Goal: Task Accomplishment & Management: Use online tool/utility

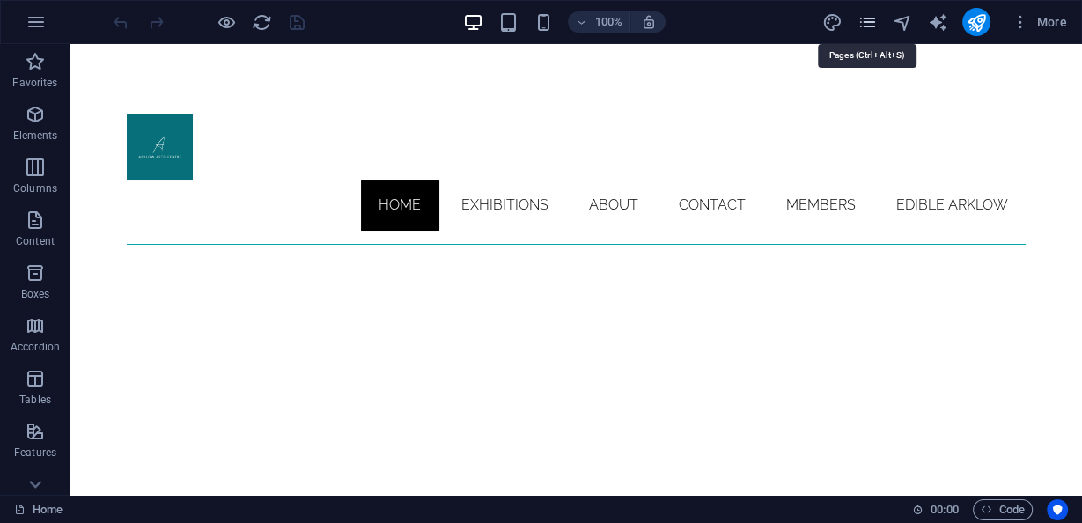
click at [874, 26] on icon "pages" at bounding box center [866, 22] width 20 height 20
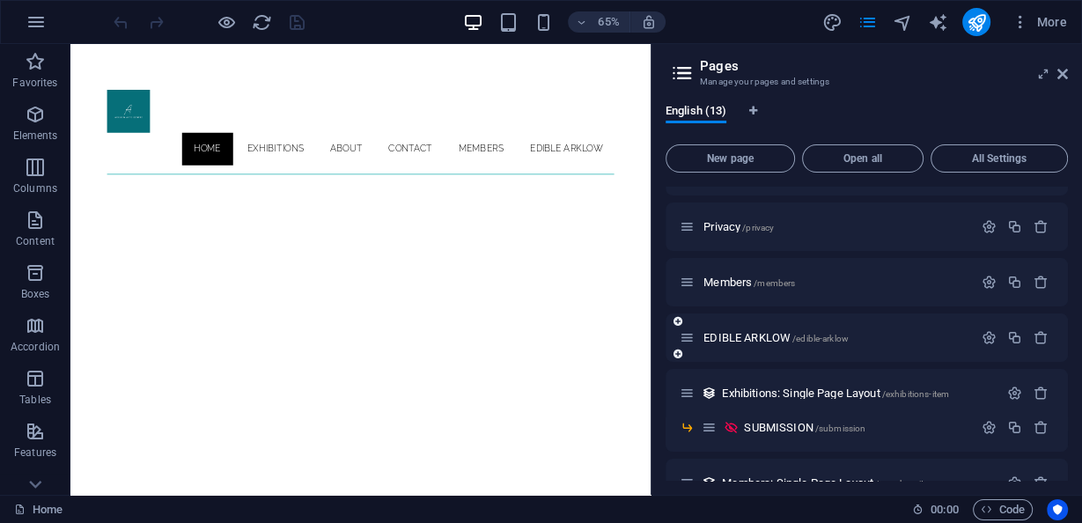
scroll to position [334, 0]
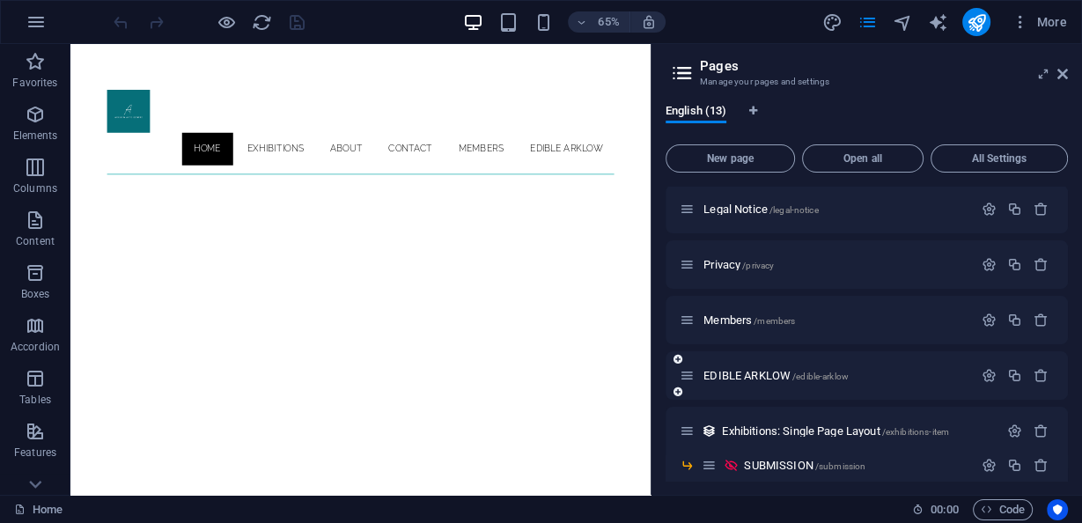
click at [764, 380] on div "EDIBLE ARKLOW /edible-arklow" at bounding box center [825, 375] width 293 height 20
click at [763, 373] on span "EDIBLE ARKLOW /edible-arklow" at bounding box center [775, 375] width 145 height 13
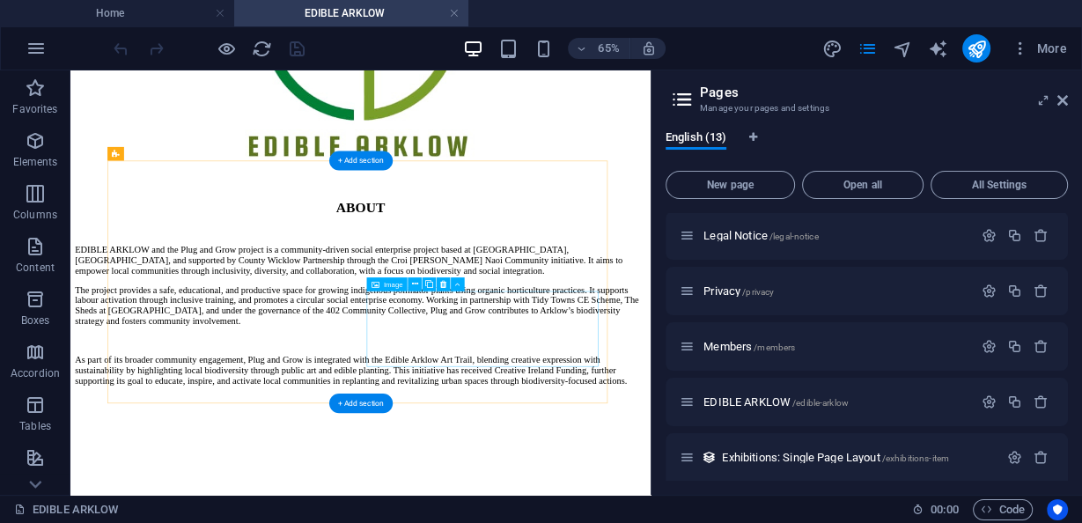
scroll to position [1690, 0]
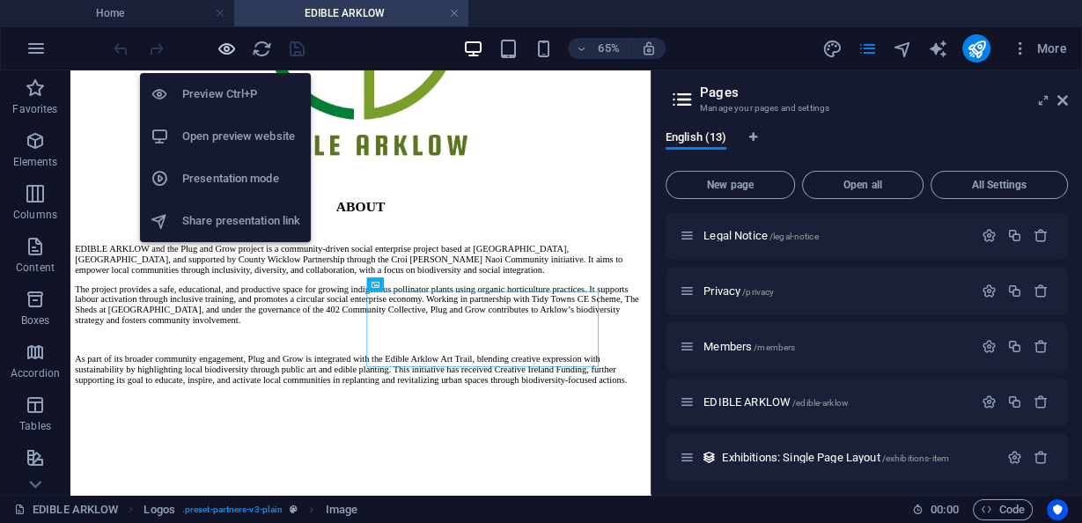
click at [231, 50] on icon "button" at bounding box center [226, 49] width 20 height 20
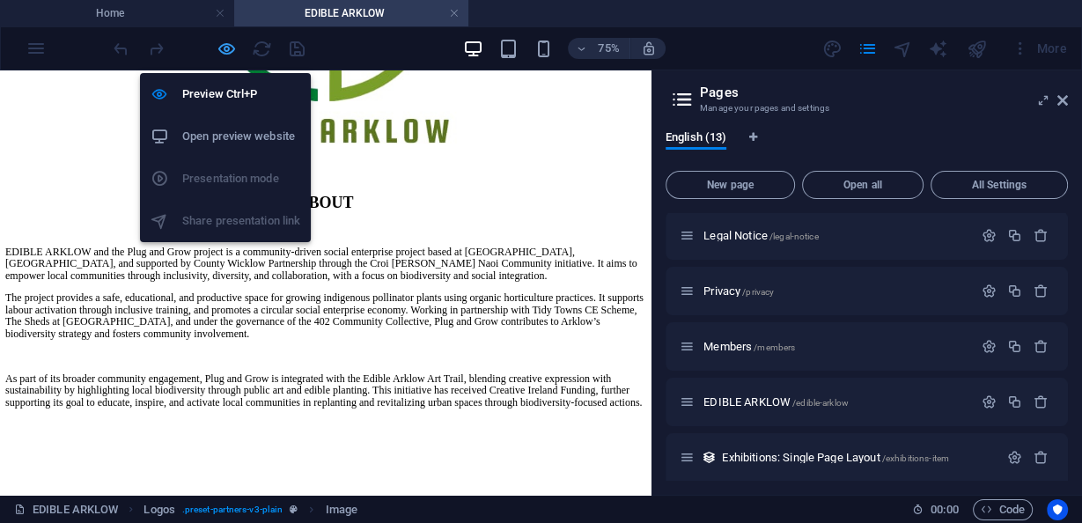
click at [228, 48] on icon "button" at bounding box center [226, 49] width 20 height 20
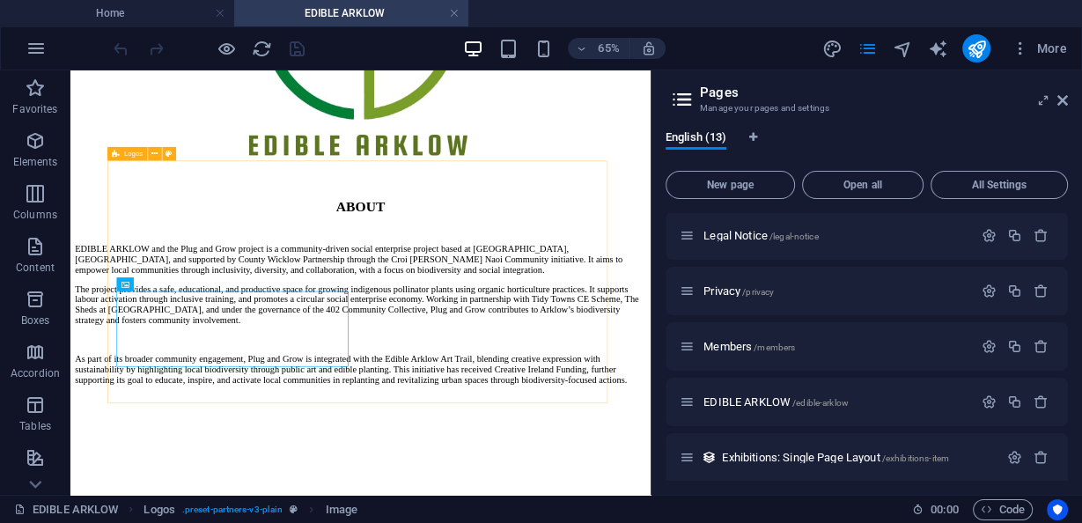
click at [132, 151] on span "Logos" at bounding box center [132, 153] width 18 height 7
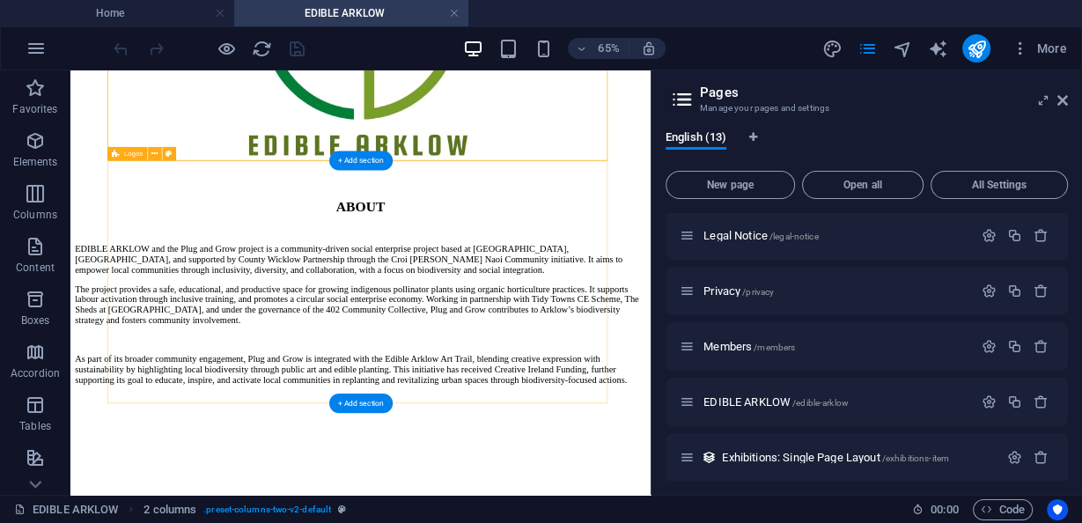
select select "rem"
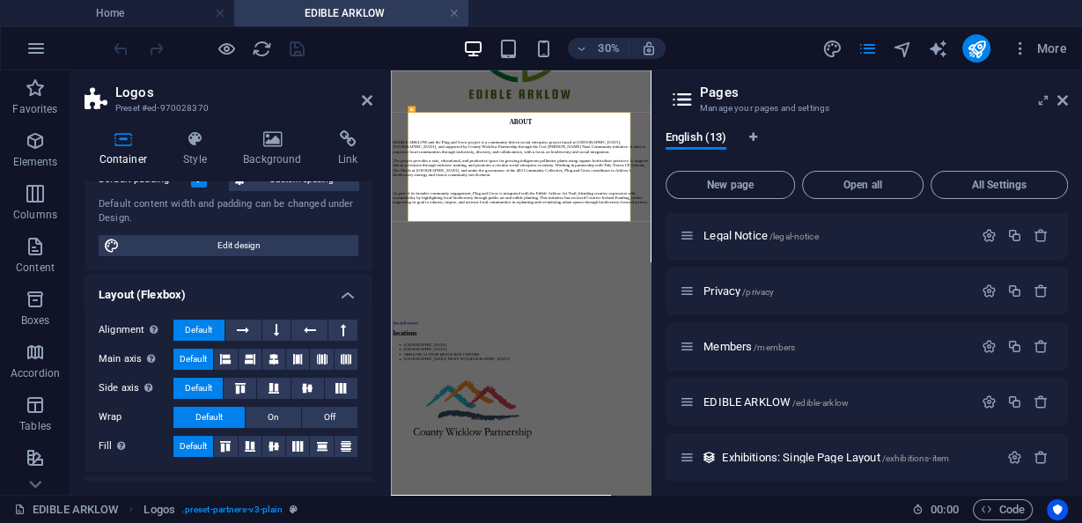
scroll to position [0, 0]
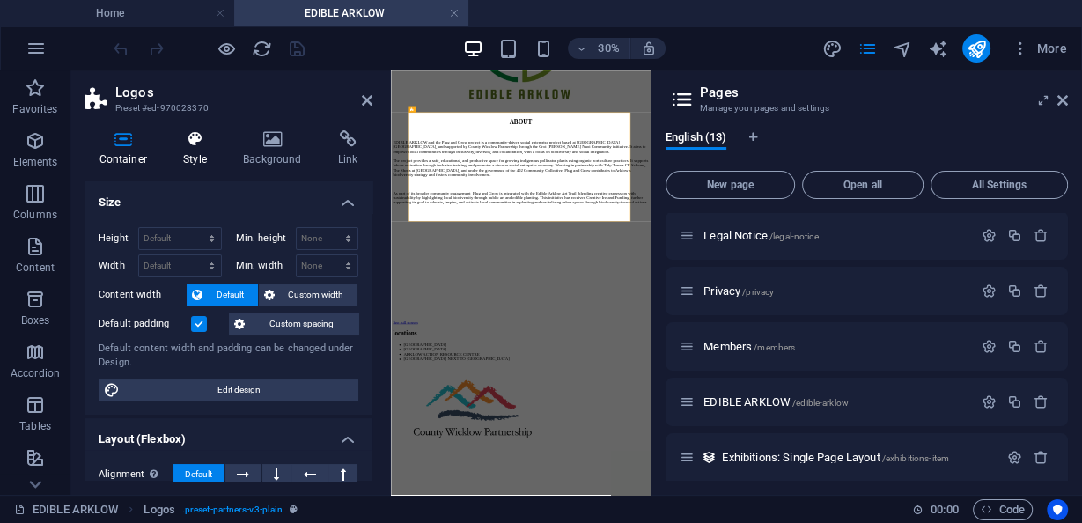
click at [187, 142] on icon at bounding box center [195, 139] width 53 height 18
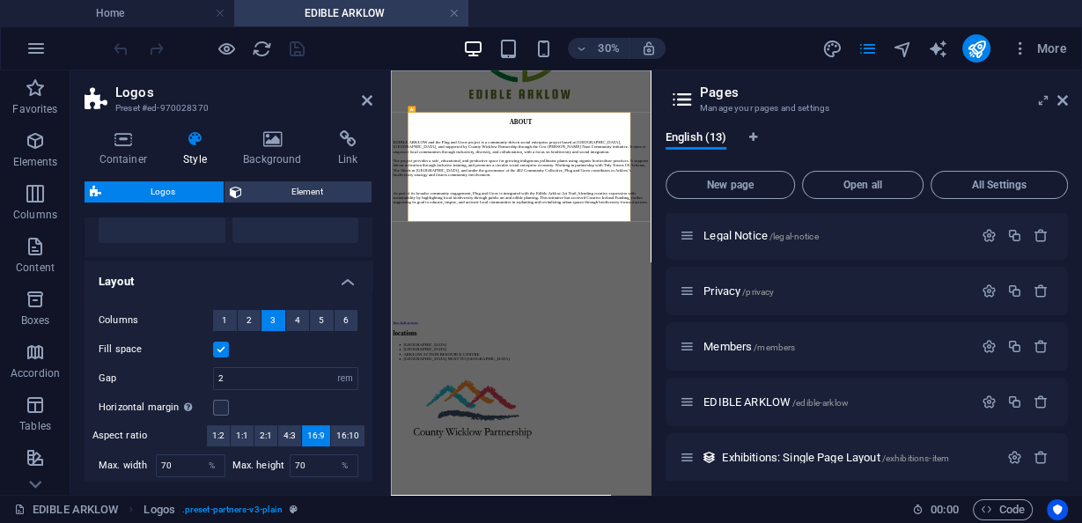
scroll to position [282, 0]
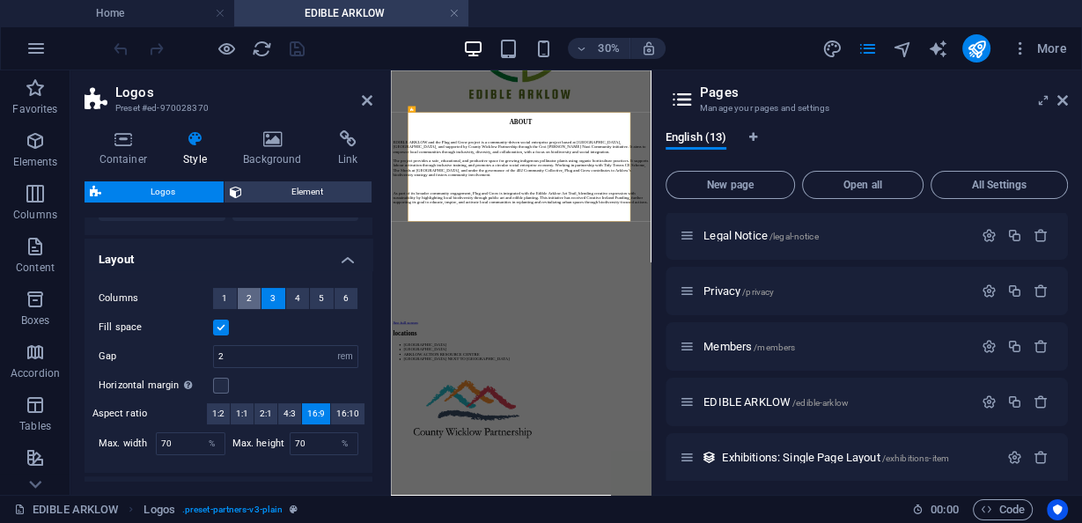
click at [241, 297] on button "2" at bounding box center [250, 298] width 24 height 21
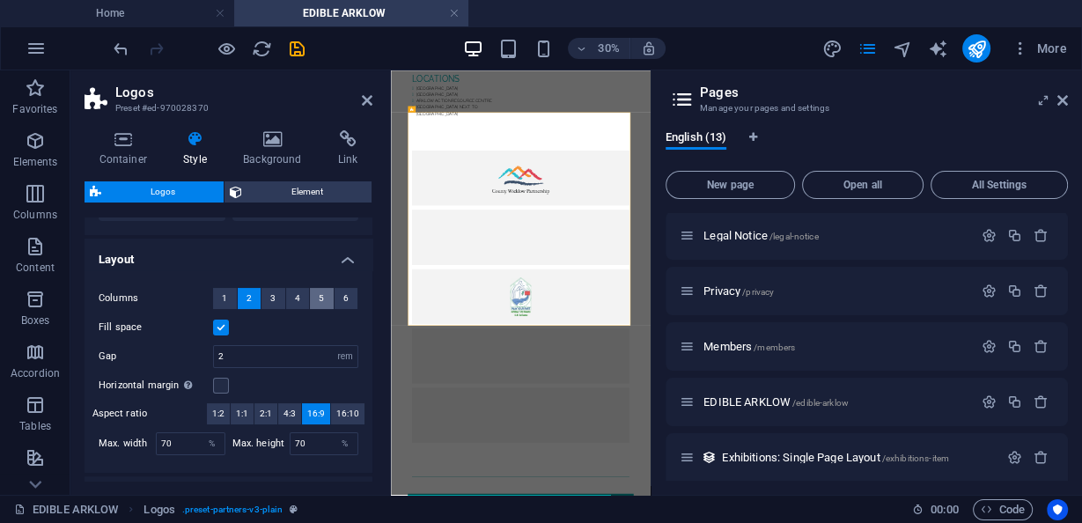
click at [313, 296] on button "5" at bounding box center [322, 298] width 24 height 21
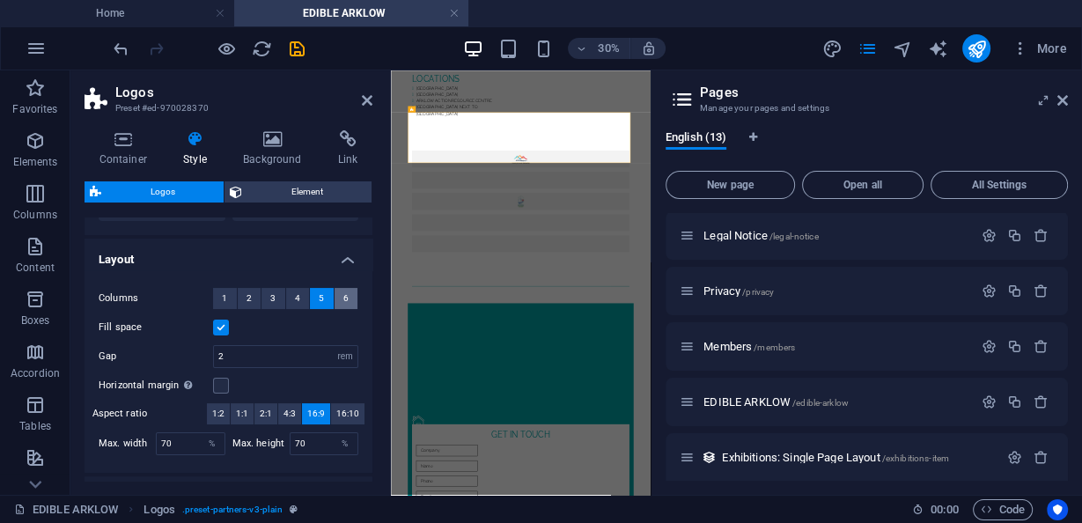
click at [337, 297] on button "6" at bounding box center [346, 298] width 24 height 21
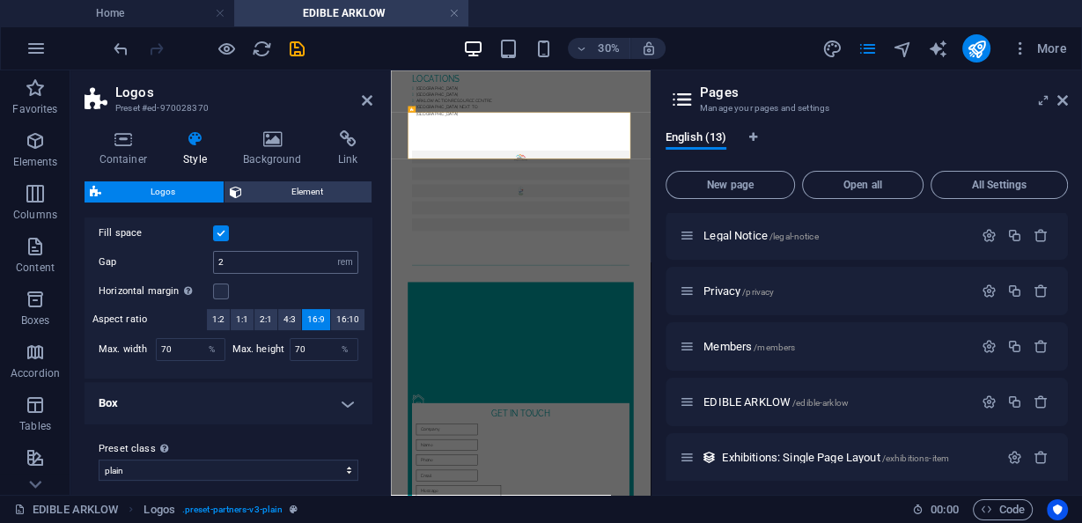
scroll to position [387, 0]
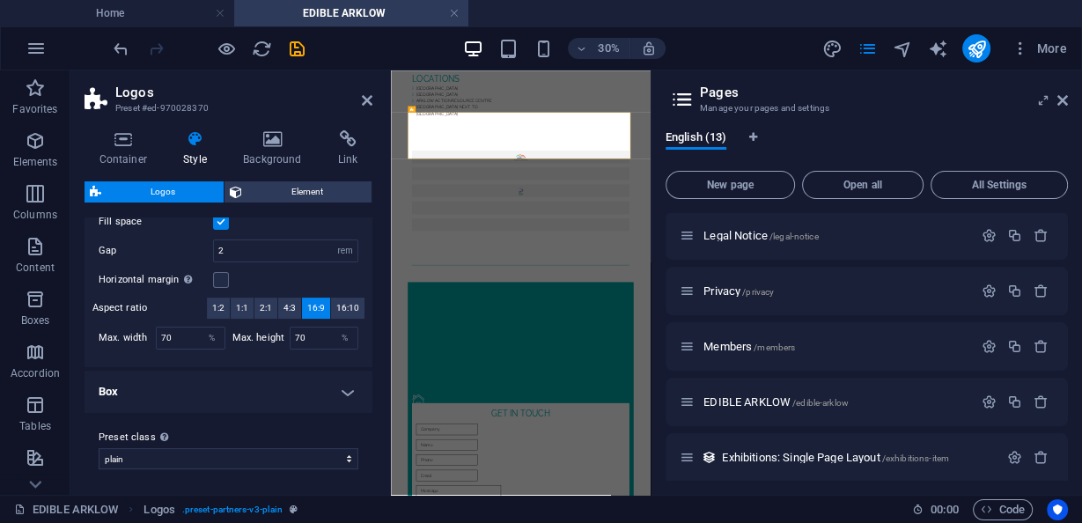
click at [290, 385] on h4 "Box" at bounding box center [228, 391] width 288 height 42
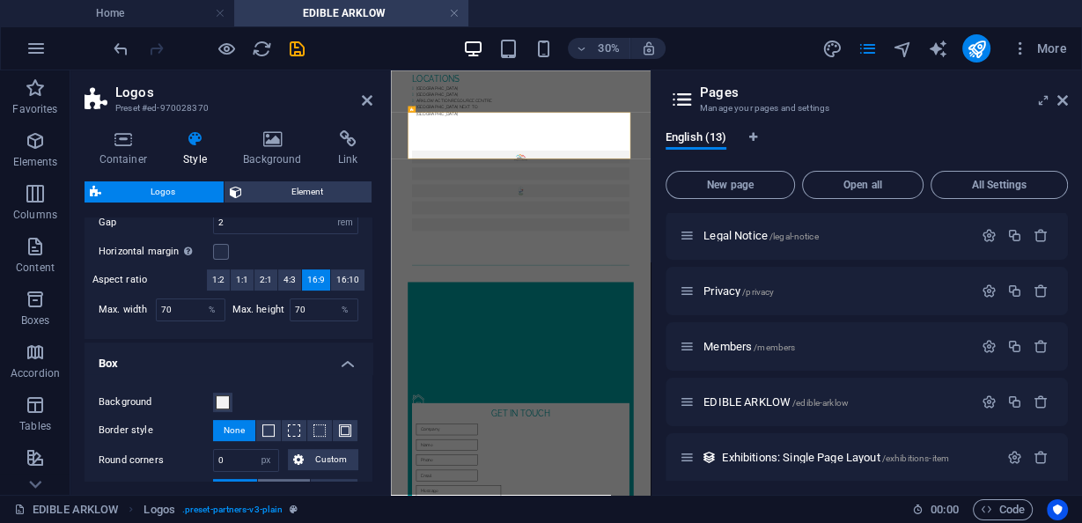
scroll to position [380, 0]
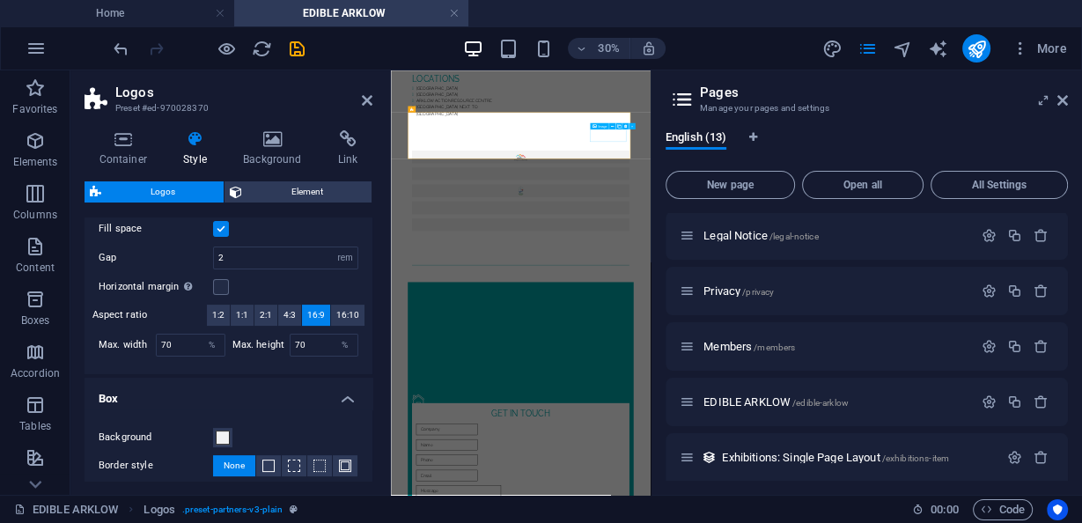
click at [1081, 340] on div at bounding box center [823, 471] width 752 height 381
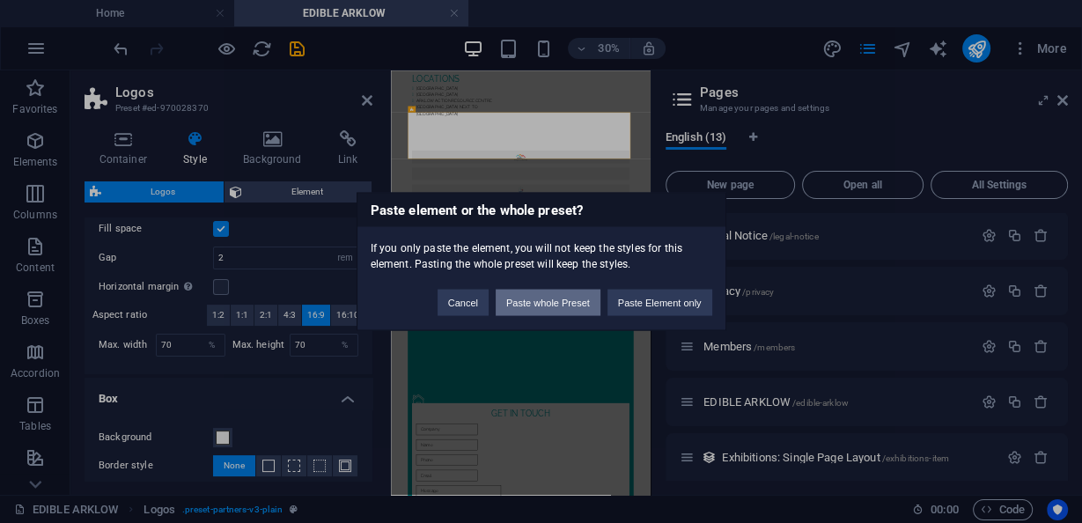
click at [554, 304] on button "Paste whole Preset" at bounding box center [547, 303] width 105 height 26
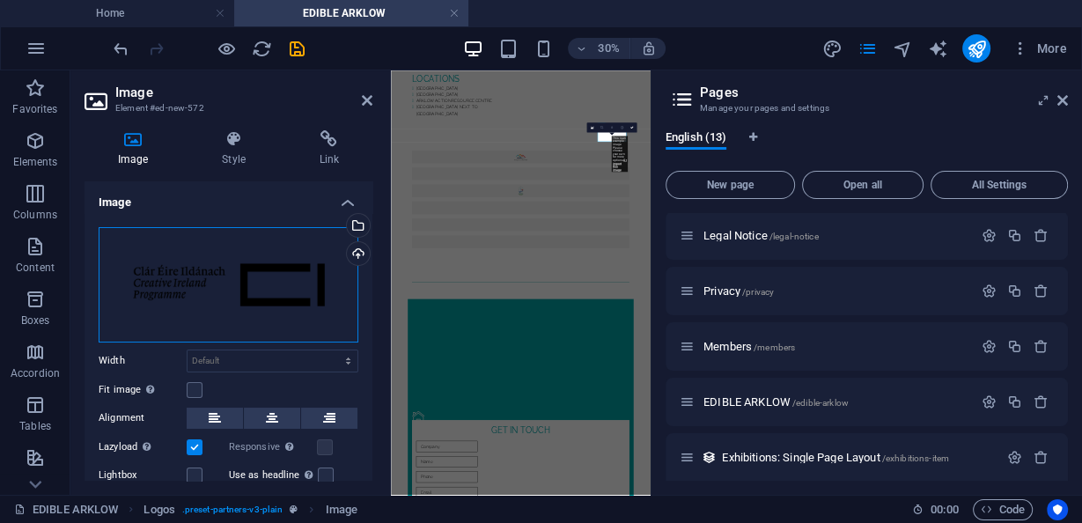
click at [314, 271] on div "Drag files here, click to choose files or select files from Files or our free s…" at bounding box center [229, 284] width 260 height 115
click at [314, 271] on body "arklowartscentre.ie Home EDIBLE ARKLOW Favorites Elements Columns Content Boxes…" at bounding box center [541, 261] width 1082 height 523
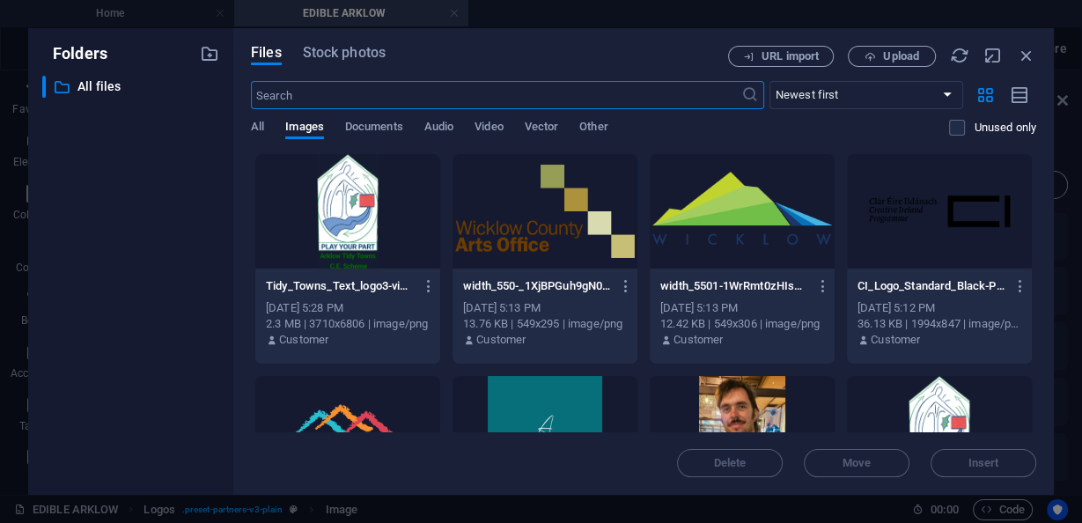
scroll to position [5235, 0]
click at [861, 53] on span "Upload" at bounding box center [891, 56] width 72 height 11
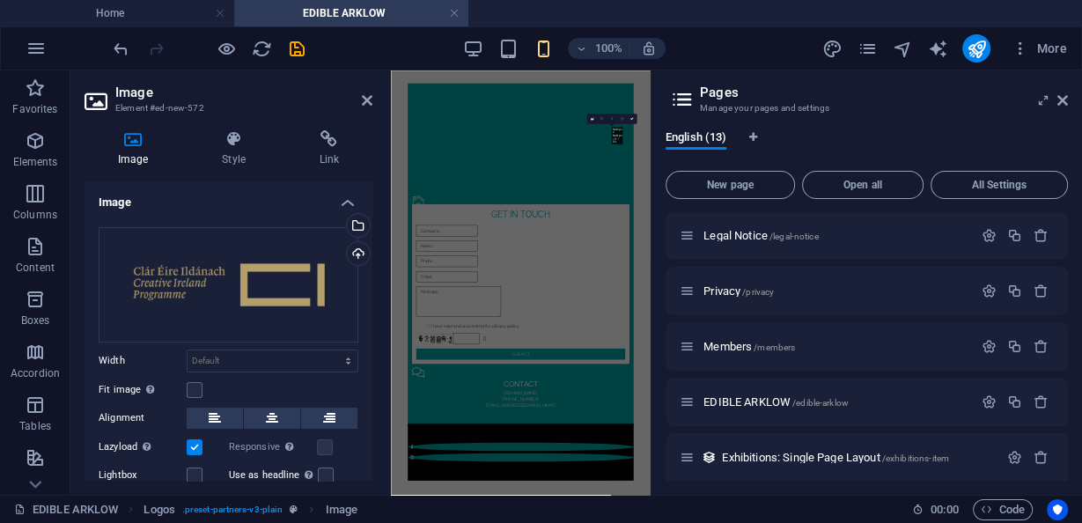
scroll to position [1719, 0]
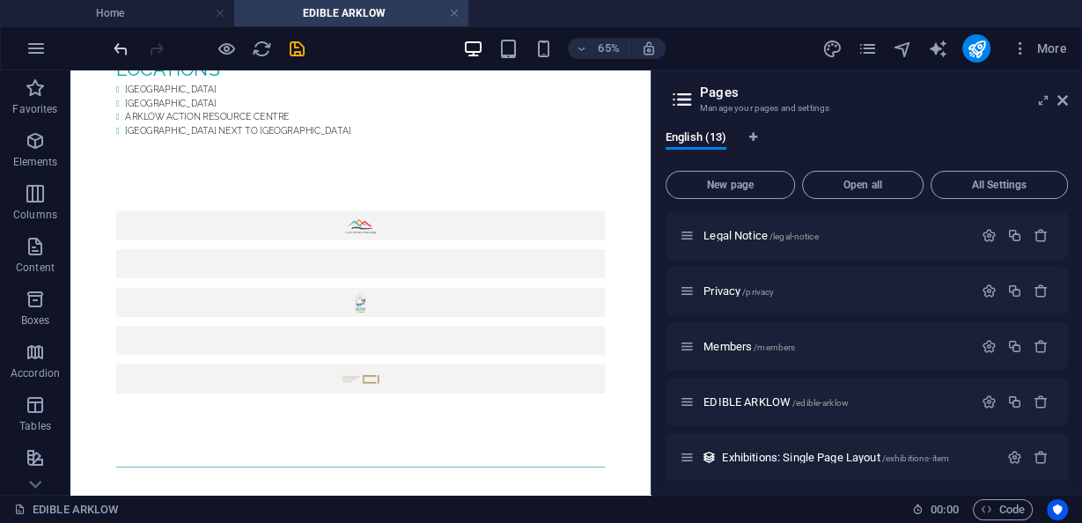
click at [121, 46] on icon "undo" at bounding box center [121, 49] width 20 height 20
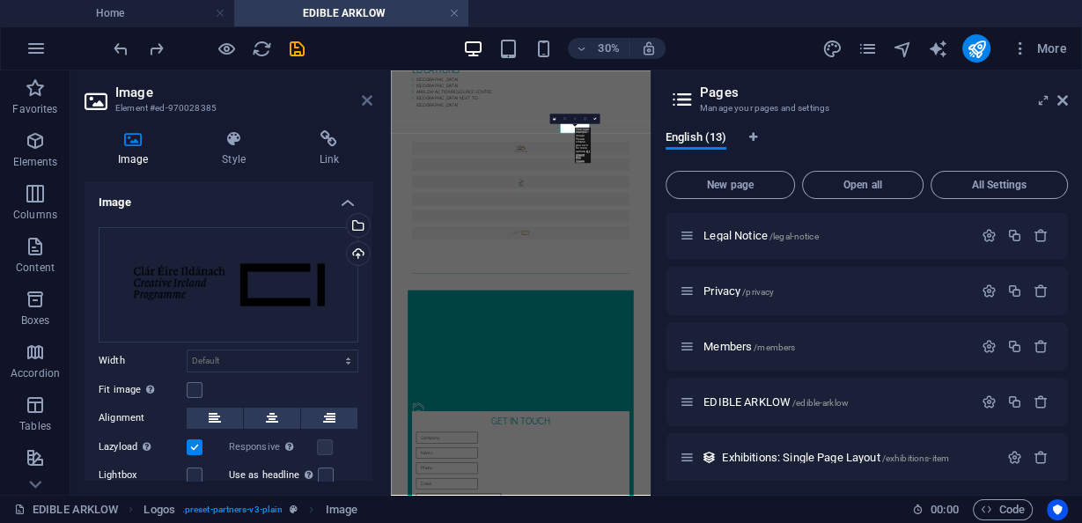
click at [367, 99] on icon at bounding box center [367, 100] width 11 height 14
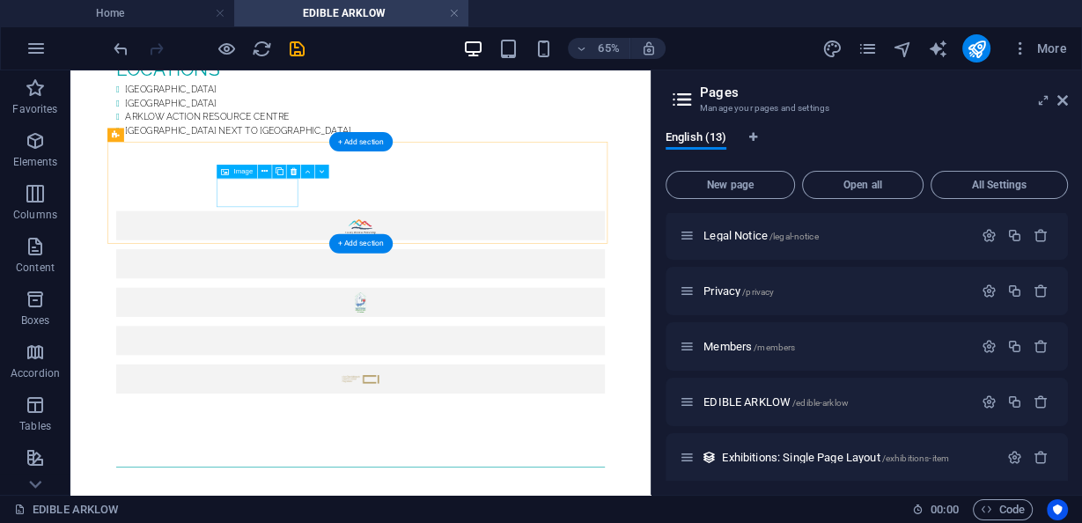
click at [372, 346] on figure at bounding box center [517, 368] width 752 height 45
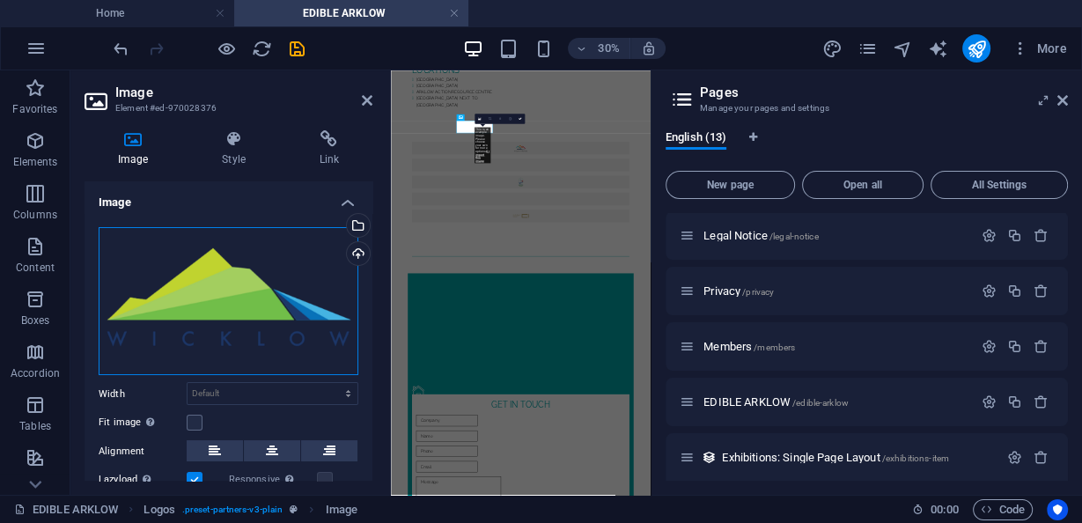
click at [260, 298] on div "Drag files here, click to choose files or select files from Files or our free s…" at bounding box center [229, 301] width 260 height 149
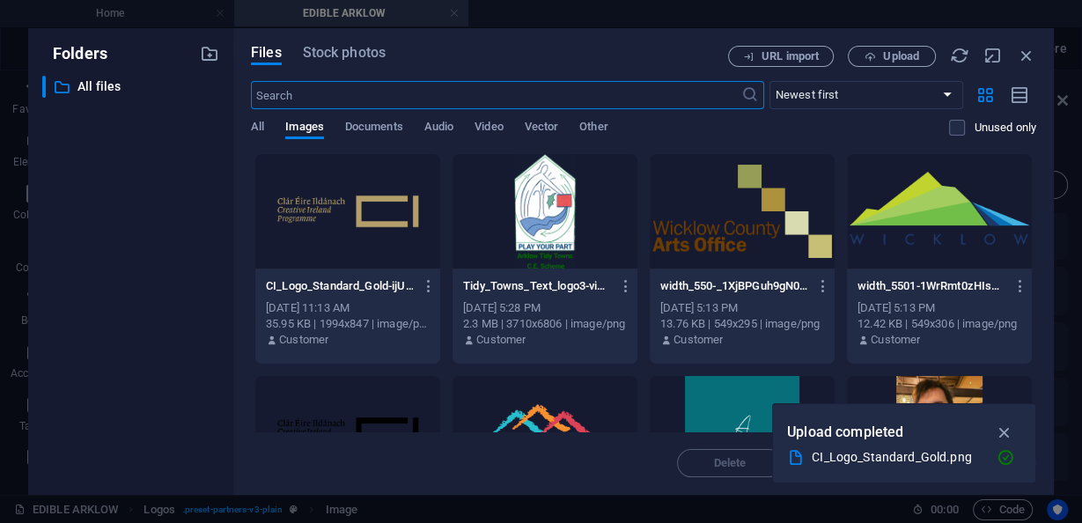
click at [903, 196] on div at bounding box center [939, 211] width 185 height 114
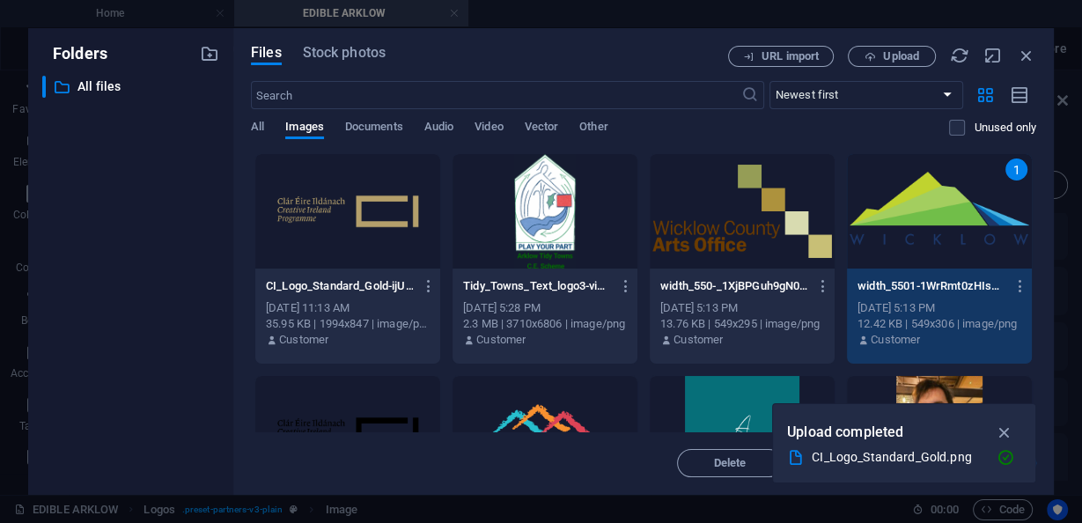
click at [903, 196] on div "1" at bounding box center [939, 211] width 185 height 114
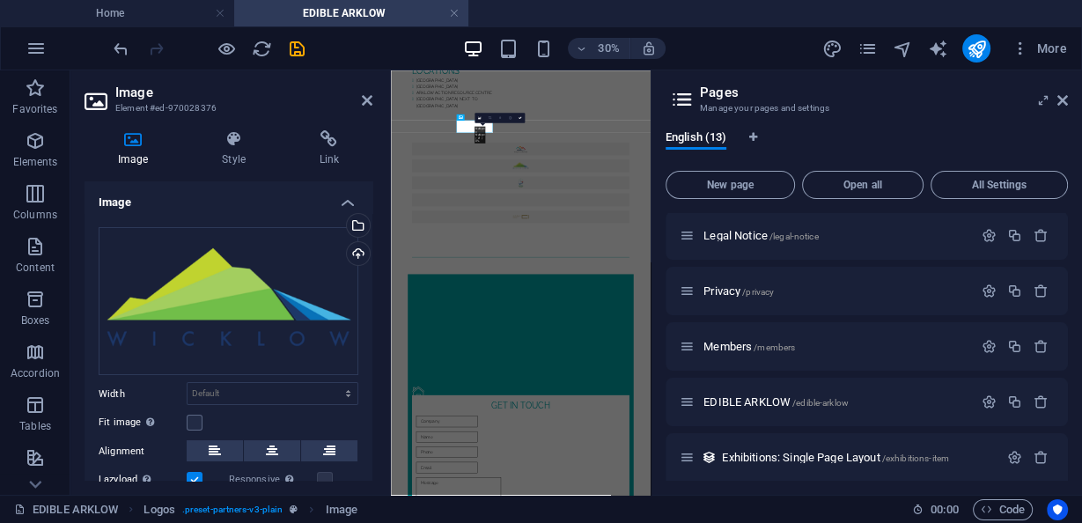
scroll to position [1719, 0]
click at [378, 102] on aside "Image Element #ed-970028376 Image Style Link Image Drag files here, click to ch…" at bounding box center [230, 282] width 320 height 424
click at [369, 99] on icon at bounding box center [367, 100] width 11 height 14
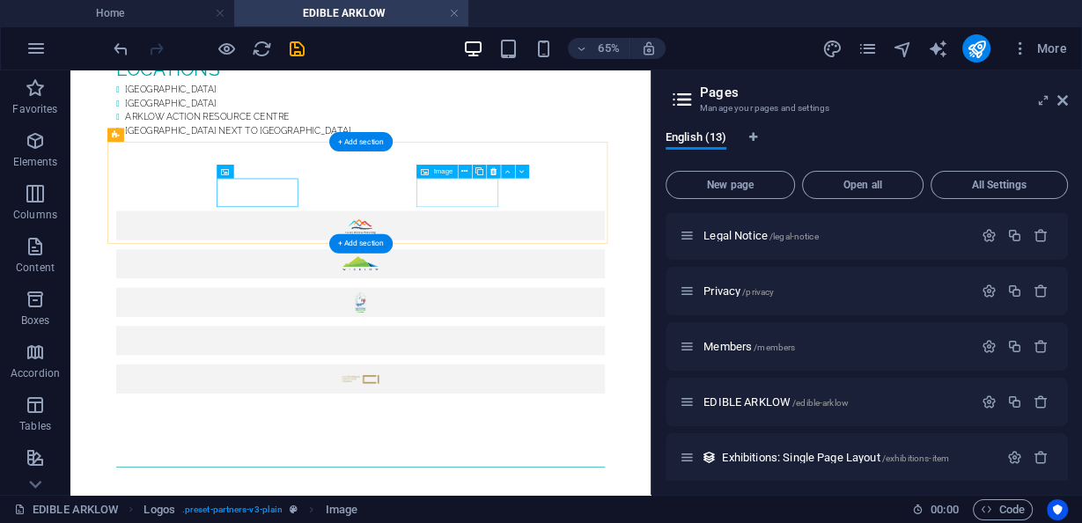
click at [629, 464] on figure at bounding box center [517, 486] width 752 height 45
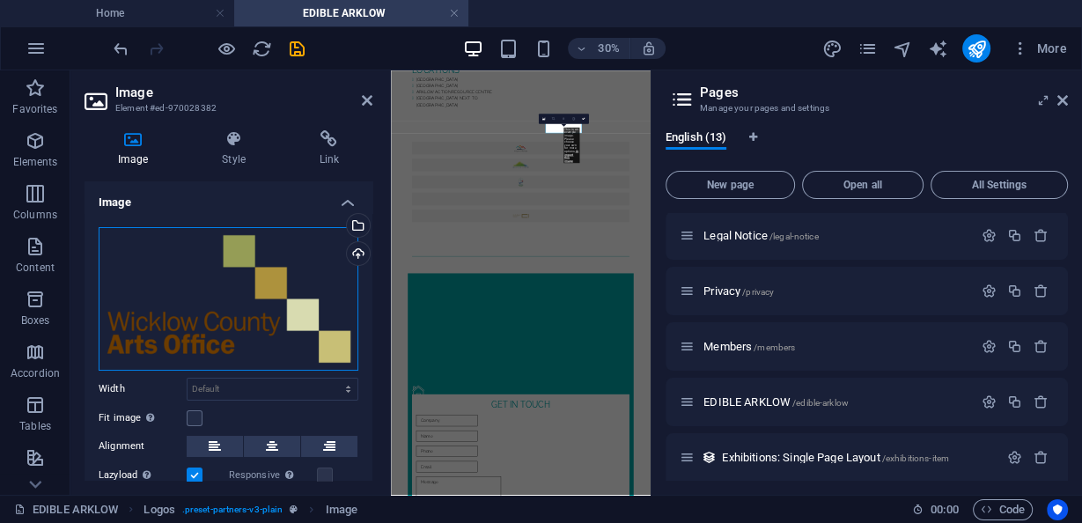
click at [320, 287] on div "Drag files here, click to choose files or select files from Files or our free s…" at bounding box center [229, 298] width 260 height 143
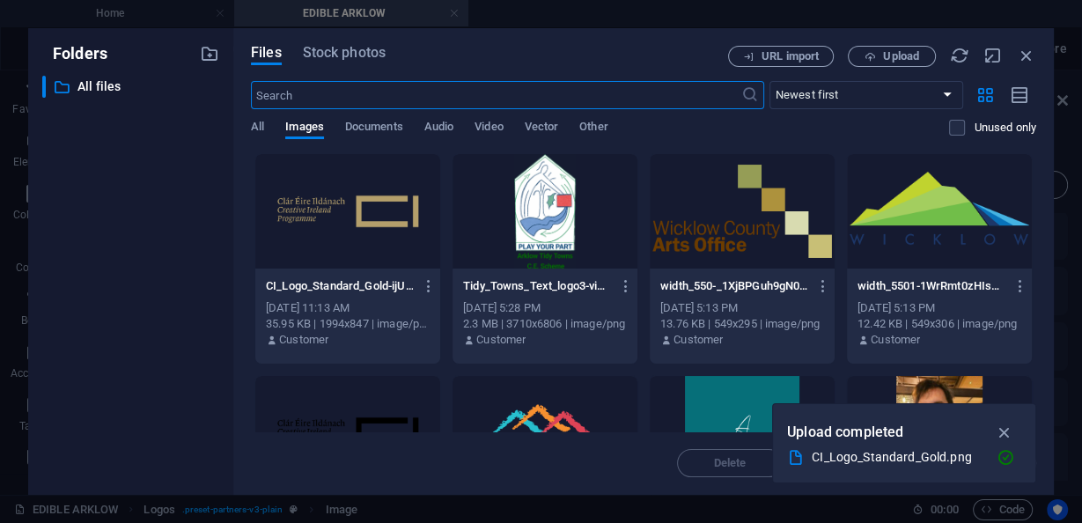
scroll to position [5178, 0]
click at [791, 218] on div at bounding box center [741, 211] width 185 height 114
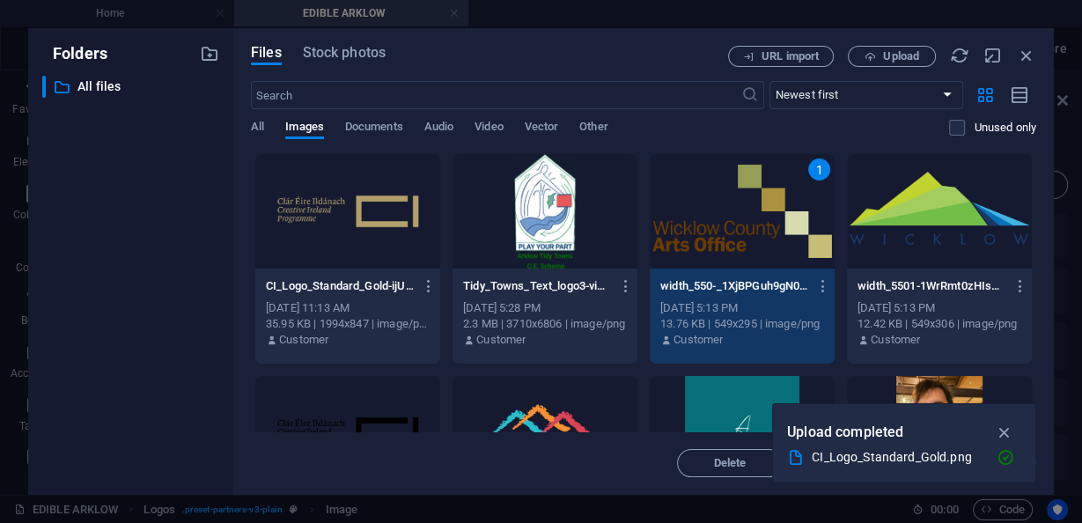
click at [791, 218] on div "1" at bounding box center [741, 211] width 185 height 114
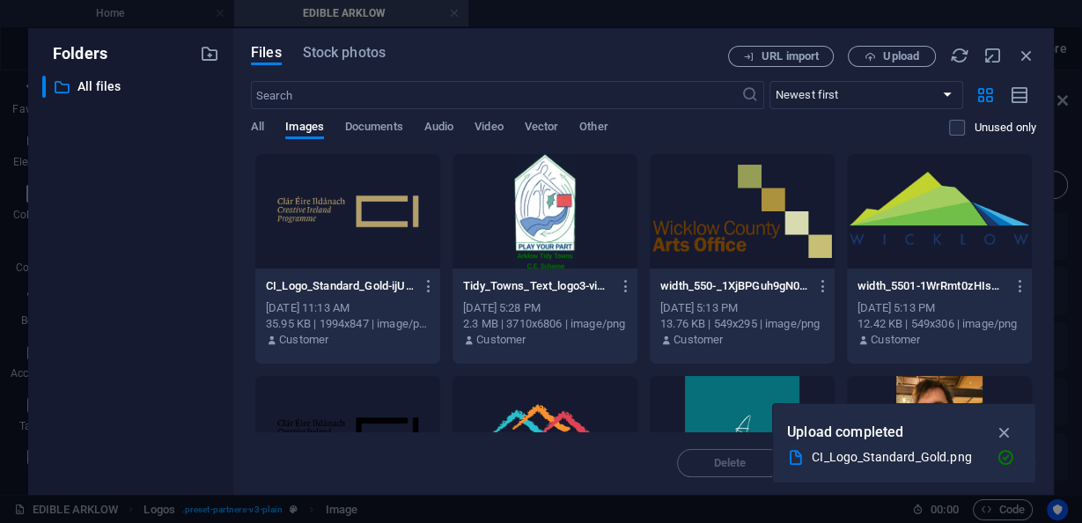
click at [773, 212] on div at bounding box center [741, 211] width 185 height 114
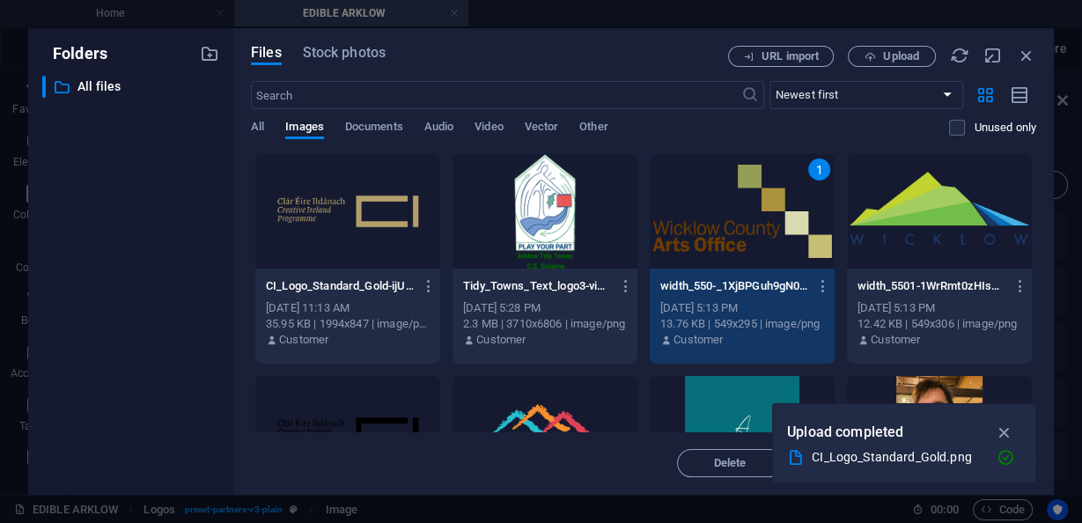
click at [773, 212] on div "1" at bounding box center [741, 211] width 185 height 114
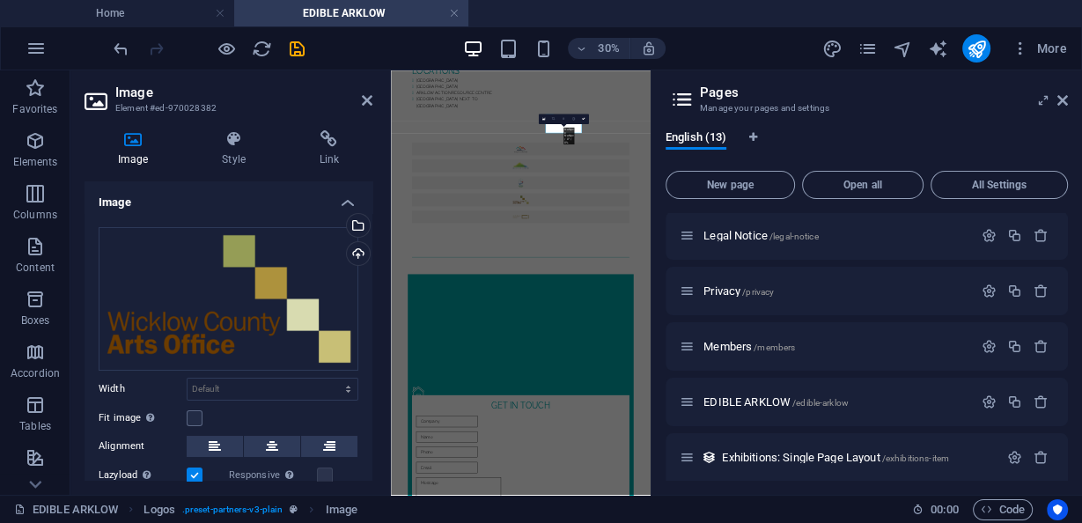
scroll to position [1719, 0]
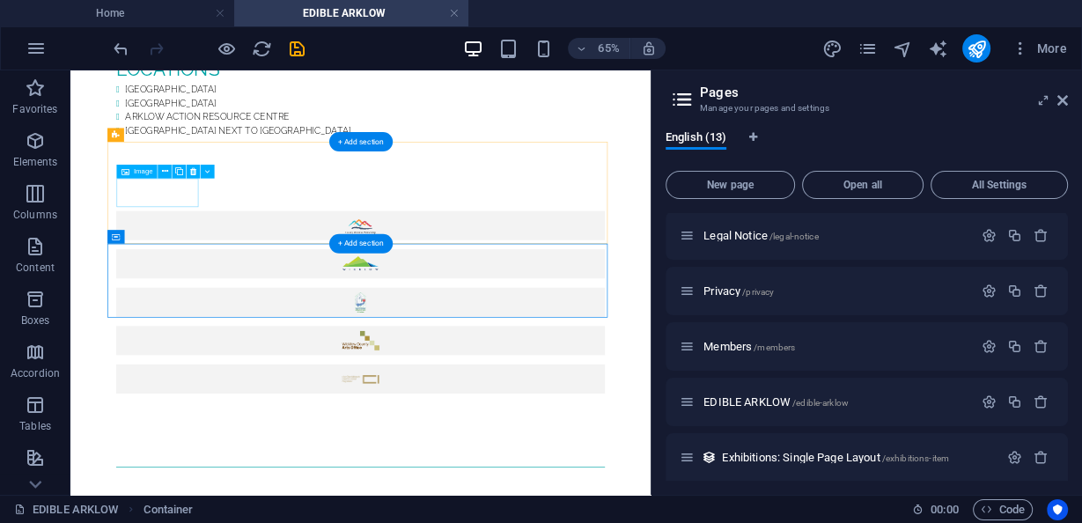
click at [238, 287] on figure at bounding box center [517, 309] width 752 height 45
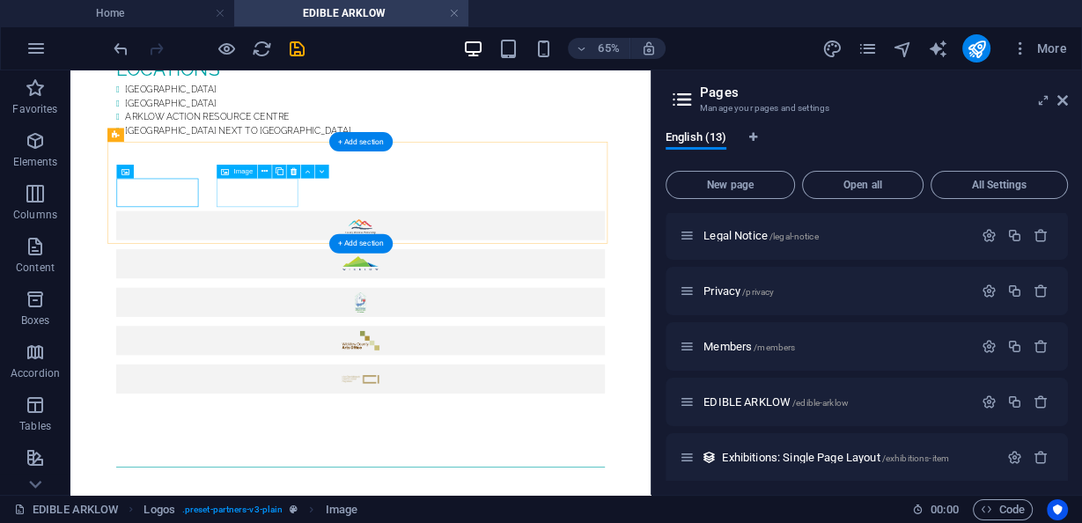
click at [319, 346] on figure at bounding box center [517, 368] width 752 height 45
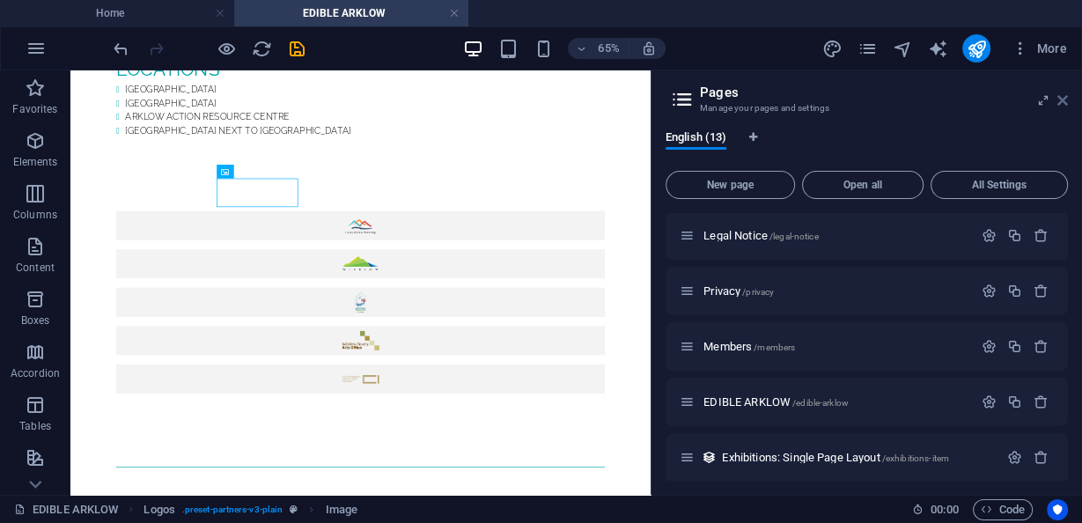
click at [1066, 99] on icon at bounding box center [1062, 100] width 11 height 14
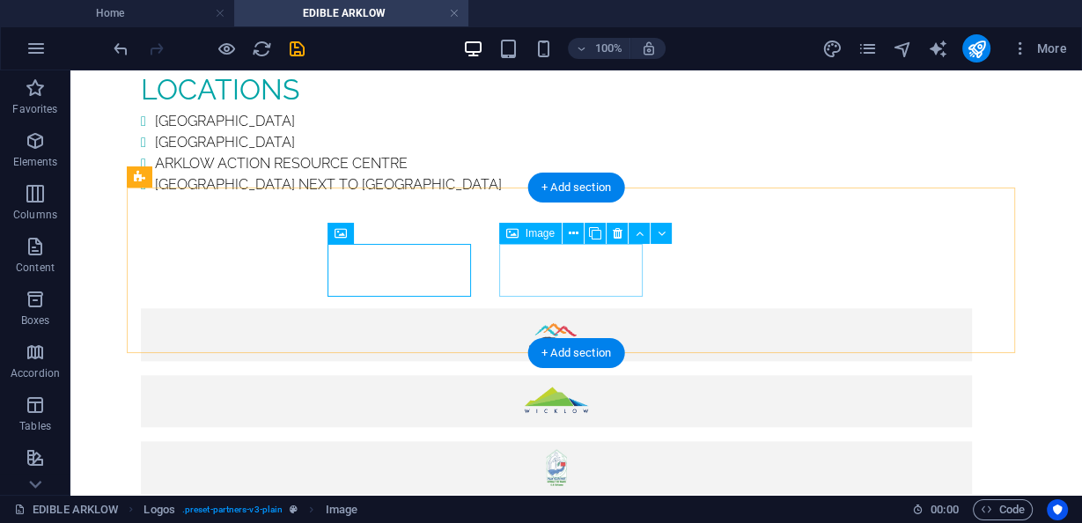
scroll to position [1606, 0]
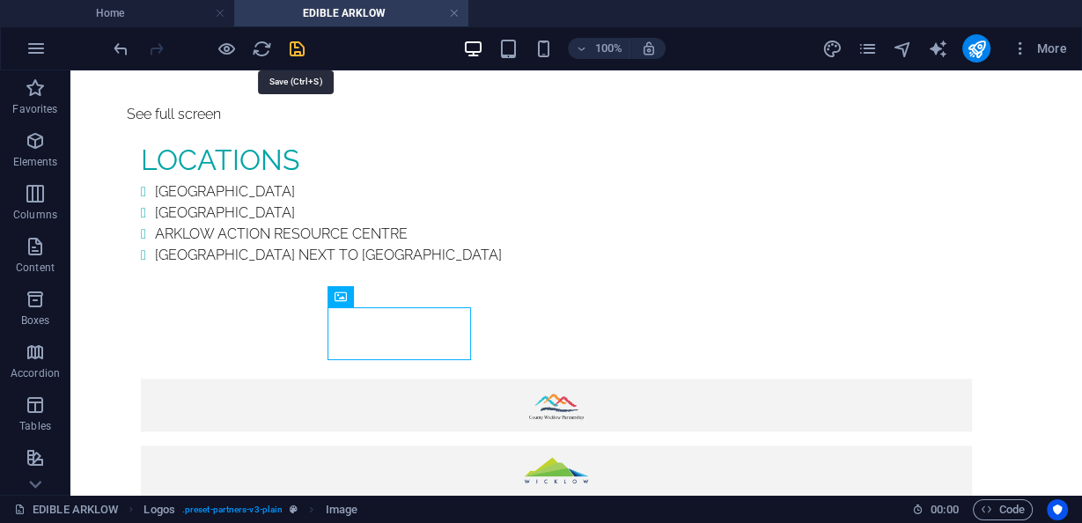
click at [303, 47] on icon "save" at bounding box center [297, 49] width 20 height 20
checkbox input "false"
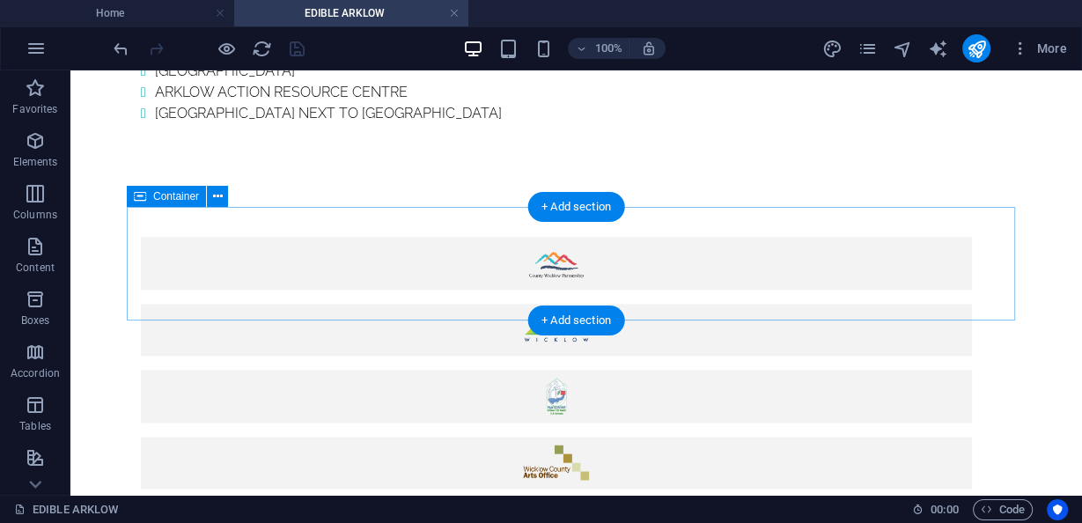
scroll to position [1747, 0]
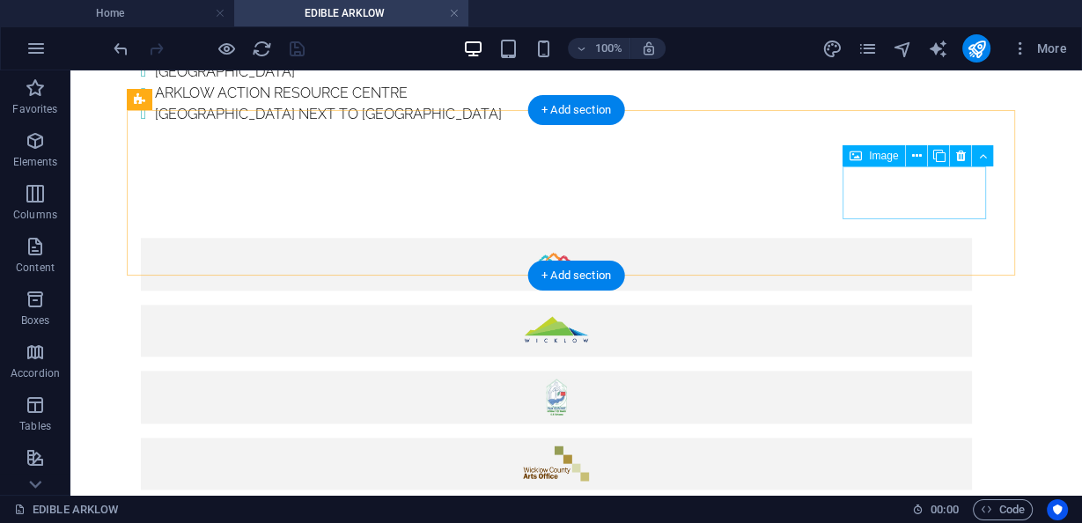
click at [944, 503] on figure at bounding box center [556, 529] width 831 height 53
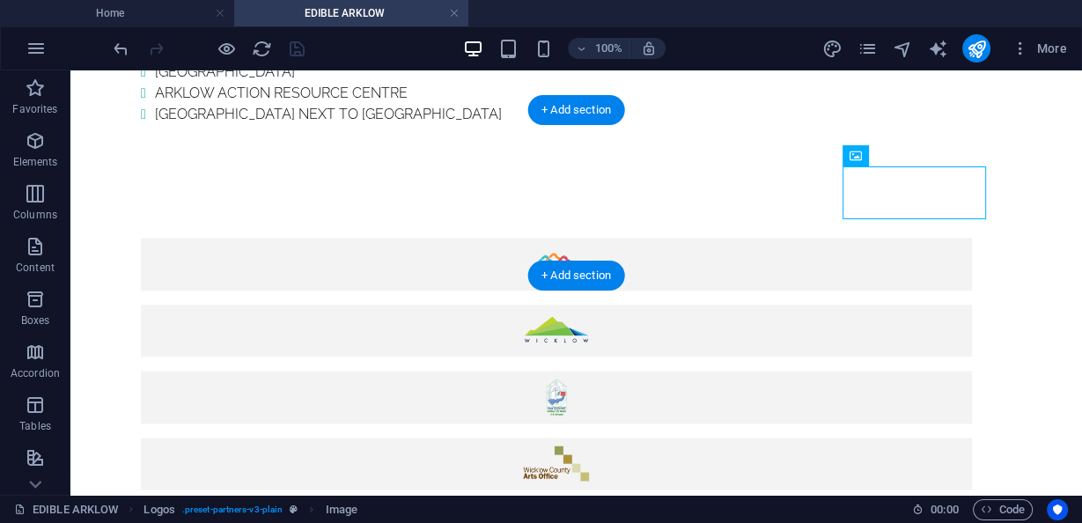
drag, startPoint x: 944, startPoint y: 199, endPoint x: 936, endPoint y: 238, distance: 40.4
click at [936, 238] on div at bounding box center [576, 396] width 899 height 431
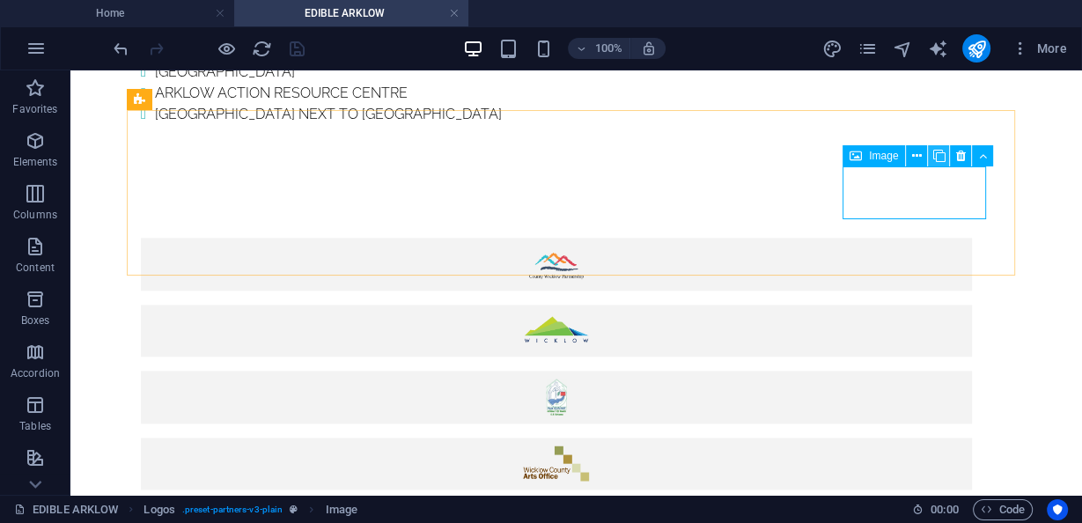
click at [939, 158] on icon at bounding box center [938, 156] width 12 height 18
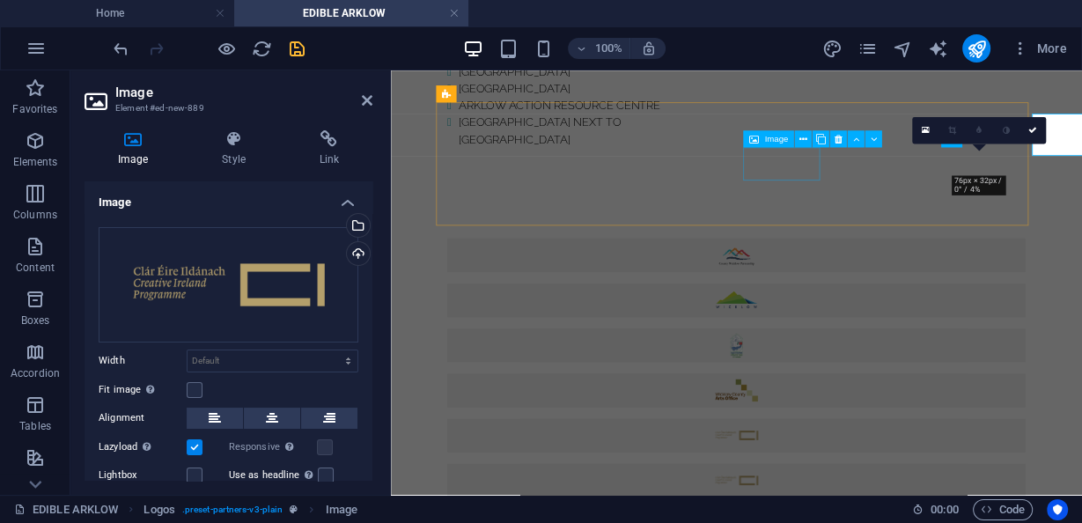
scroll to position [1789, 0]
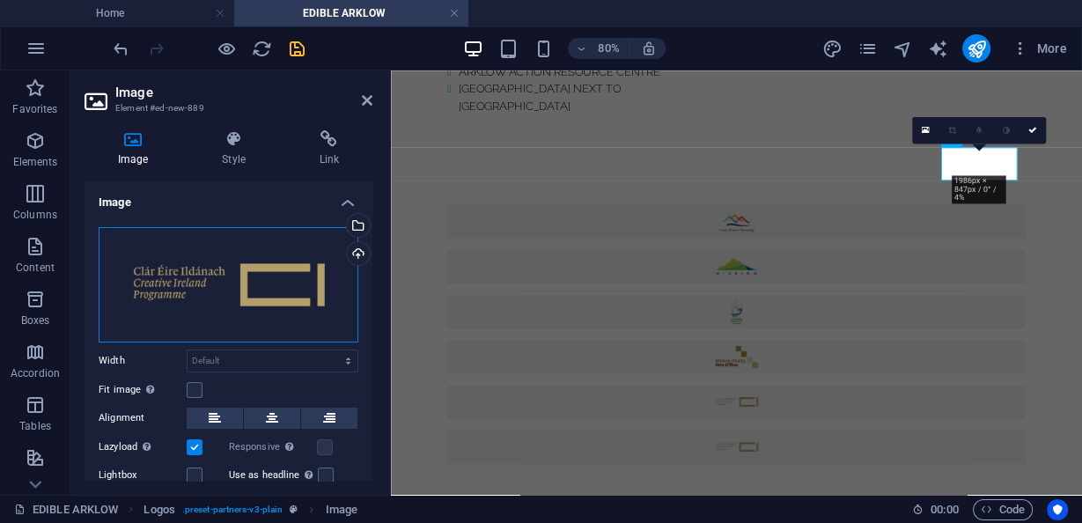
click at [294, 277] on div "Drag files here, click to choose files or select files from Files or our free s…" at bounding box center [229, 284] width 260 height 115
click at [250, 260] on div "Drag files here, click to choose files or select files from Files or our free s…" at bounding box center [229, 284] width 260 height 115
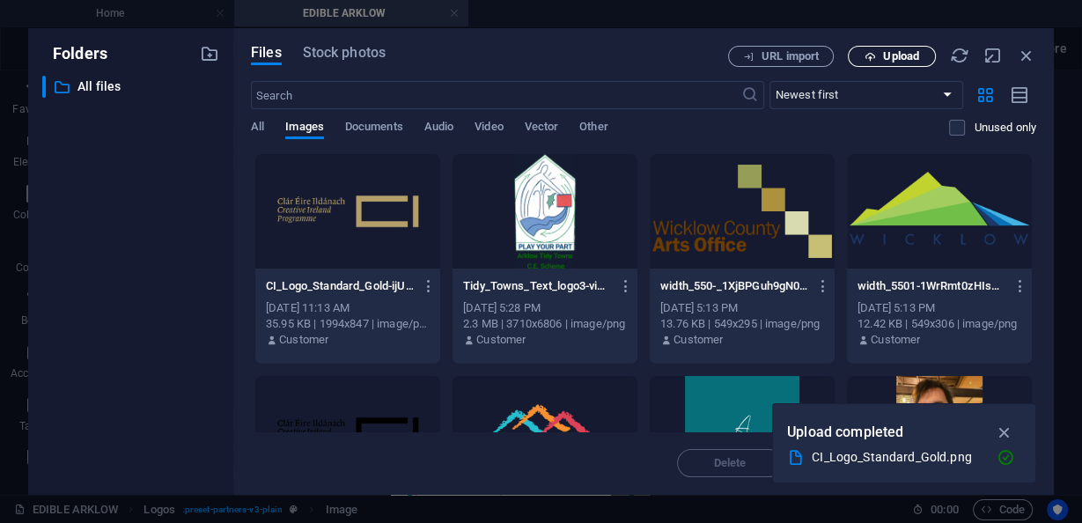
click at [883, 53] on span "Upload" at bounding box center [901, 56] width 36 height 11
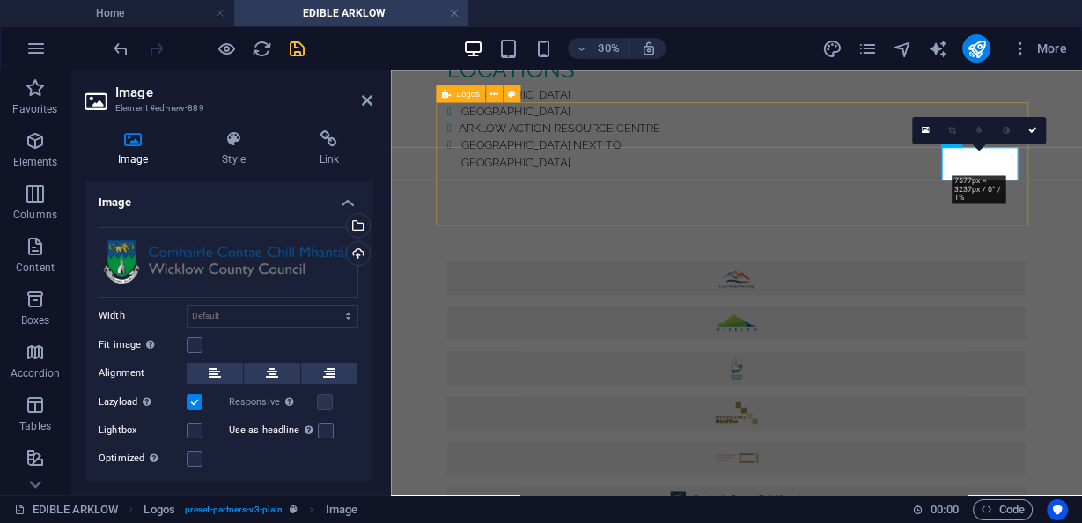
scroll to position [1789, 0]
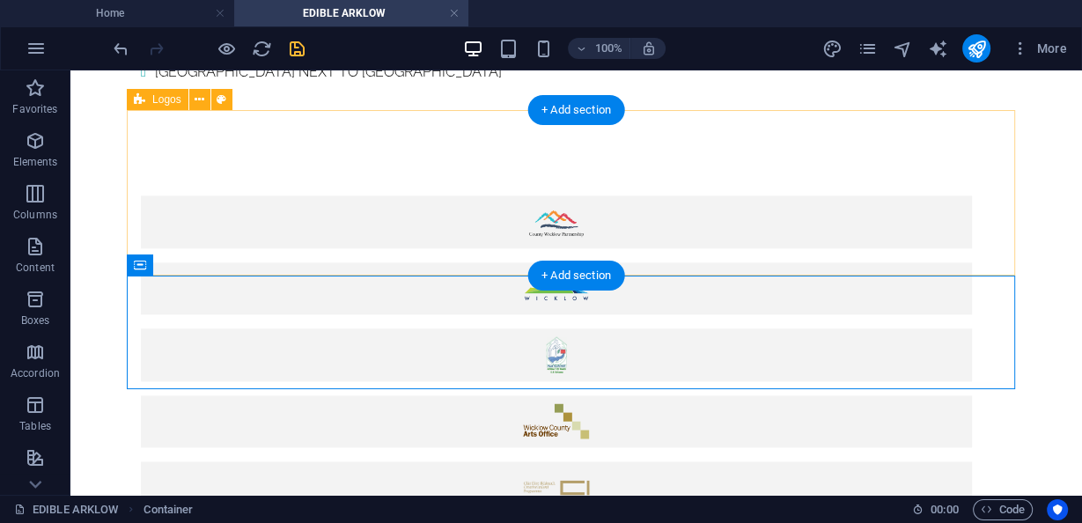
scroll to position [1747, 0]
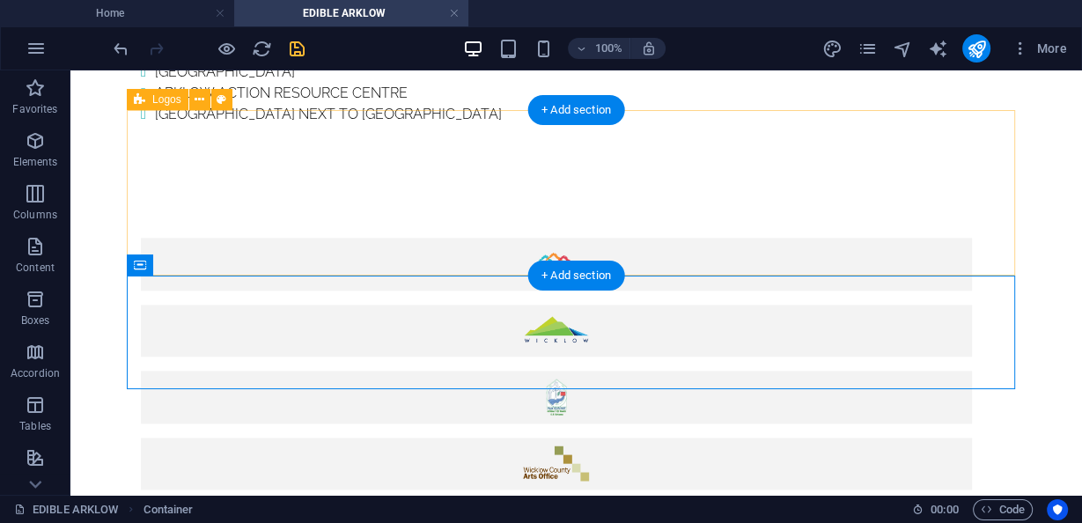
click at [187, 181] on div at bounding box center [576, 429] width 899 height 497
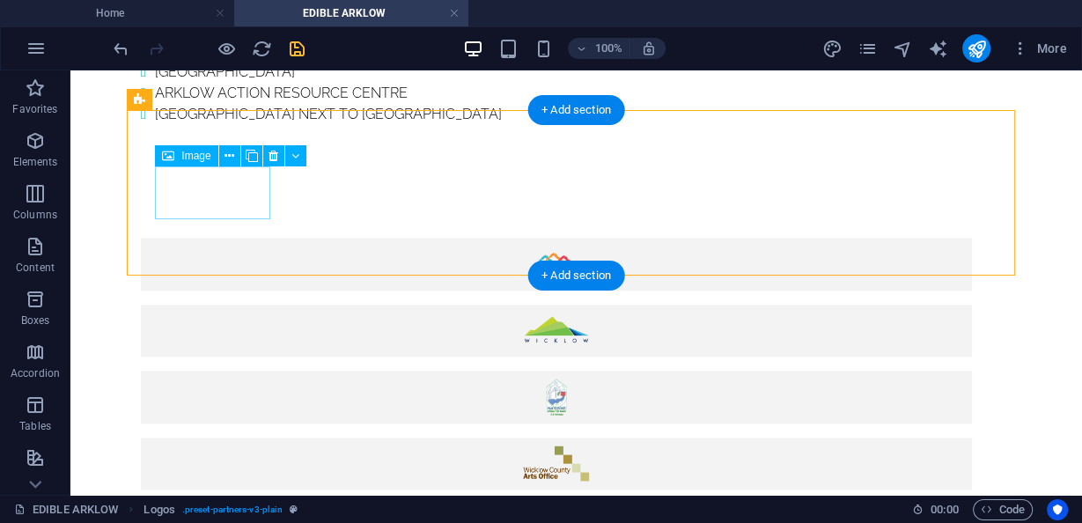
click at [194, 238] on figure at bounding box center [556, 264] width 831 height 53
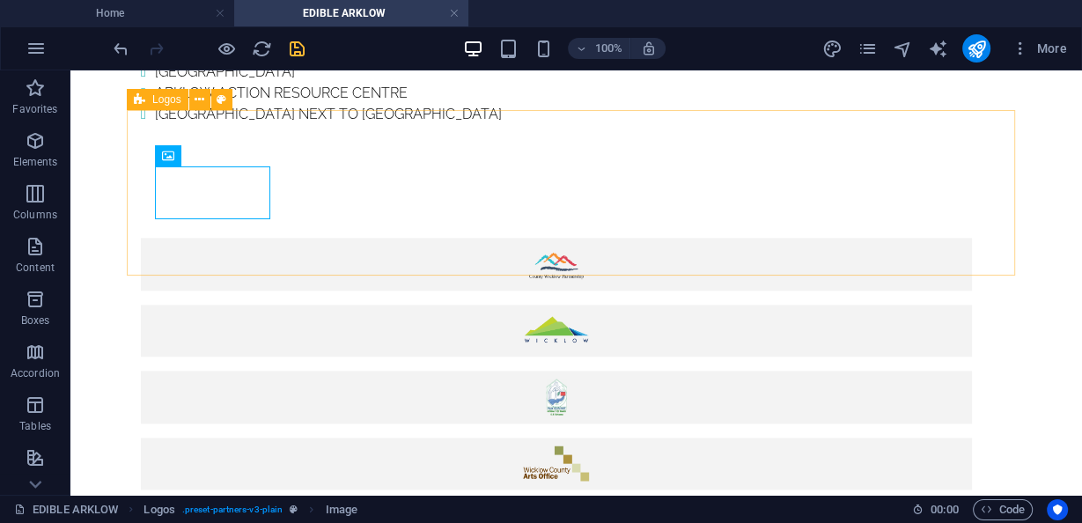
click at [158, 106] on div "Logos" at bounding box center [158, 99] width 62 height 21
click at [158, 99] on span "Logos" at bounding box center [166, 99] width 29 height 11
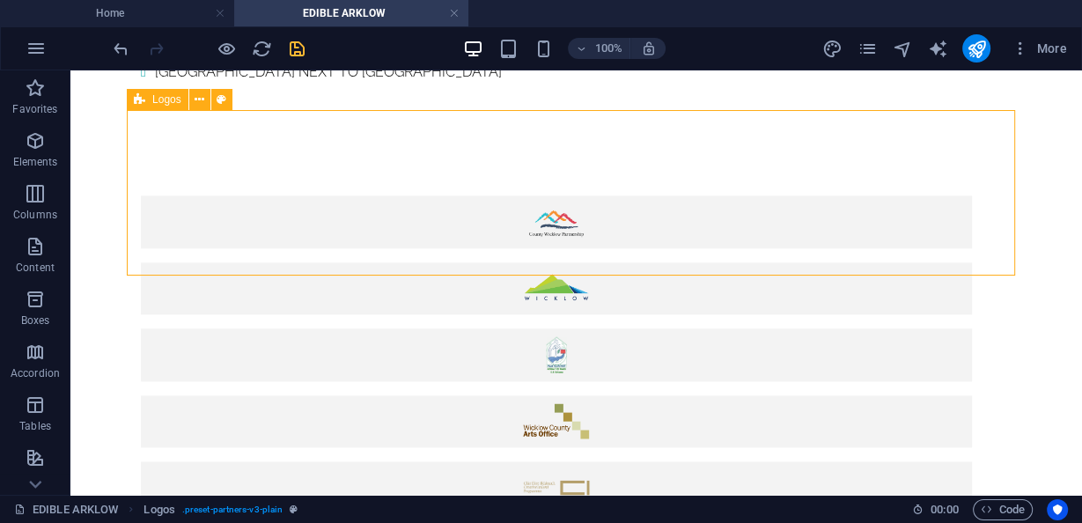
select select "rem"
select select "px"
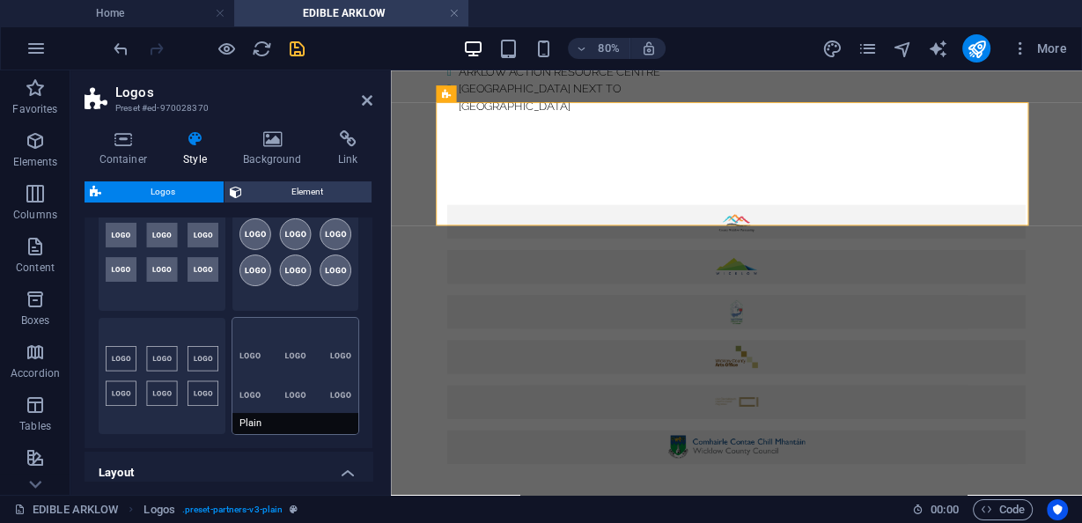
scroll to position [70, 0]
click at [326, 343] on button "Plain" at bounding box center [295, 374] width 127 height 116
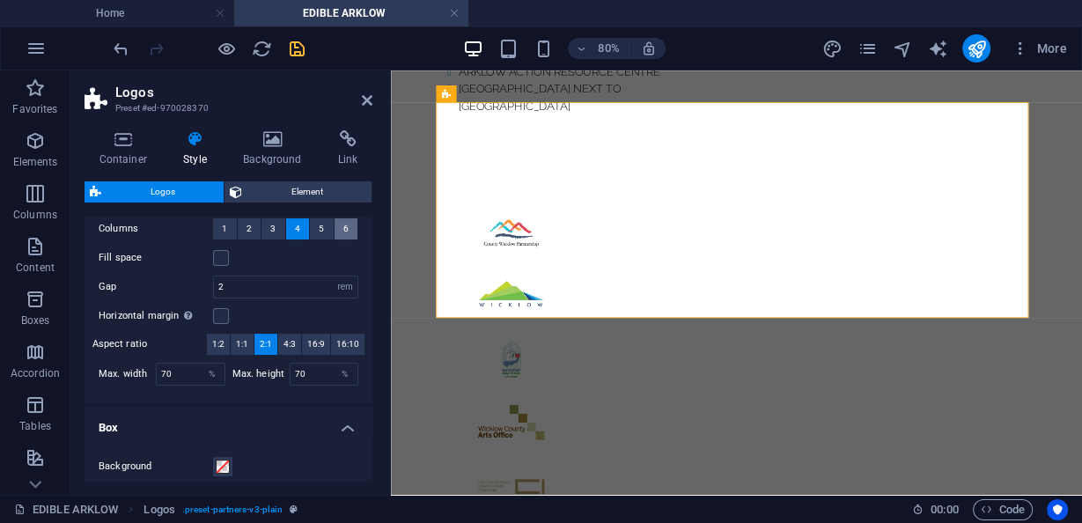
scroll to position [352, 0]
click at [339, 228] on button "6" at bounding box center [346, 227] width 24 height 21
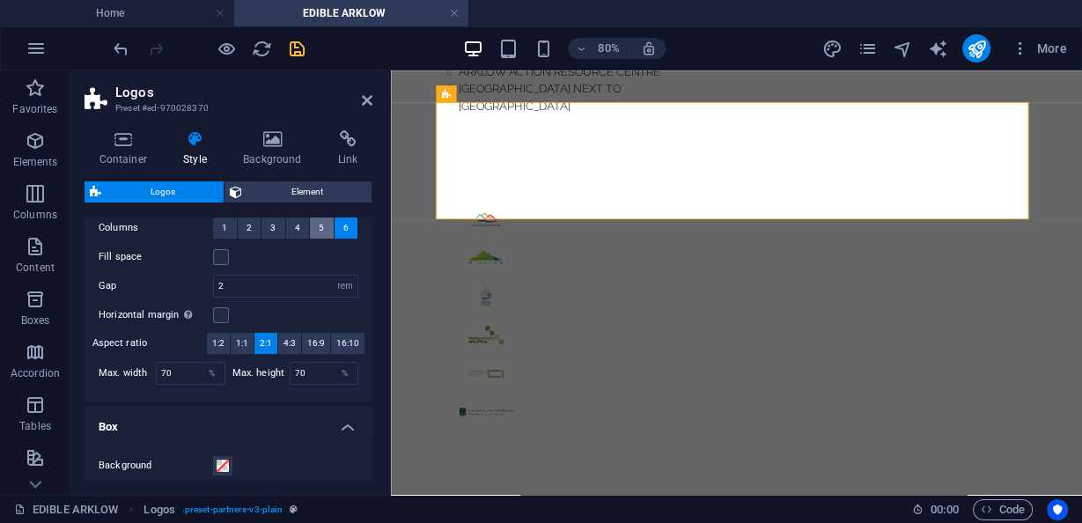
click at [320, 231] on span "5" at bounding box center [321, 227] width 5 height 21
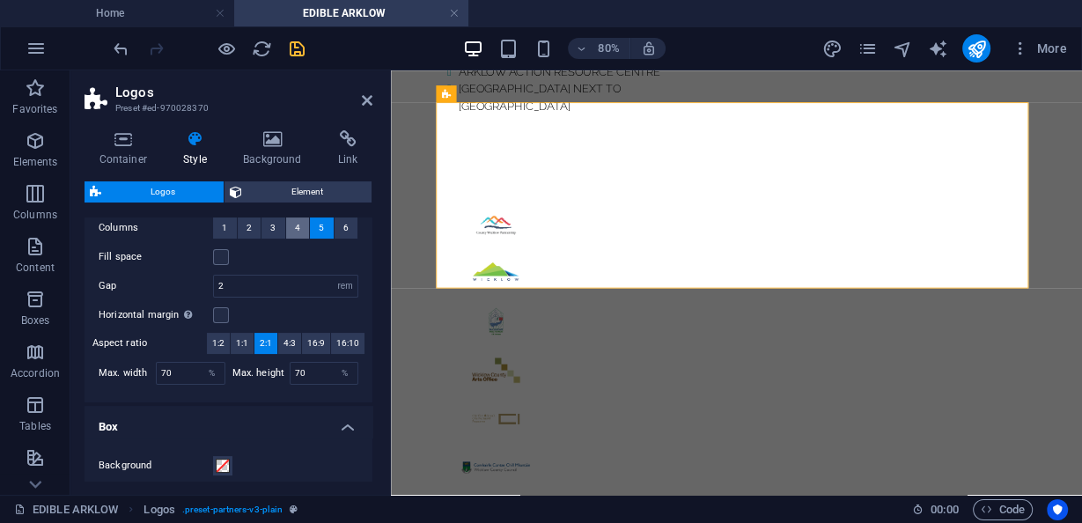
click at [302, 231] on button "4" at bounding box center [298, 227] width 24 height 21
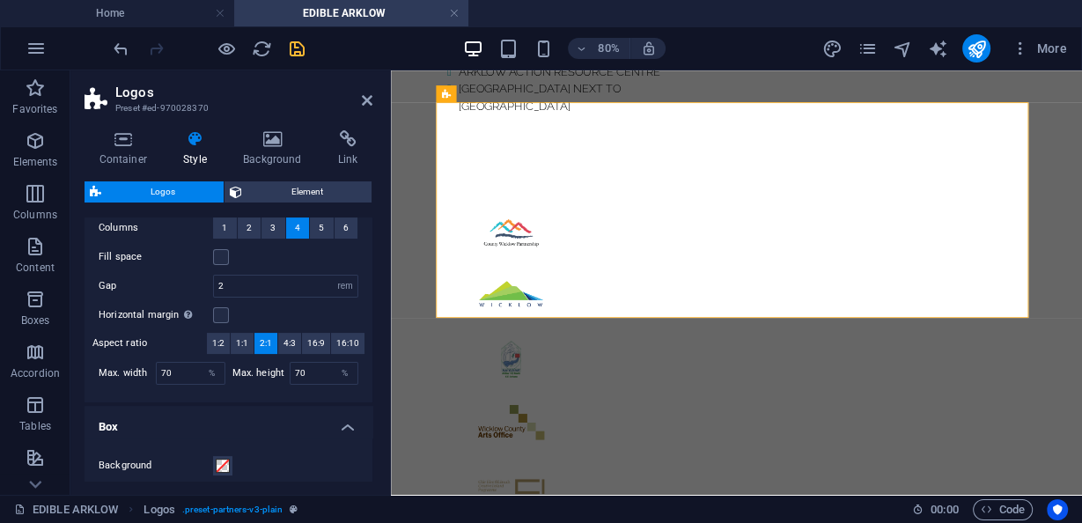
click at [412, 229] on html "Skip to main content Home Exhibitions About Contact Members EDIBLE ARKLOW Art t…" at bounding box center [822, 263] width 863 height 3964
click at [367, 104] on icon at bounding box center [367, 100] width 11 height 14
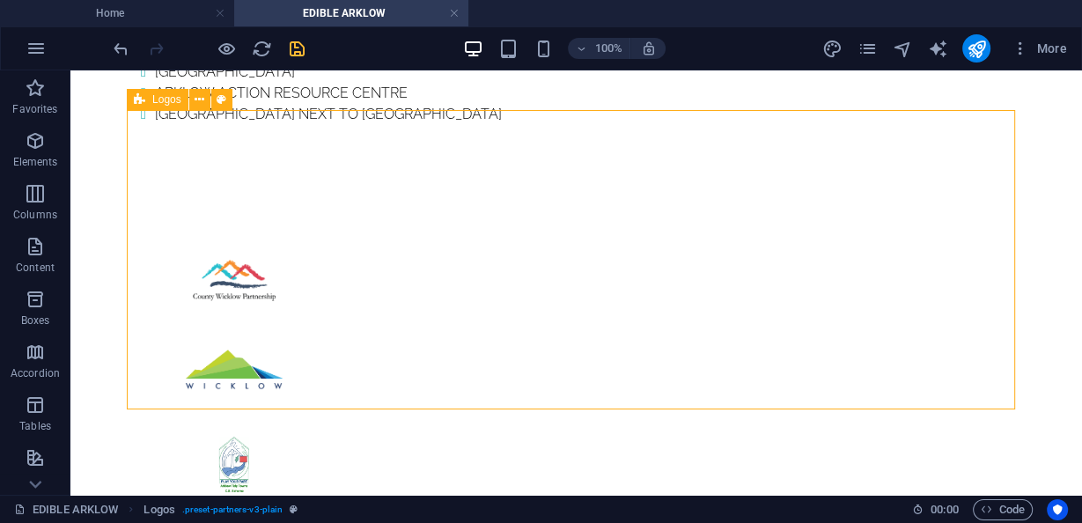
click at [159, 96] on span "Logos" at bounding box center [166, 99] width 29 height 11
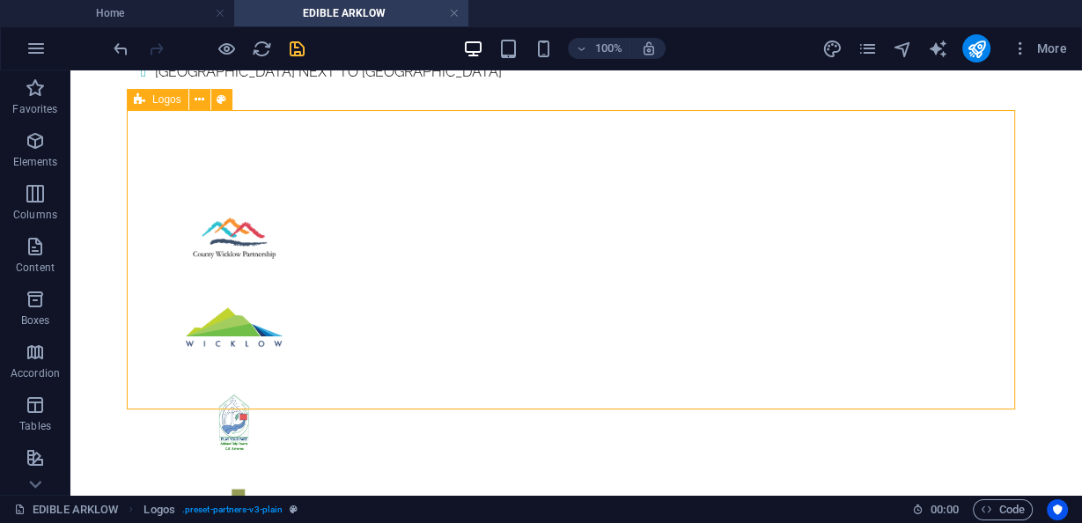
select select "rem"
select select "px"
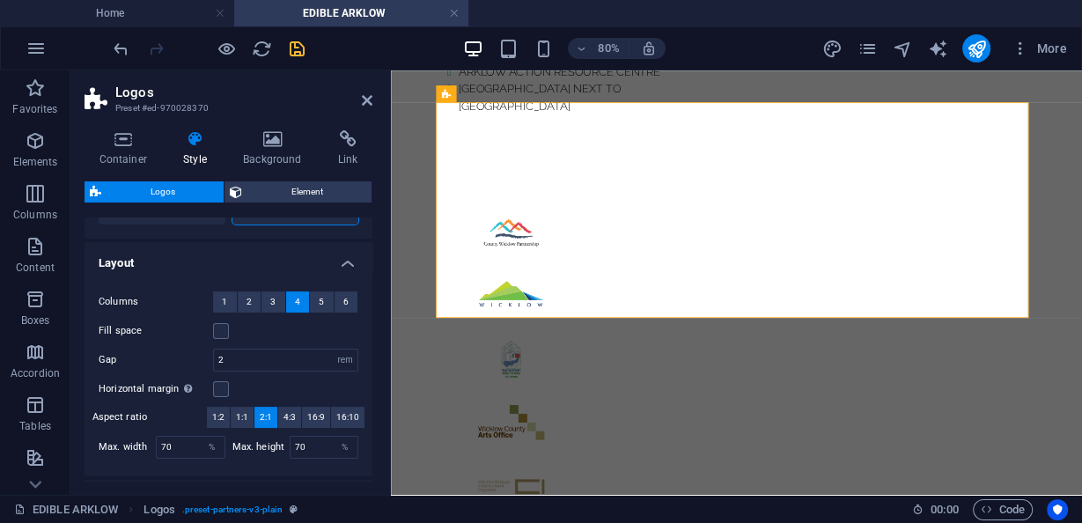
scroll to position [282, 0]
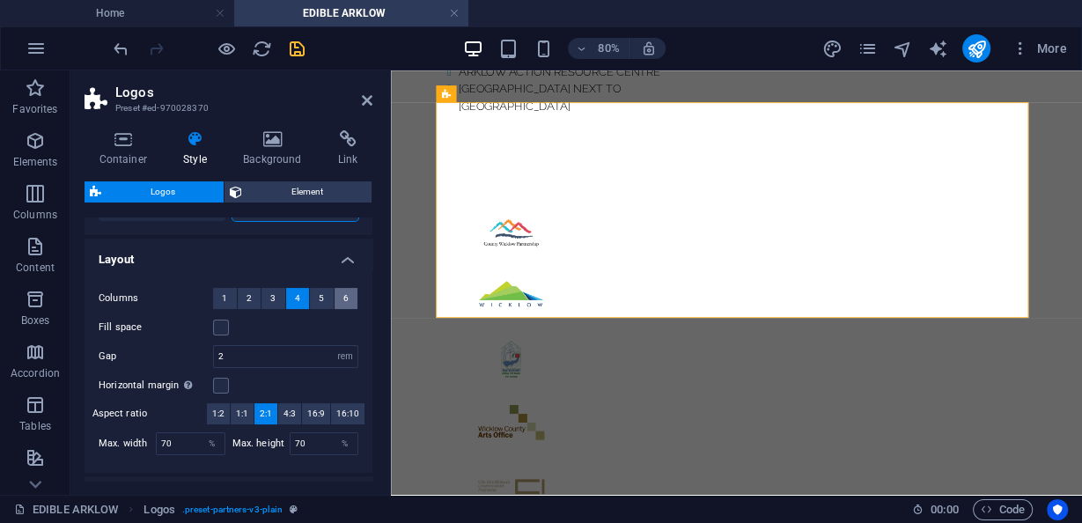
click at [338, 301] on button "6" at bounding box center [346, 298] width 24 height 21
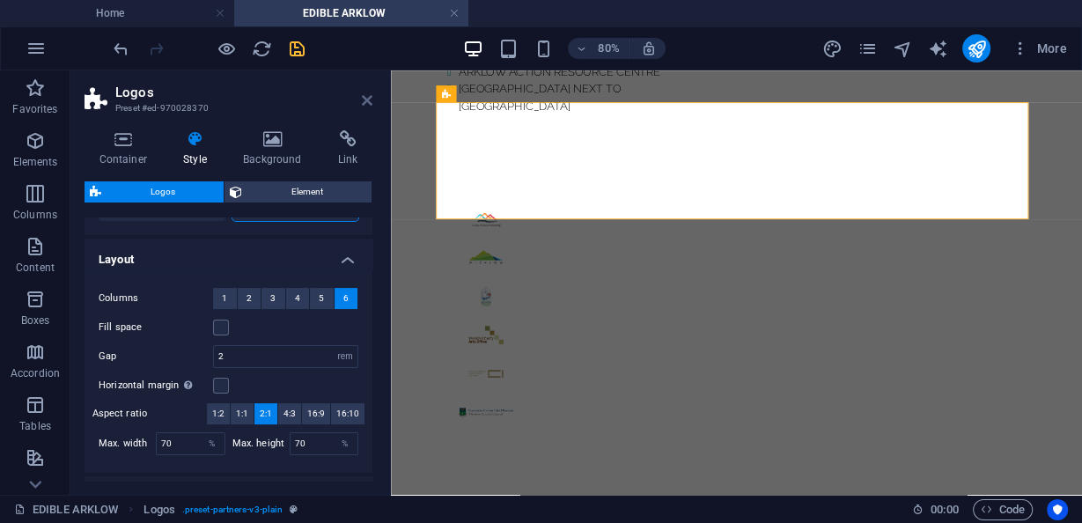
click at [375, 107] on aside "Logos Preset #ed-970028370 Container Style Background Link Size Height Default …" at bounding box center [230, 282] width 320 height 424
click at [367, 106] on icon at bounding box center [367, 100] width 11 height 14
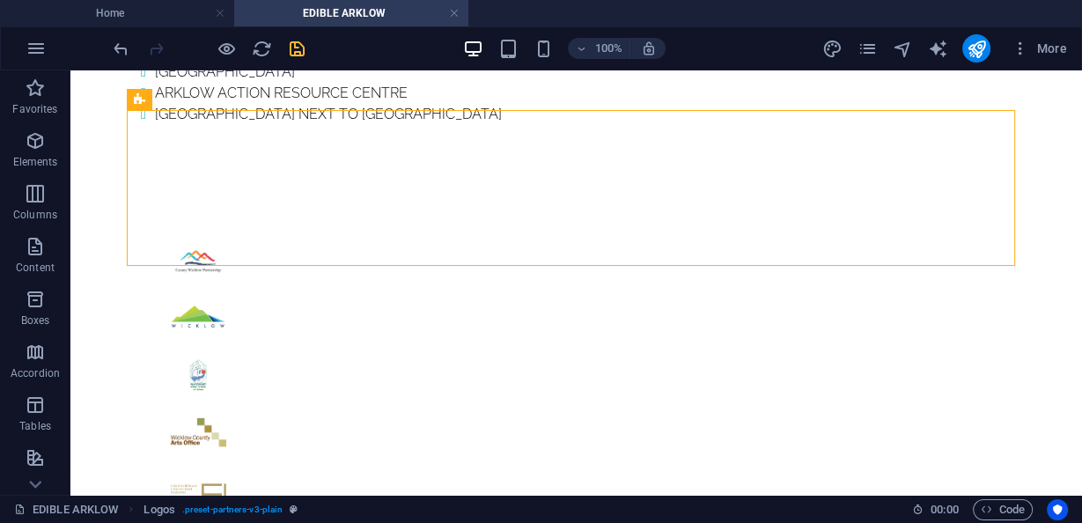
click at [111, 172] on html "Skip to main content Home Exhibitions About Contact Members EDIBLE ARKLOW Art t…" at bounding box center [575, 218] width 1011 height 3788
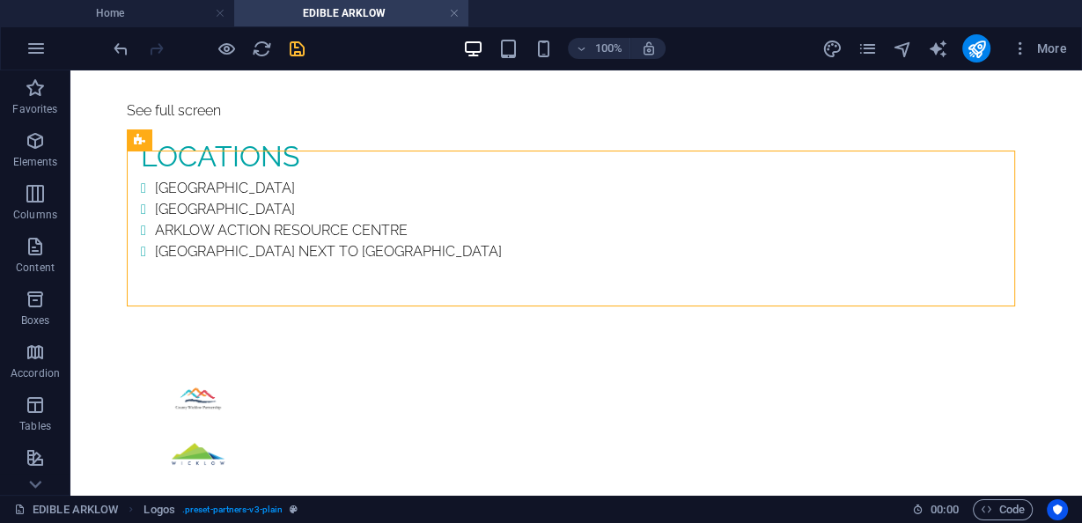
scroll to position [1606, 0]
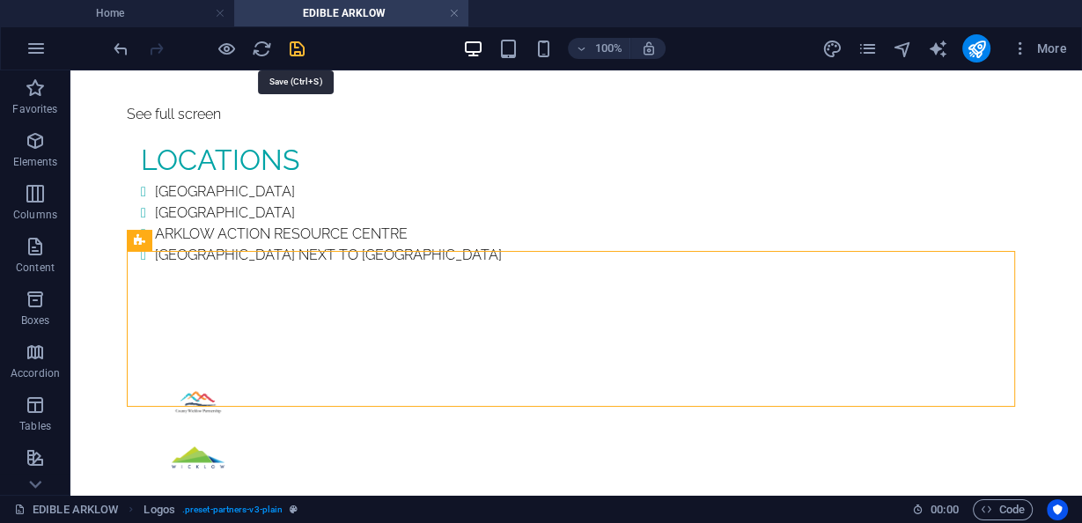
click at [299, 48] on icon "save" at bounding box center [297, 49] width 20 height 20
checkbox input "false"
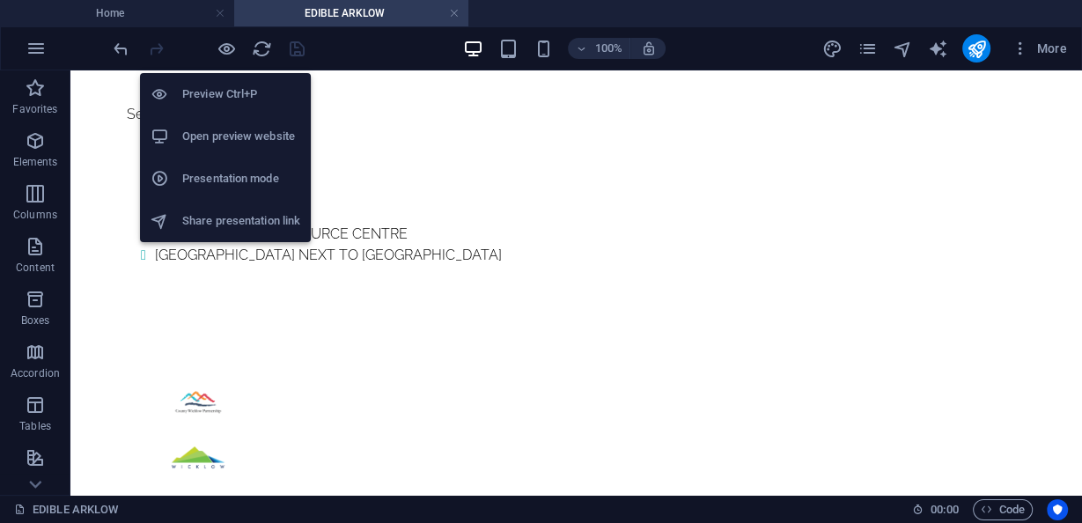
click at [248, 152] on li "Open preview website" at bounding box center [225, 136] width 171 height 42
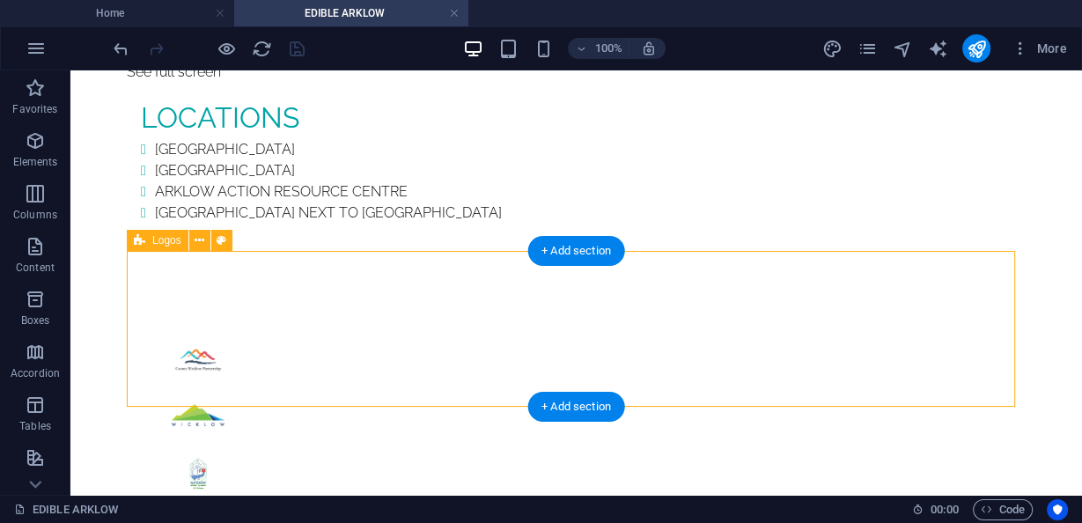
select select "rem"
select select "px"
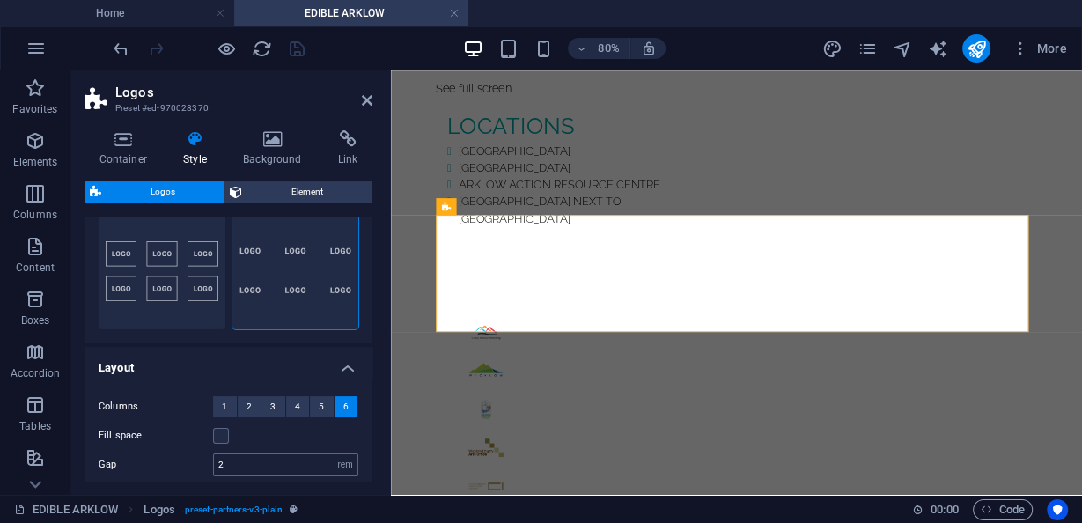
scroll to position [211, 0]
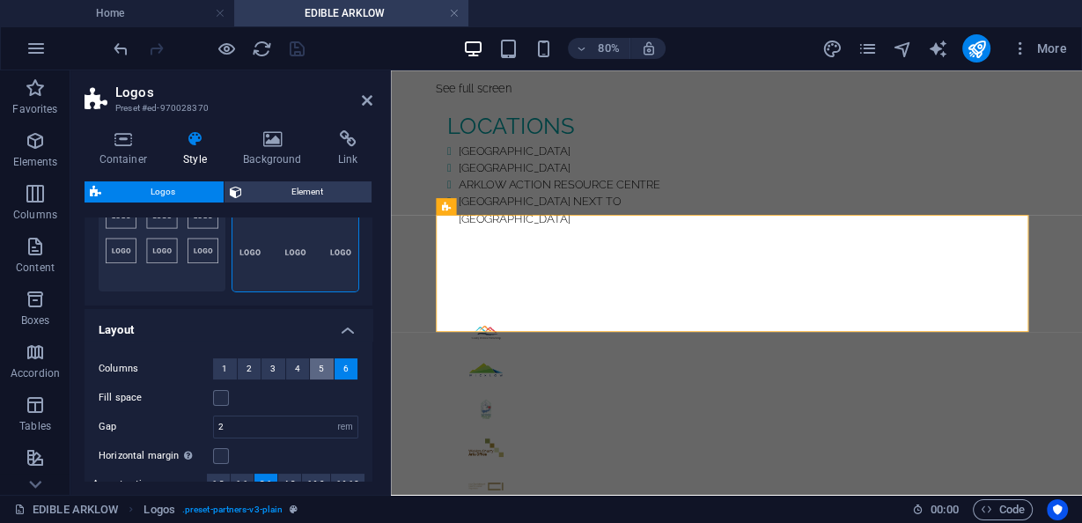
click at [321, 373] on span "5" at bounding box center [321, 368] width 5 height 21
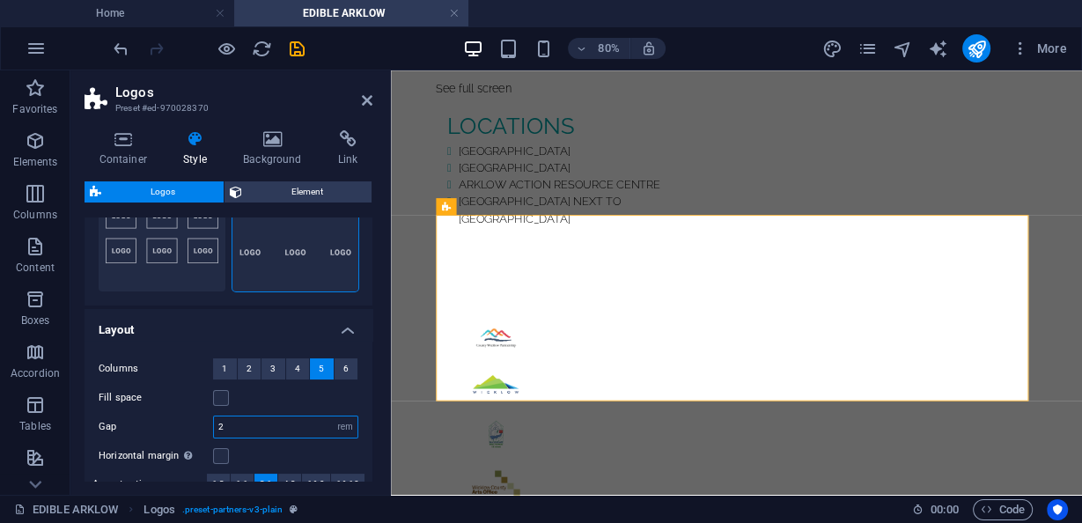
drag, startPoint x: 225, startPoint y: 417, endPoint x: 214, endPoint y: 414, distance: 12.0
click at [212, 415] on div "Gap 2 px rem % vh vw" at bounding box center [229, 426] width 260 height 23
type input "1"
click at [337, 397] on div "Fill space" at bounding box center [229, 397] width 260 height 21
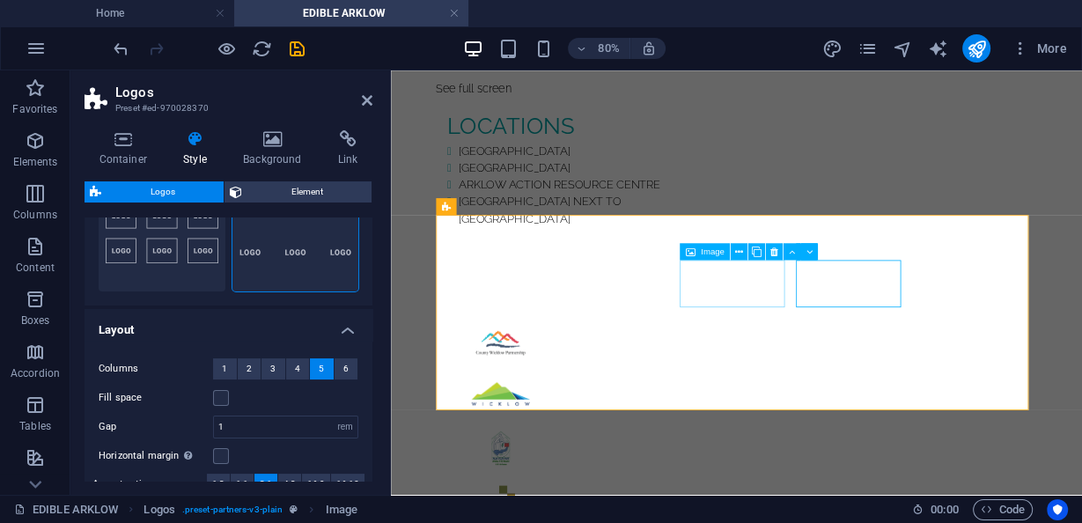
scroll to position [1606, 0]
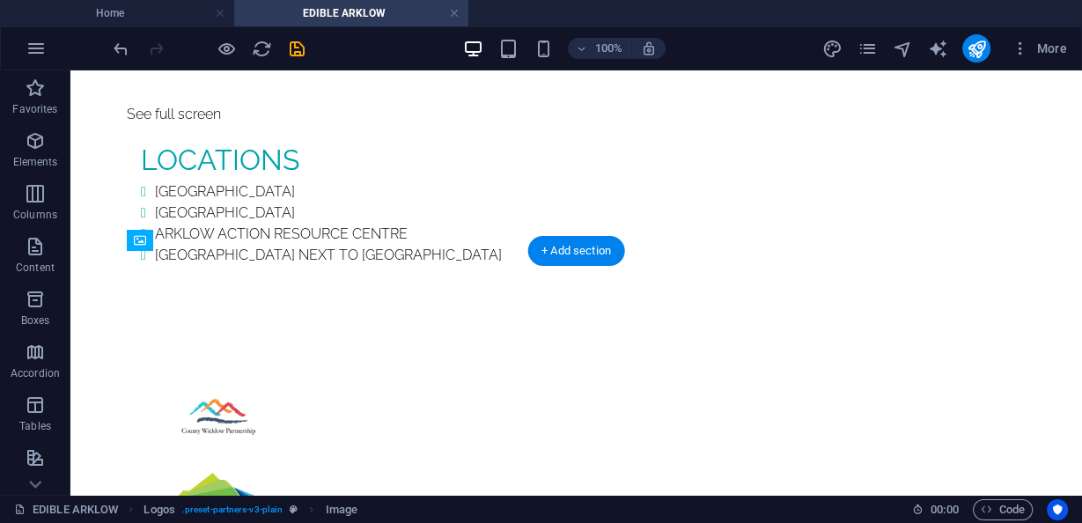
drag, startPoint x: 730, startPoint y: 298, endPoint x: 238, endPoint y: 427, distance: 509.3
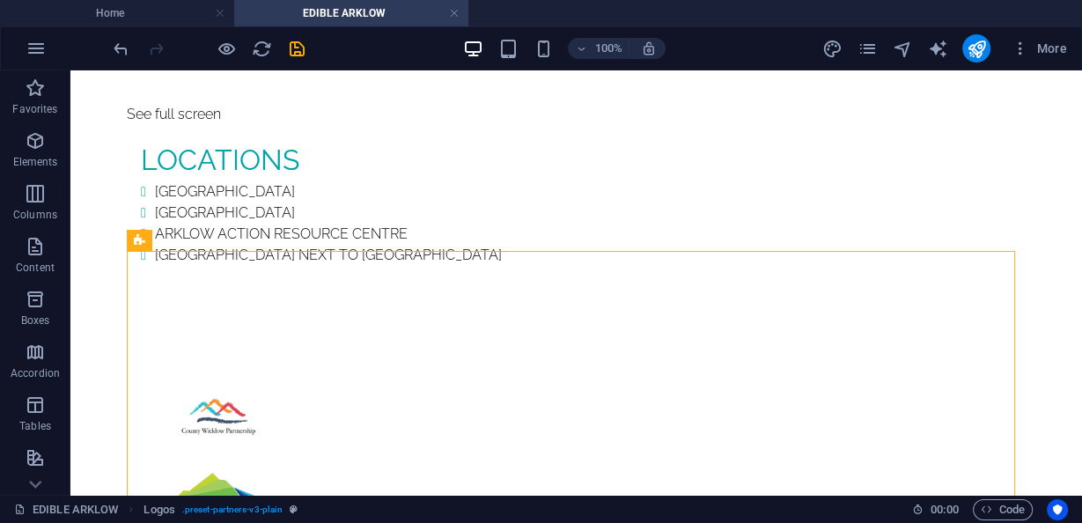
click at [92, 110] on html "Skip to main content Home Exhibitions About Contact Members EDIBLE ARKLOW Art t…" at bounding box center [575, 421] width 1011 height 3914
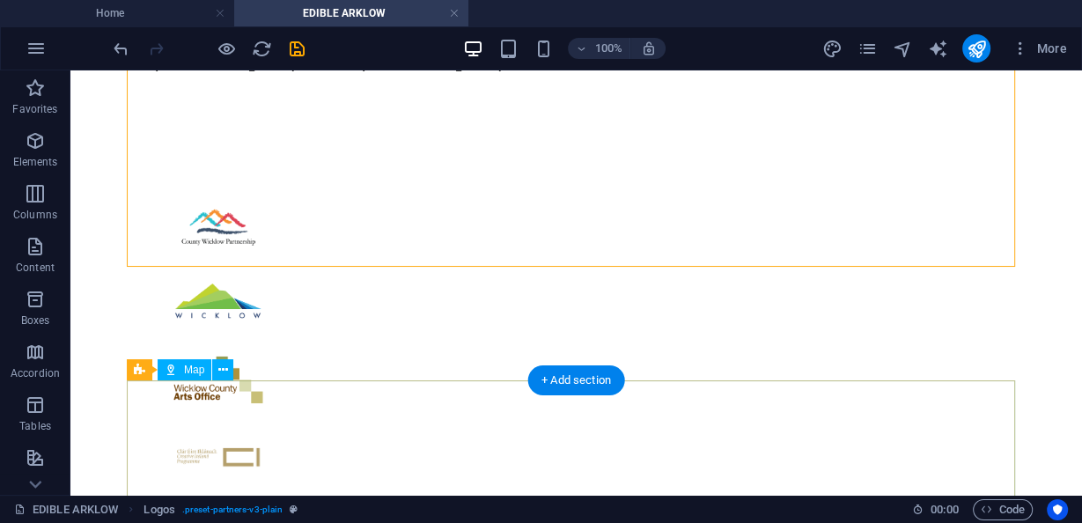
scroll to position [1888, 0]
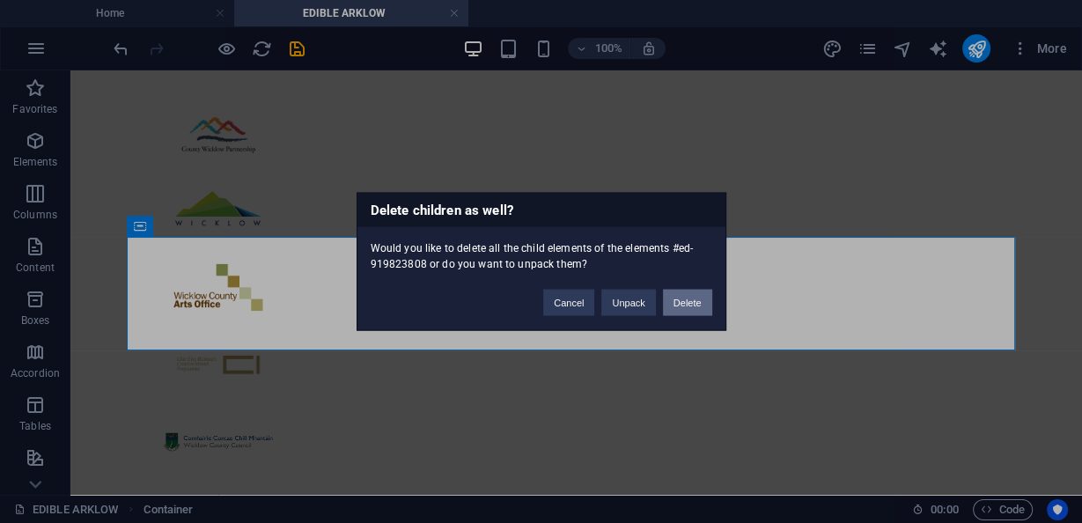
click at [696, 304] on button "Delete" at bounding box center [687, 303] width 49 height 26
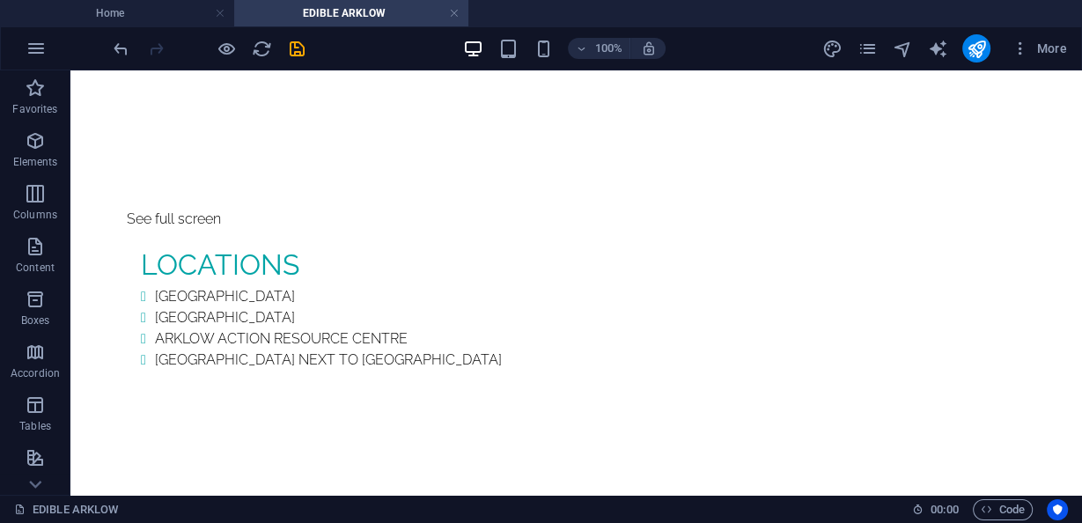
scroll to position [1324, 0]
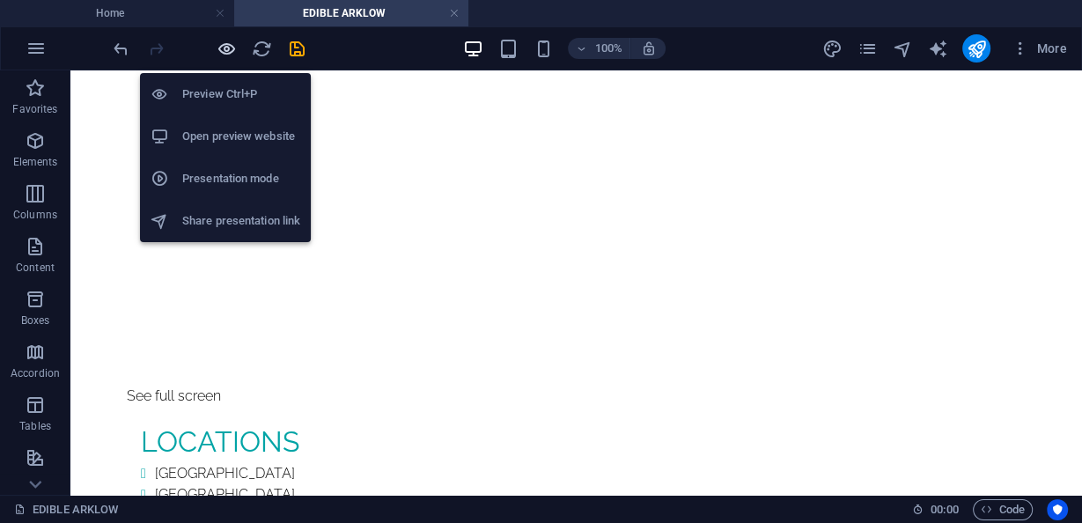
click at [228, 54] on icon "button" at bounding box center [226, 49] width 20 height 20
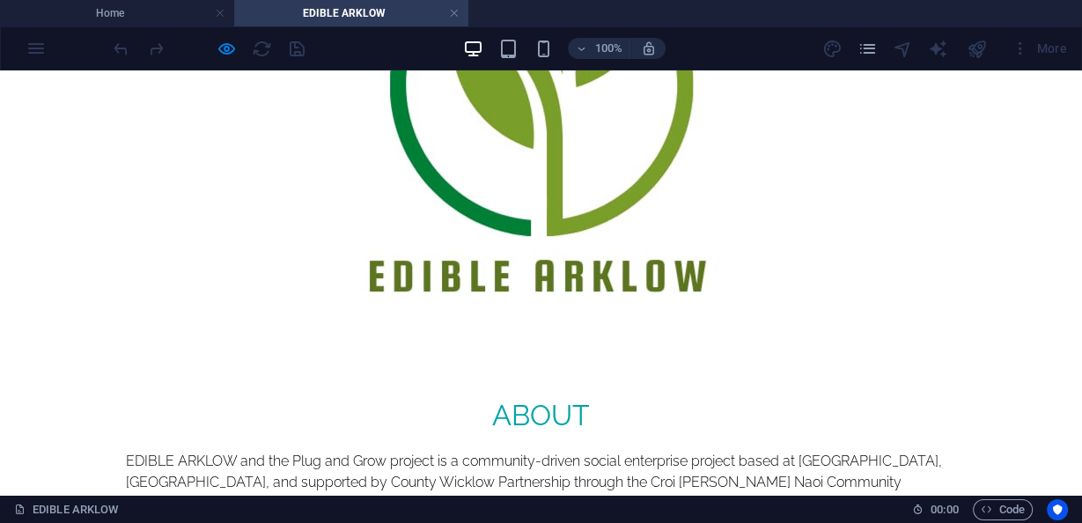
scroll to position [339, 0]
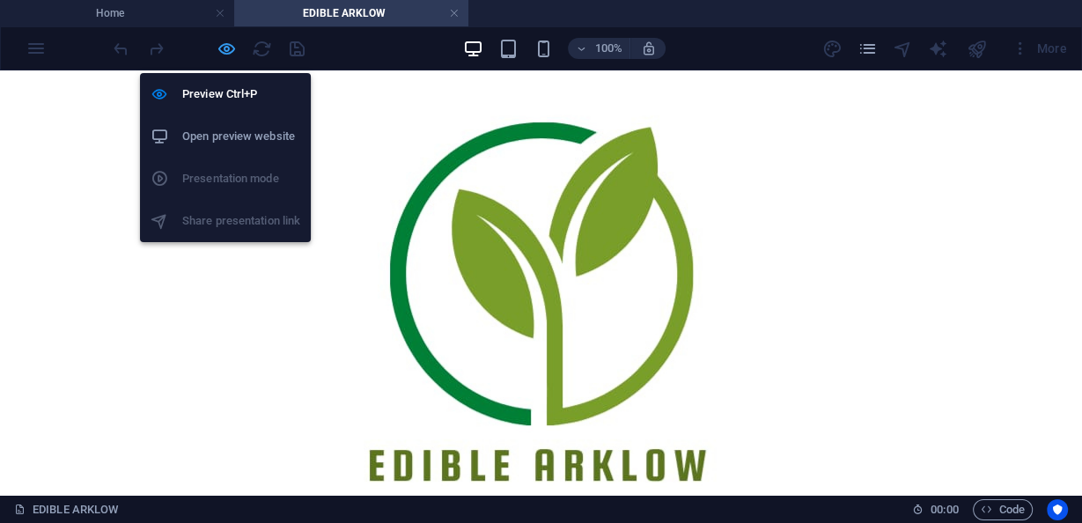
click at [230, 48] on icon "button" at bounding box center [226, 49] width 20 height 20
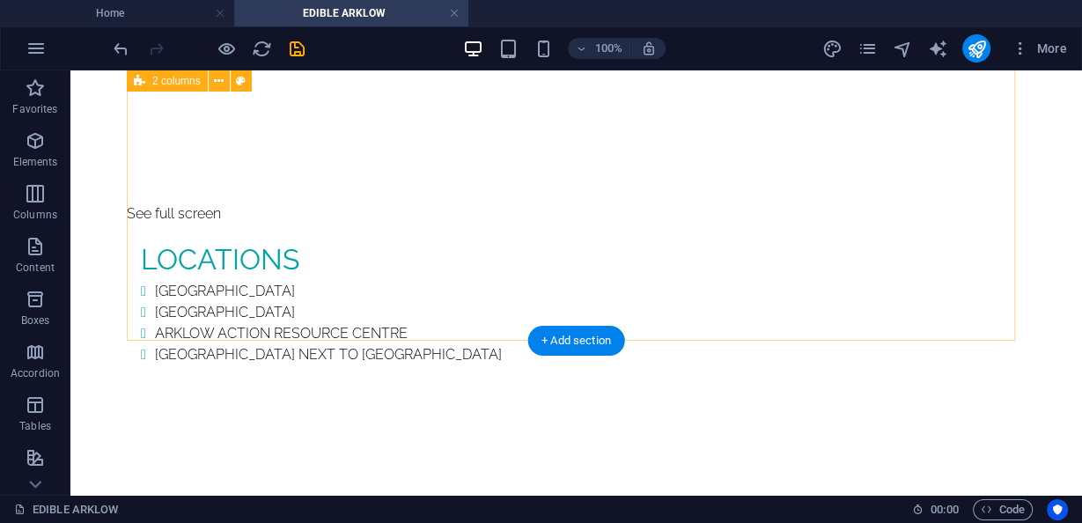
scroll to position [1465, 0]
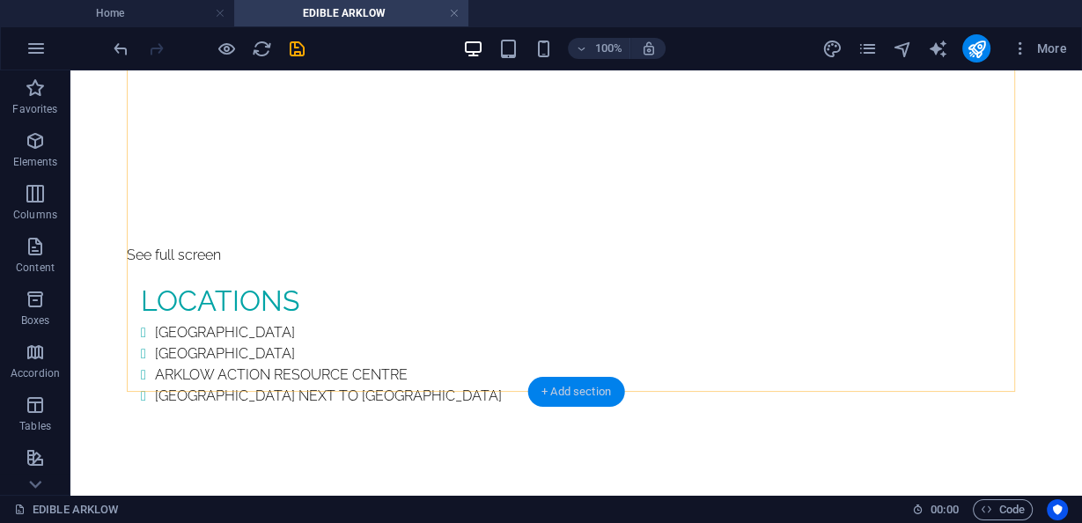
click at [588, 383] on div "+ Add section" at bounding box center [576, 392] width 98 height 30
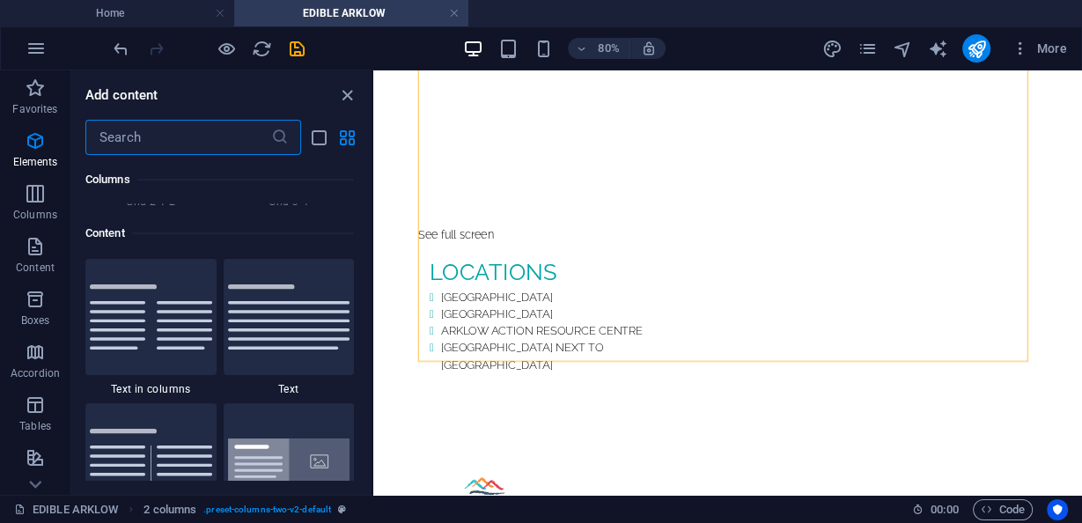
scroll to position [3078, 0]
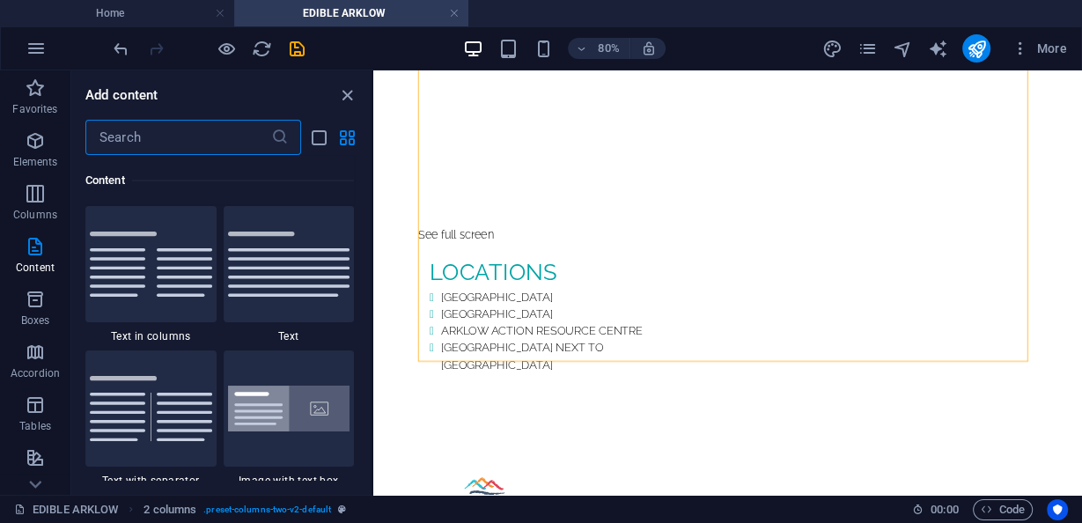
click at [250, 138] on input "text" at bounding box center [178, 137] width 186 height 35
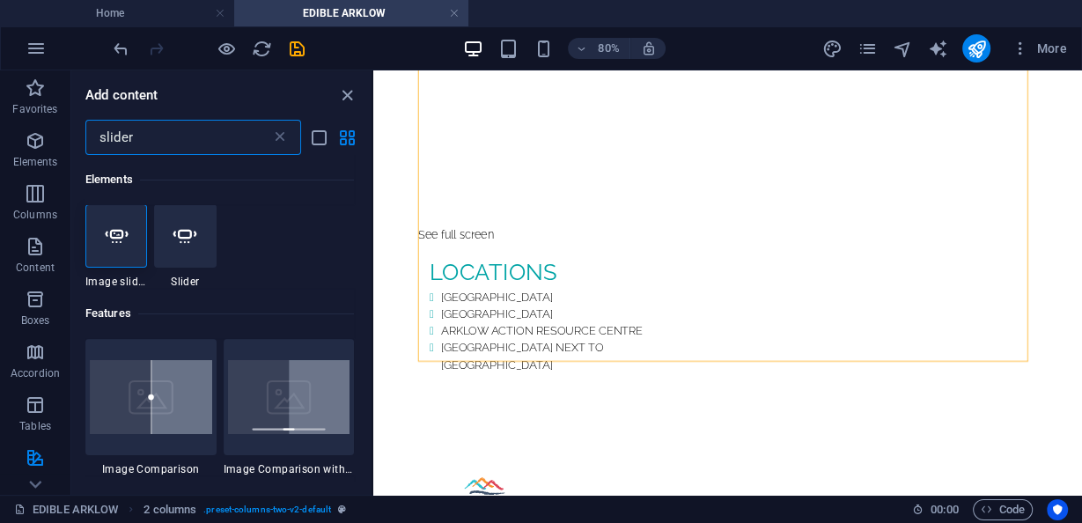
scroll to position [0, 0]
type input "slider"
click at [185, 240] on icon at bounding box center [184, 236] width 23 height 23
select select "ms"
select select "s"
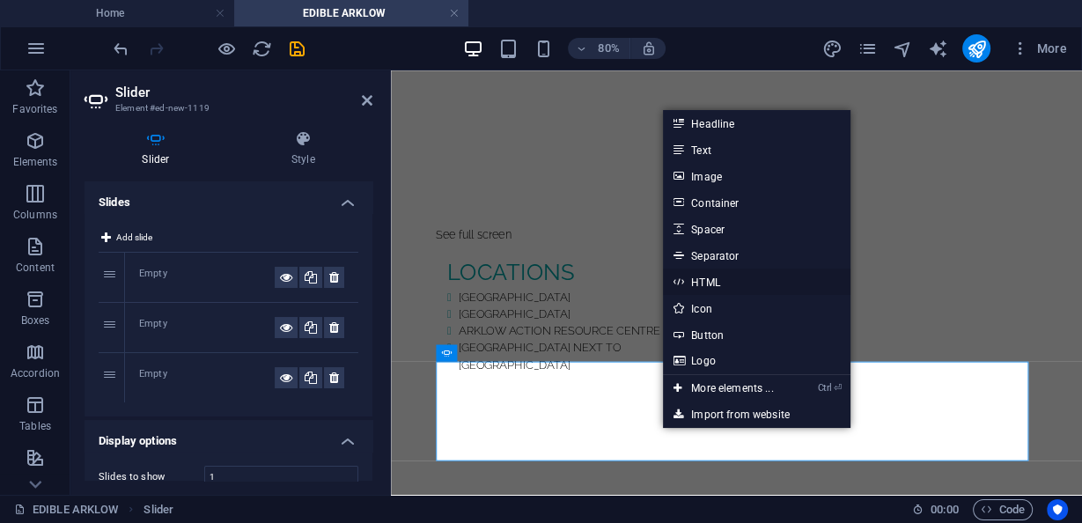
click at [716, 290] on link "HTML" at bounding box center [756, 281] width 187 height 26
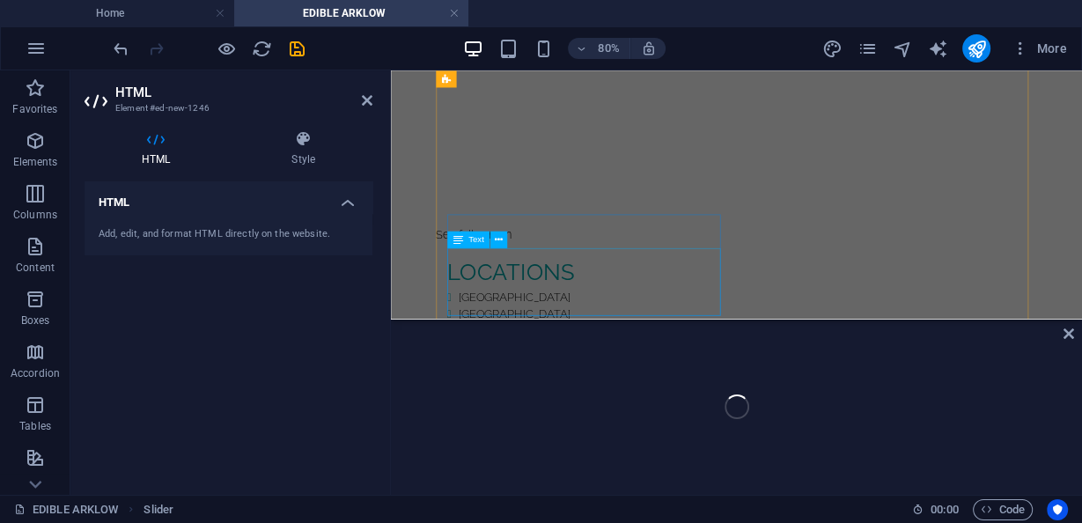
scroll to position [1674, 0]
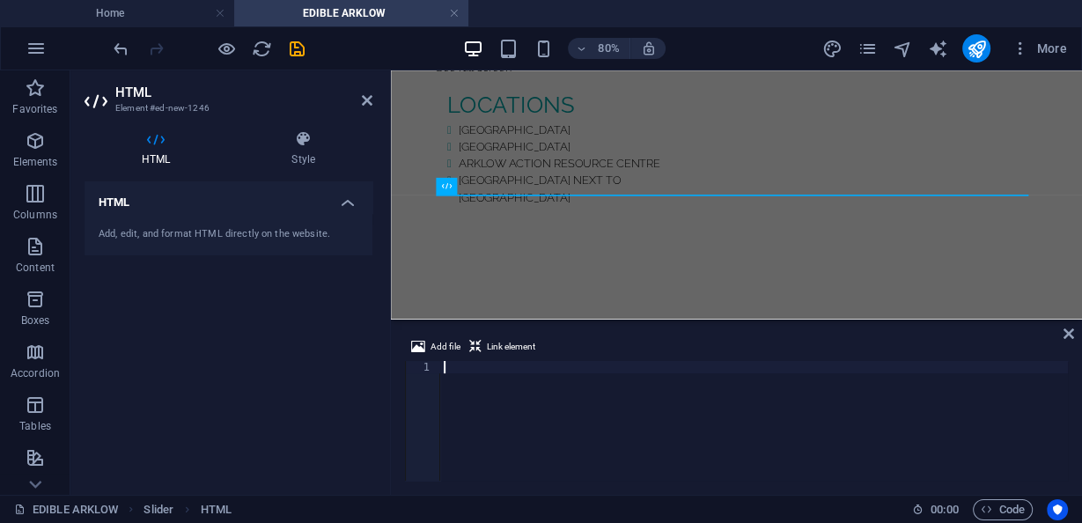
click at [525, 397] on div at bounding box center [753, 433] width 627 height 144
click at [491, 381] on div at bounding box center [753, 433] width 627 height 144
paste textarea "<iframe width="364" height="646" src="https://www.youtube.com/embed/-e744stpcok…"
type textarea "<iframe width="364" height="646" src="https://www.youtube.com/embed/-e744stpcok…"
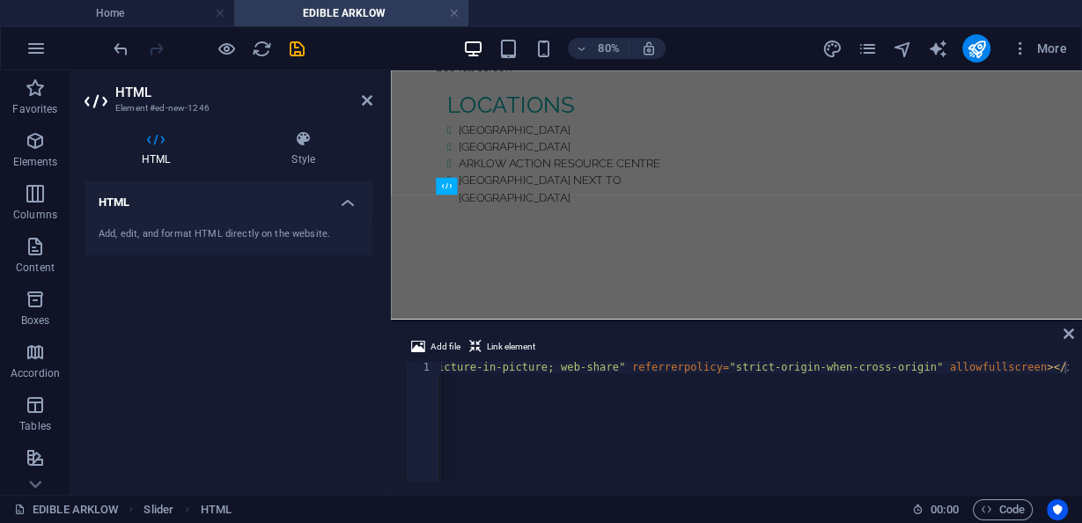
click at [598, 336] on div "Add file Link element" at bounding box center [736, 349] width 663 height 26
click at [621, 404] on div "< iframe width = "364" height = "646" src = "https://www.youtube.com/embed/-e74…" at bounding box center [5, 433] width 2124 height 144
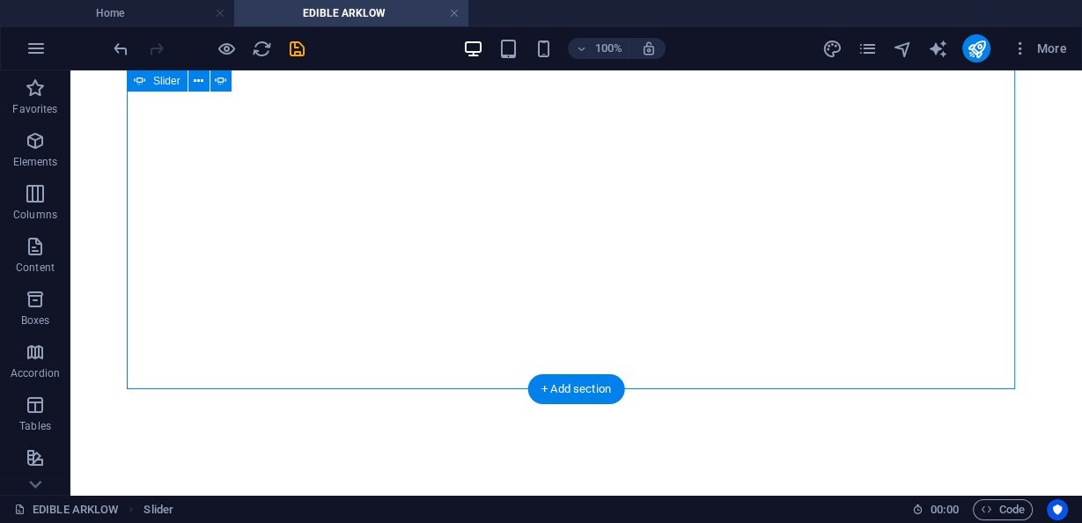
scroll to position [1843, 0]
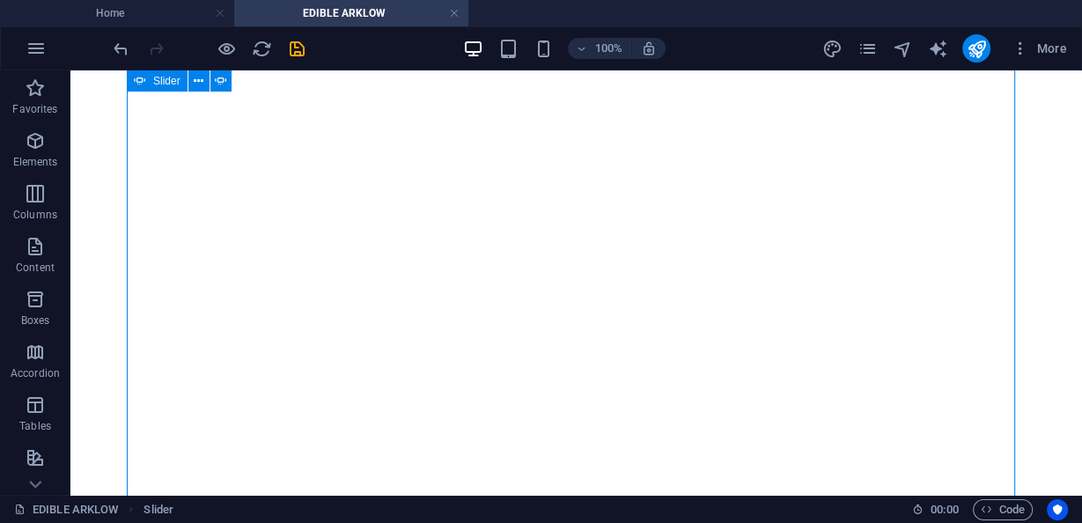
click at [127, 100] on button "button" at bounding box center [127, 100] width 0 height 0
select select "ms"
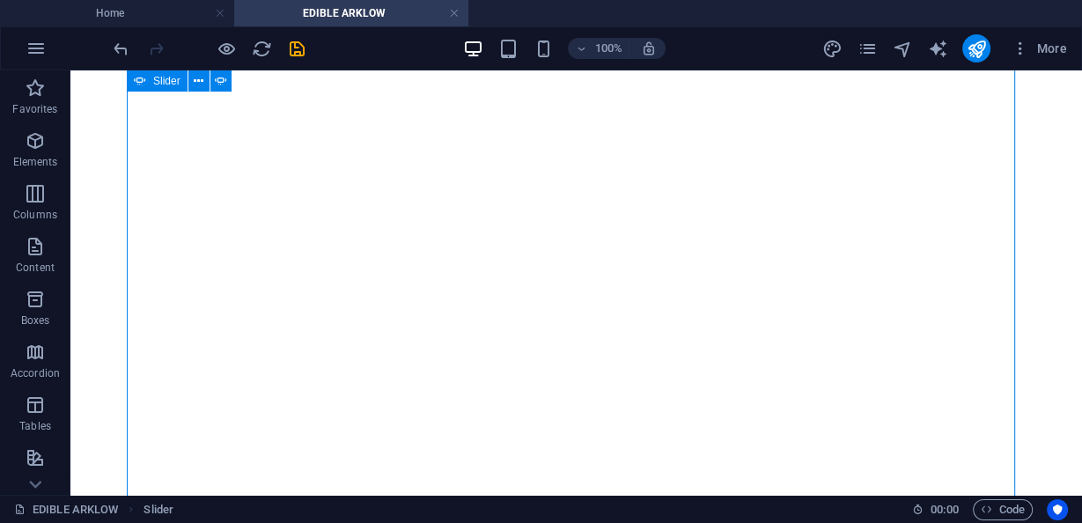
select select "s"
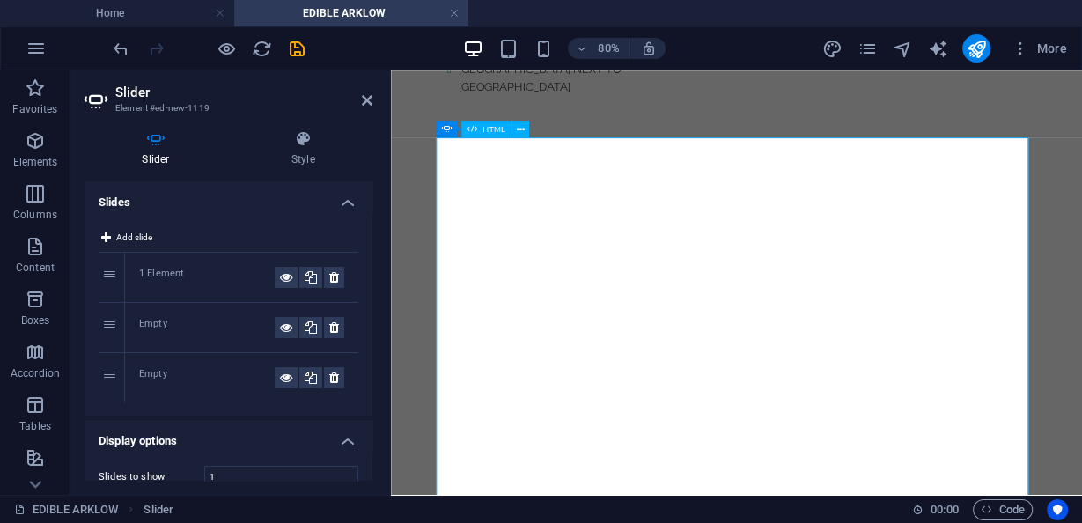
scroll to position [1815, 0]
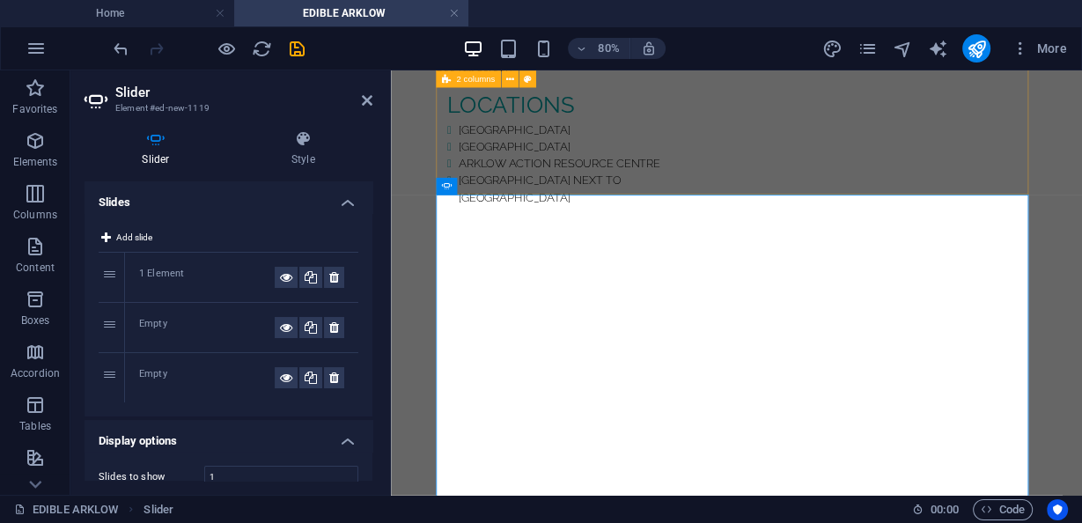
scroll to position [1674, 0]
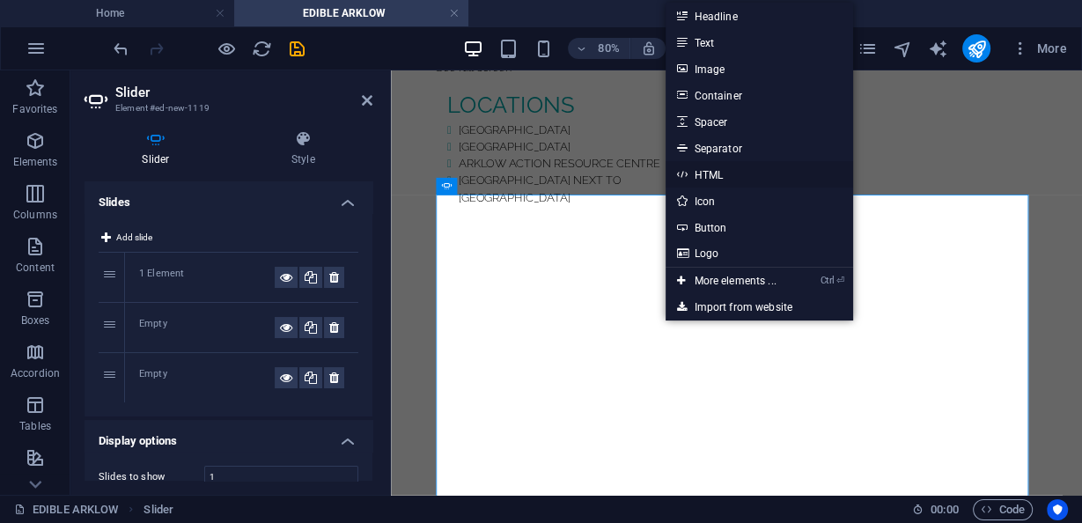
click at [720, 170] on link "HTML" at bounding box center [758, 174] width 187 height 26
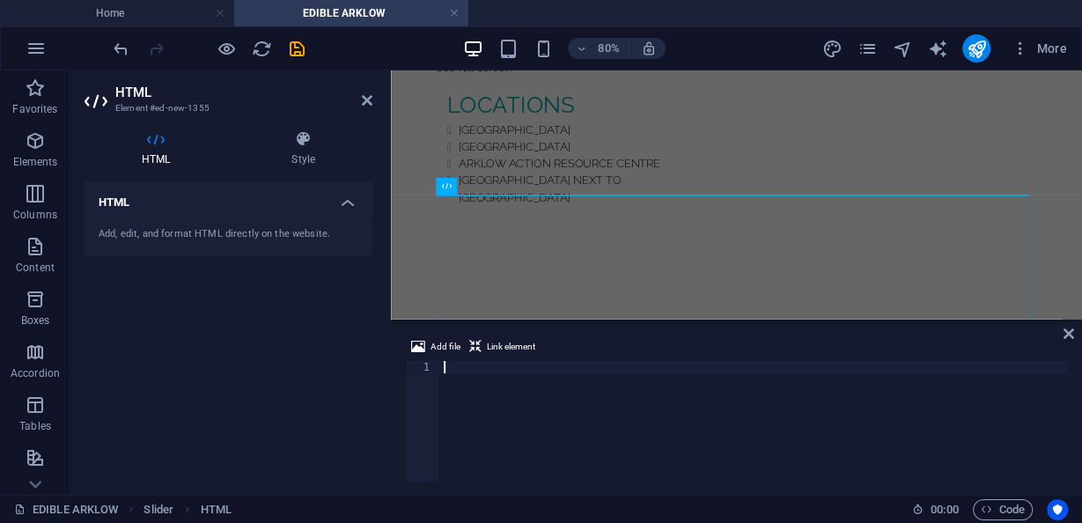
type textarea "<iframe width="364" height="646" src="https://www.youtube.com/embed/dx_bNTBvUQo…"
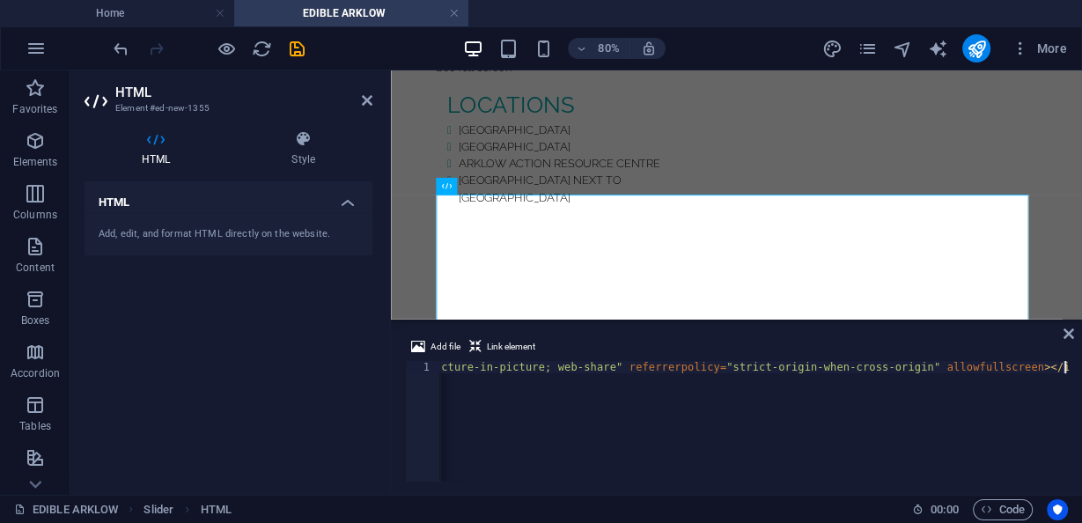
click at [374, 104] on aside "HTML Element #ed-new-1355 HTML Style HTML Add, edit, and format HTML directly o…" at bounding box center [230, 282] width 320 height 424
click at [365, 102] on icon at bounding box center [367, 100] width 11 height 14
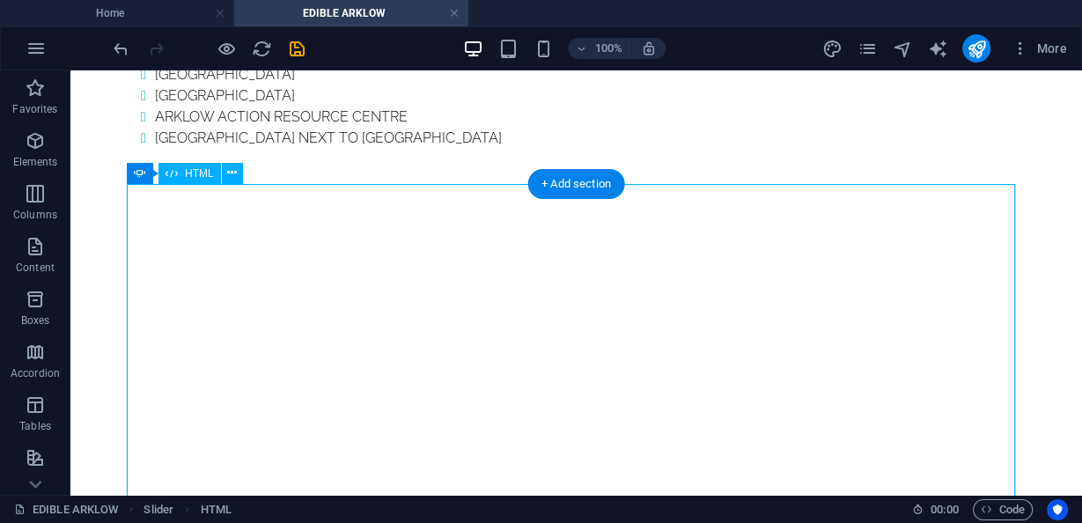
scroll to position [1772, 0]
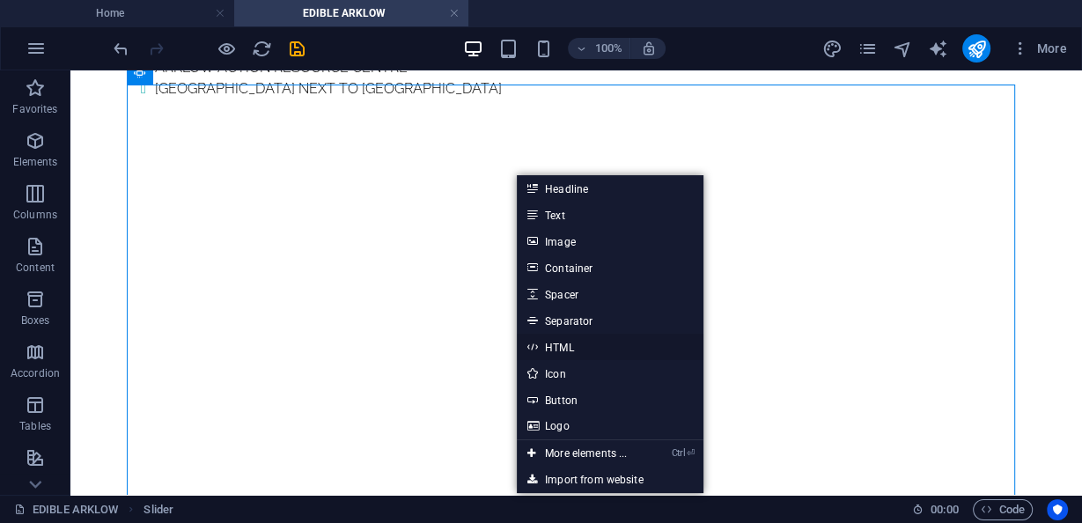
click at [620, 347] on link "HTML" at bounding box center [610, 347] width 187 height 26
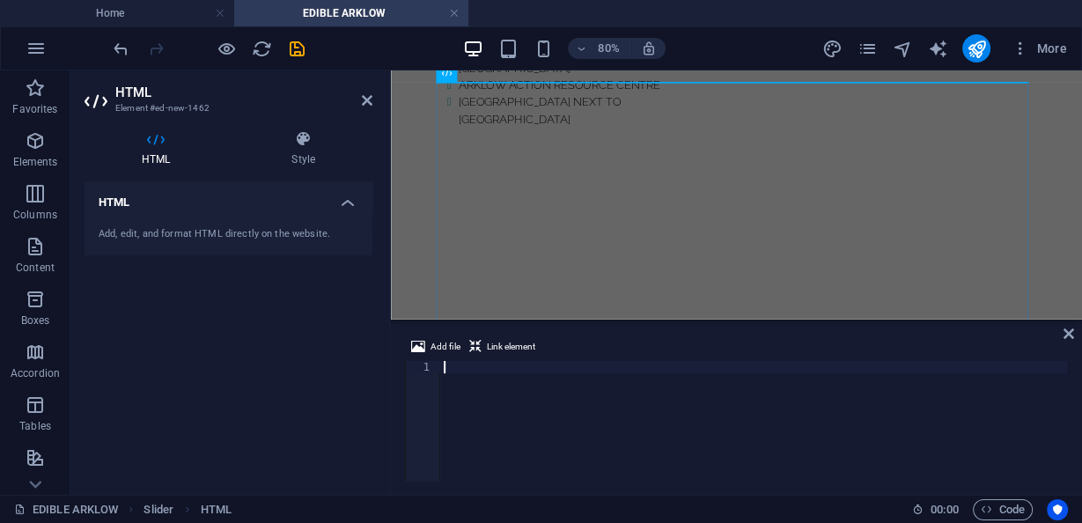
scroll to position [1815, 0]
type textarea "<iframe width="364" height="646" src="https://www.youtube.com/embed/5qXZ8OaqAXg…"
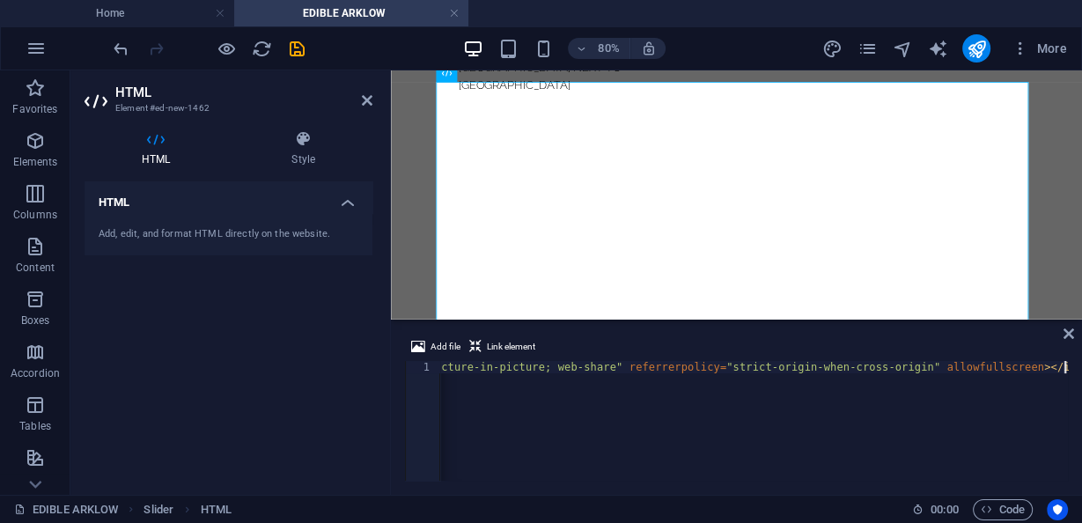
scroll to position [1543, 0]
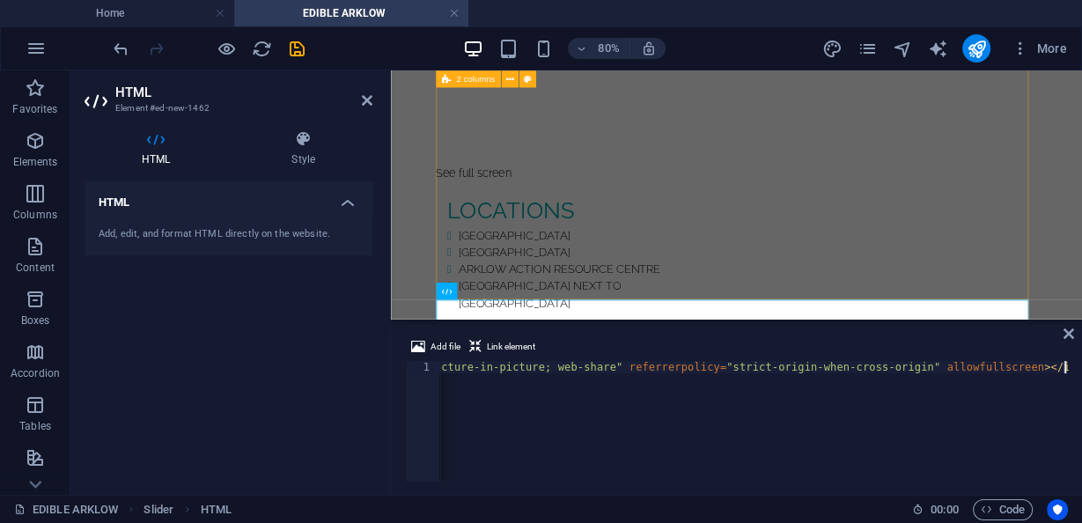
click at [935, 207] on div "See full screen locations ARKLOW ARTS CENTRE ARKLOW PRIMARY CARE CENTRE ARKLOW …" at bounding box center [822, 108] width 751 height 640
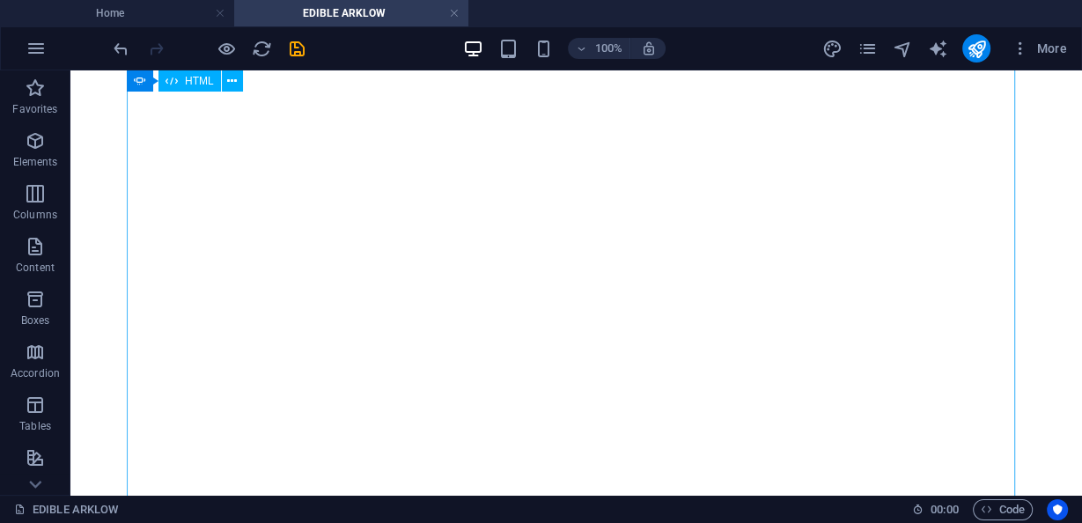
scroll to position [1852, 0]
click at [127, 91] on button "button" at bounding box center [127, 91] width 0 height 0
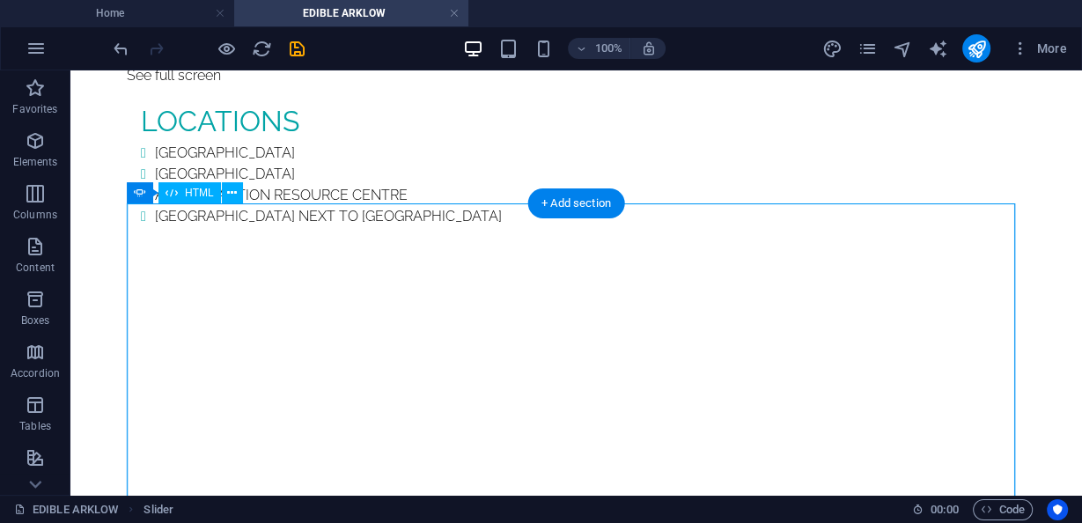
scroll to position [1641, 0]
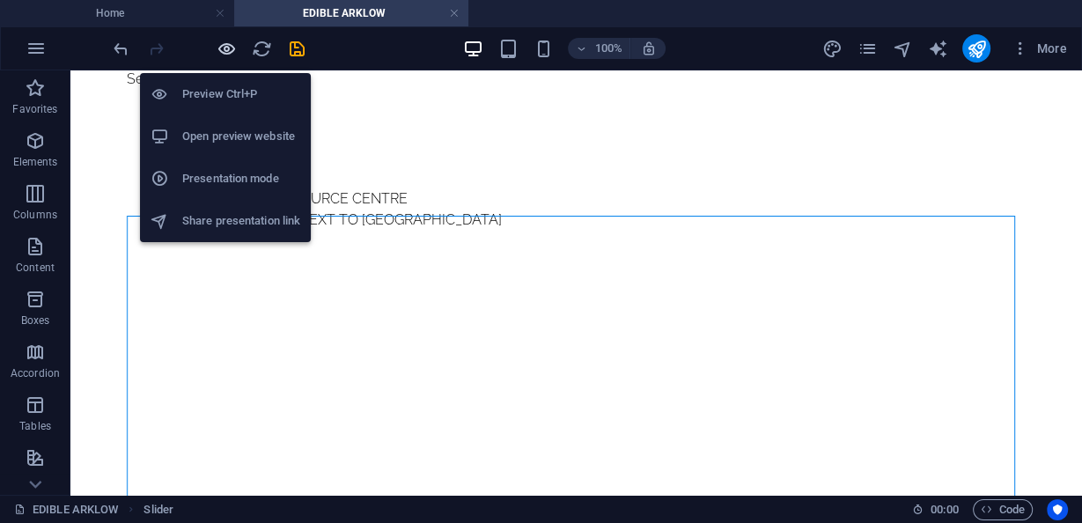
click at [222, 45] on icon "button" at bounding box center [226, 49] width 20 height 20
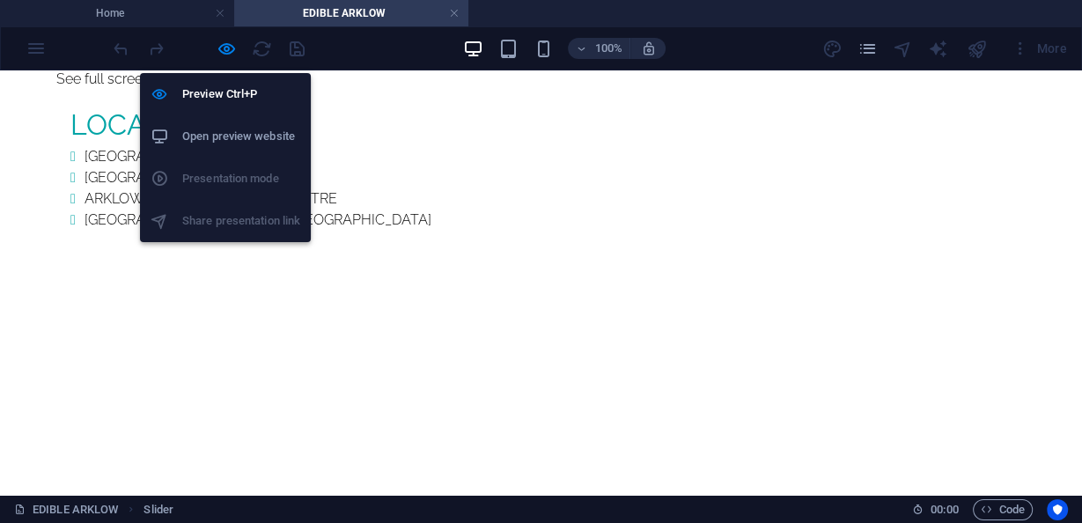
click at [248, 138] on h6 "Open preview website" at bounding box center [241, 136] width 118 height 21
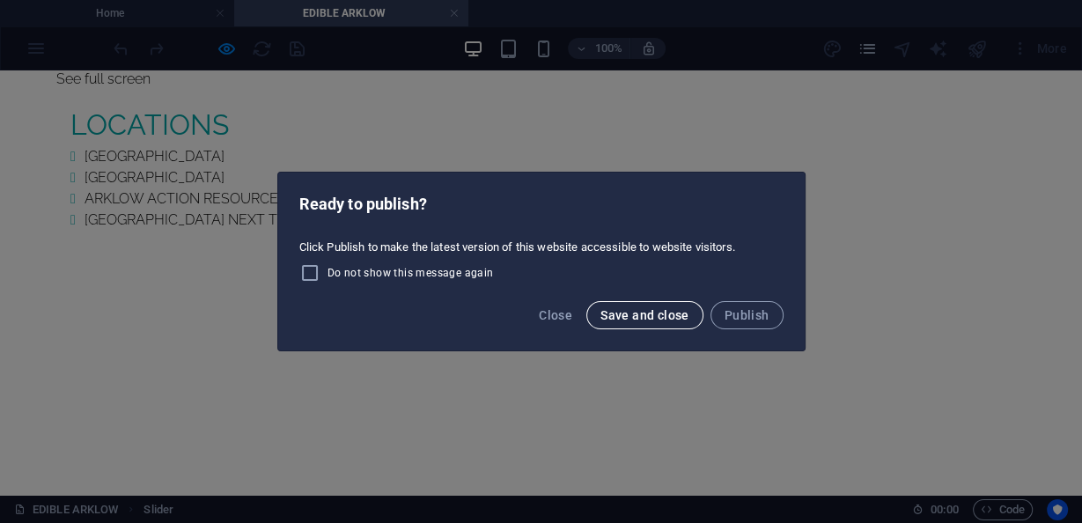
click at [646, 311] on span "Save and close" at bounding box center [644, 315] width 89 height 14
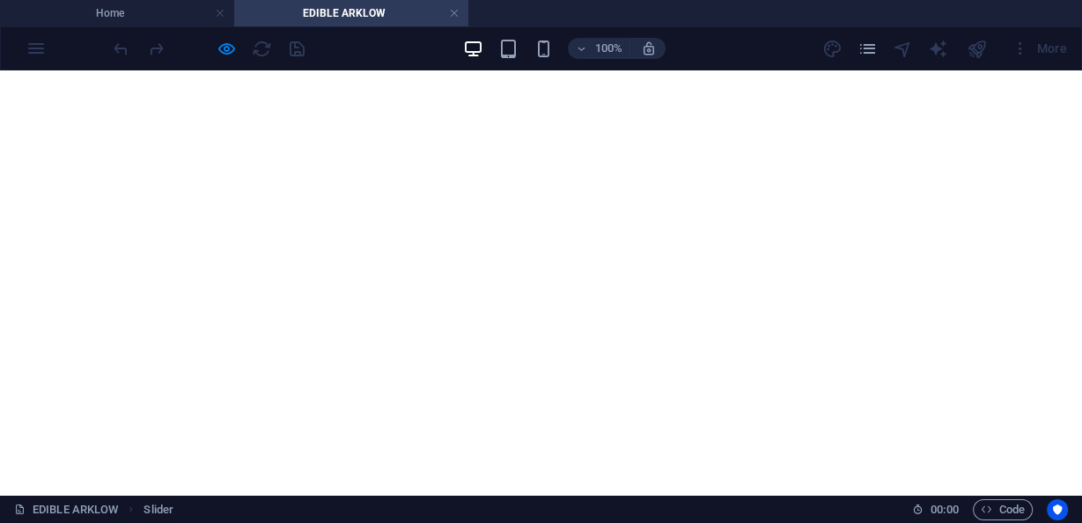
scroll to position [1852, 0]
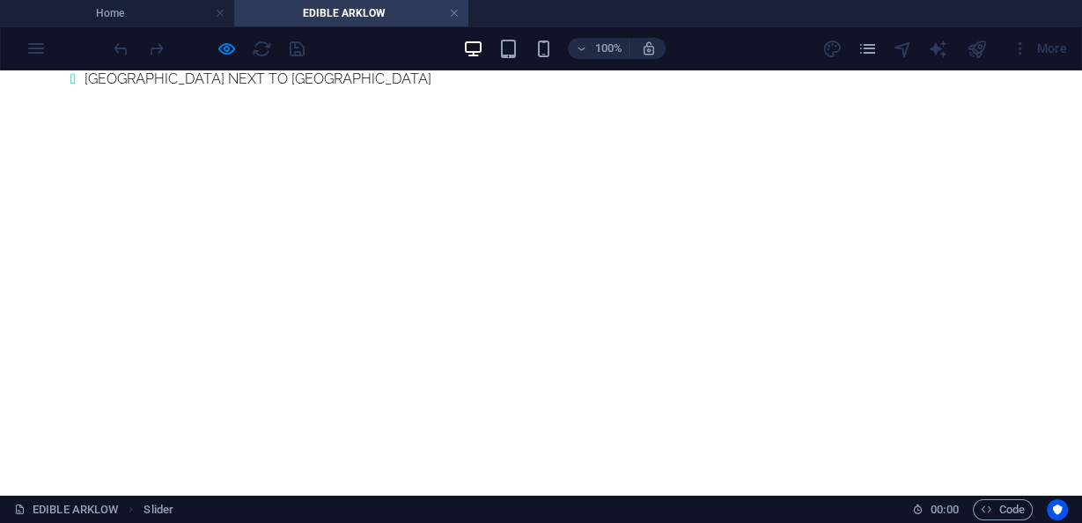
click at [56, 161] on button "button" at bounding box center [56, 161] width 0 height 0
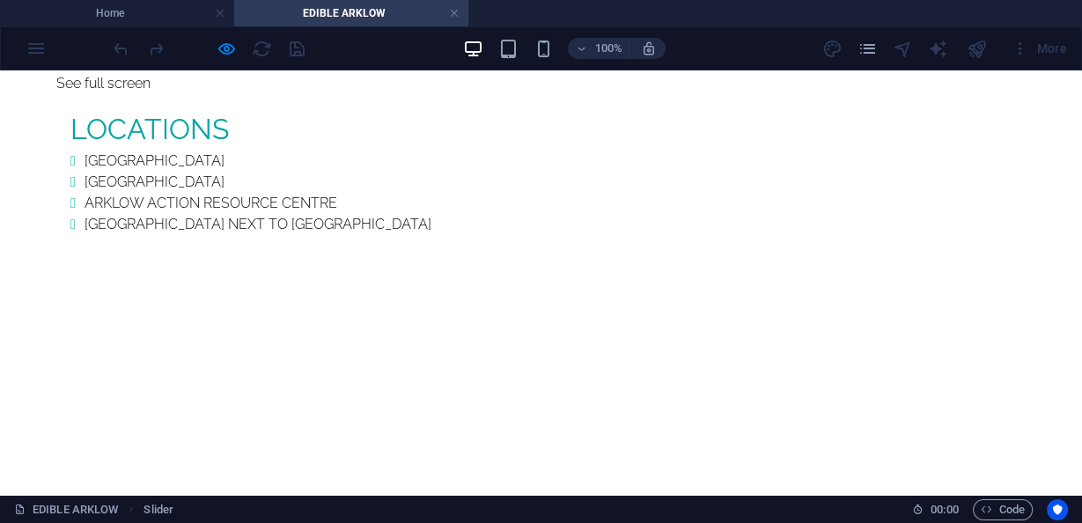
scroll to position [1641, 0]
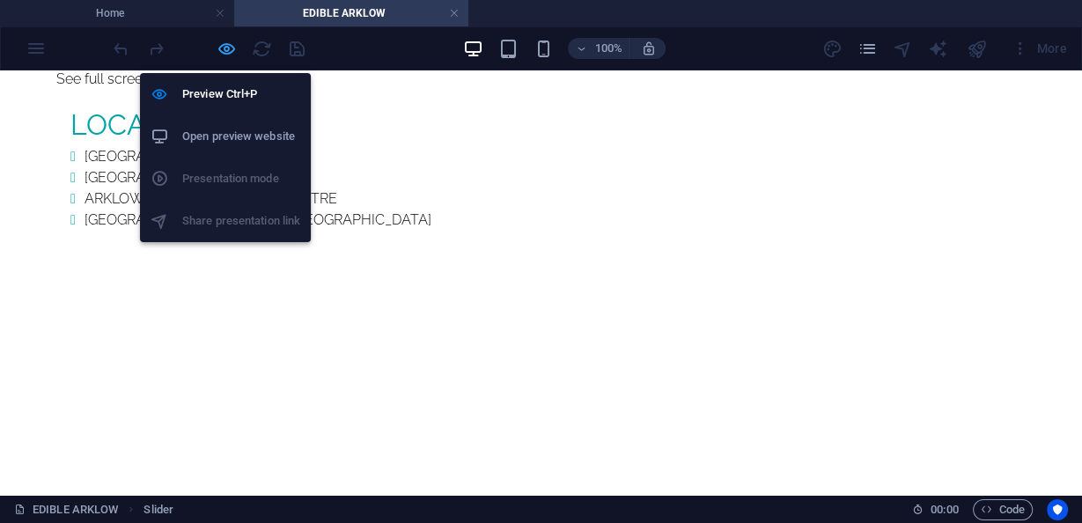
click at [221, 45] on icon "button" at bounding box center [226, 49] width 20 height 20
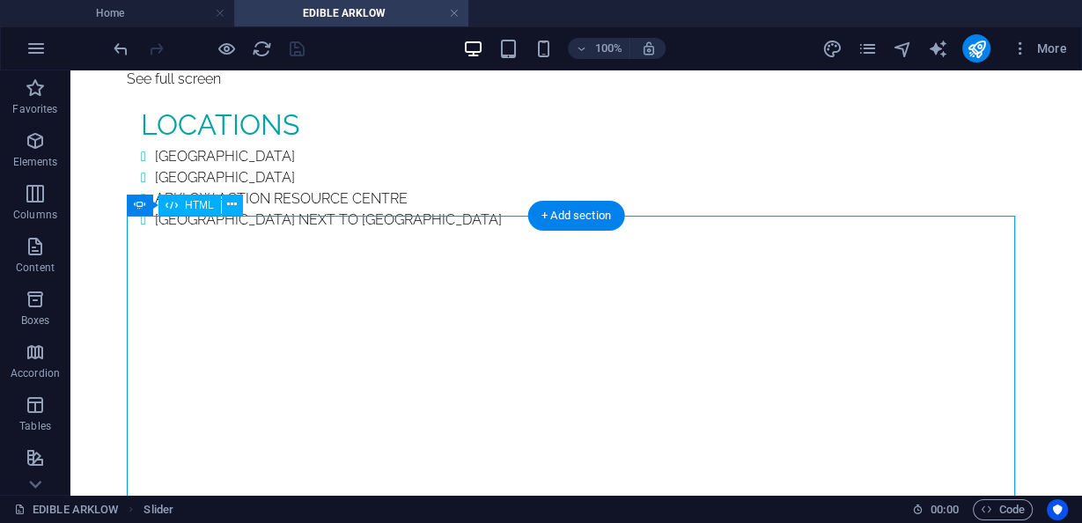
drag, startPoint x: 599, startPoint y: 264, endPoint x: 378, endPoint y: 216, distance: 226.1
drag, startPoint x: 147, startPoint y: 204, endPoint x: 167, endPoint y: 202, distance: 20.3
click at [167, 202] on div "Slider" at bounding box center [157, 204] width 61 height 21
click at [165, 202] on span "Slider" at bounding box center [166, 205] width 27 height 11
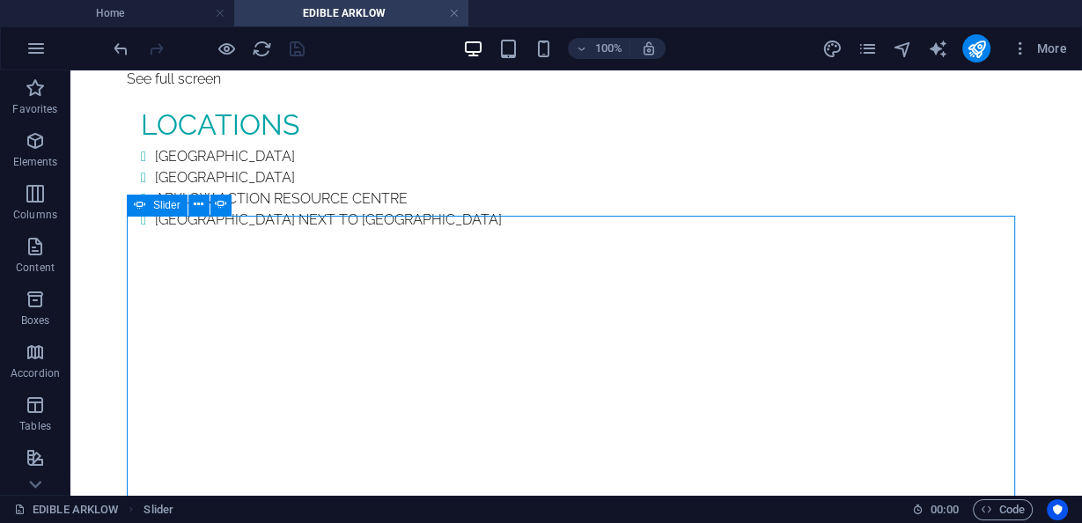
click at [165, 202] on span "Slider" at bounding box center [166, 205] width 27 height 11
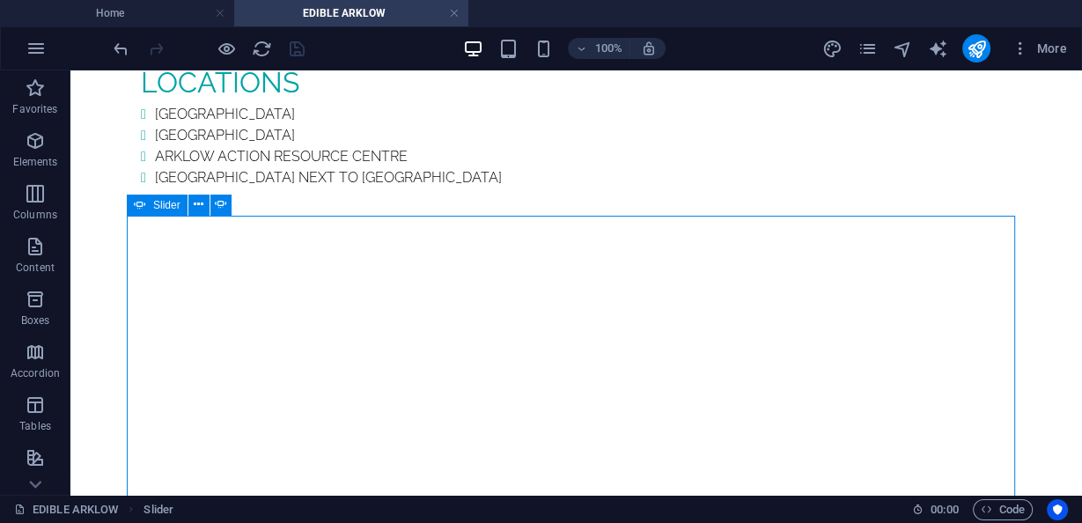
select select "ms"
select select "s"
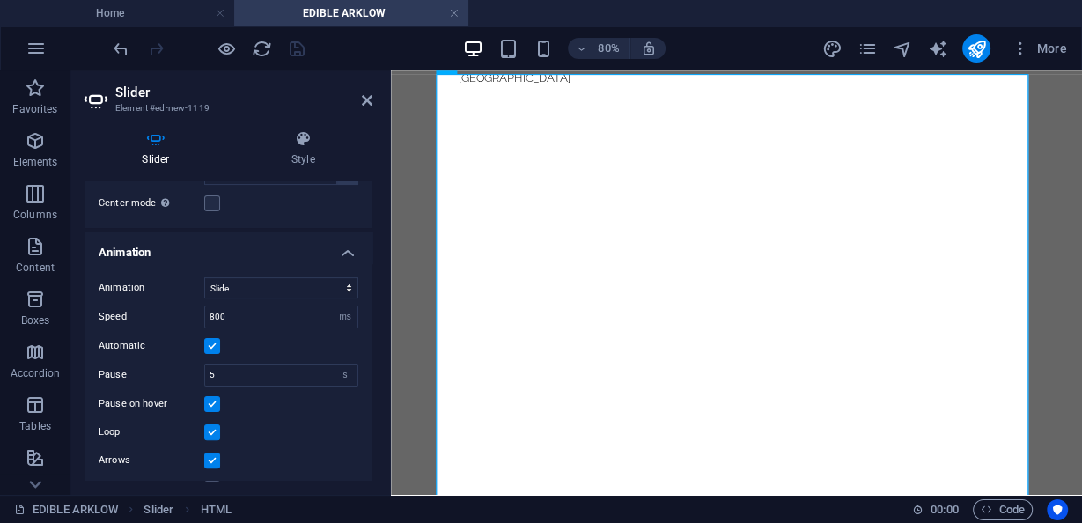
scroll to position [422, 0]
click at [280, 284] on select "Slide Fade" at bounding box center [281, 285] width 154 height 21
click at [276, 278] on select "Slide Fade" at bounding box center [281, 285] width 154 height 21
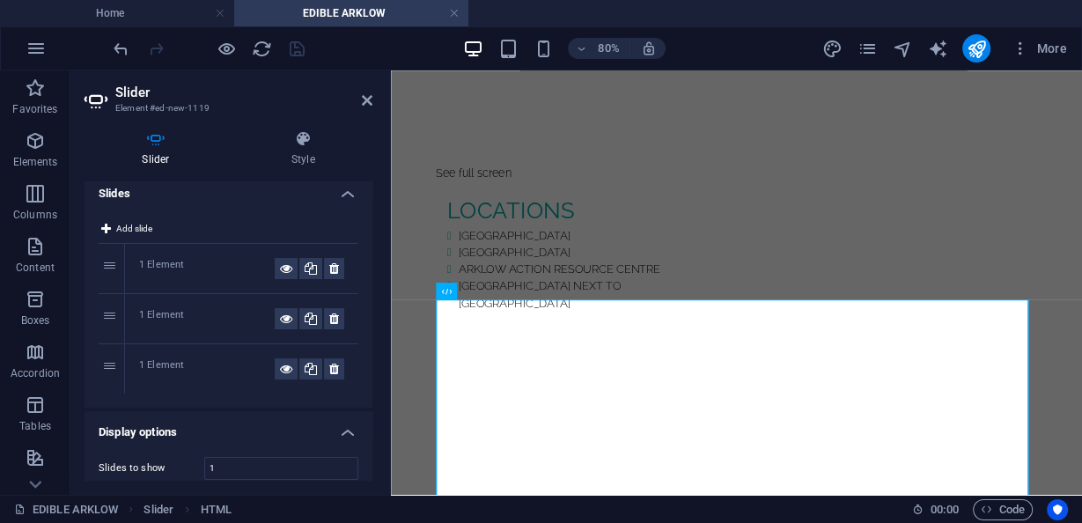
scroll to position [0, 0]
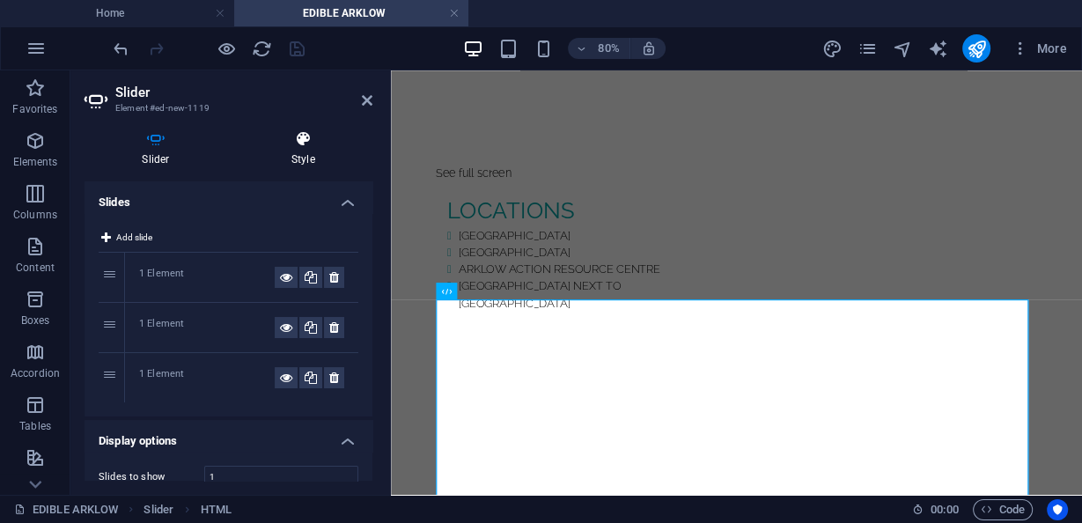
click at [305, 143] on icon at bounding box center [303, 139] width 138 height 18
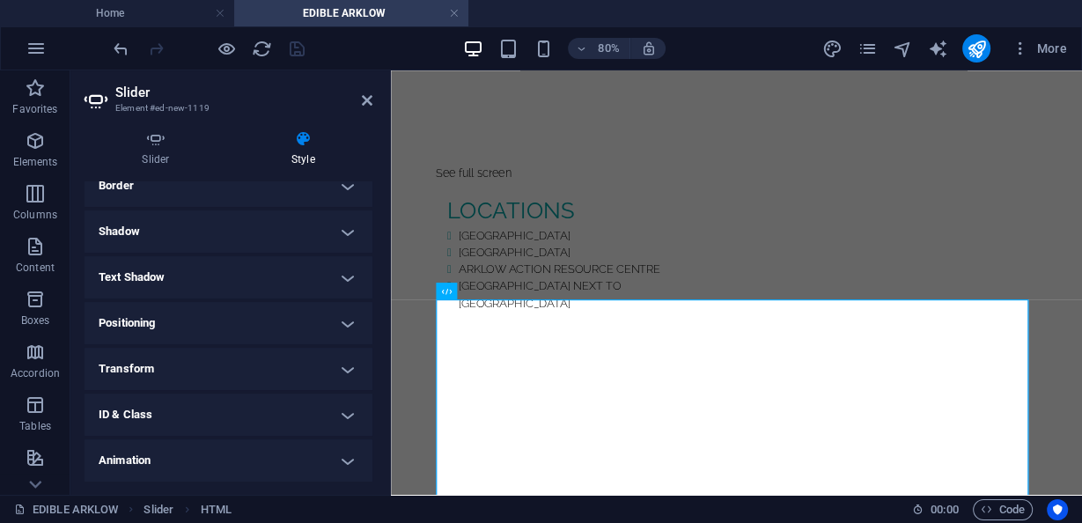
scroll to position [211, 0]
click at [264, 327] on h4 "Positioning" at bounding box center [228, 321] width 288 height 42
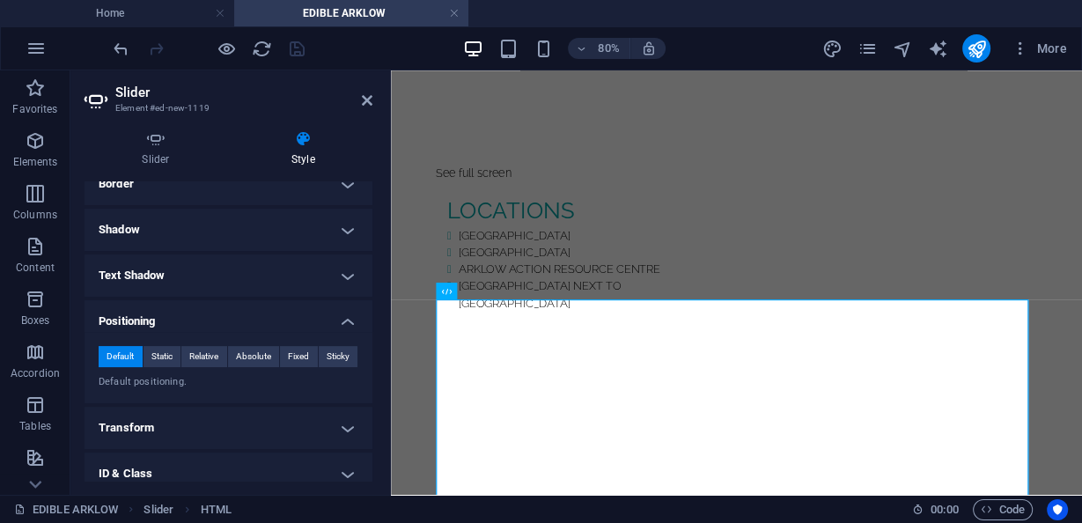
click at [240, 319] on h4 "Positioning" at bounding box center [228, 316] width 288 height 32
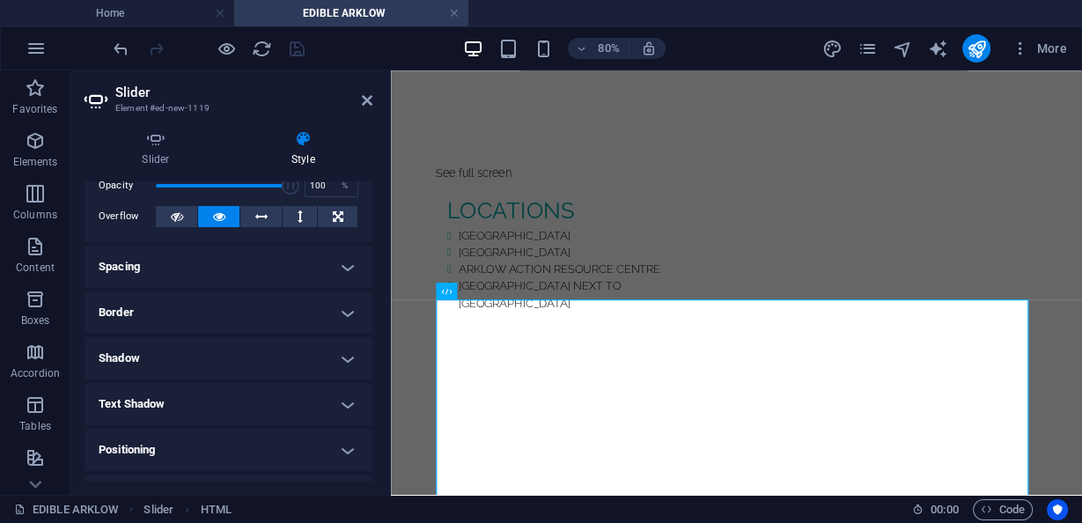
scroll to position [44, 0]
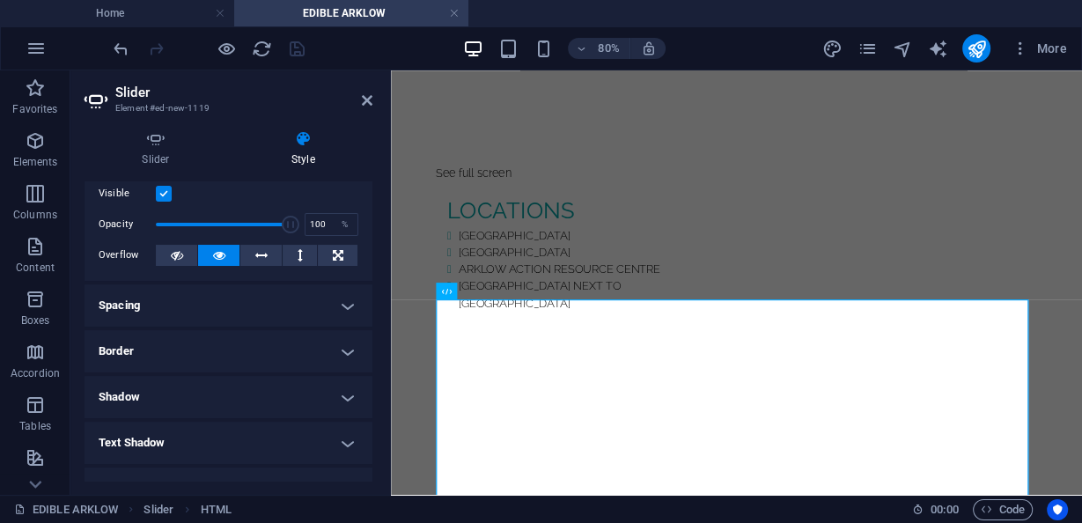
click at [214, 298] on h4 "Spacing" at bounding box center [228, 305] width 288 height 42
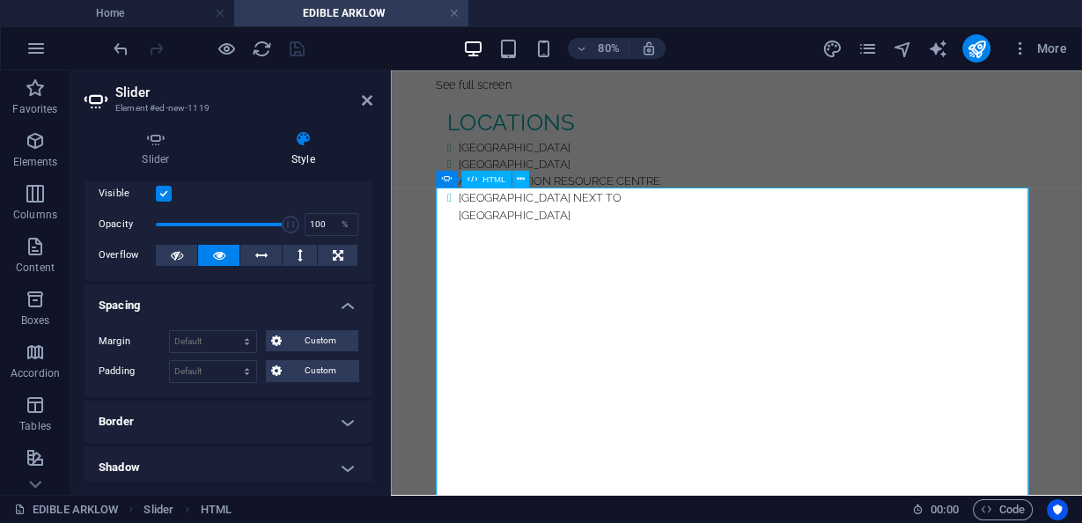
scroll to position [1684, 0]
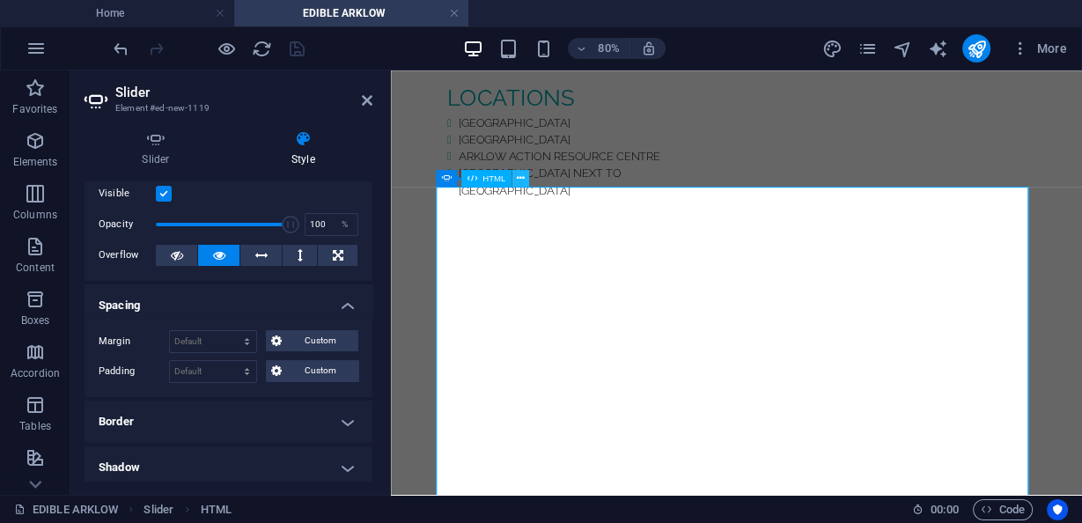
click at [525, 180] on button at bounding box center [519, 178] width 17 height 17
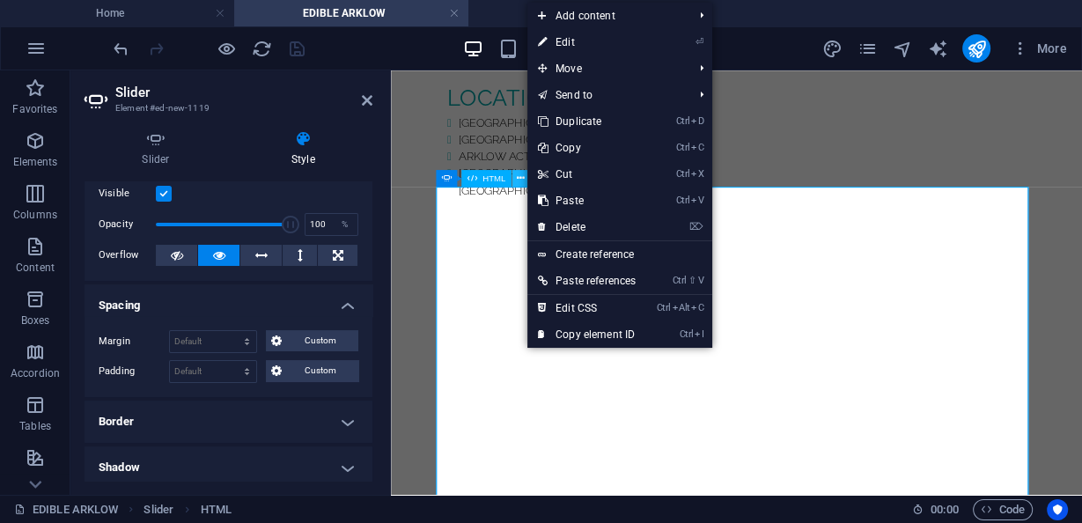
click at [519, 175] on icon at bounding box center [521, 178] width 8 height 15
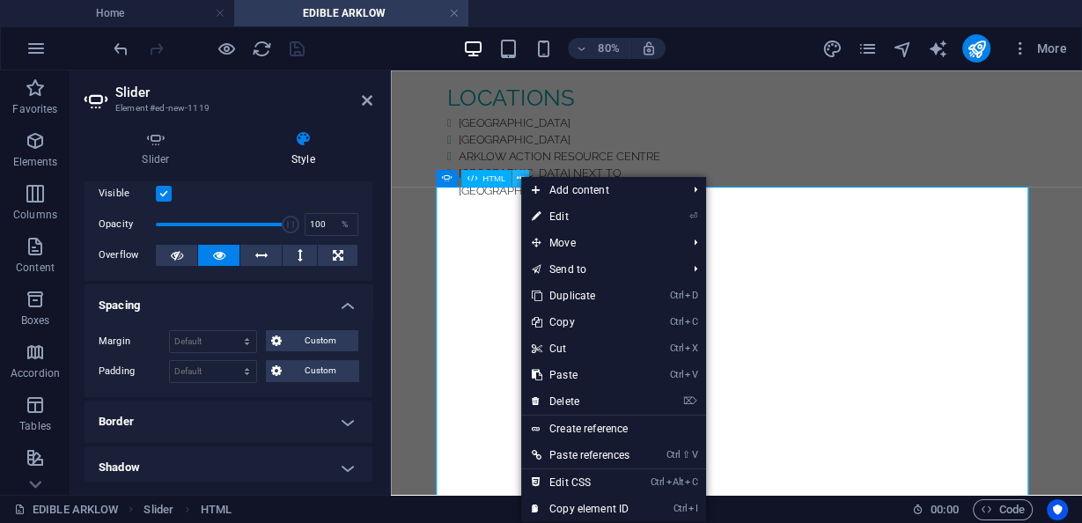
click at [519, 175] on icon at bounding box center [521, 178] width 8 height 15
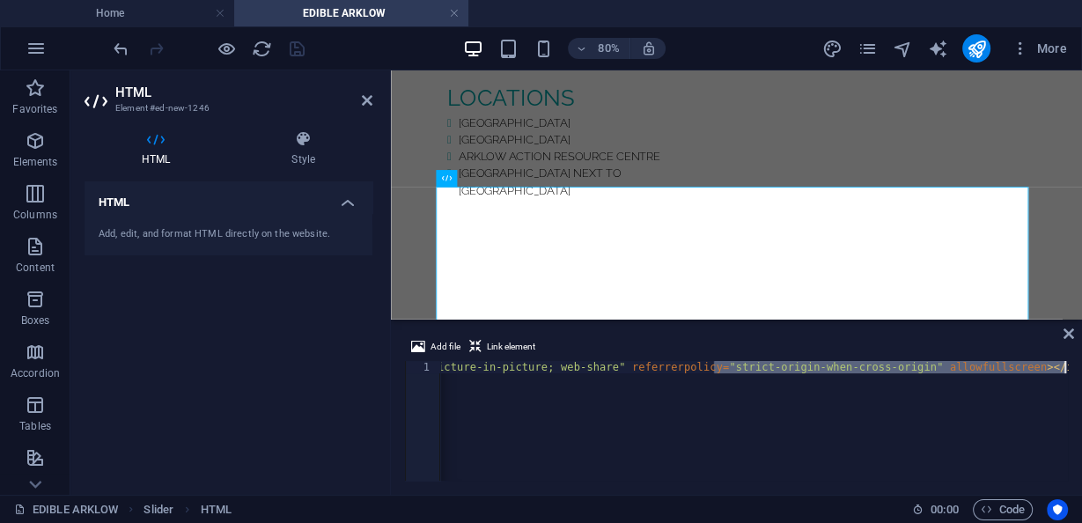
drag, startPoint x: 700, startPoint y: 369, endPoint x: 493, endPoint y: 371, distance: 206.8
click at [446, 376] on div "< iframe width = "364" height = "646" src = "https://www.youtube.com/embed/-e74…" at bounding box center [5, 431] width 2124 height 141
click at [502, 370] on div "< iframe width = "364" height = "646" src = "https://www.youtube.com/embed/-e74…" at bounding box center [5, 431] width 2124 height 141
drag, startPoint x: 849, startPoint y: 378, endPoint x: 532, endPoint y: 369, distance: 317.0
click at [495, 365] on div "< iframe width = "364" height = "646" src = "https://www.youtube.com/embed/-e74…" at bounding box center [5, 431] width 2124 height 141
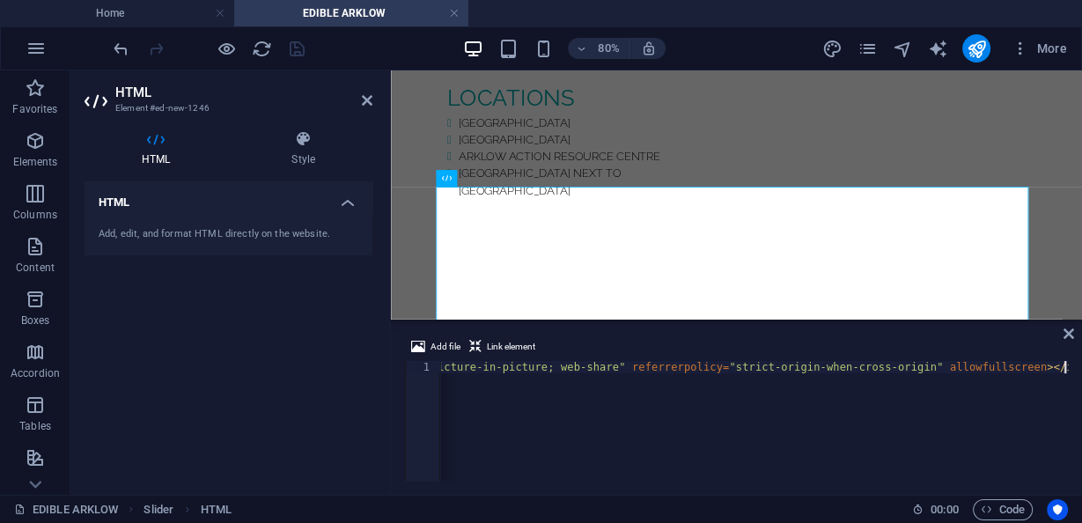
scroll to position [0, 1468]
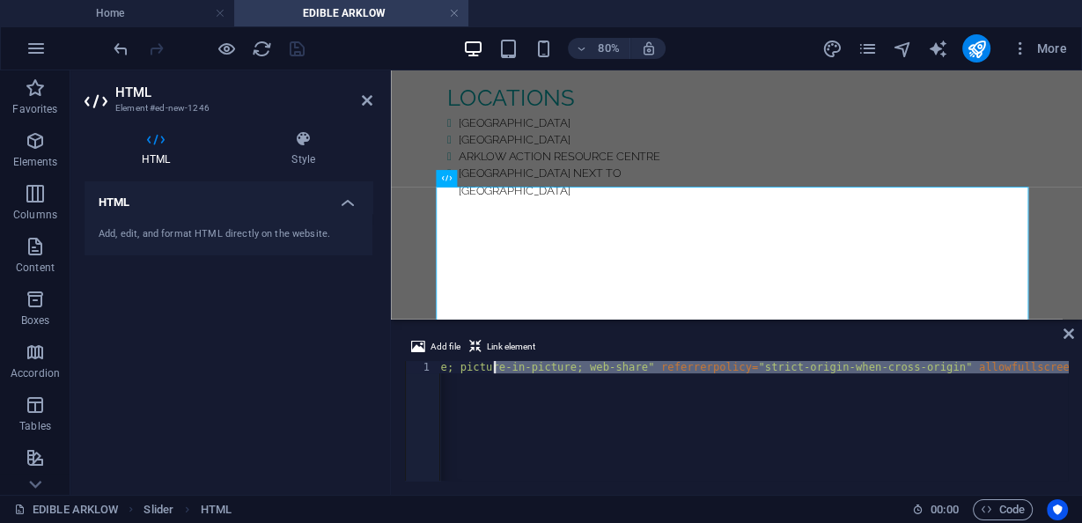
click at [516, 371] on div "< iframe width = "364" height = "646" src = "https://www.youtube.com/embed/-e74…" at bounding box center [753, 421] width 627 height 120
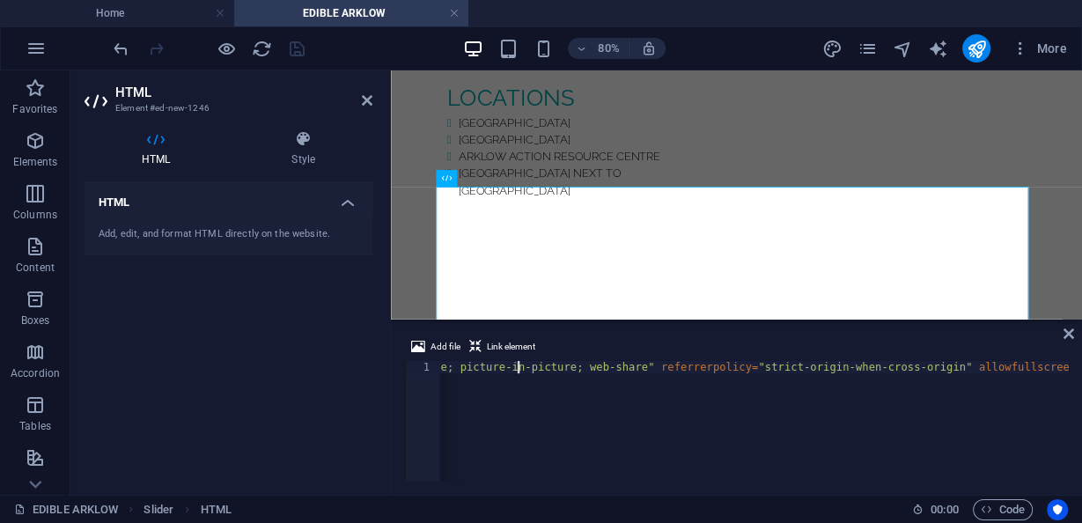
click at [471, 373] on div "< iframe width = "364" height = "646" src = "https://www.youtube.com/embed/-e74…" at bounding box center [34, 431] width 2124 height 141
click at [471, 373] on div "< iframe width = "364" height = "646" src = "https://www.youtube.com/embed/-e74…" at bounding box center [5, 431] width 2124 height 141
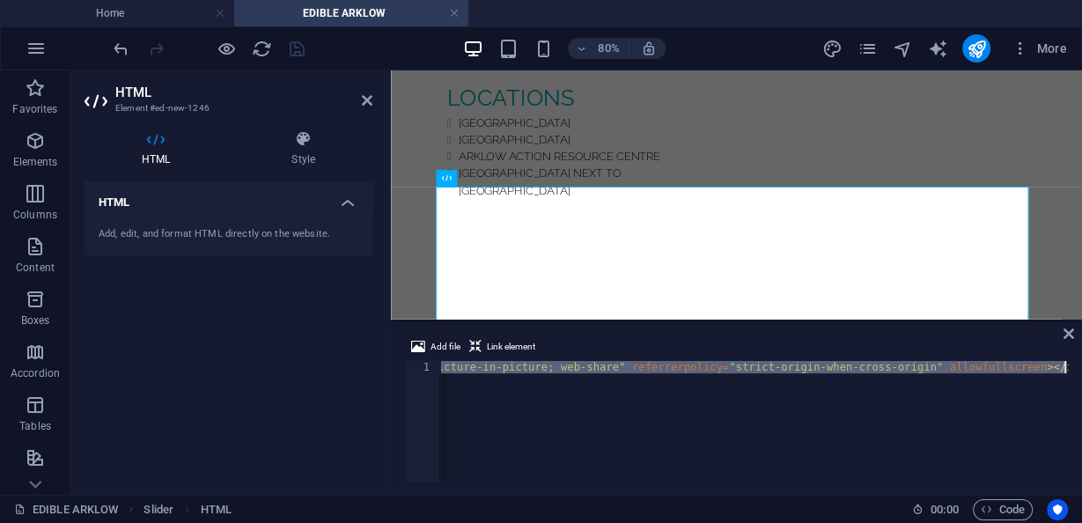
click at [471, 373] on div "< iframe width = "364" height = "646" src = "https://www.youtube.com/embed/-e74…" at bounding box center [5, 431] width 2124 height 141
click at [1068, 370] on div "Add file Link element <iframe width="364" height="646" src="https://www.youtube…" at bounding box center [736, 408] width 691 height 172
click at [1057, 370] on div "< iframe width = "364" height = "646" src = "https://www.youtube.com/embed/-e74…" at bounding box center [753, 421] width 627 height 120
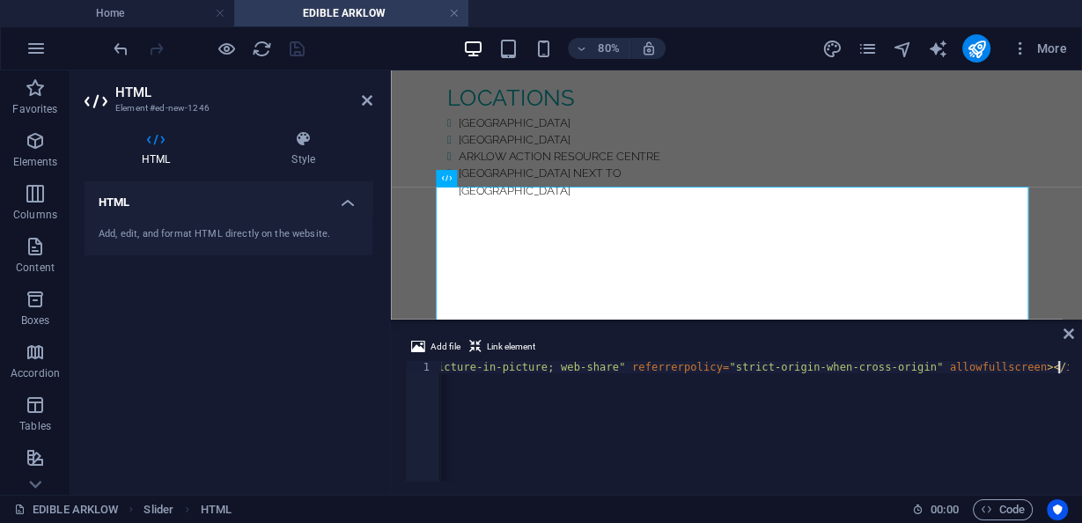
click at [1065, 370] on div "< iframe width = "364" height = "646" src = "https://www.youtube.com/embed/-e74…" at bounding box center [5, 431] width 2124 height 141
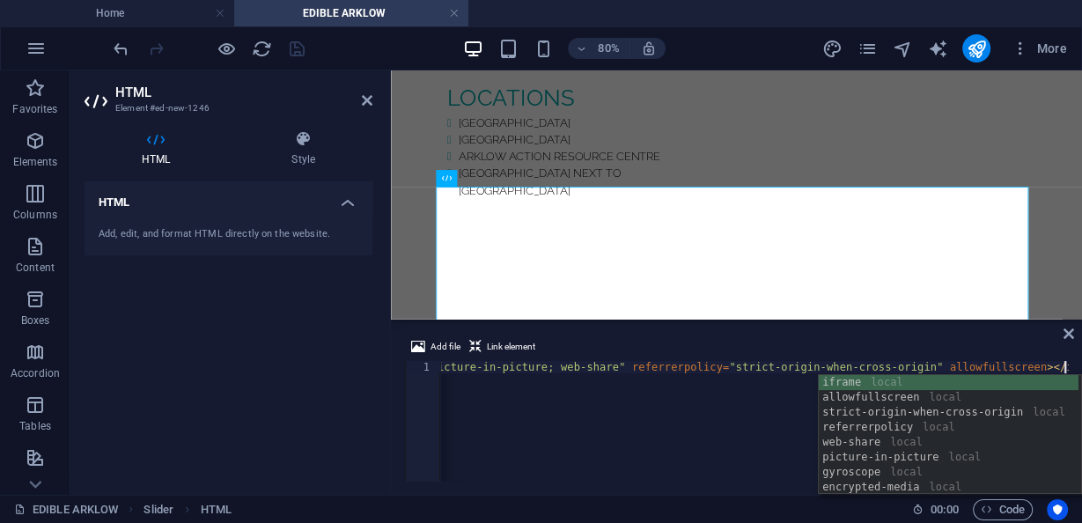
type textarea "<iframe width="364" height="646" src="https://www.youtube.com/embed/-e744stpcok…"
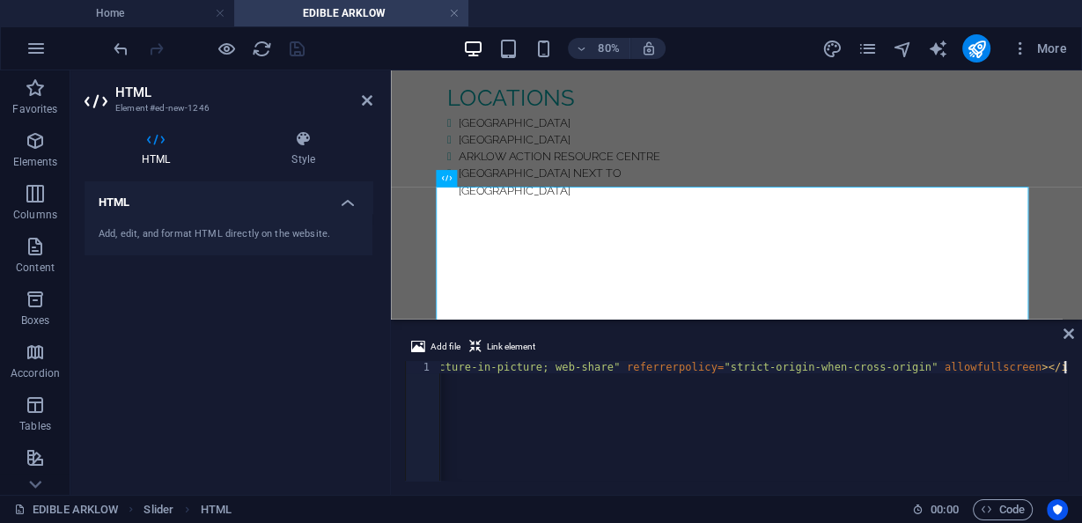
paste textarea
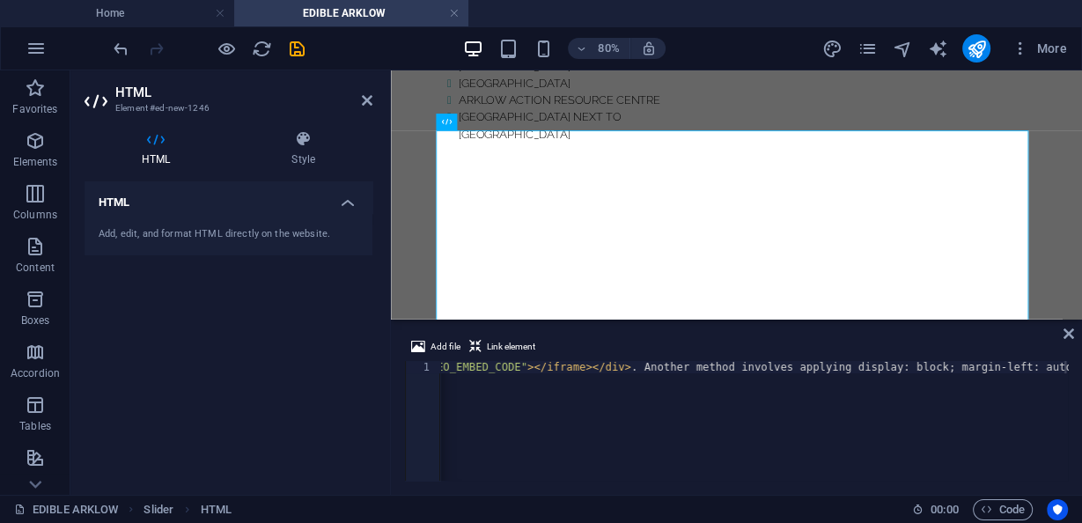
scroll to position [0, 1496]
type textarea "<iframe width="364" height="646" src="https://www.youtube.com/embed/-e744stpcok…"
click at [469, 373] on div "< iframe width = "364" height = "646" src = "https://www.youtube.com/embed/-e74…" at bounding box center [5, 431] width 2124 height 141
click at [359, 98] on h2 "HTML" at bounding box center [243, 92] width 257 height 16
click at [365, 105] on icon at bounding box center [367, 100] width 11 height 14
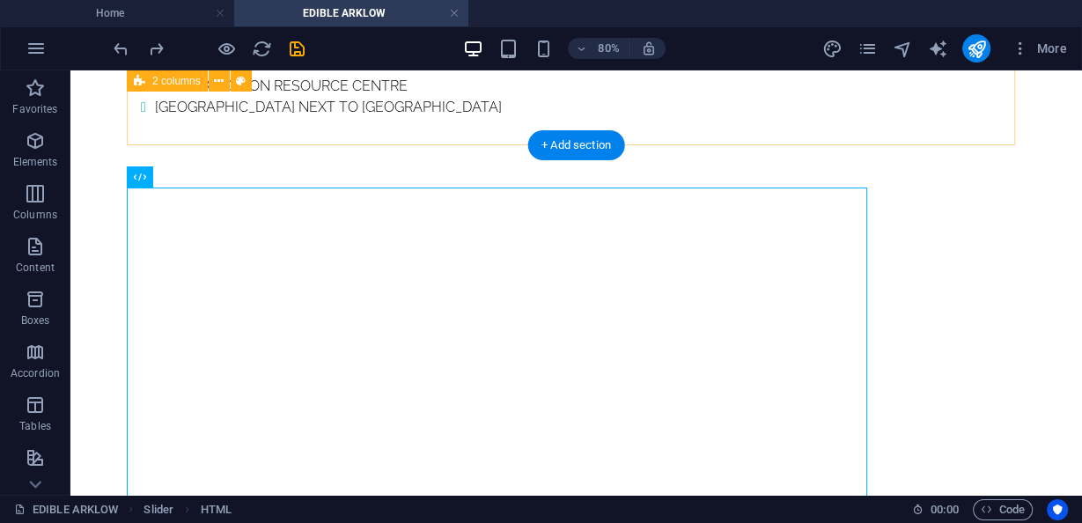
scroll to position [1712, 0]
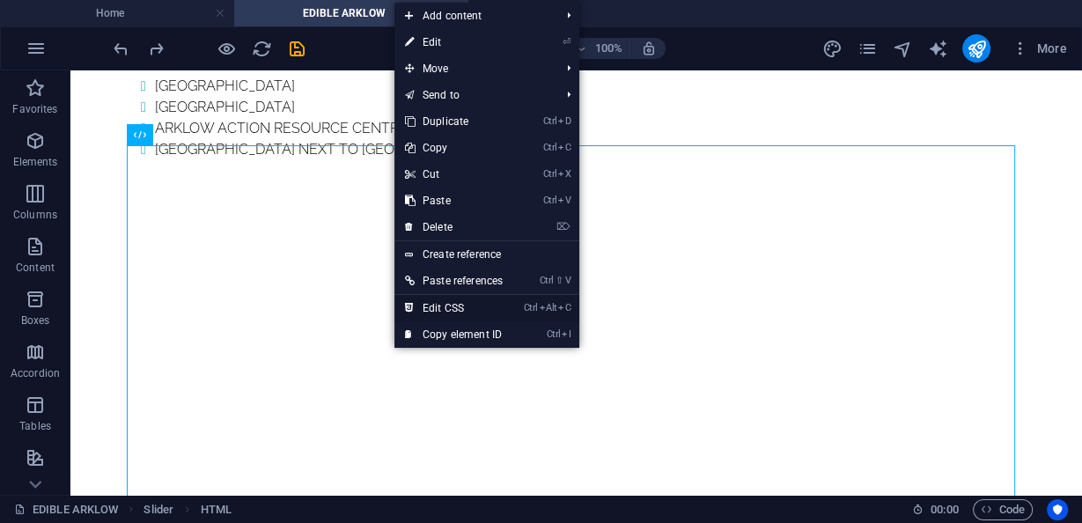
click at [456, 304] on link "Ctrl Alt C Edit CSS" at bounding box center [453, 308] width 119 height 26
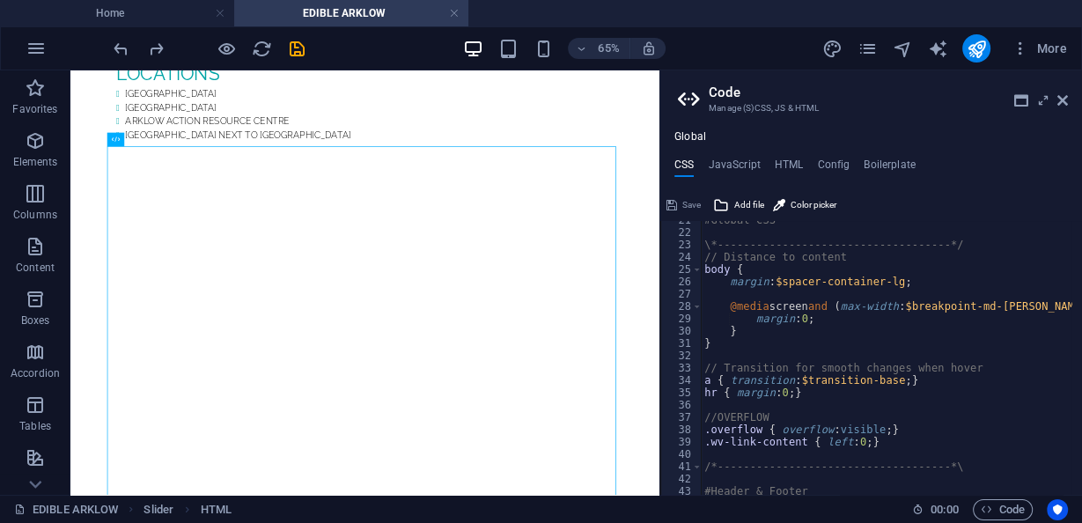
scroll to position [253, 0]
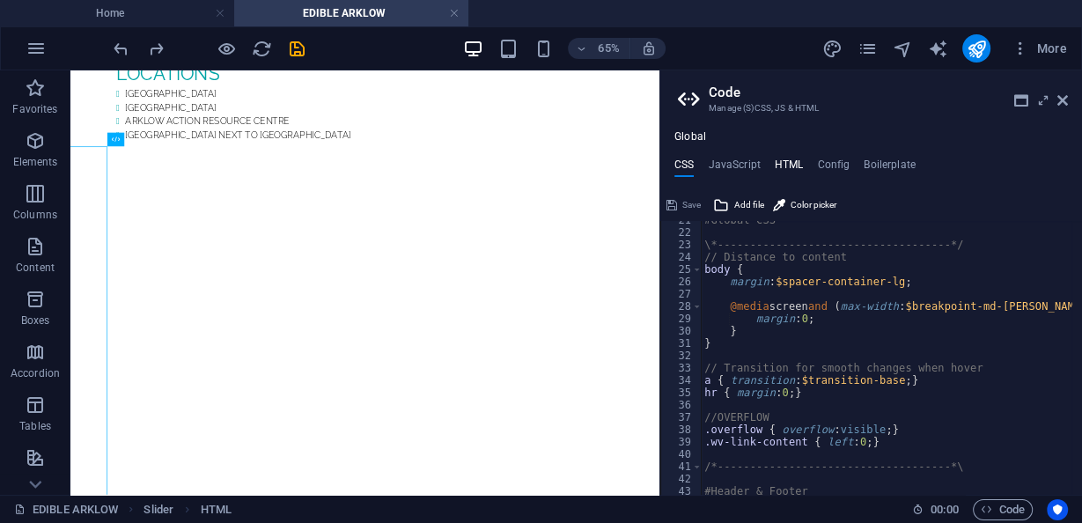
click at [781, 165] on h4 "HTML" at bounding box center [788, 167] width 29 height 19
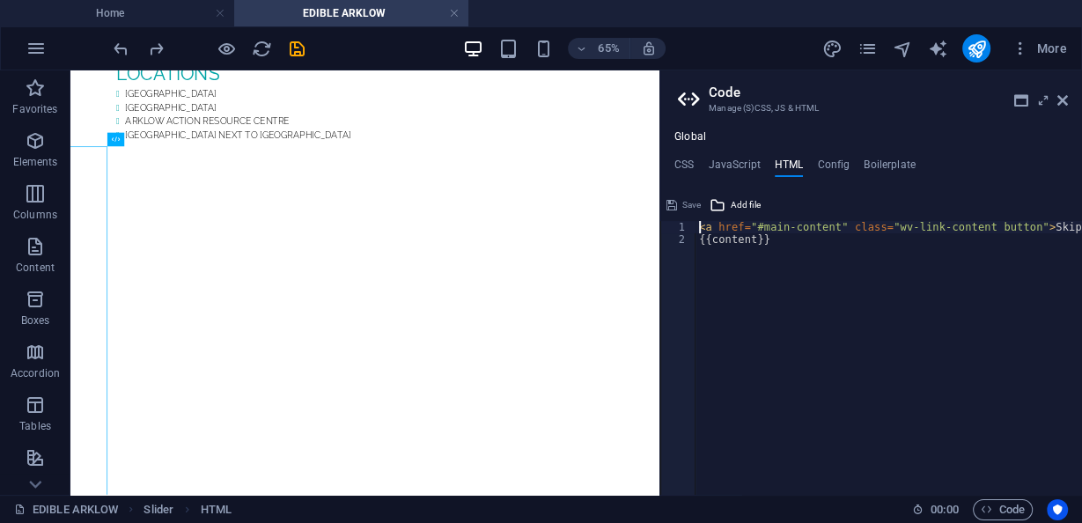
click at [781, 248] on div "< a href = "#main-content" class = "wv-link-content button" > Skip to main cont…" at bounding box center [932, 365] width 475 height 288
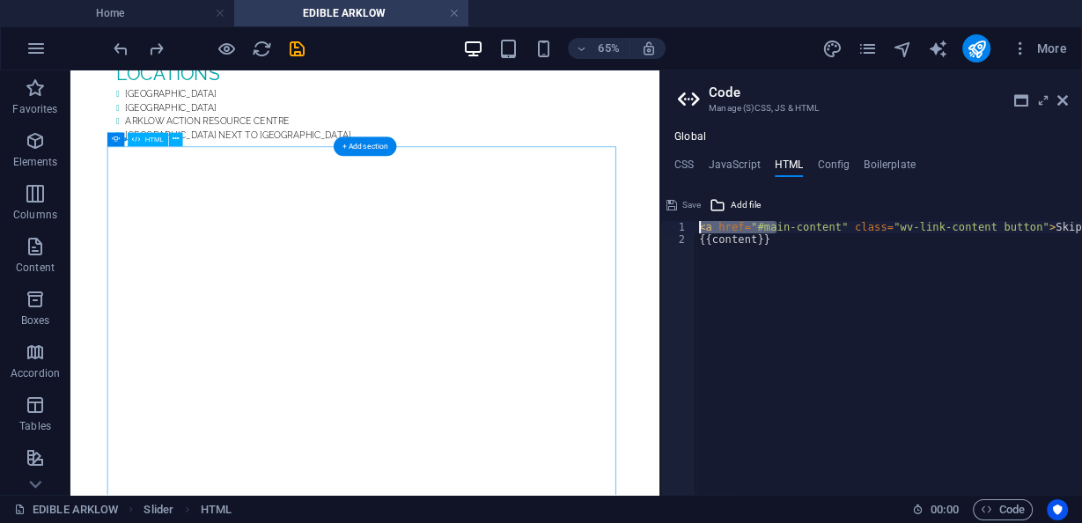
drag, startPoint x: 847, startPoint y: 296, endPoint x: 943, endPoint y: 317, distance: 98.2
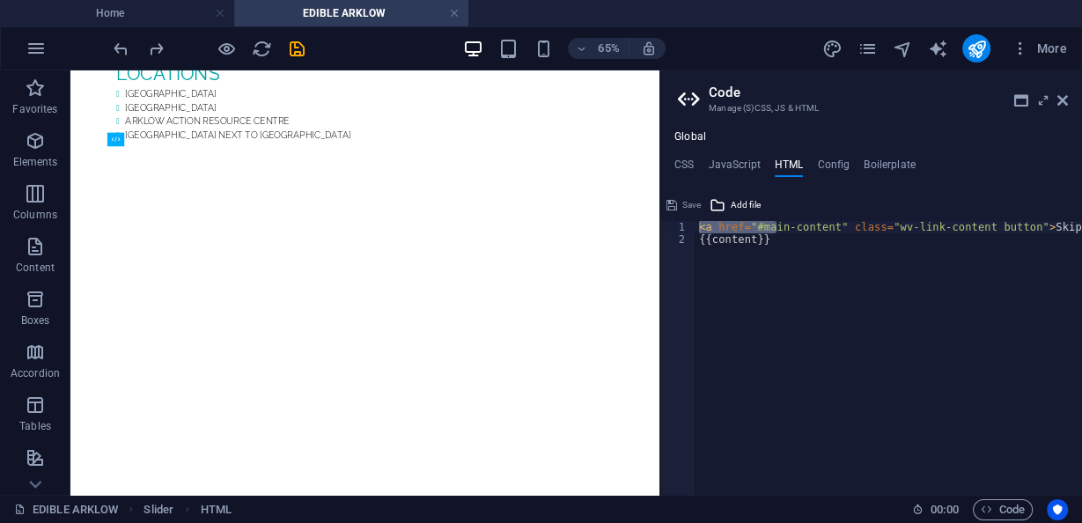
click at [941, 243] on div "< a href = "#main-content" class = "wv-link-content button" > Skip to main cont…" at bounding box center [932, 365] width 475 height 288
drag, startPoint x: 953, startPoint y: 224, endPoint x: 1081, endPoint y: 212, distance: 128.1
click at [1081, 212] on div "{{content}} 1 2 < a href = "#main-content" class = "wv-link-content button" > S…" at bounding box center [871, 343] width 422 height 304
type textarea "<a href="#main-content" class="wv-link-content button">Skip to main content</a>"
click at [781, 210] on div "Save Add file" at bounding box center [871, 203] width 422 height 26
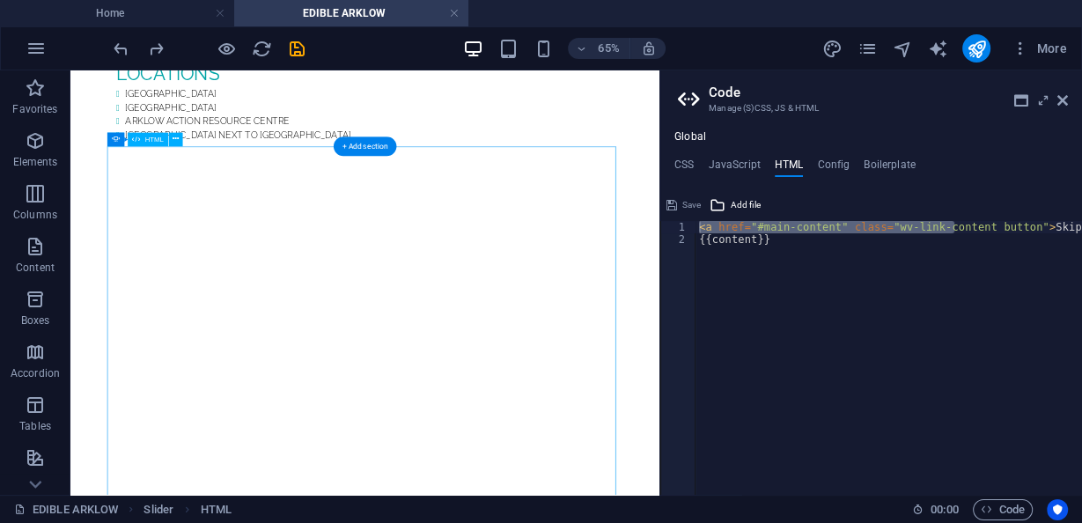
click at [691, 174] on h4 "CSS" at bounding box center [683, 167] width 19 height 19
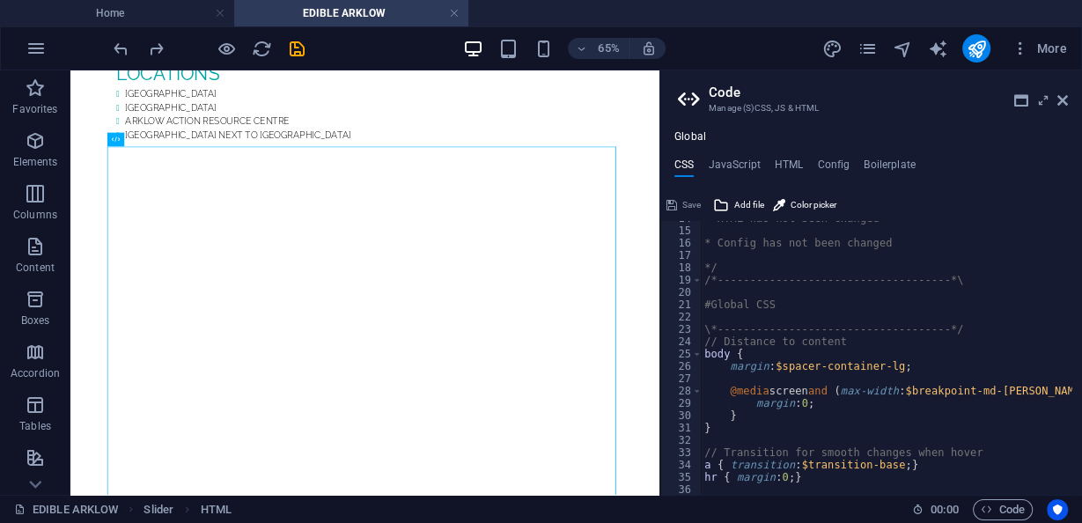
scroll to position [169, 0]
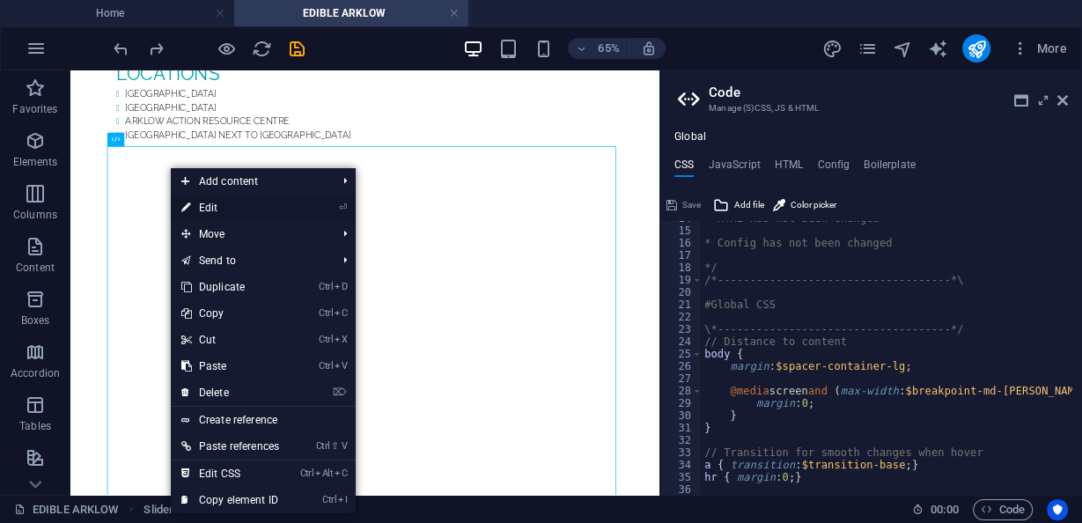
click at [197, 208] on link "⏎ Edit" at bounding box center [230, 207] width 119 height 26
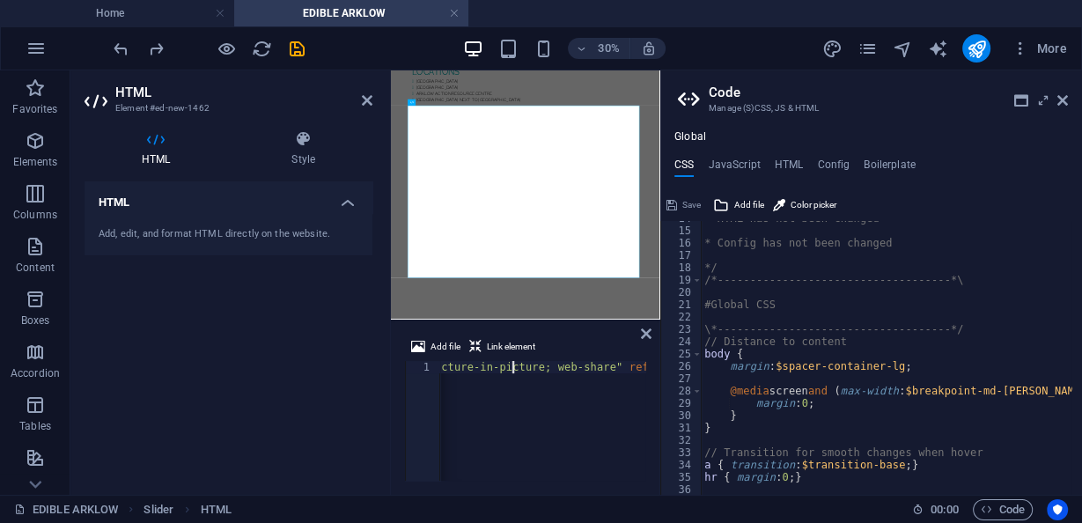
click at [512, 367] on div "< iframe width = "364" height = "646" src = "https://www.youtube.com/embed/5qXZ…" at bounding box center [23, 431] width 2088 height 141
click at [500, 349] on span "Link element" at bounding box center [511, 346] width 48 height 21
click at [283, 135] on icon at bounding box center [303, 139] width 138 height 18
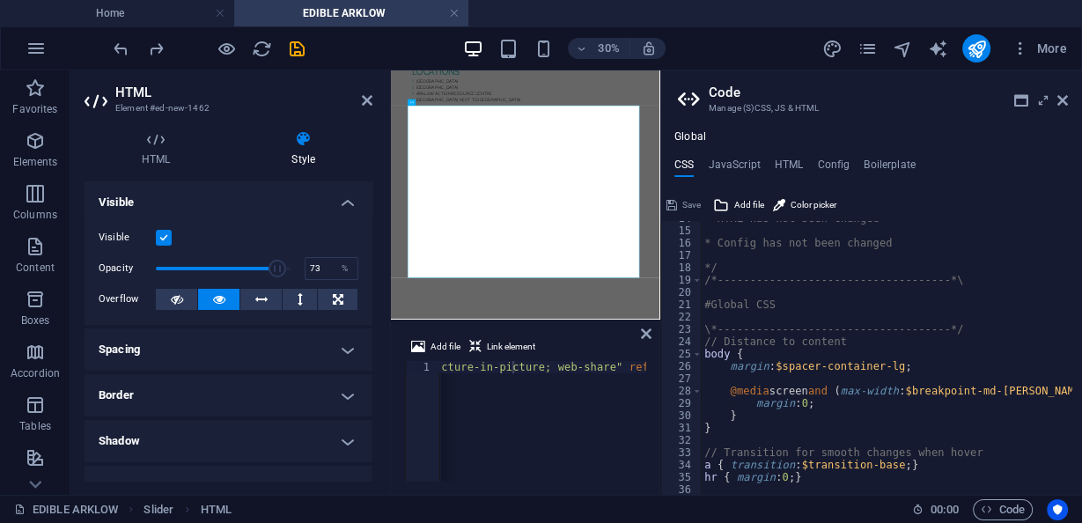
drag, startPoint x: 275, startPoint y: 270, endPoint x: 252, endPoint y: 269, distance: 22.9
click at [268, 269] on span at bounding box center [277, 269] width 18 height 18
type input "100"
drag, startPoint x: 275, startPoint y: 270, endPoint x: 297, endPoint y: 274, distance: 23.2
click at [297, 273] on span at bounding box center [289, 269] width 18 height 18
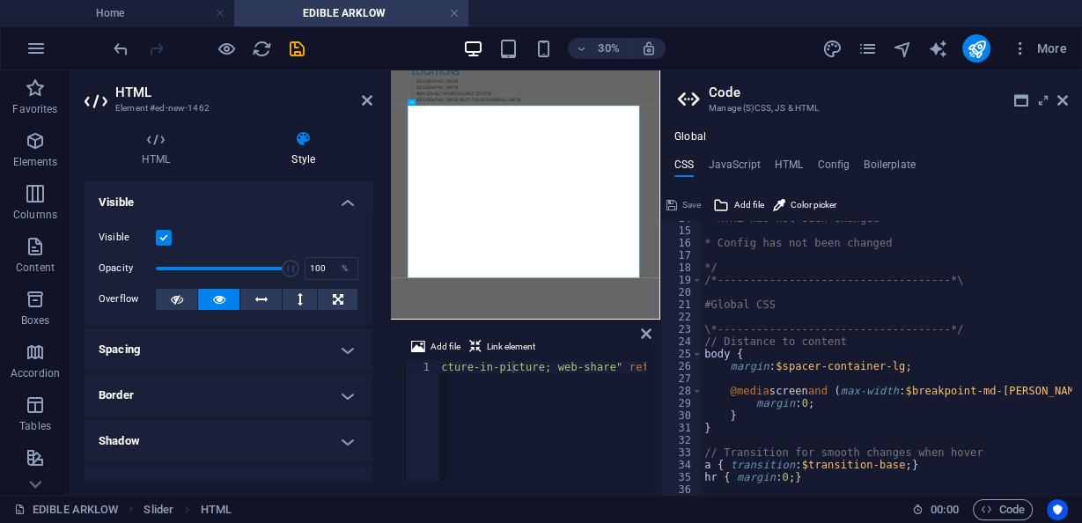
click at [165, 237] on label at bounding box center [164, 238] width 16 height 16
click at [0, 0] on input "Visible" at bounding box center [0, 0] width 0 height 0
click at [165, 236] on label at bounding box center [164, 238] width 16 height 16
click at [0, 0] on input "Visible" at bounding box center [0, 0] width 0 height 0
click at [216, 364] on h4 "Spacing" at bounding box center [228, 349] width 288 height 42
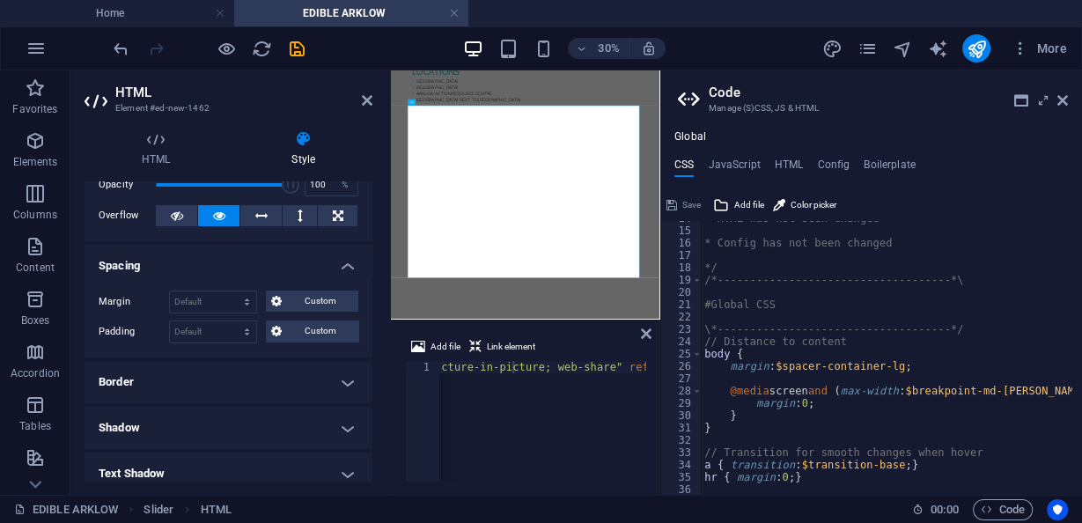
scroll to position [70, 0]
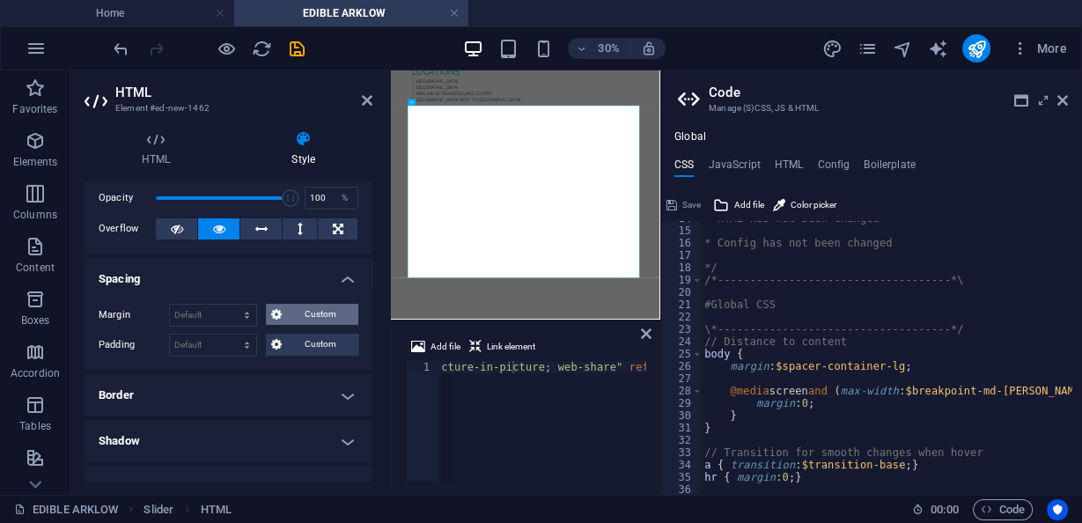
click at [314, 313] on span "Custom" at bounding box center [320, 314] width 66 height 21
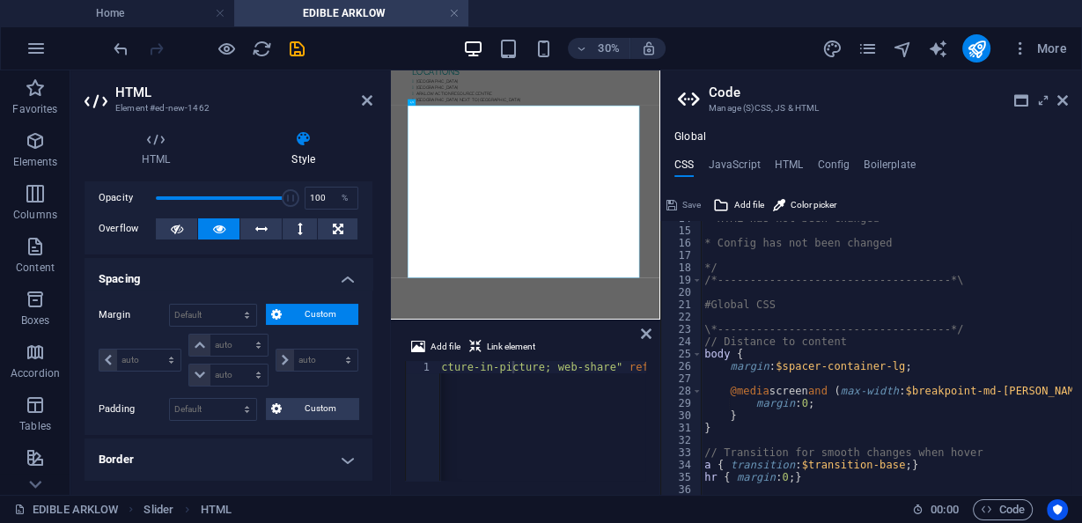
click at [314, 310] on span "Custom" at bounding box center [320, 314] width 66 height 21
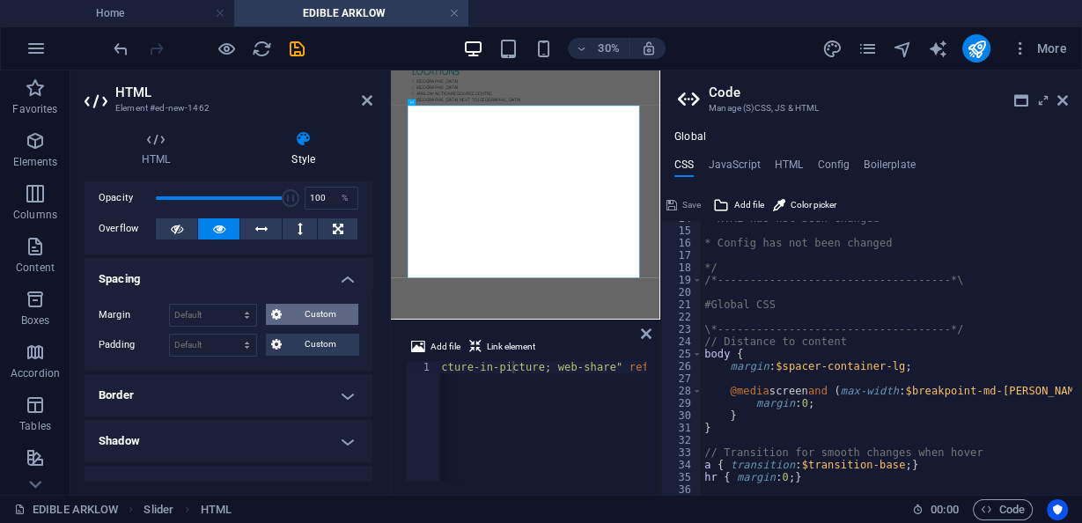
drag, startPoint x: 304, startPoint y: 303, endPoint x: 286, endPoint y: 312, distance: 20.9
click at [304, 304] on span "Custom" at bounding box center [320, 314] width 66 height 21
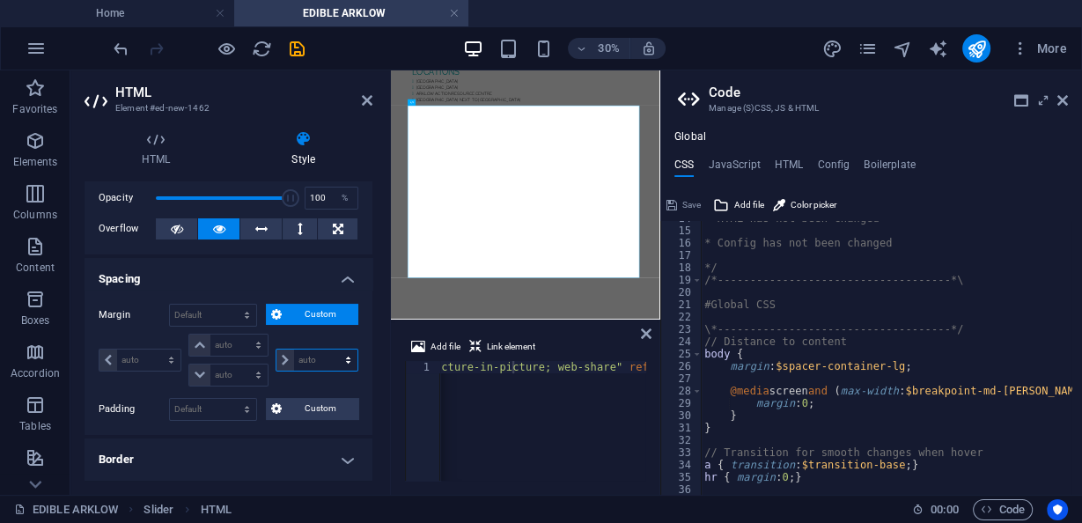
click at [283, 359] on select "auto px % rem vw vh" at bounding box center [316, 359] width 81 height 21
click at [282, 359] on select "auto px % rem vw vh" at bounding box center [316, 359] width 81 height 21
click at [287, 358] on select "auto px % rem vw vh" at bounding box center [316, 359] width 81 height 21
select select "px"
click at [329, 349] on select "auto px % rem vw vh" at bounding box center [316, 359] width 81 height 21
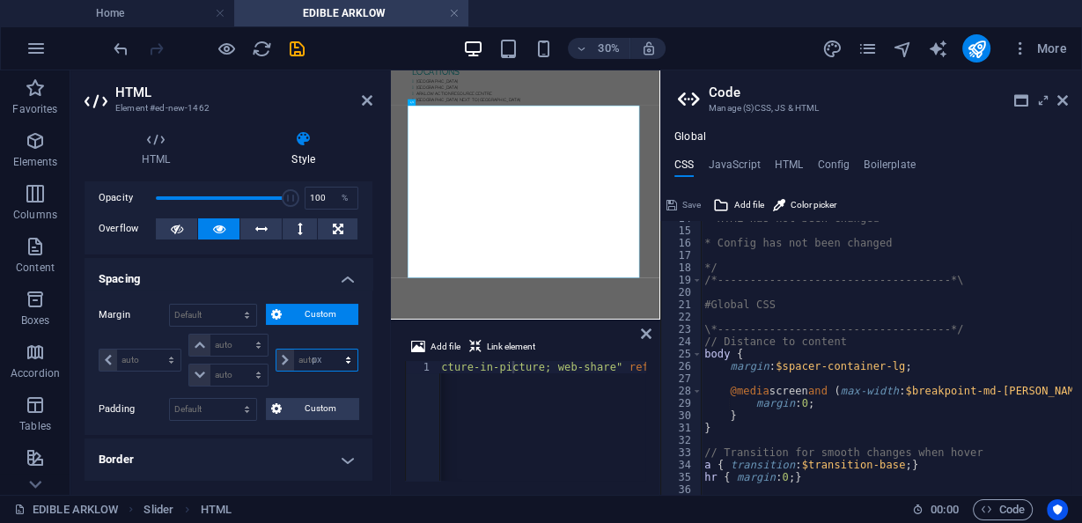
type input "0"
select select "px"
type input "0"
select select "px"
type input "0"
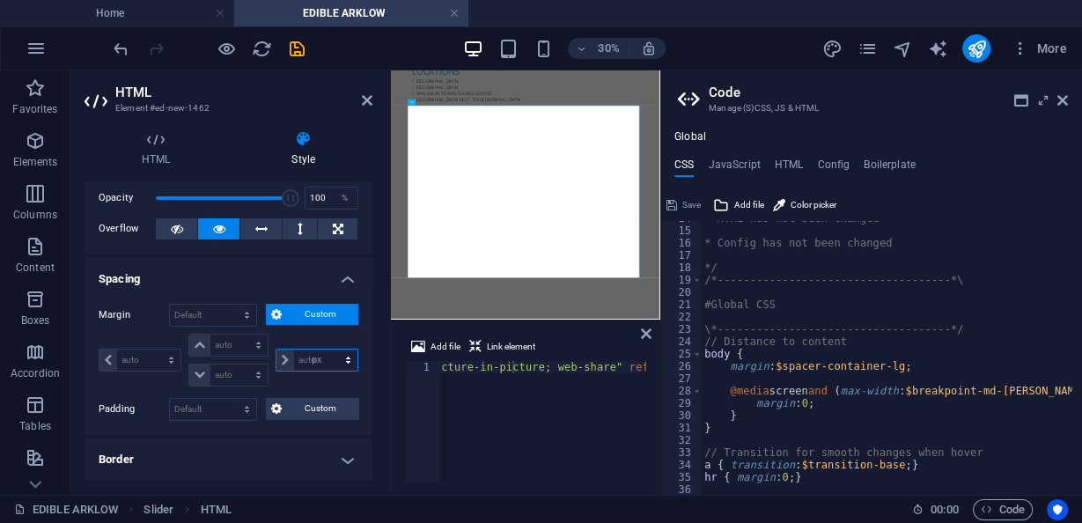
select select "px"
type input "0"
select select "px"
type input "200"
select select "DISABLED_OPTION_VALUE"
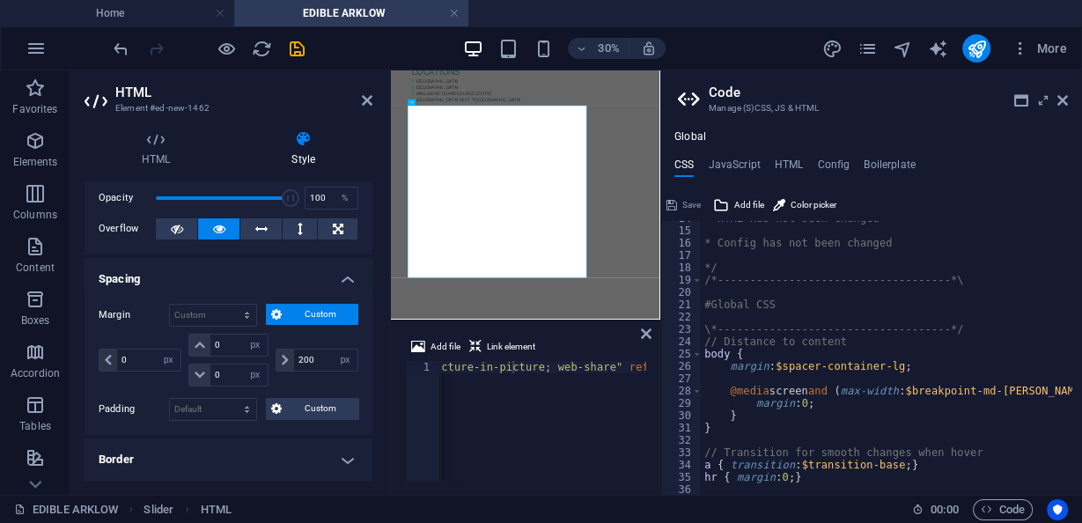
click at [315, 383] on div "200 auto px % rem vw vh" at bounding box center [315, 360] width 86 height 53
click at [127, 49] on icon "undo" at bounding box center [121, 49] width 20 height 20
type input "0"
select select "px"
type input "0"
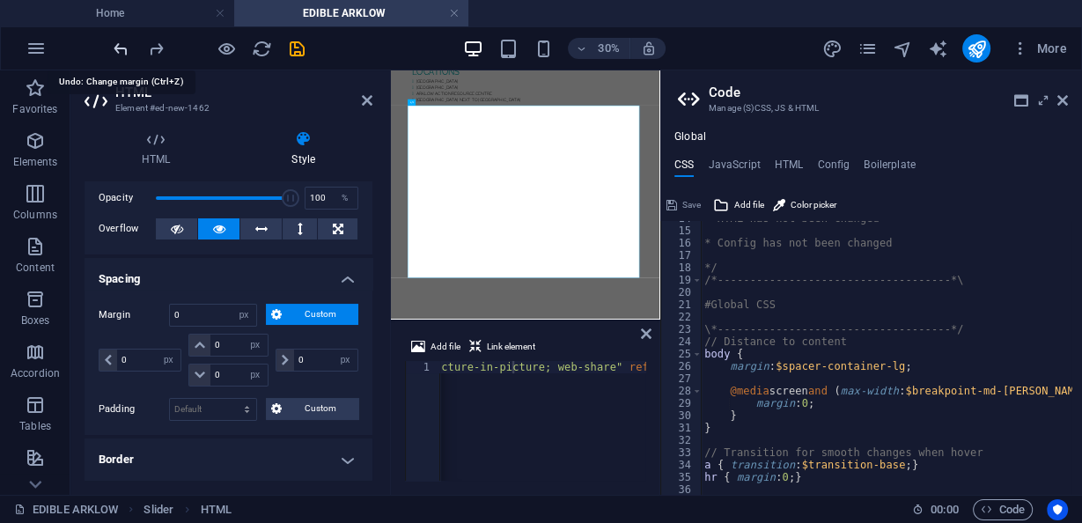
click at [127, 49] on icon "undo" at bounding box center [121, 49] width 20 height 20
select select "DISABLED_OPTION_VALUE"
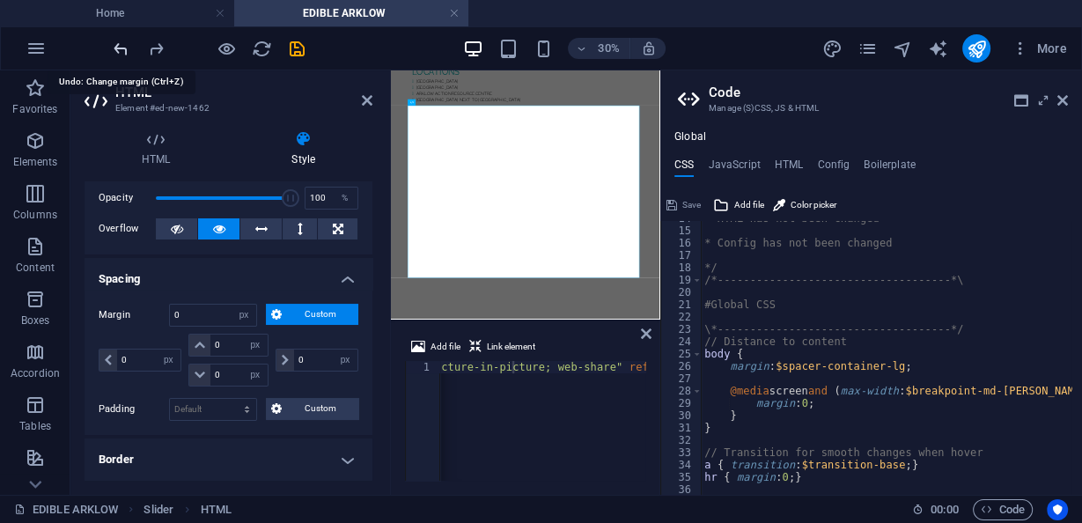
select select "DISABLED_OPTION_VALUE"
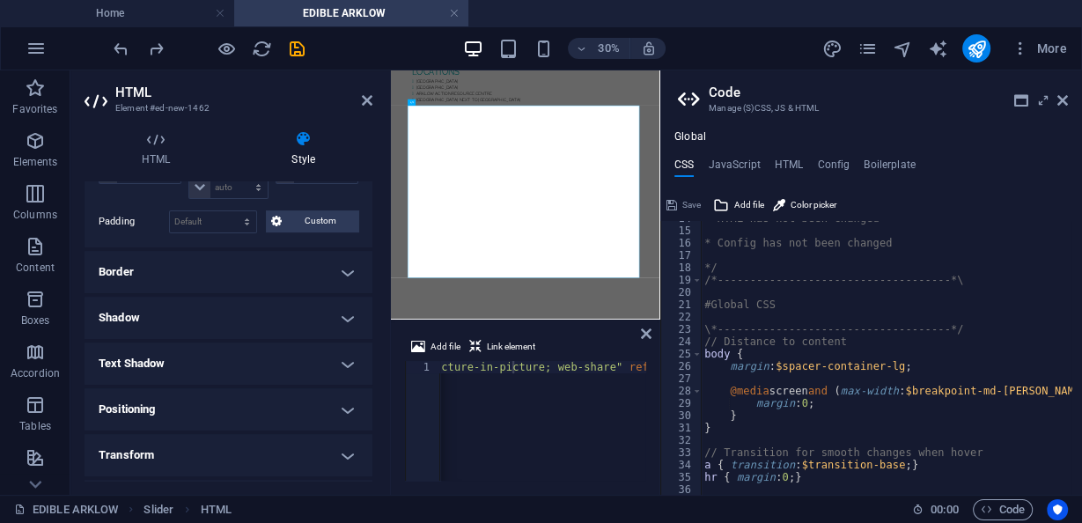
scroll to position [282, 0]
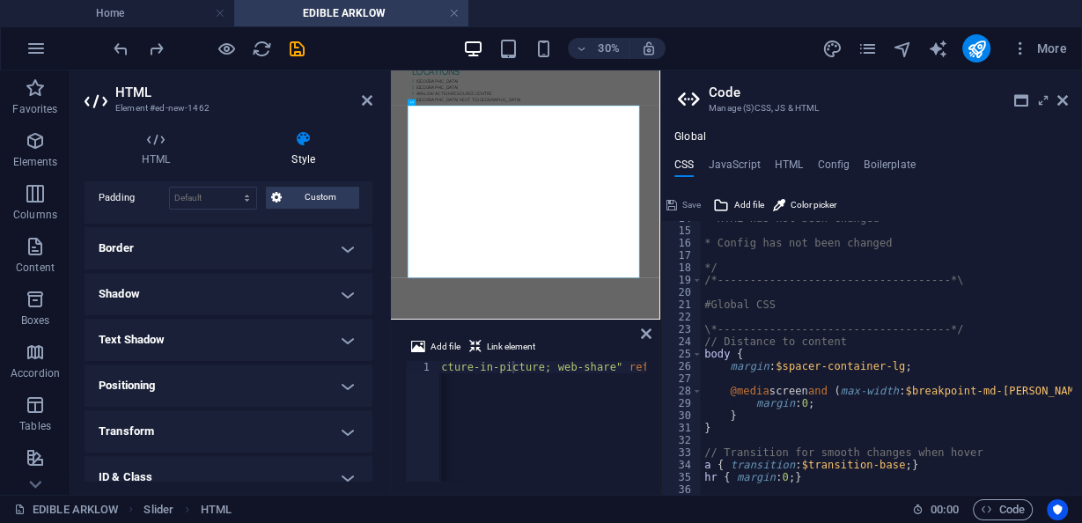
click at [256, 249] on h4 "Border" at bounding box center [228, 248] width 288 height 42
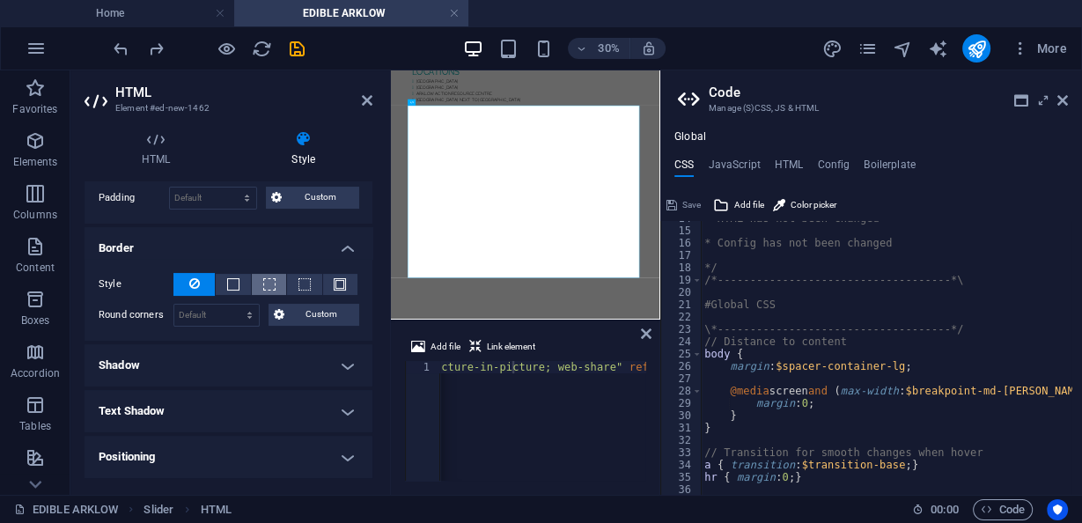
click at [268, 281] on span at bounding box center [269, 284] width 12 height 12
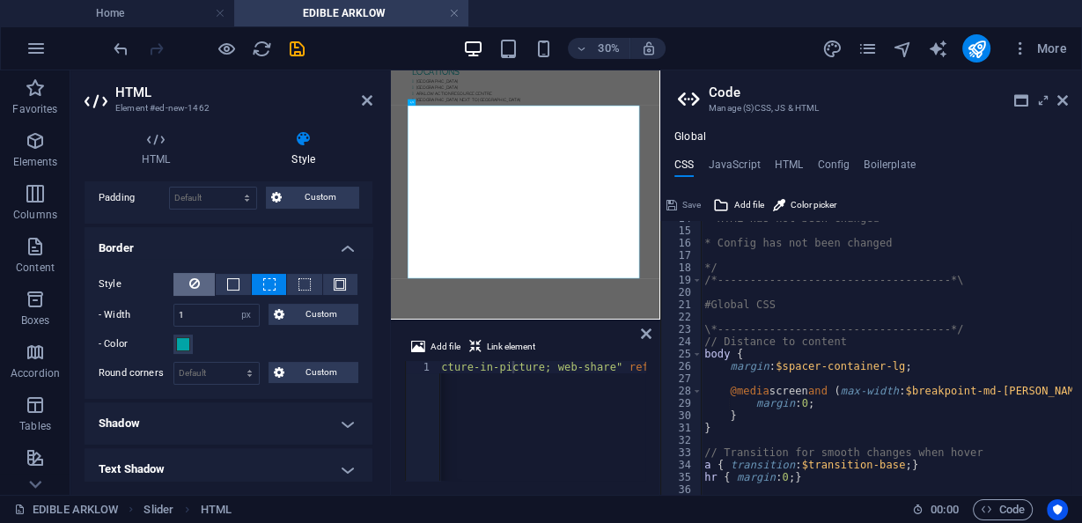
click at [198, 282] on icon at bounding box center [194, 283] width 11 height 21
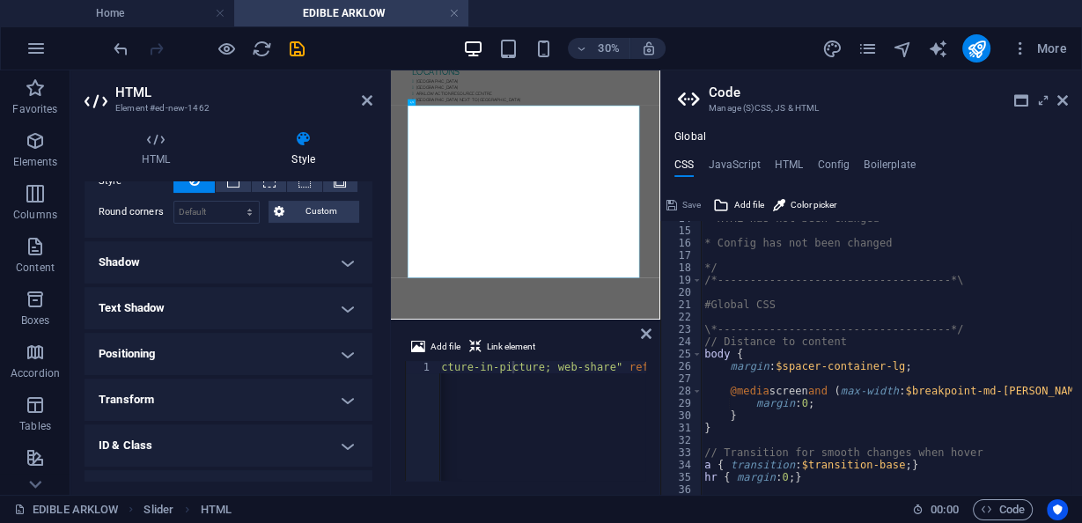
scroll to position [458, 0]
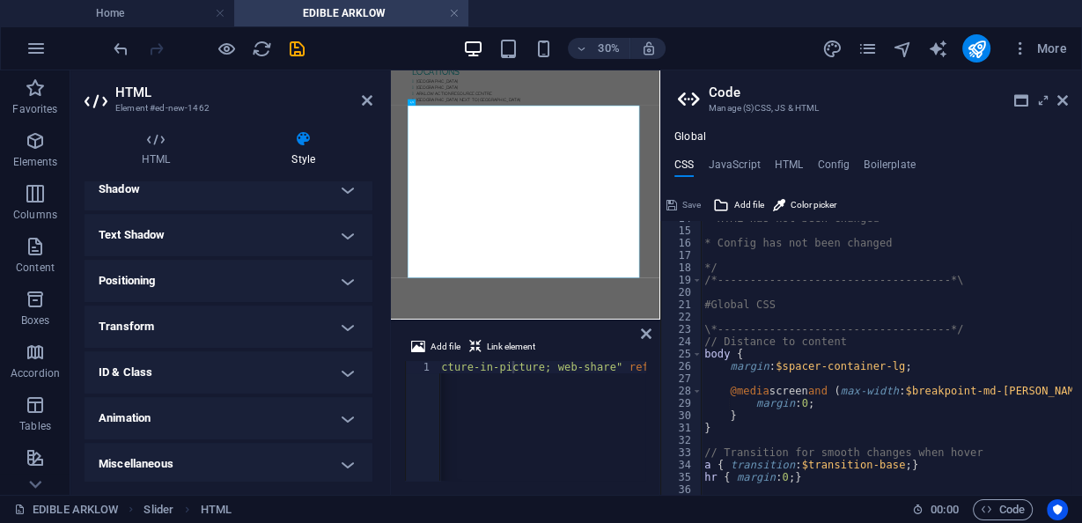
click at [233, 473] on h4 "Miscellaneous" at bounding box center [228, 464] width 288 height 42
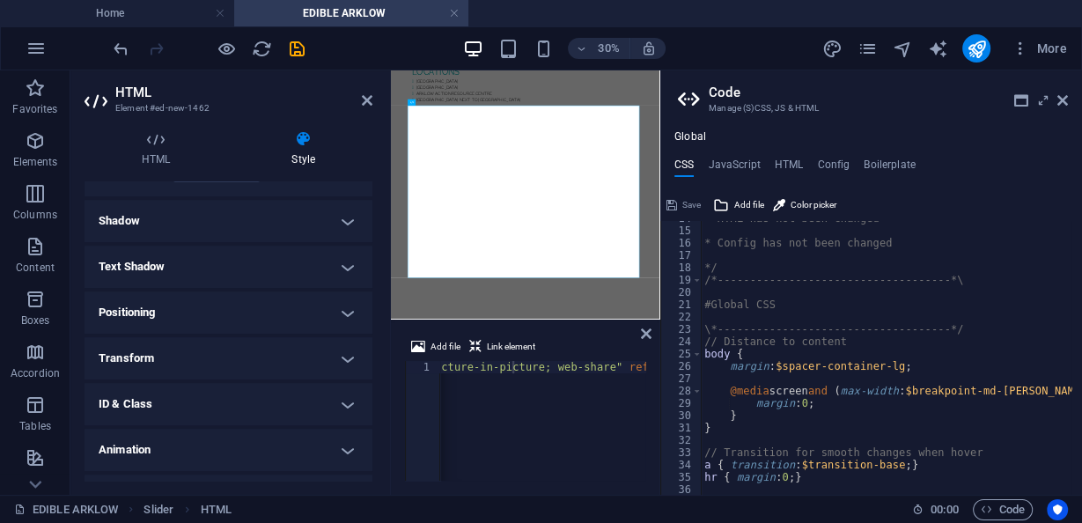
scroll to position [424, 0]
click at [245, 366] on h4 "Transform" at bounding box center [228, 360] width 288 height 42
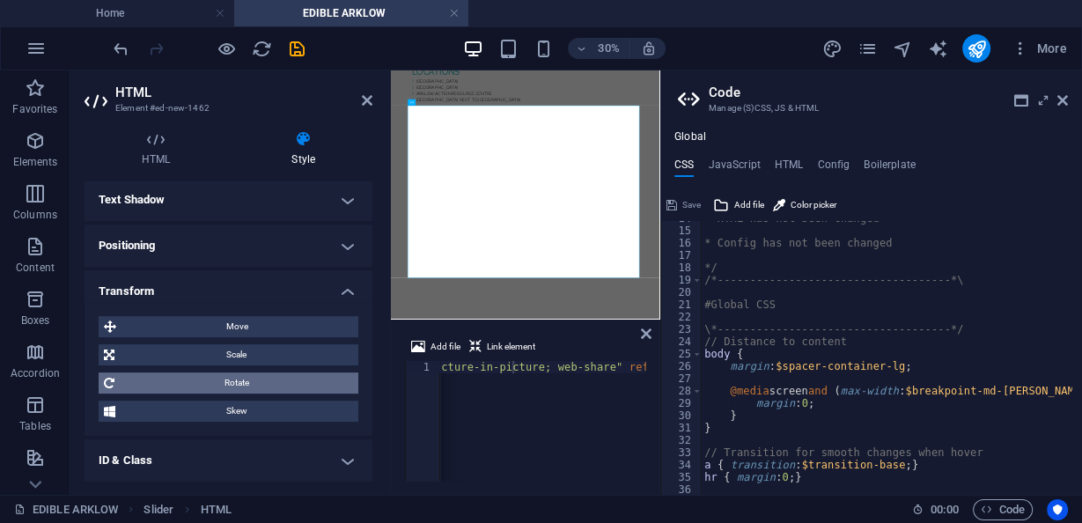
scroll to position [495, 0]
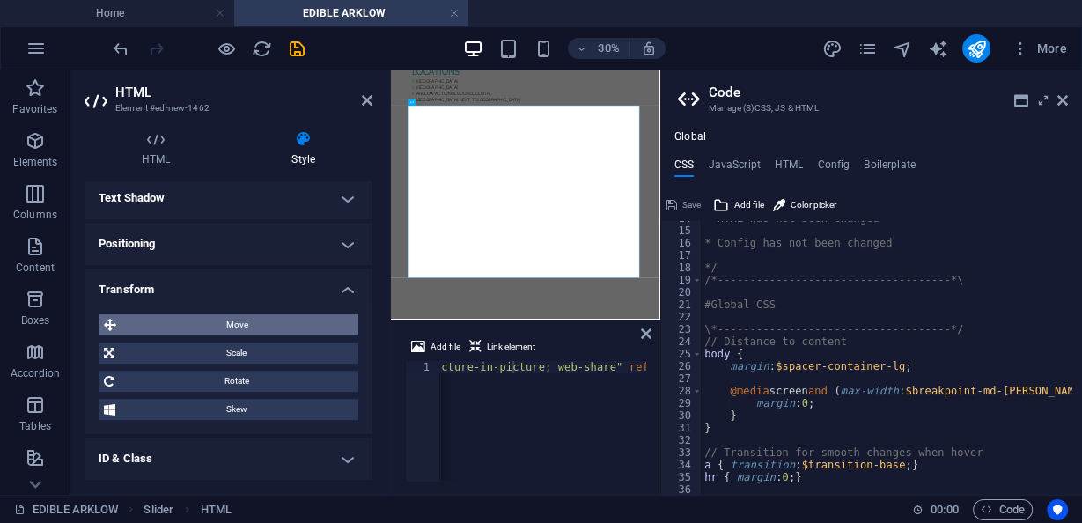
click at [253, 319] on span "Move" at bounding box center [236, 324] width 231 height 21
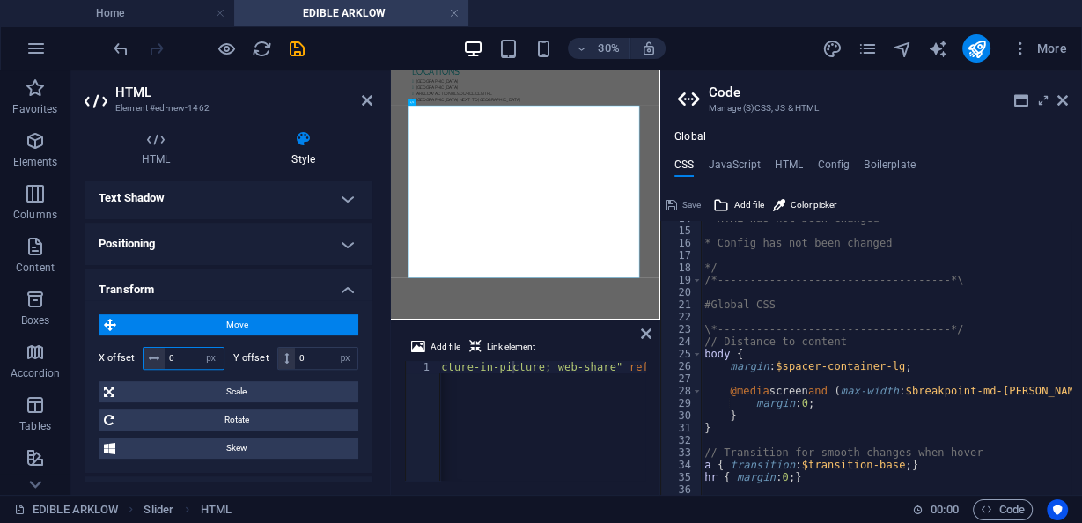
click at [183, 355] on input "0" at bounding box center [194, 358] width 59 height 21
drag, startPoint x: 181, startPoint y: 356, endPoint x: 156, endPoint y: 356, distance: 25.5
click at [156, 356] on div "0 px rem % em vh vw" at bounding box center [184, 358] width 82 height 23
click at [339, 319] on span "Move" at bounding box center [236, 324] width 231 height 21
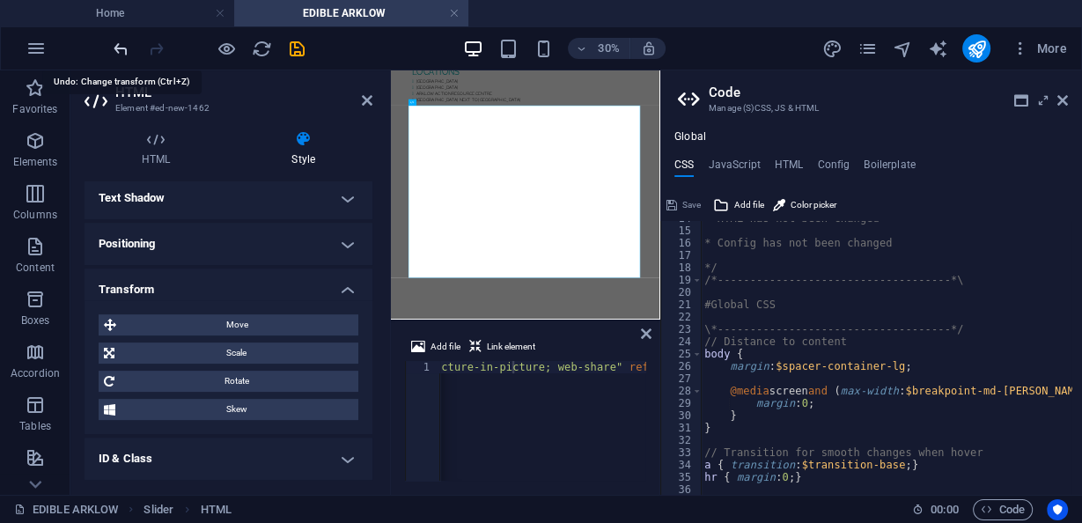
click at [121, 51] on icon "undo" at bounding box center [121, 49] width 20 height 20
click at [142, 48] on div at bounding box center [208, 48] width 197 height 28
click at [153, 49] on icon "redo" at bounding box center [156, 49] width 20 height 20
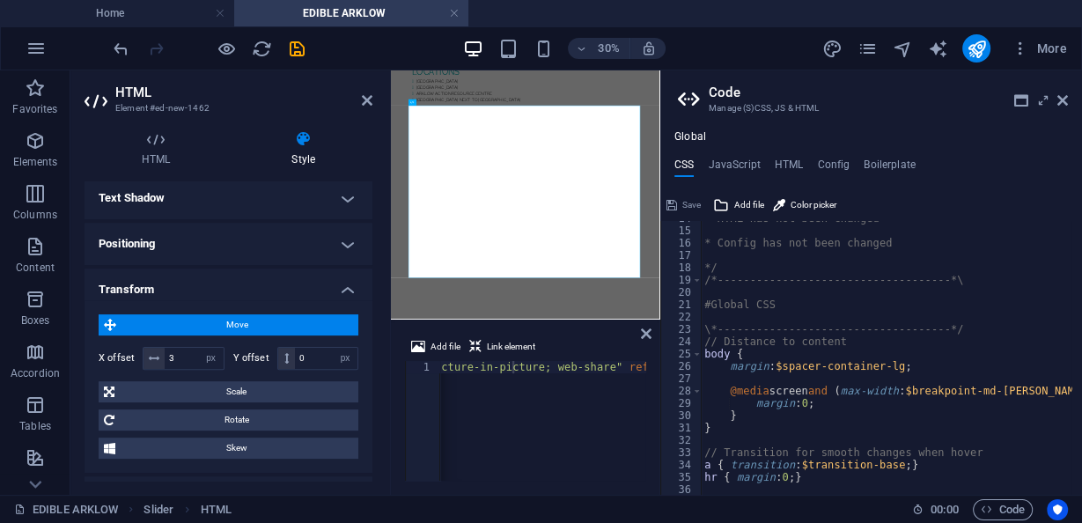
click at [133, 49] on div at bounding box center [208, 48] width 197 height 28
click at [119, 52] on icon "undo" at bounding box center [121, 49] width 20 height 20
type input "0"
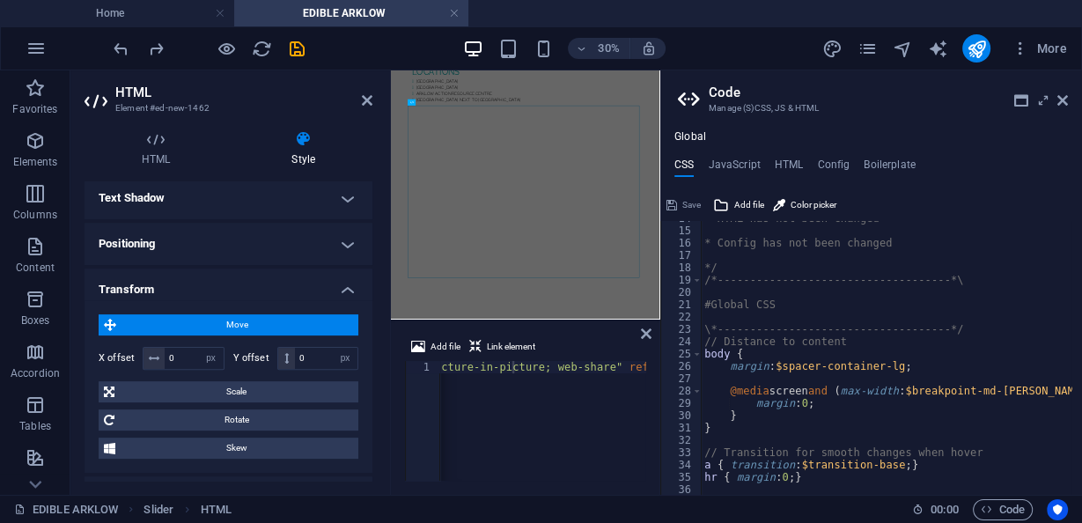
click at [372, 97] on aside "HTML Element #ed-new-1462 HTML Style HTML Add, edit, and format HTML directly o…" at bounding box center [230, 282] width 320 height 424
click at [363, 109] on header "HTML Element #ed-new-1462" at bounding box center [228, 93] width 288 height 46
drag, startPoint x: 363, startPoint y: 104, endPoint x: 459, endPoint y: 57, distance: 105.9
click at [363, 104] on icon at bounding box center [367, 100] width 11 height 14
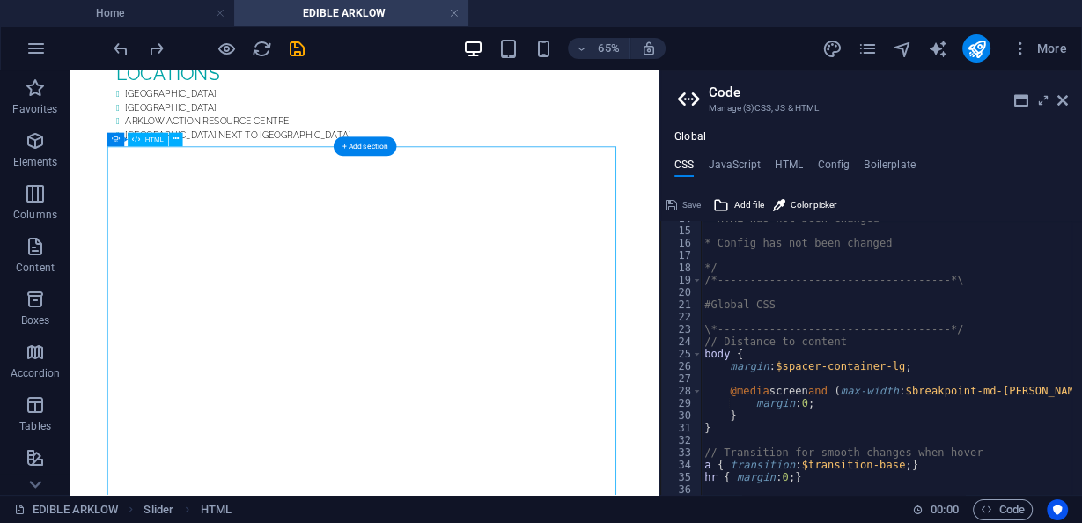
select select "px"
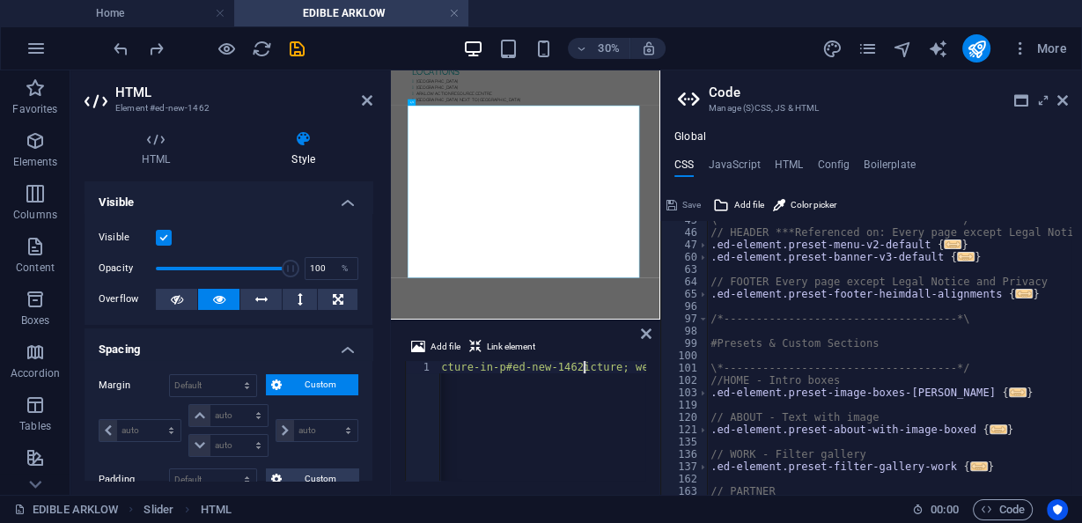
scroll to position [380, 0]
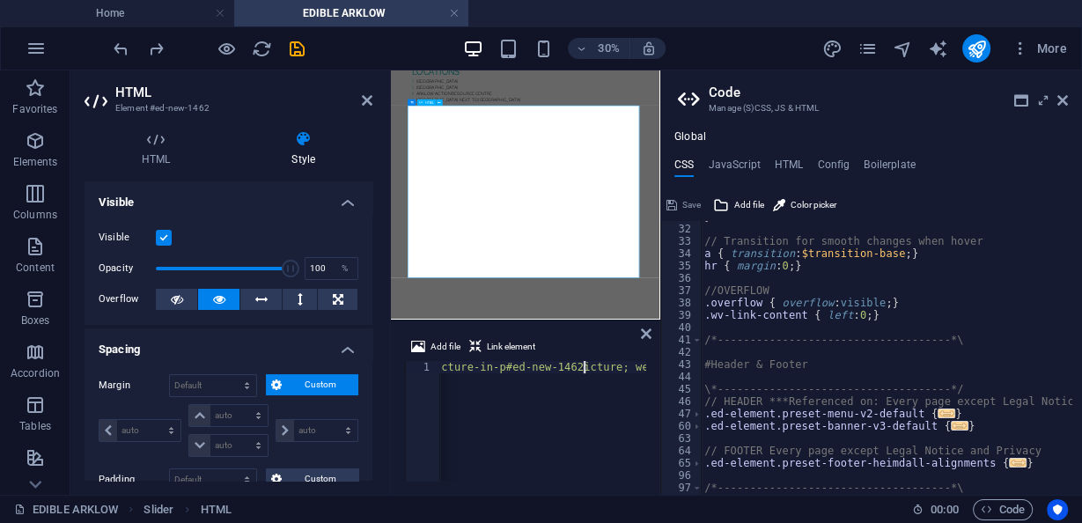
click at [364, 96] on icon at bounding box center [367, 100] width 11 height 14
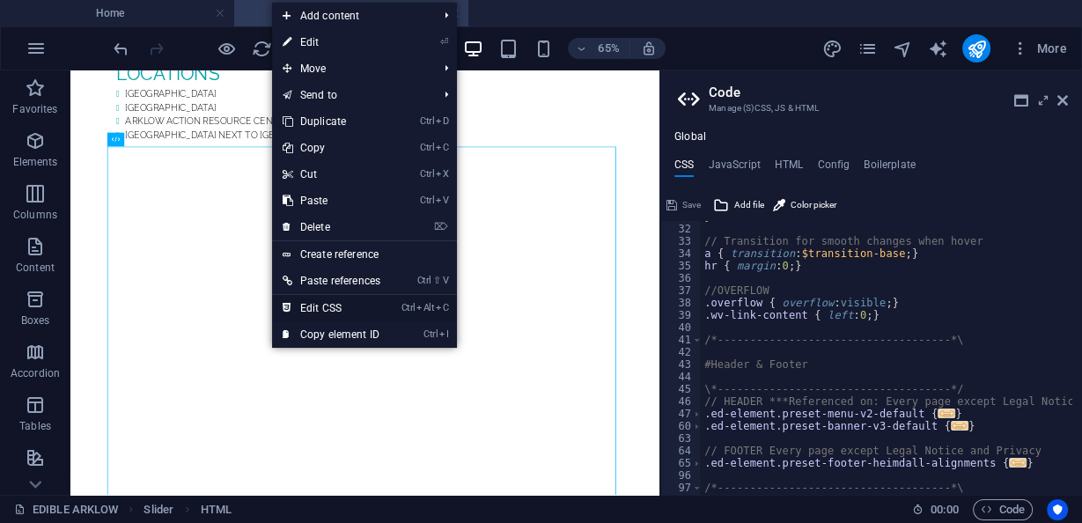
click at [358, 306] on link "Ctrl Alt C Edit CSS" at bounding box center [331, 308] width 119 height 26
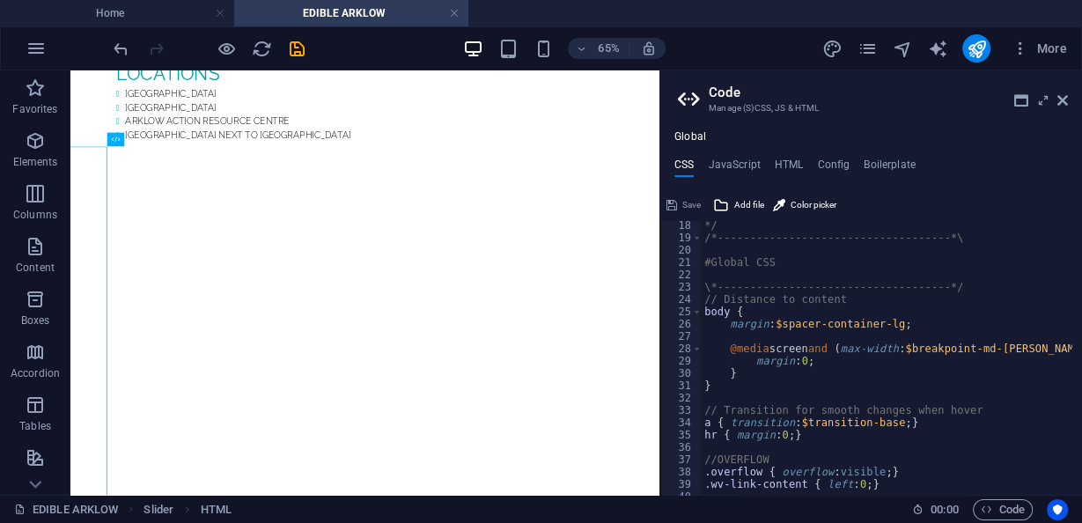
scroll to position [296, 0]
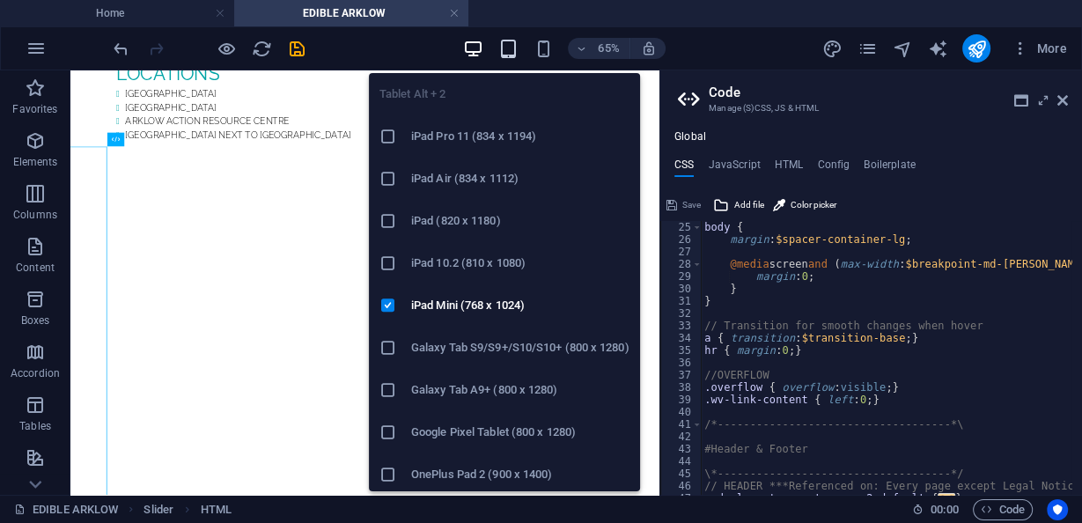
click at [511, 48] on icon "button" at bounding box center [508, 49] width 20 height 20
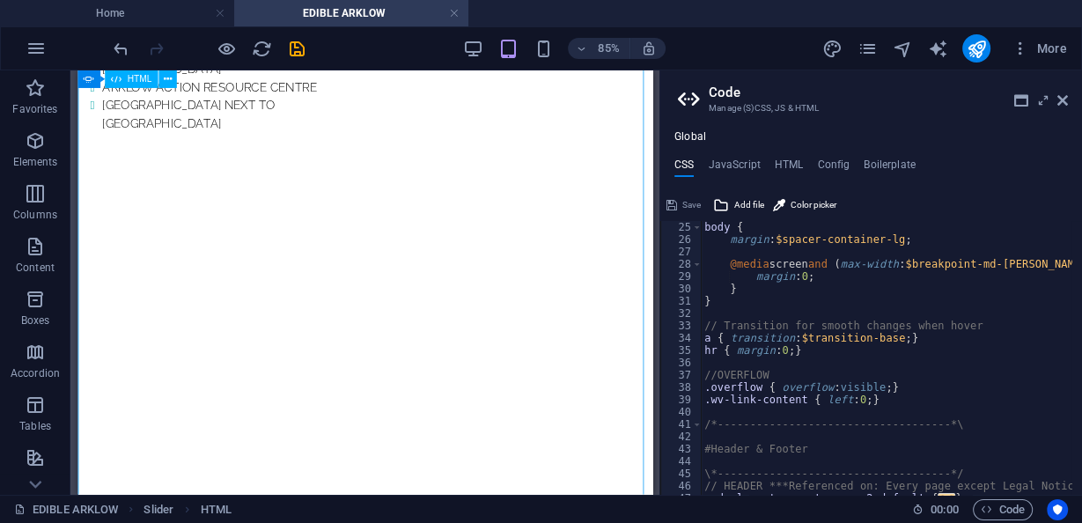
scroll to position [1712, 0]
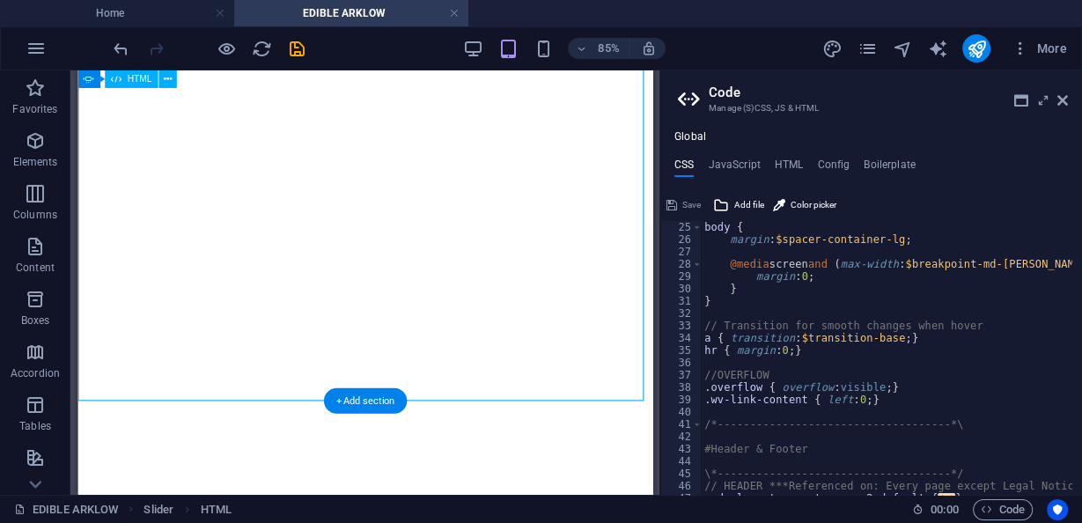
scroll to position [1852, 0]
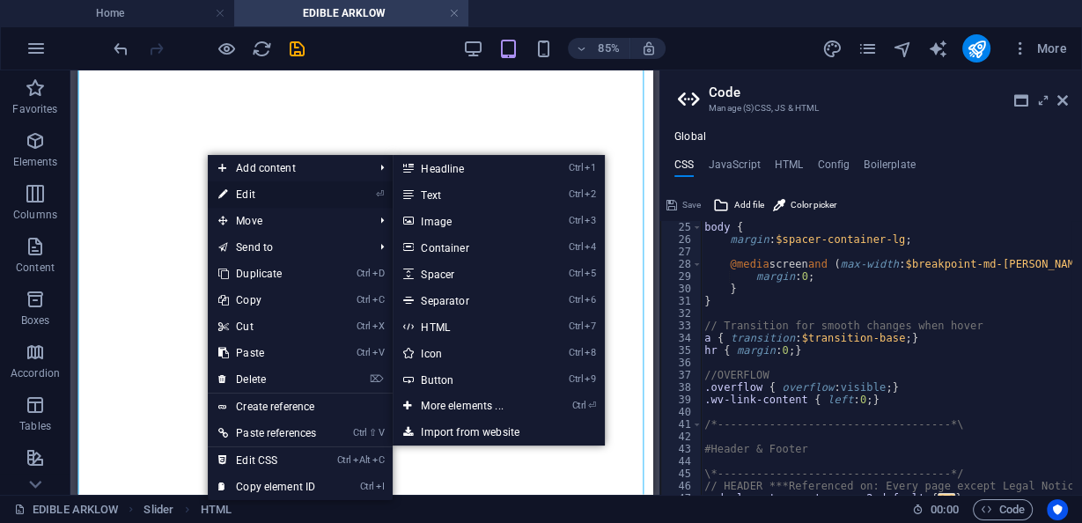
click at [260, 197] on link "⏎ Edit" at bounding box center [267, 194] width 119 height 26
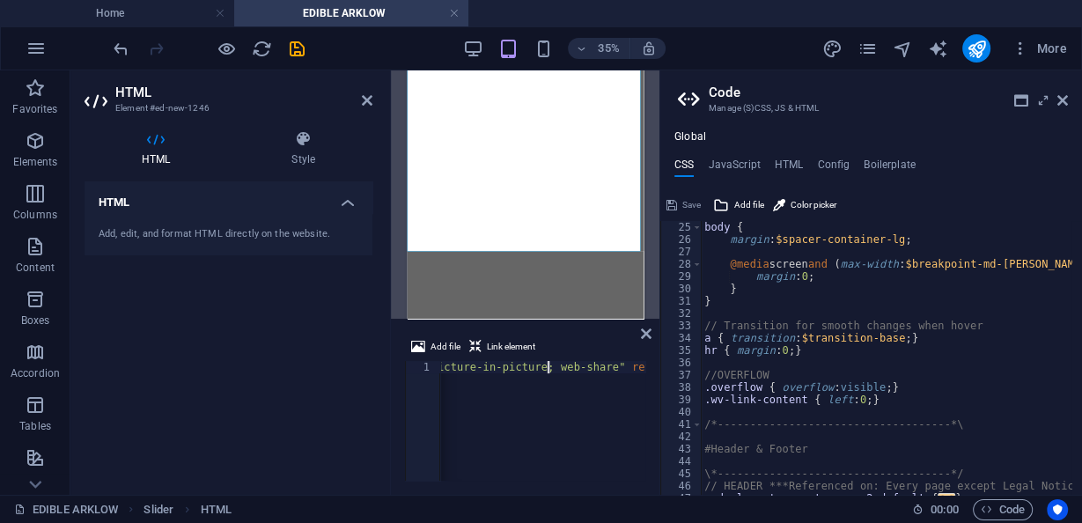
click at [548, 363] on div "< iframe width = "364" height = "646" src = "https://www.youtube.com/embed/-e74…" at bounding box center [5, 431] width 2124 height 141
click at [495, 375] on div "< iframe width = "364" height = "646" src = "https://www.youtube.com/embed/-e74…" at bounding box center [542, 421] width 205 height 120
paste textarea
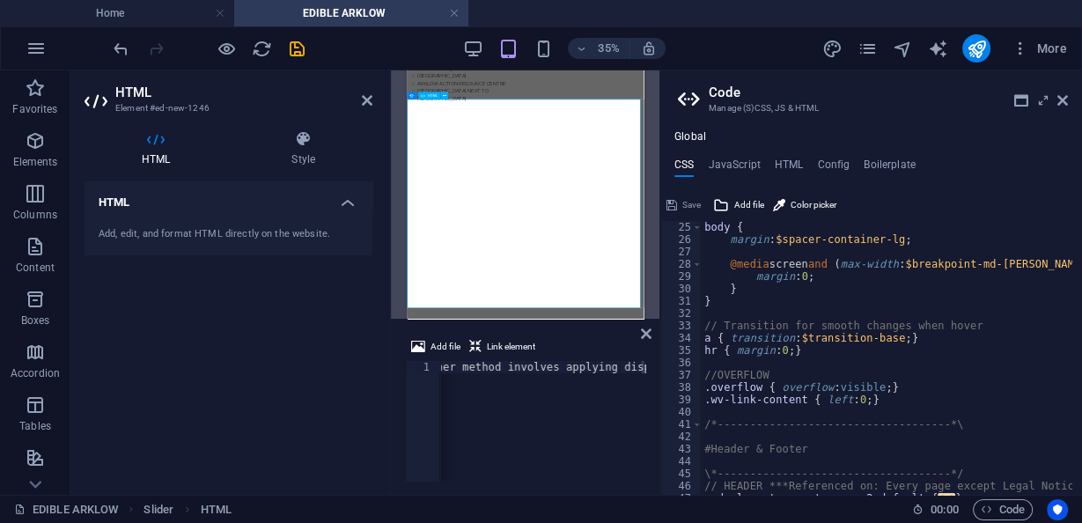
scroll to position [1712, 0]
drag, startPoint x: 507, startPoint y: 370, endPoint x: 453, endPoint y: 375, distance: 53.9
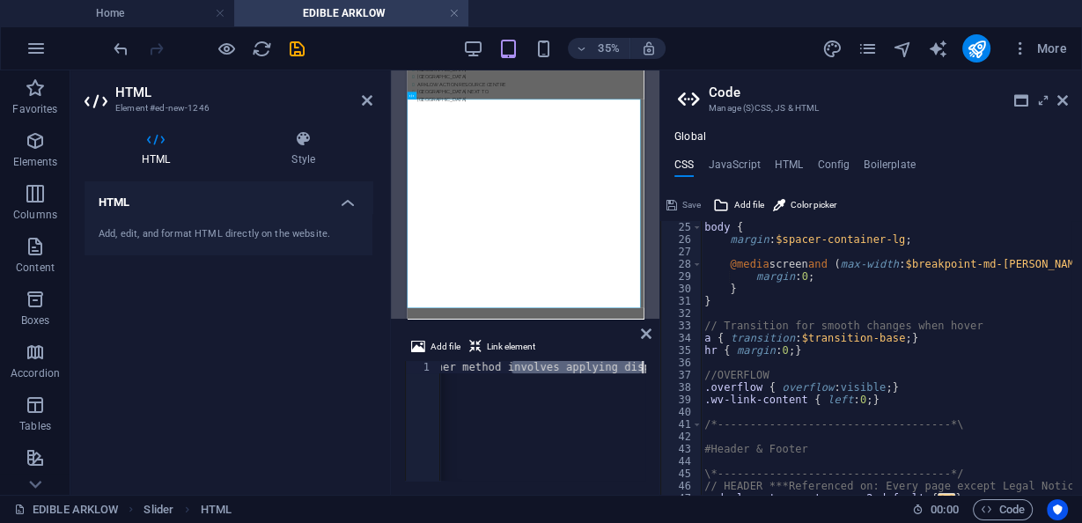
click at [642, 339] on icon at bounding box center [646, 333] width 11 height 14
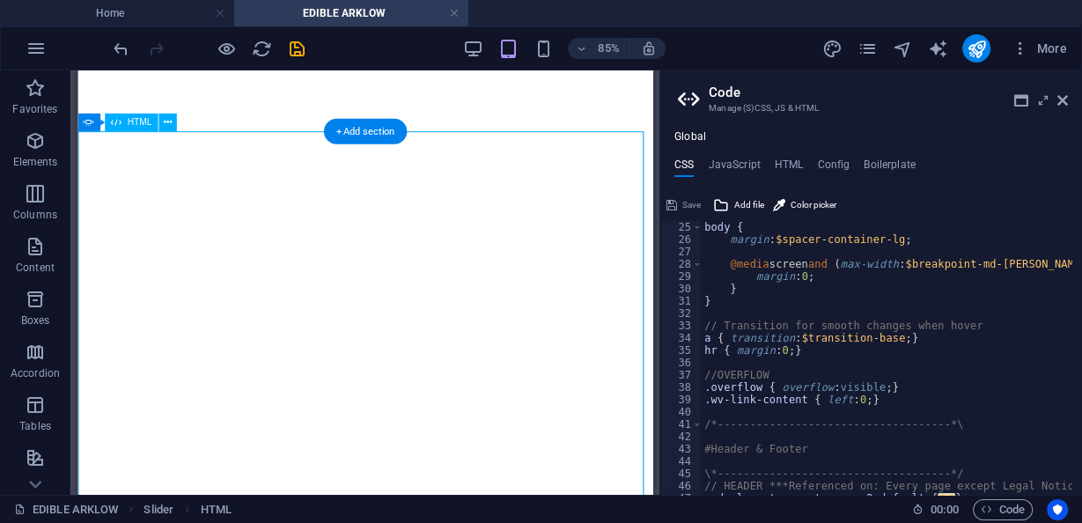
scroll to position [1852, 0]
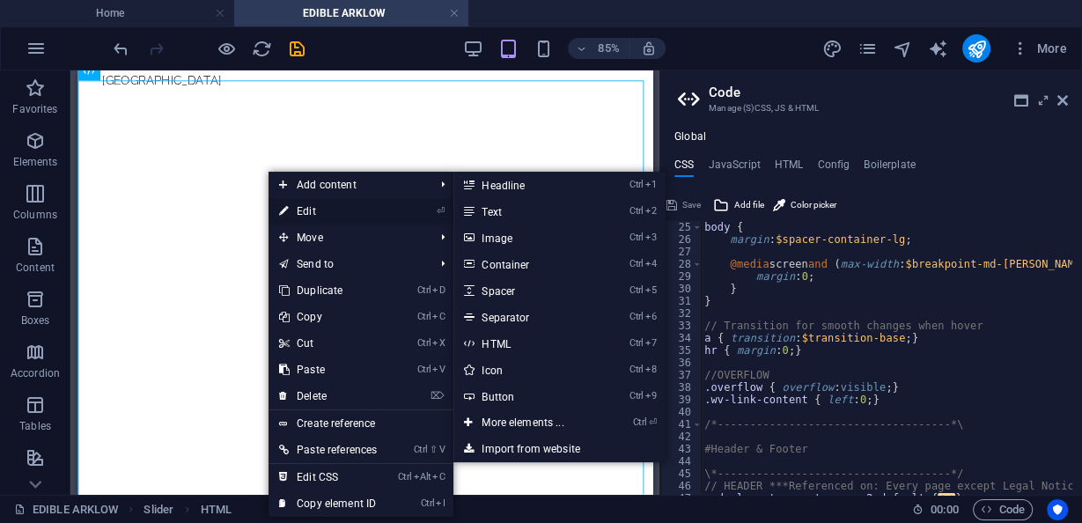
click at [310, 209] on link "⏎ Edit" at bounding box center [327, 211] width 119 height 26
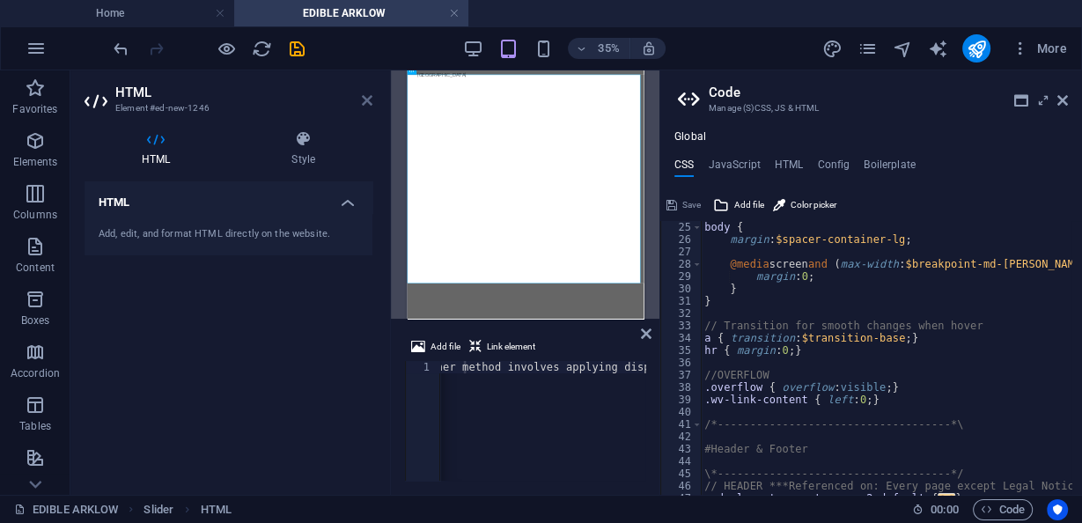
click at [362, 97] on icon at bounding box center [367, 100] width 11 height 14
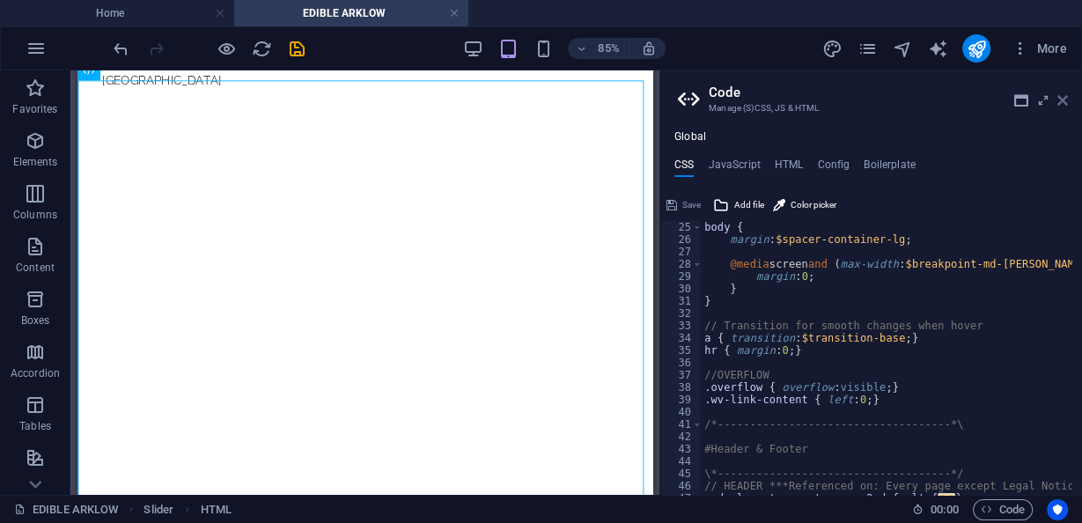
click at [1060, 103] on icon at bounding box center [1062, 100] width 11 height 14
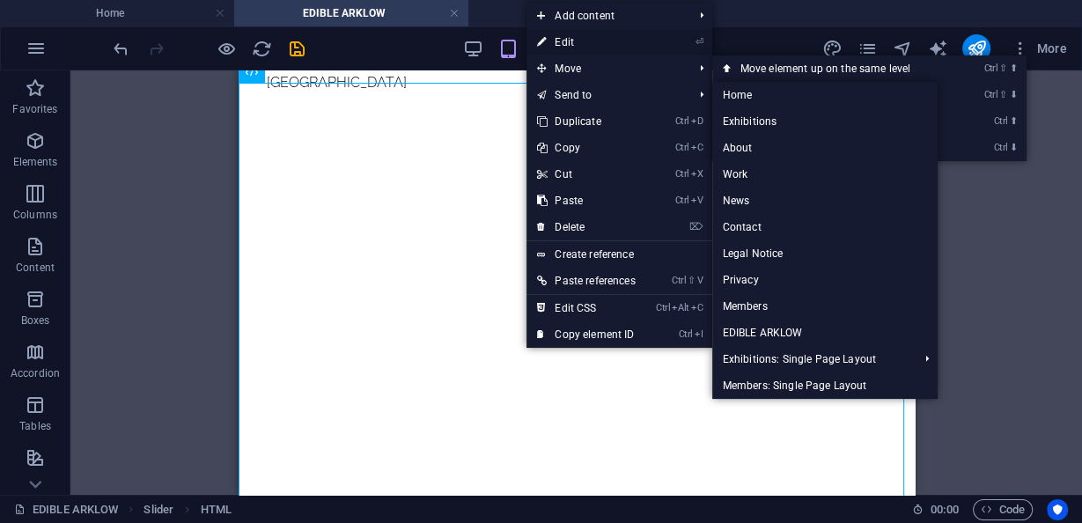
click at [569, 40] on link "⏎ Edit" at bounding box center [585, 42] width 119 height 26
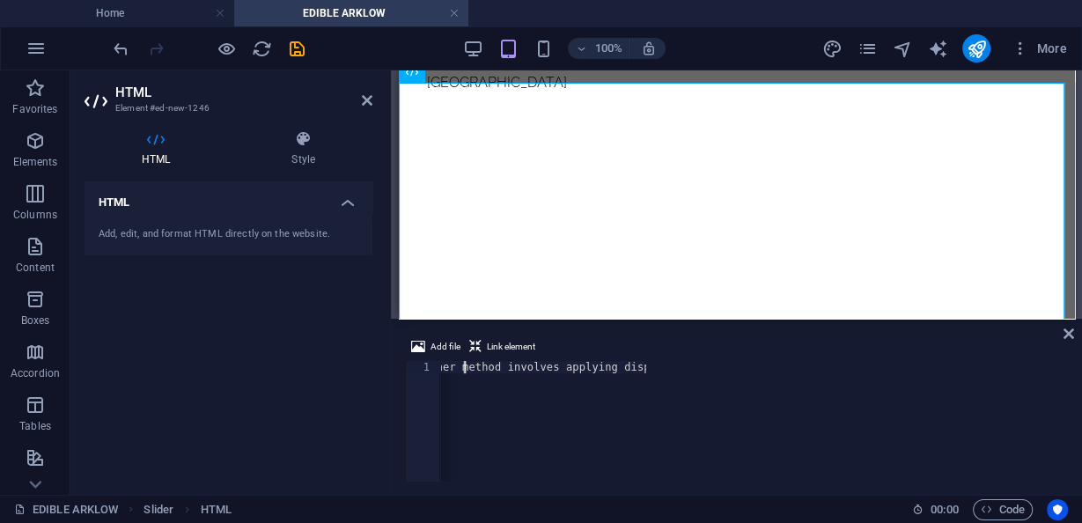
scroll to position [0, 2398]
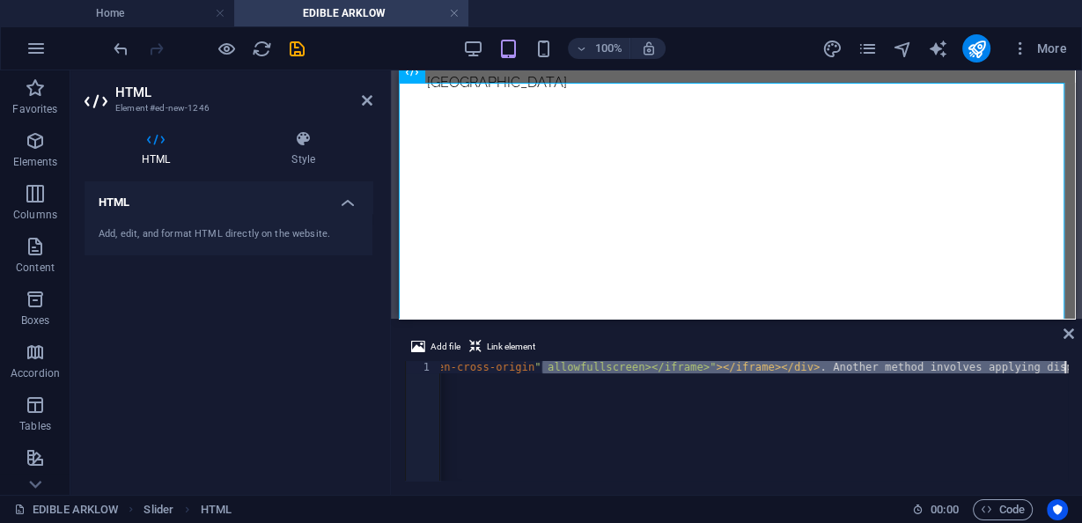
drag, startPoint x: 542, startPoint y: 366, endPoint x: 1078, endPoint y: 368, distance: 535.9
click at [1078, 368] on div "Add file Link element 1 < div style = "text-align: center;" > < iframe src = "<…" at bounding box center [736, 408] width 691 height 172
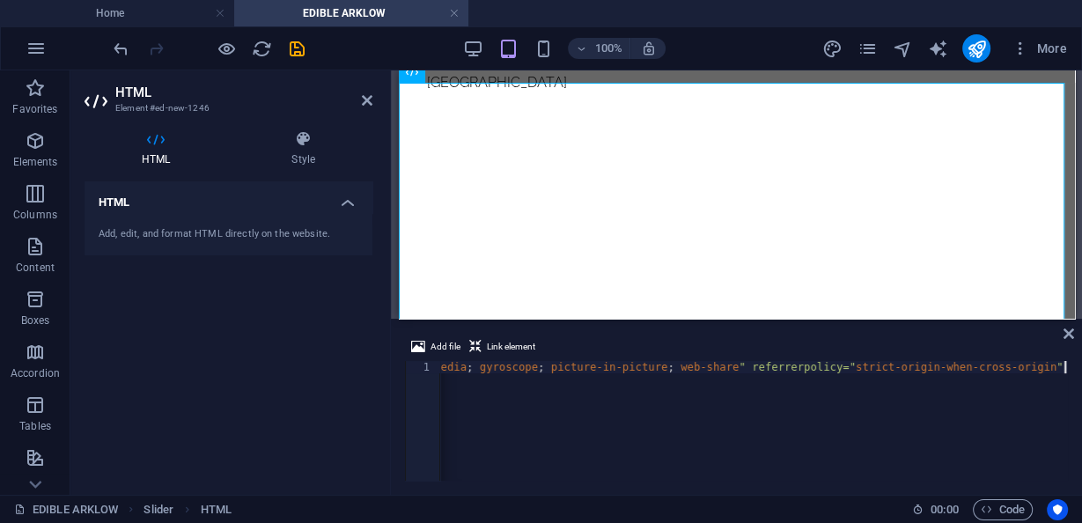
scroll to position [0, 1869]
drag, startPoint x: 555, startPoint y: 373, endPoint x: 429, endPoint y: 376, distance: 125.9
click at [417, 374] on div "1 < div style = "text-align: center;" > < iframe src = "<iframe width=" 364 " h…" at bounding box center [736, 421] width 663 height 120
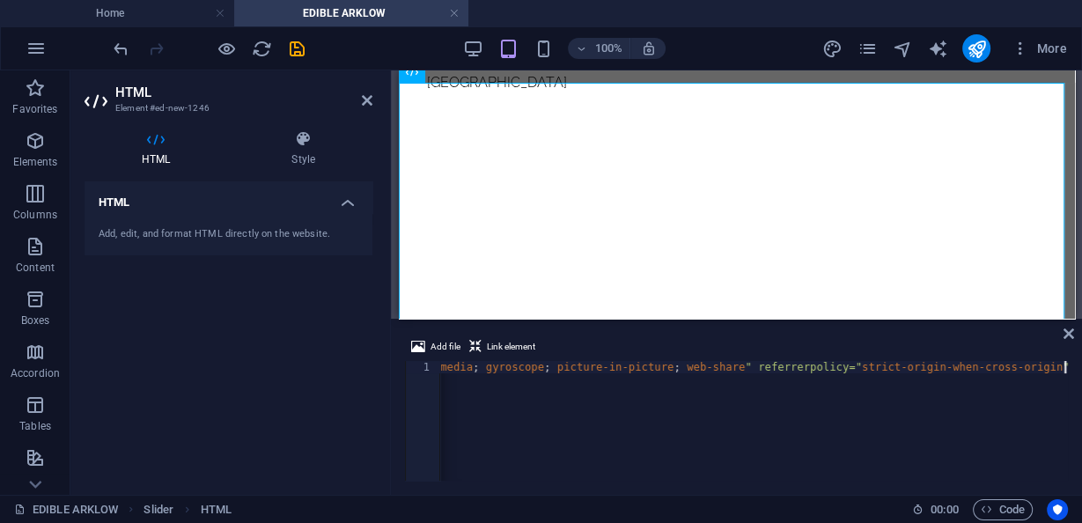
type textarea "<div style="text-align: center;"><iframe src="<iframe width="364" height="646" …"
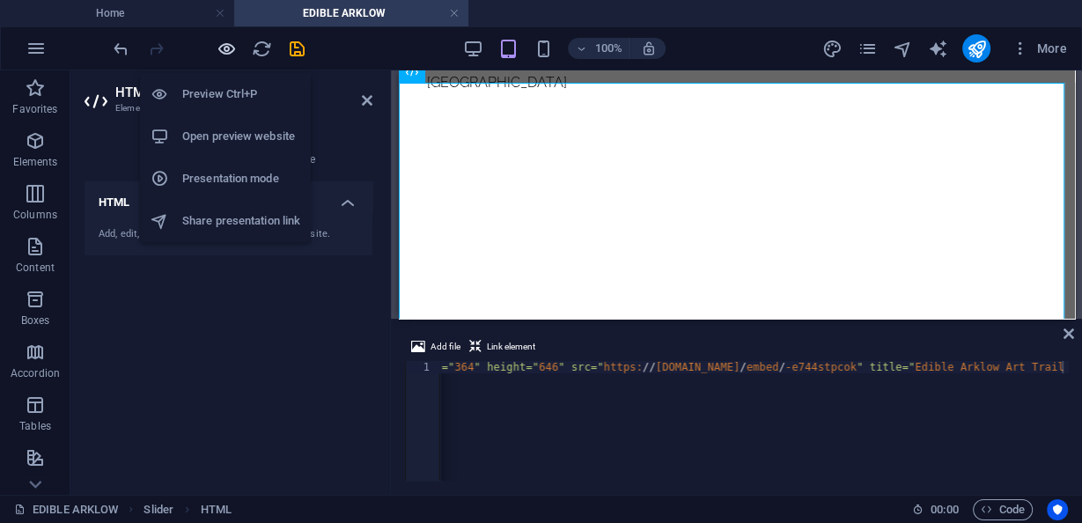
click at [230, 52] on icon "button" at bounding box center [226, 49] width 20 height 20
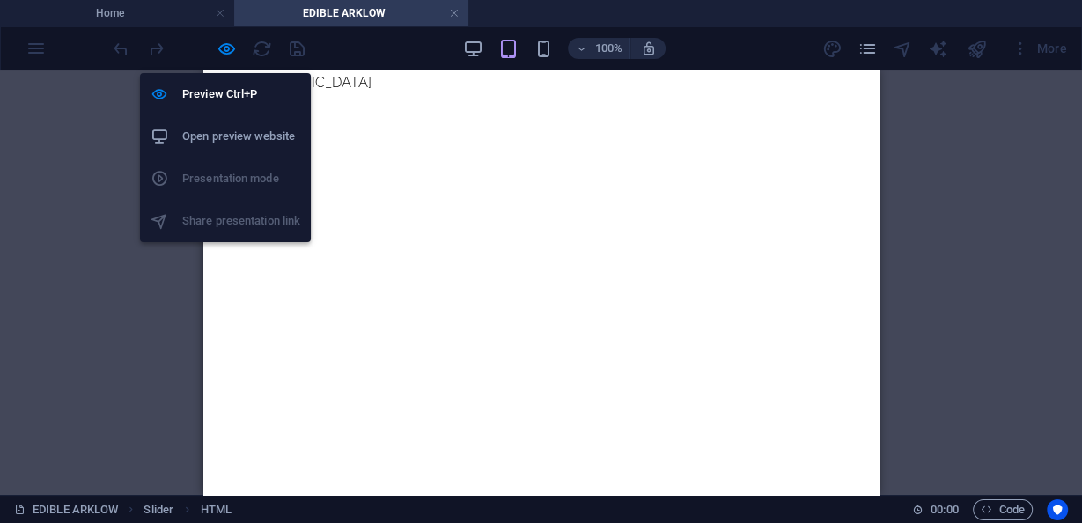
click at [235, 136] on h6 "Open preview website" at bounding box center [241, 136] width 118 height 21
click at [220, 49] on icon "button" at bounding box center [226, 49] width 20 height 20
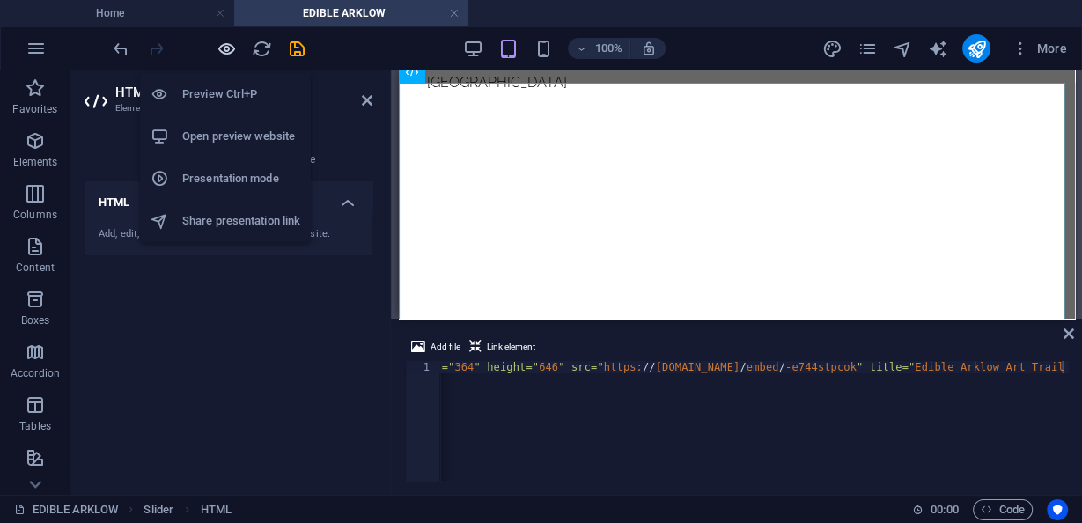
click at [222, 48] on icon "button" at bounding box center [226, 49] width 20 height 20
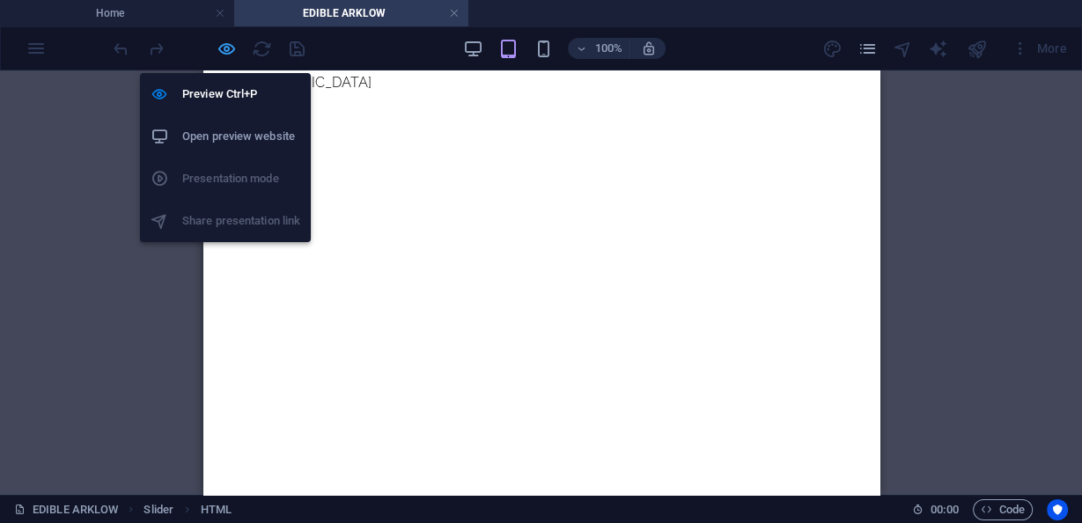
click at [231, 49] on icon "button" at bounding box center [226, 49] width 20 height 20
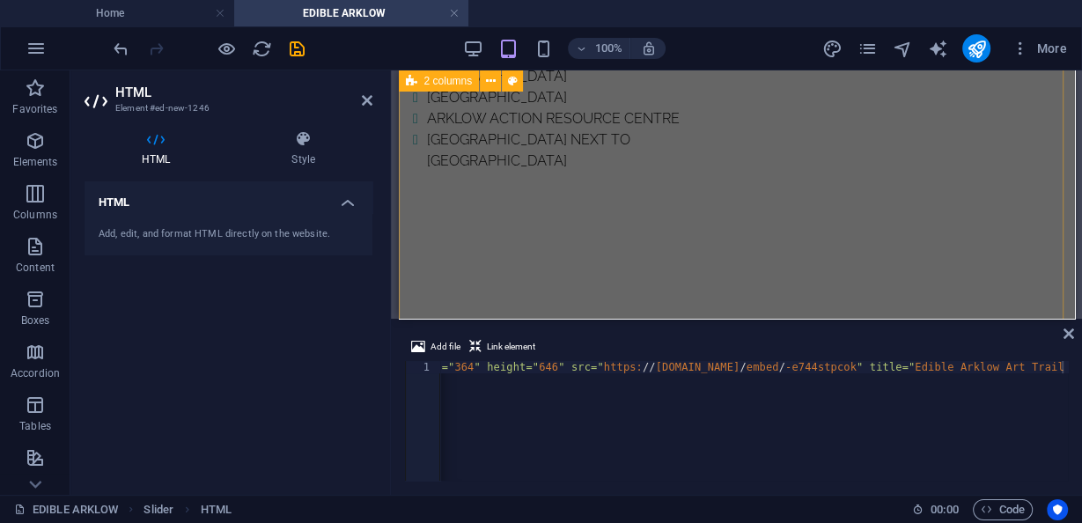
scroll to position [1712, 0]
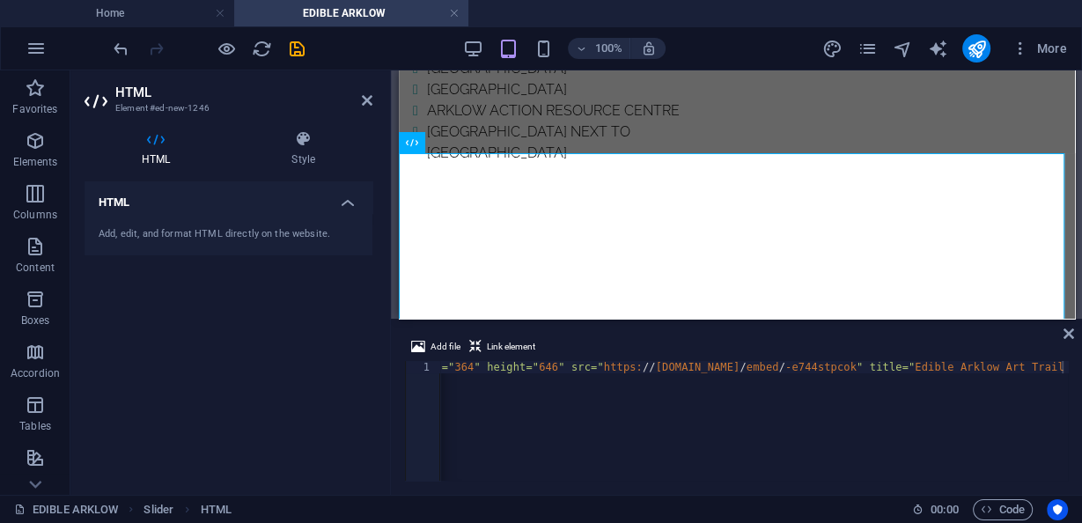
click at [370, 107] on header "HTML Element #ed-new-1246" at bounding box center [228, 93] width 288 height 46
click at [366, 101] on icon at bounding box center [367, 100] width 11 height 14
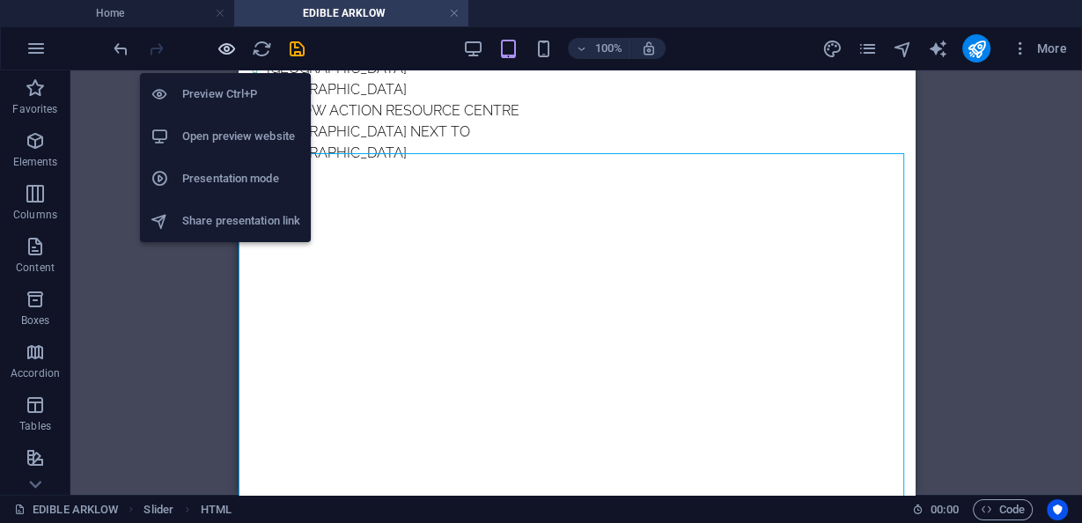
click at [180, 95] on div at bounding box center [166, 94] width 32 height 18
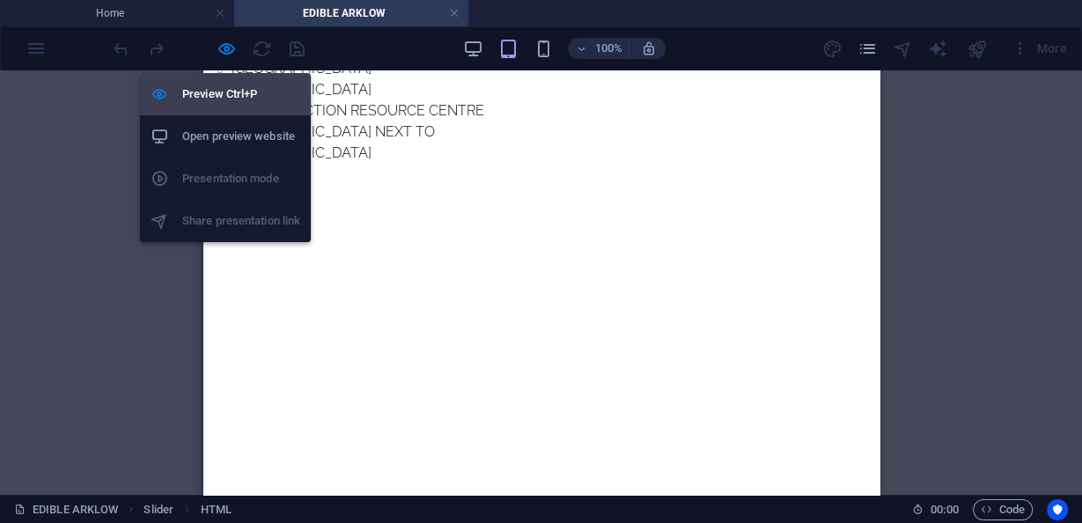
click at [183, 98] on h6 "Preview Ctrl+P" at bounding box center [241, 94] width 118 height 21
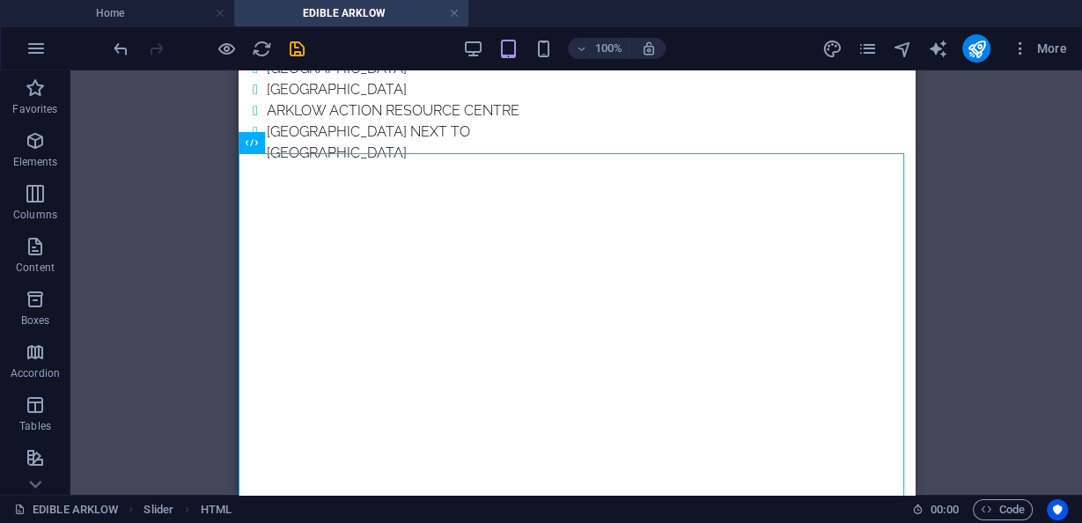
click at [1023, 305] on div "Drag here to replace the existing content. Press “Ctrl” if you want to create a…" at bounding box center [575, 282] width 1011 height 424
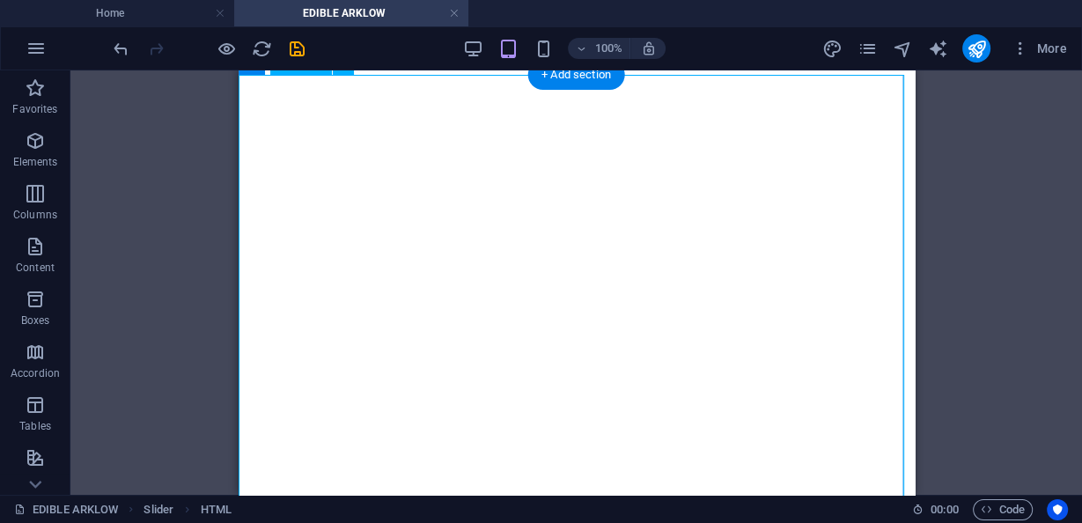
scroll to position [1852, 0]
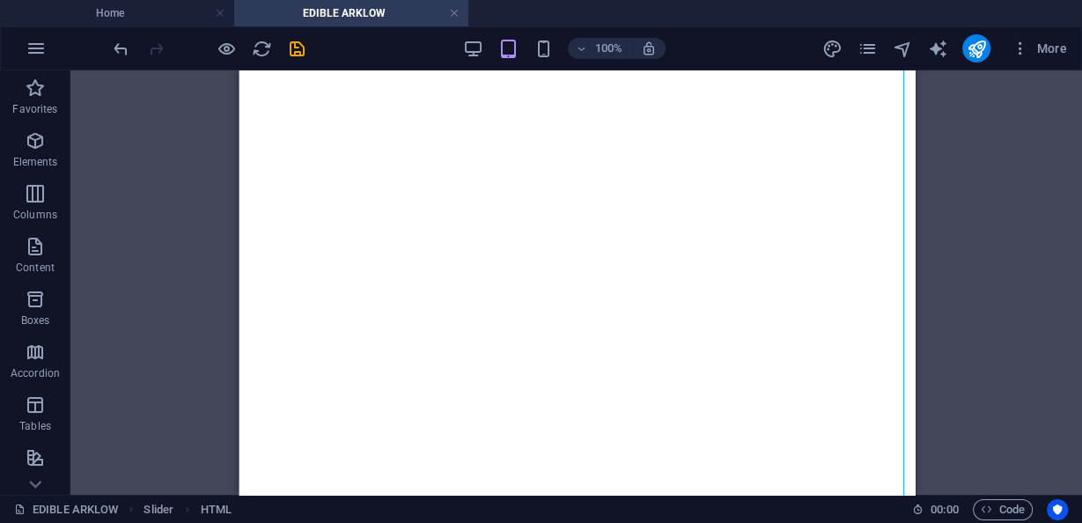
click at [197, 136] on div "Drag here to replace the existing content. Press “Ctrl” if you want to create a…" at bounding box center [575, 282] width 1011 height 424
click at [238, 94] on button "button" at bounding box center [238, 94] width 0 height 0
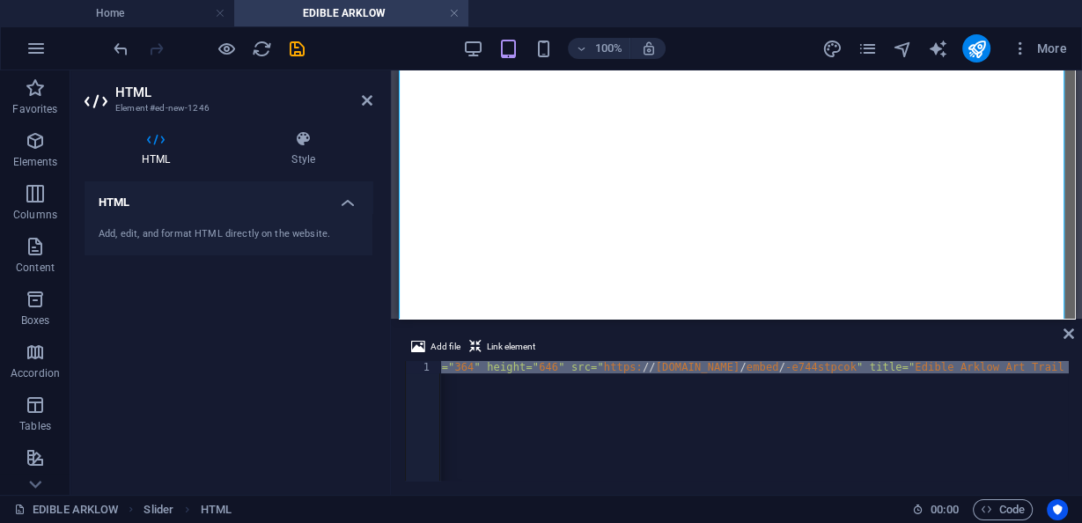
paste textarea "<iframe width="364" height="646" src="https://www.youtube.com/embed/-e744stpcok…"
type textarea "<iframe width="364" height="646" src="https://www.youtube.com/embed/-e744stpcok…"
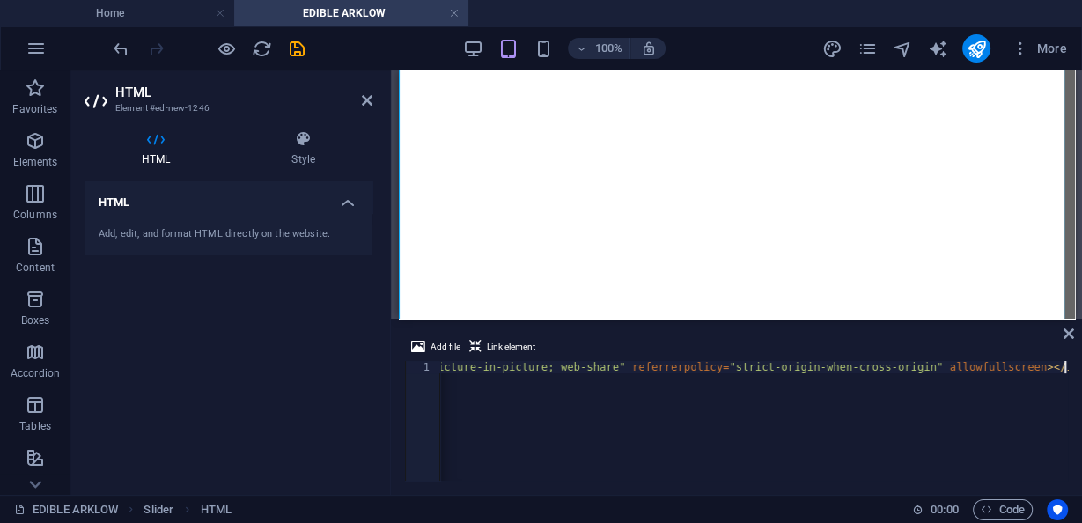
scroll to position [0, 1497]
drag, startPoint x: 827, startPoint y: 381, endPoint x: 624, endPoint y: 385, distance: 203.3
click at [624, 385] on div "< iframe width = "364" height = "646" src = "https://www.youtube.com/embed/-e74…" at bounding box center [5, 431] width 2124 height 141
click at [621, 374] on div "< iframe width = "364" height = "646" src = "https://www.youtube.com/embed/-e74…" at bounding box center [5, 431] width 2124 height 141
click at [583, 374] on div "< iframe width = "364" height = "646" src = "https://www.youtube.com/embed/-e74…" at bounding box center [5, 431] width 2124 height 141
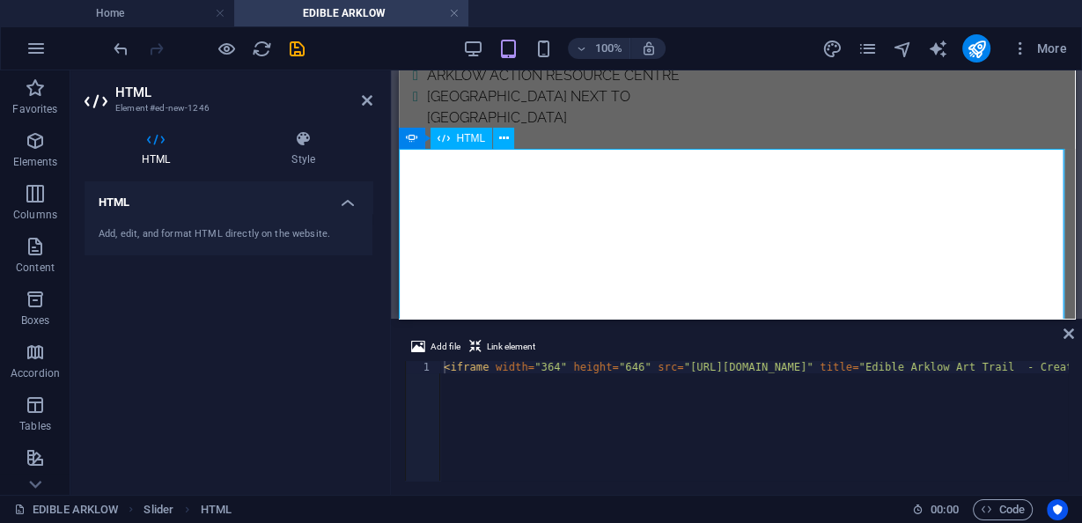
scroll to position [1852, 0]
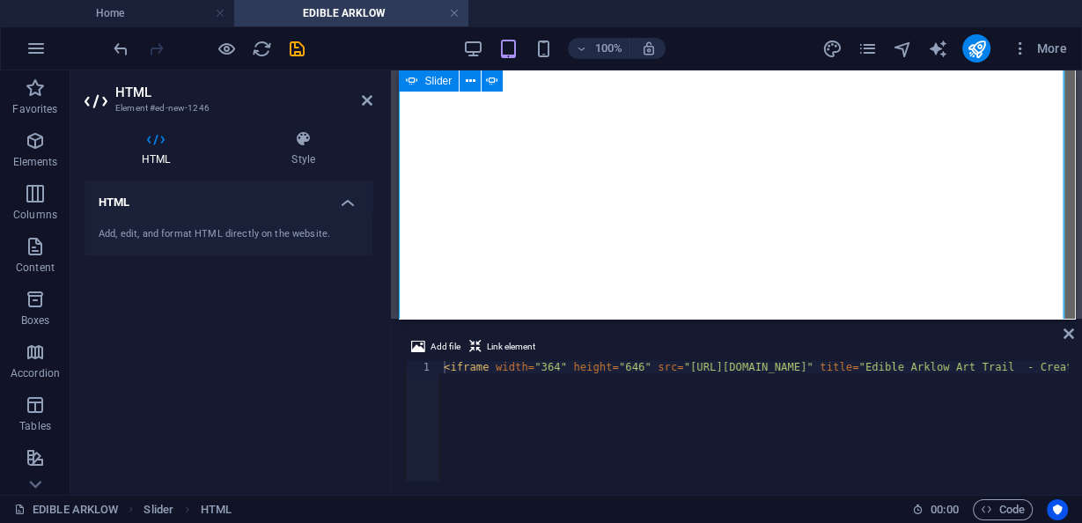
drag, startPoint x: 1439, startPoint y: 370, endPoint x: 1040, endPoint y: 299, distance: 404.8
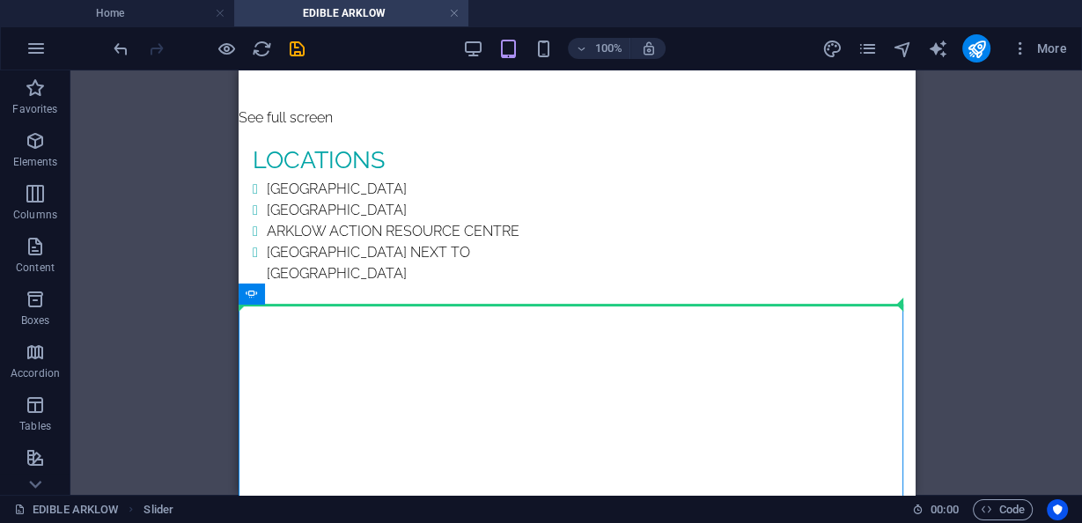
scroll to position [1543, 0]
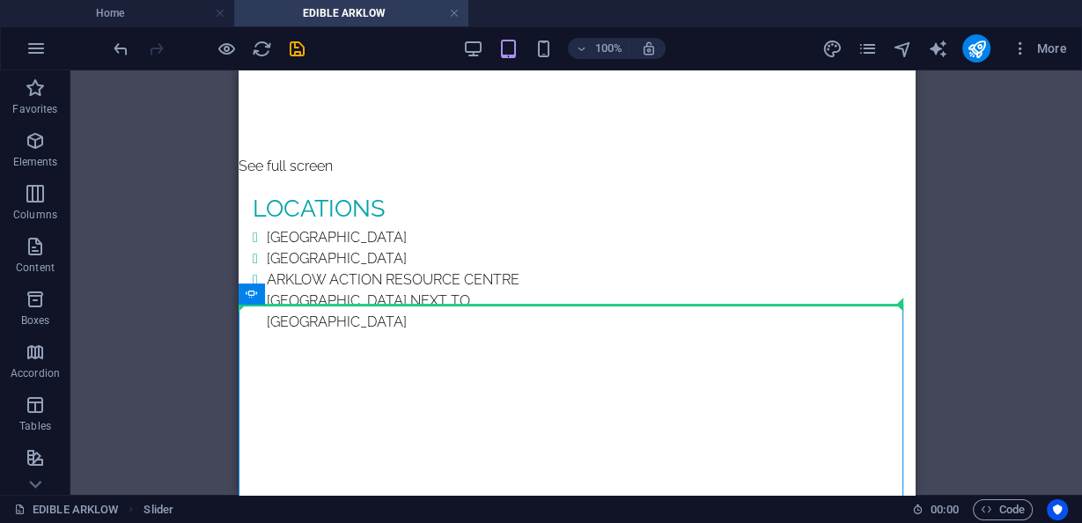
click at [1004, 136] on div "Drag here to replace the existing content. Press “Ctrl” if you want to create a…" at bounding box center [575, 282] width 1011 height 424
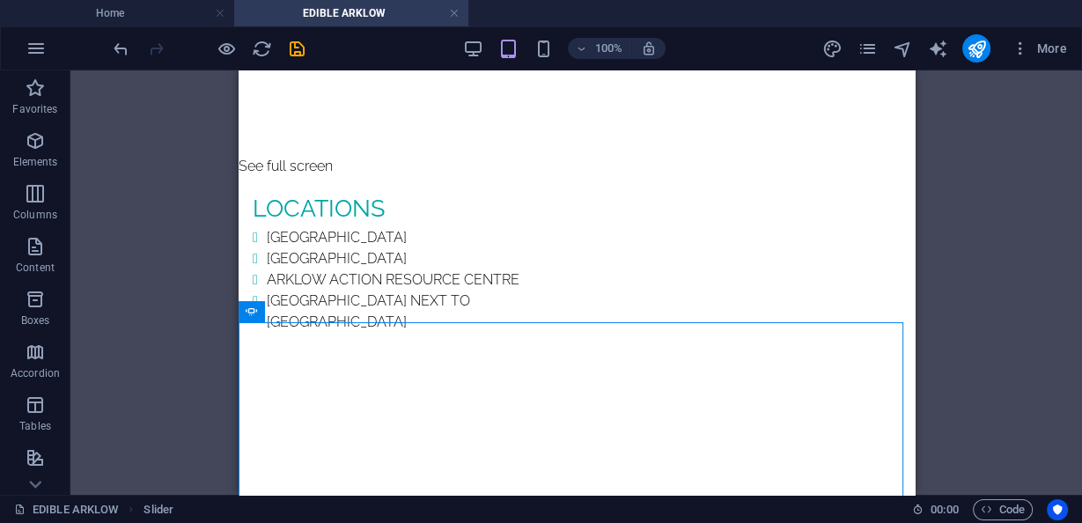
click at [1004, 136] on div "Drag here to replace the existing content. Press “Ctrl” if you want to create a…" at bounding box center [575, 282] width 1011 height 424
drag, startPoint x: 1236, startPoint y: 200, endPoint x: 618, endPoint y: 224, distance: 618.2
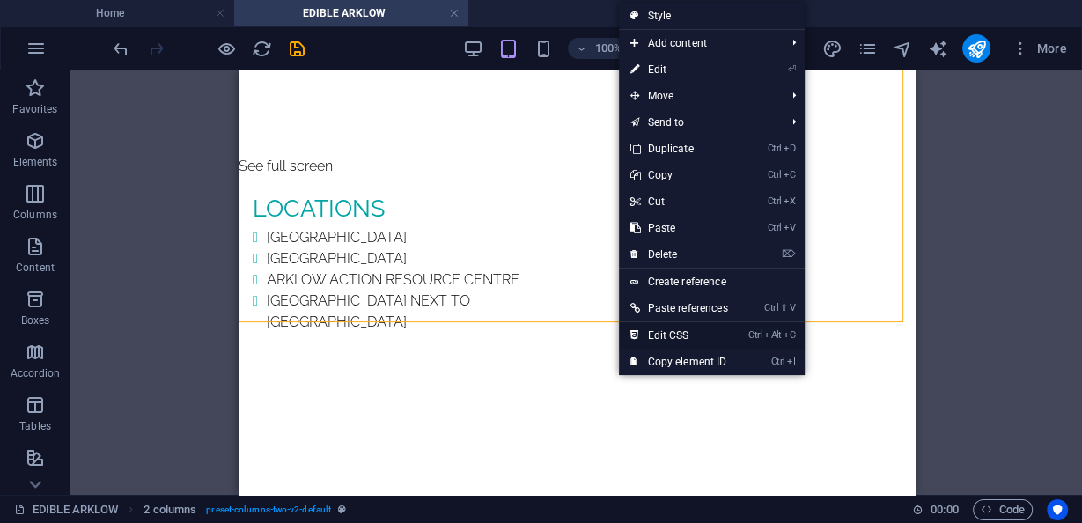
click at [686, 333] on link "Ctrl Alt C Edit CSS" at bounding box center [678, 335] width 119 height 26
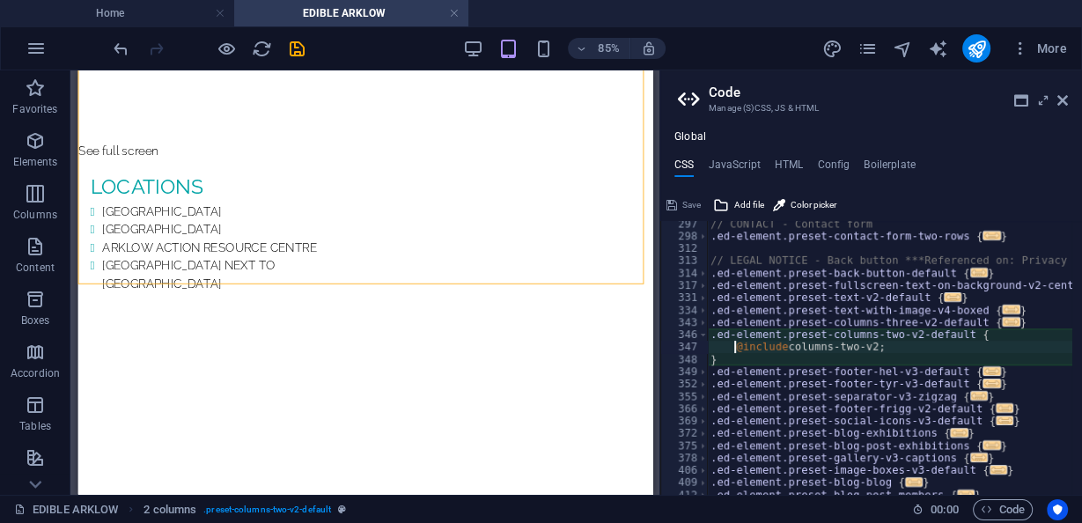
scroll to position [1371, 0]
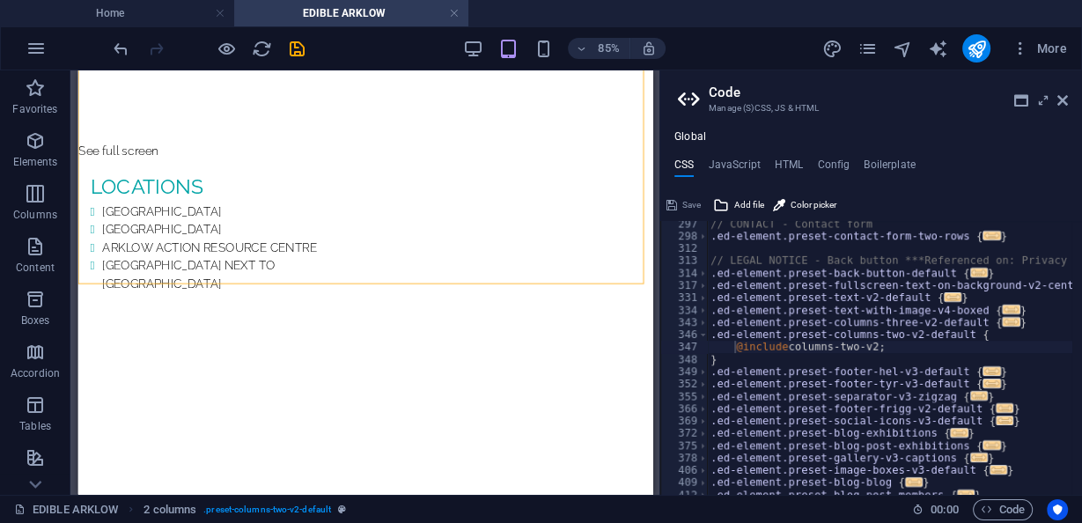
click at [1067, 93] on icon at bounding box center [1062, 100] width 11 height 14
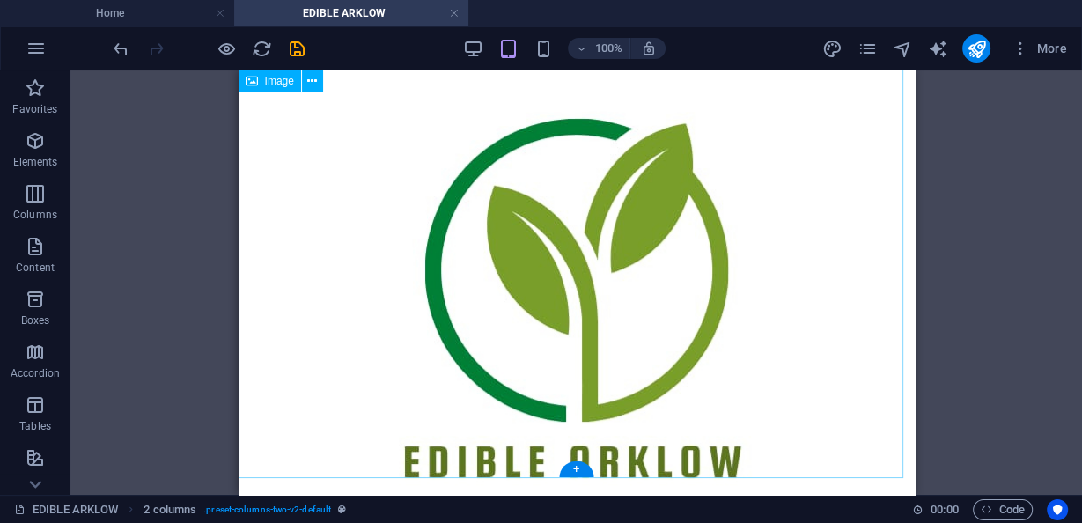
scroll to position [0, 0]
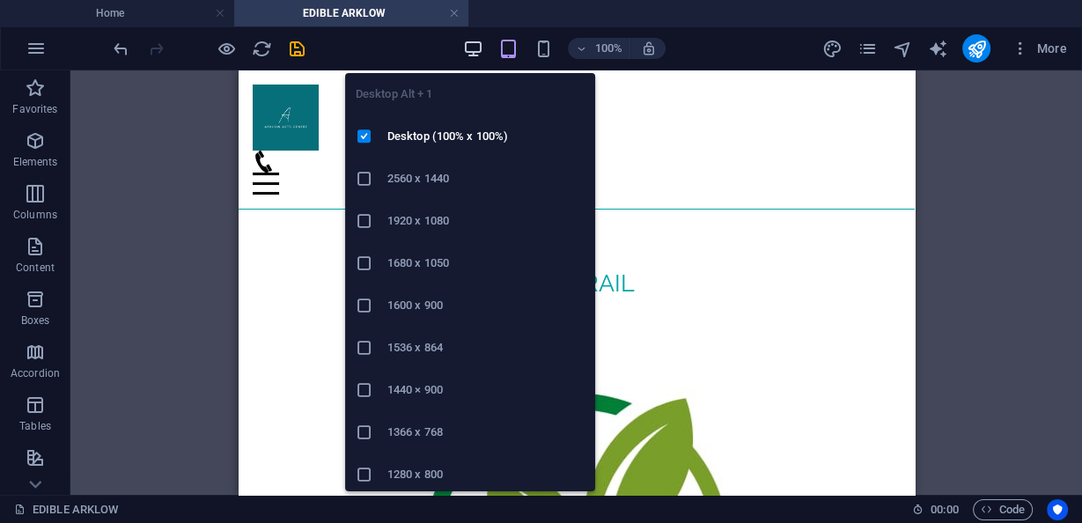
click at [475, 52] on icon "button" at bounding box center [473, 49] width 20 height 20
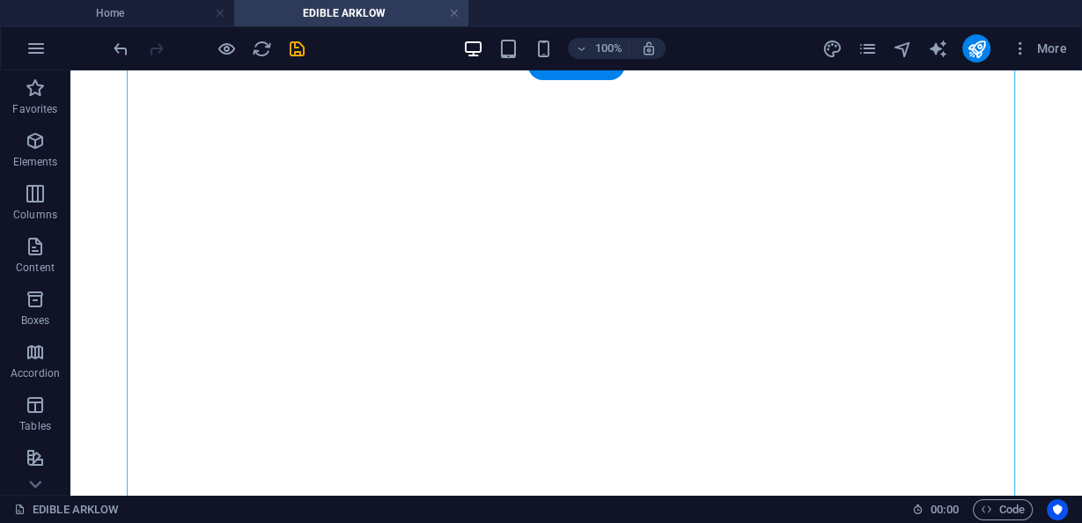
scroll to position [1830, 0]
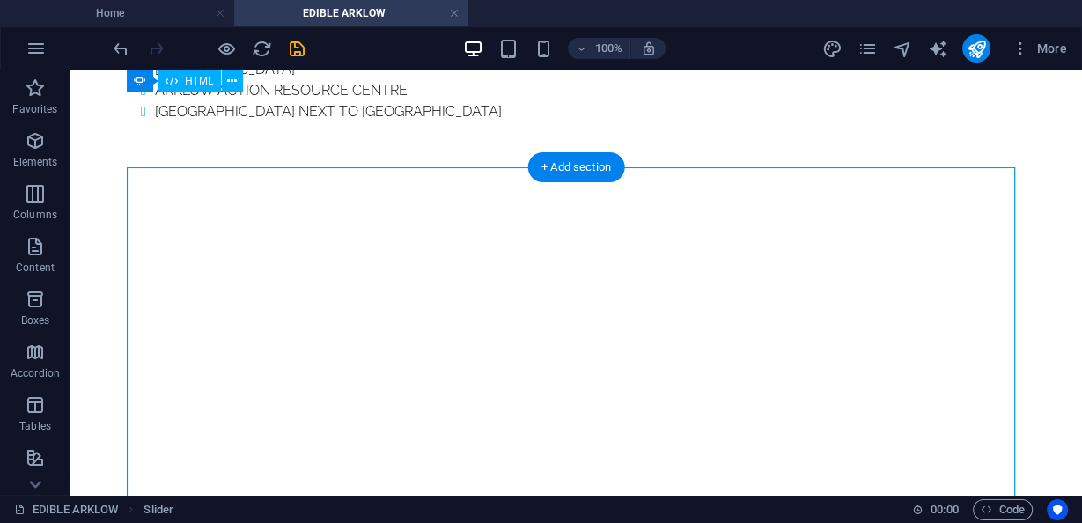
scroll to position [1690, 0]
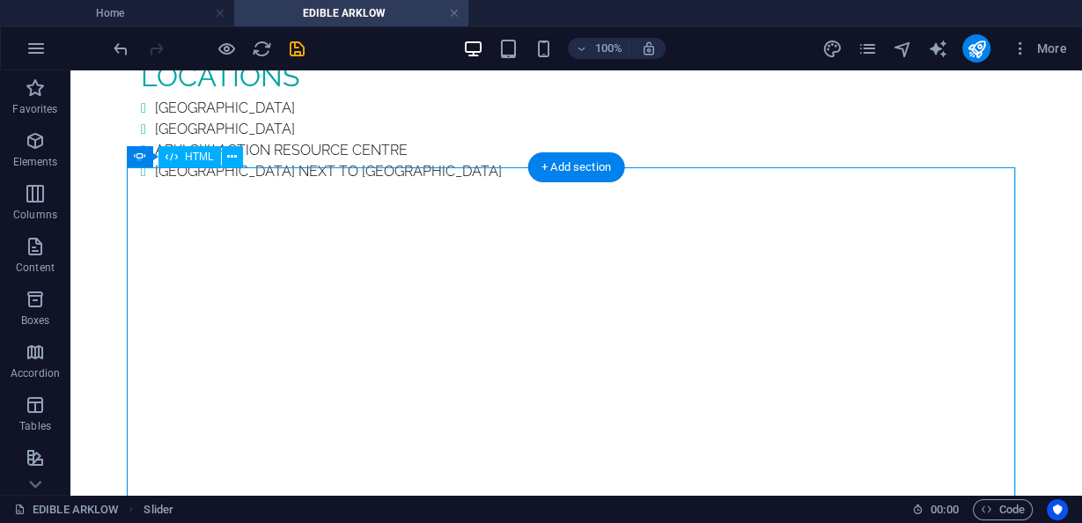
select select "px"
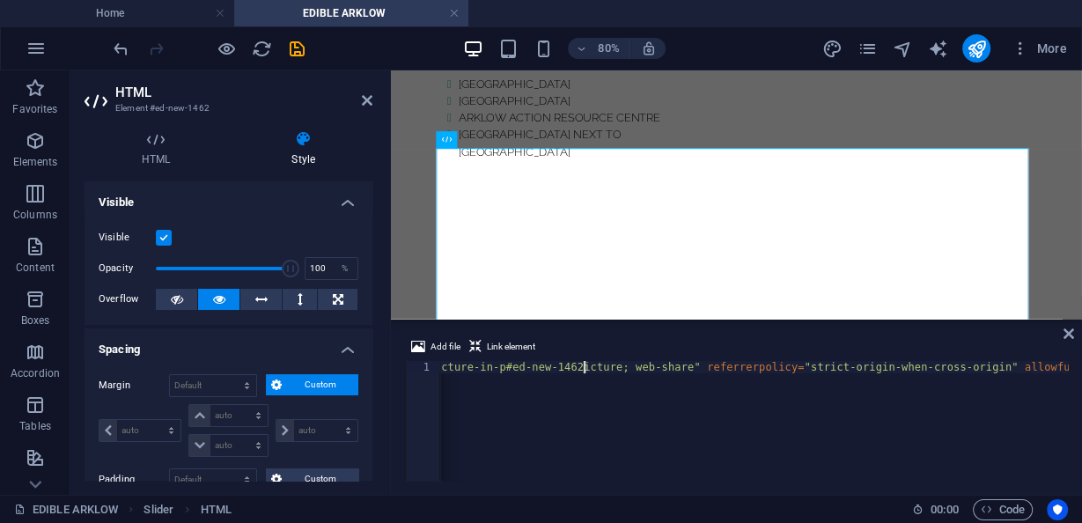
scroll to position [0, 1531]
drag, startPoint x: 879, startPoint y: 369, endPoint x: 971, endPoint y: 401, distance: 97.1
click at [1063, 374] on div "< iframe width = "364" height = "646" src = "https://www.youtube.com/embed/5qXZ…" at bounding box center [753, 421] width 627 height 120
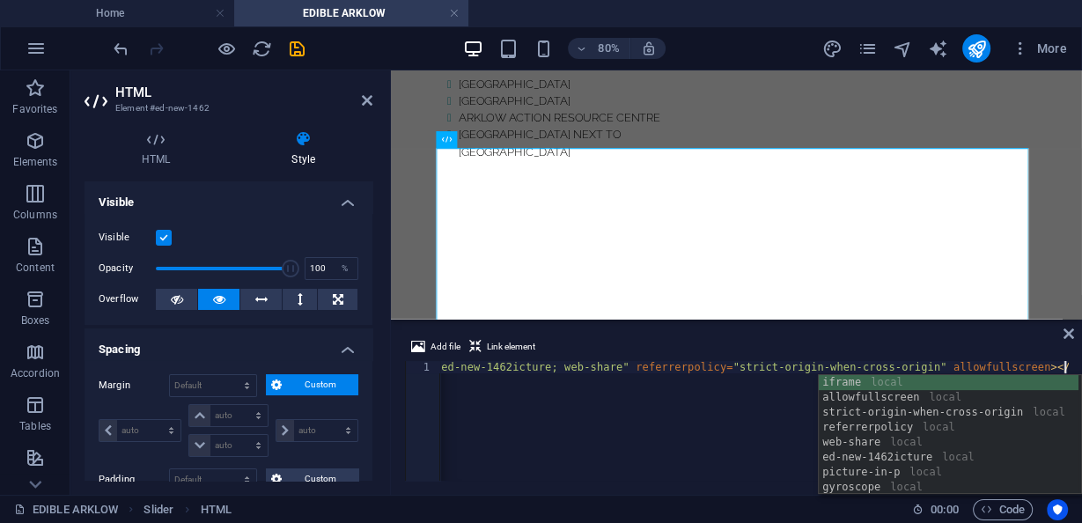
paste textarea
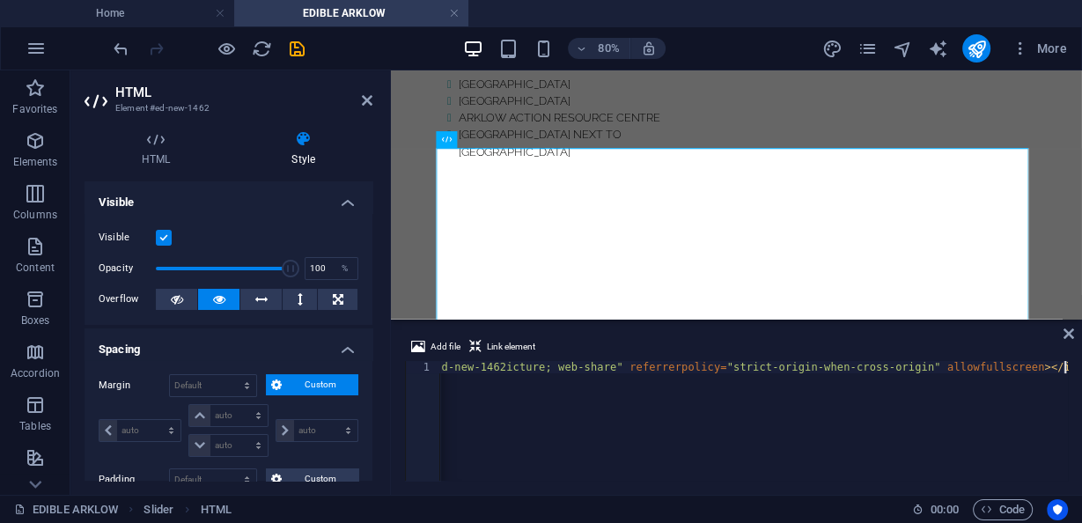
scroll to position [0, 1537]
paste textarea "text-align: center;"
drag, startPoint x: 572, startPoint y: 375, endPoint x: 477, endPoint y: 370, distance: 95.2
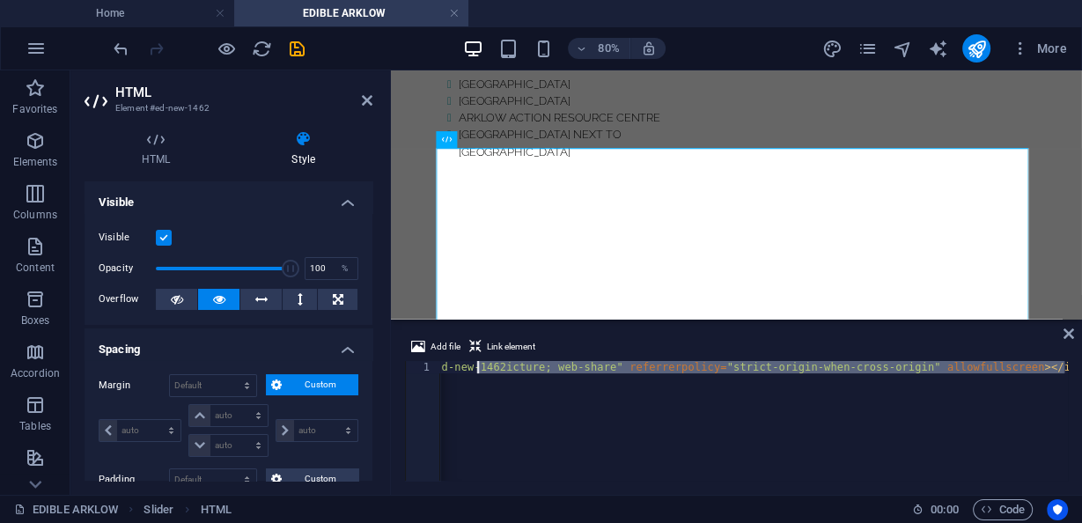
click at [516, 366] on div "< iframe width = "364" height = "646" src = "https://www.youtube.com/embed/5qXZ…" at bounding box center [753, 421] width 627 height 120
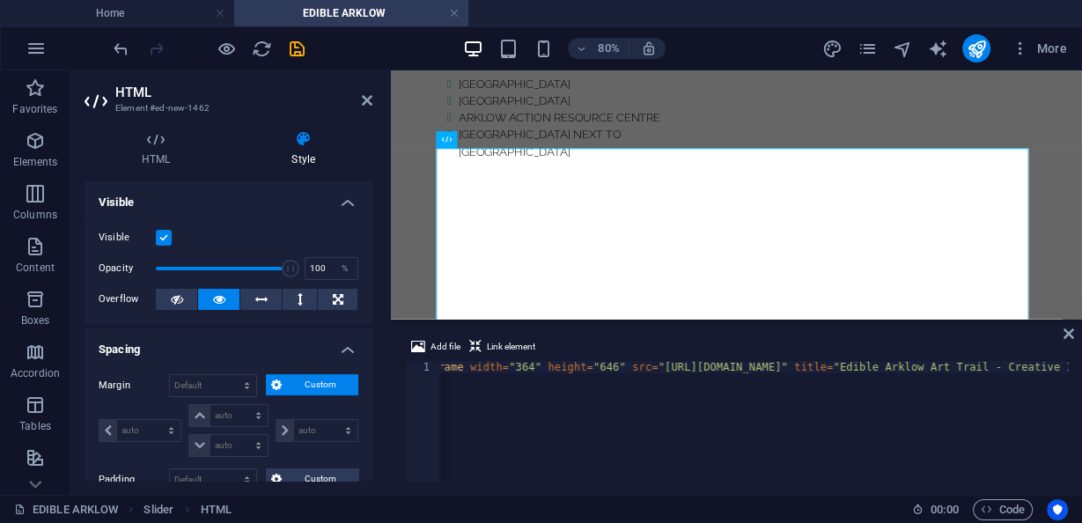
scroll to position [0, 0]
drag, startPoint x: 641, startPoint y: 363, endPoint x: 659, endPoint y: 362, distance: 18.6
paste textarea "text-align: center;"
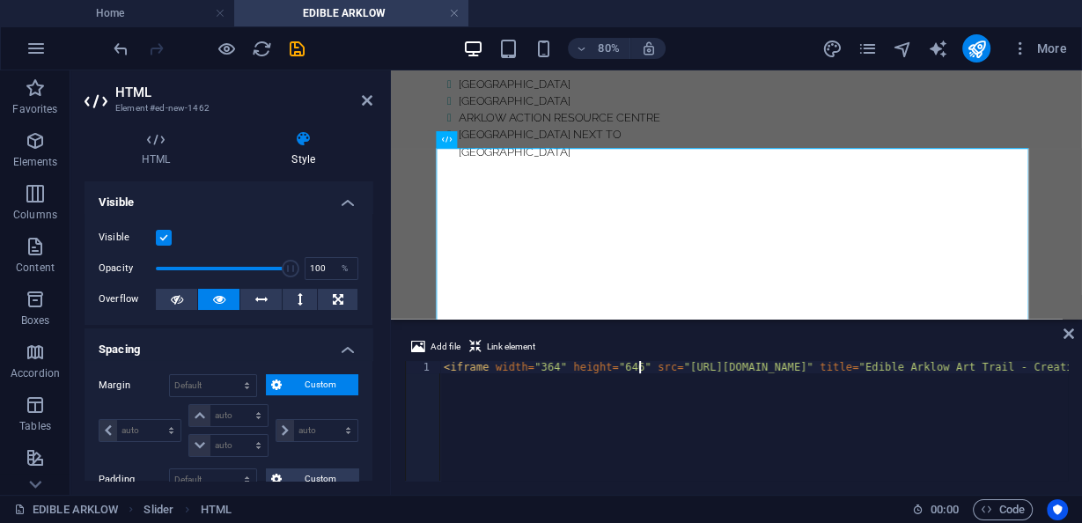
paste textarea "text-align: center;"
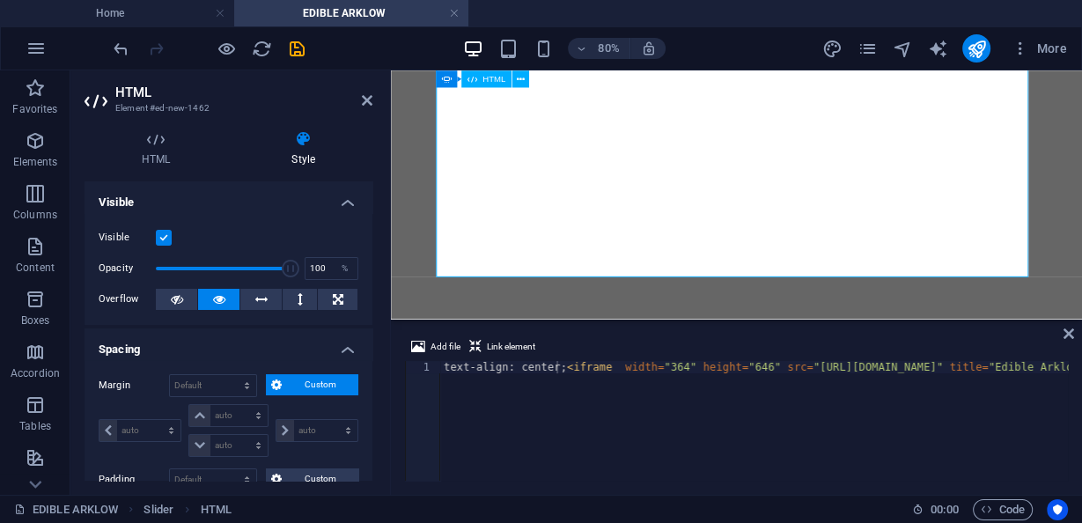
scroll to position [2154, 0]
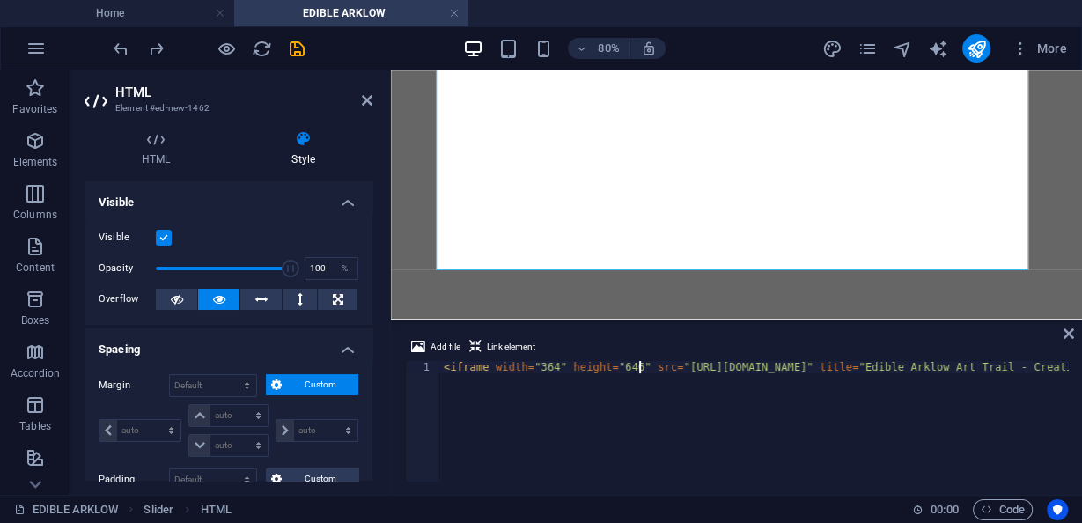
paste textarea "text-align: center;"
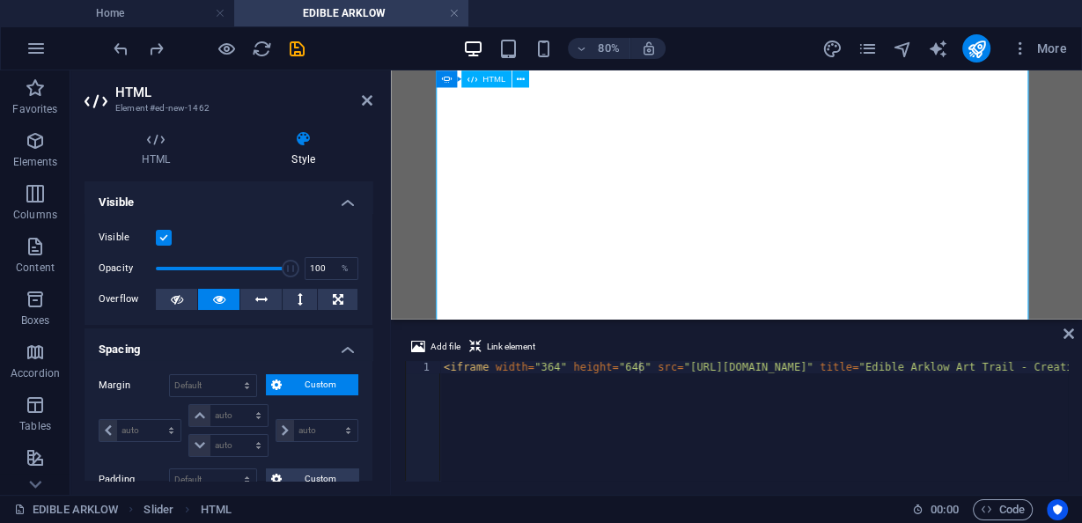
scroll to position [2014, 0]
paste textarea "<div>"
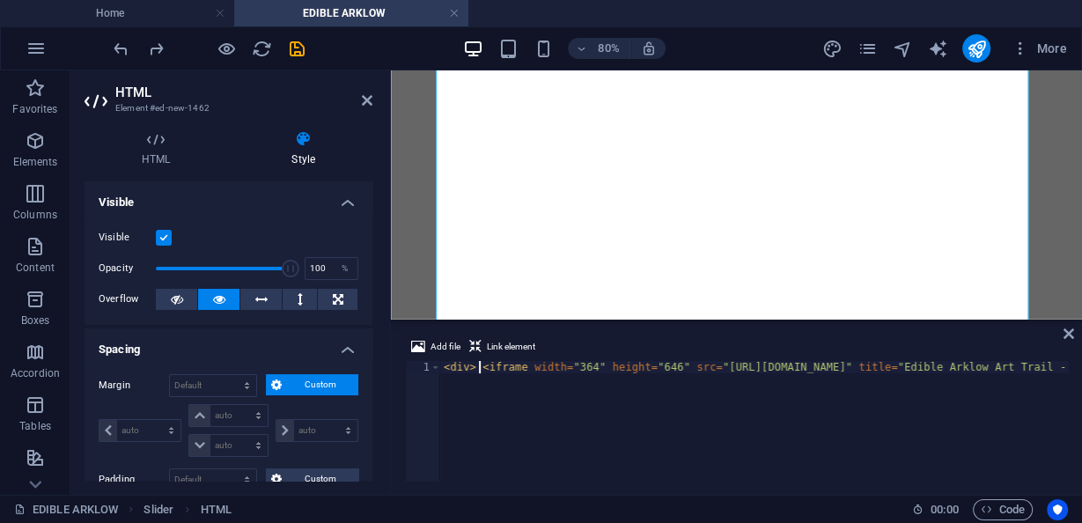
scroll to position [0, 3]
paste textarea "text-align: center;"
type textarea "<iframe width="364" height="646" src="https://www.youtube.com/embed/5qXZ8OaqAXg…"
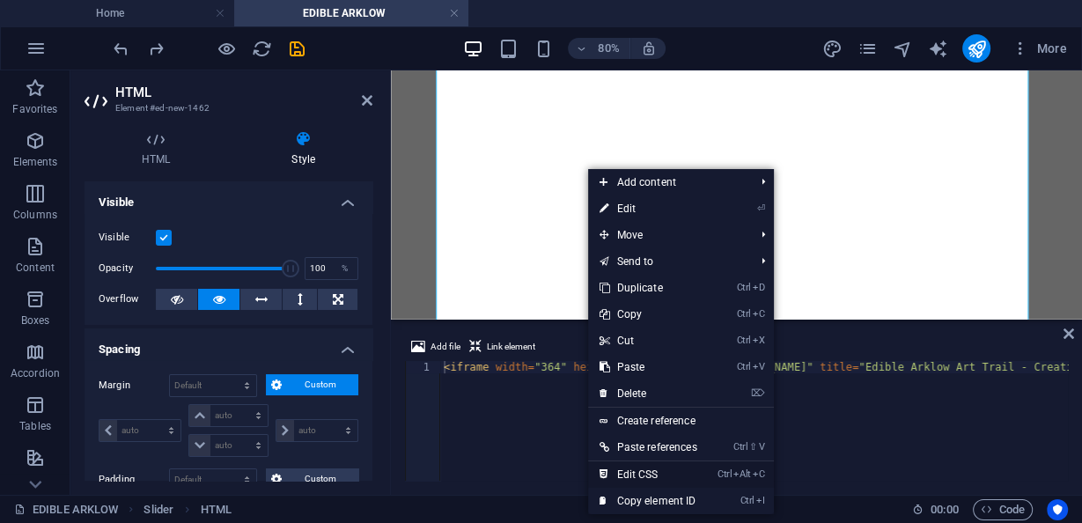
click at [658, 476] on link "Ctrl Alt C Edit CSS" at bounding box center [647, 474] width 119 height 26
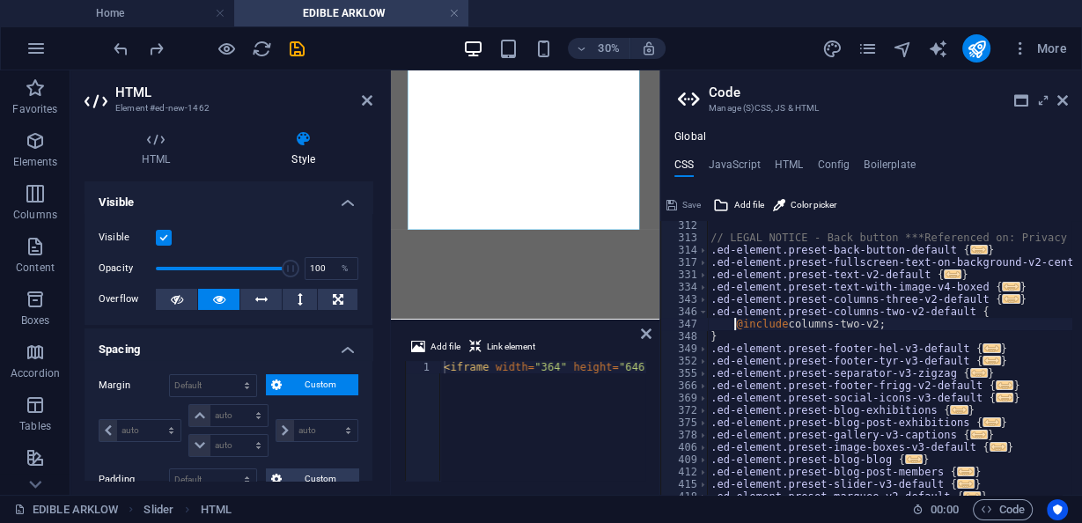
scroll to position [1473, 0]
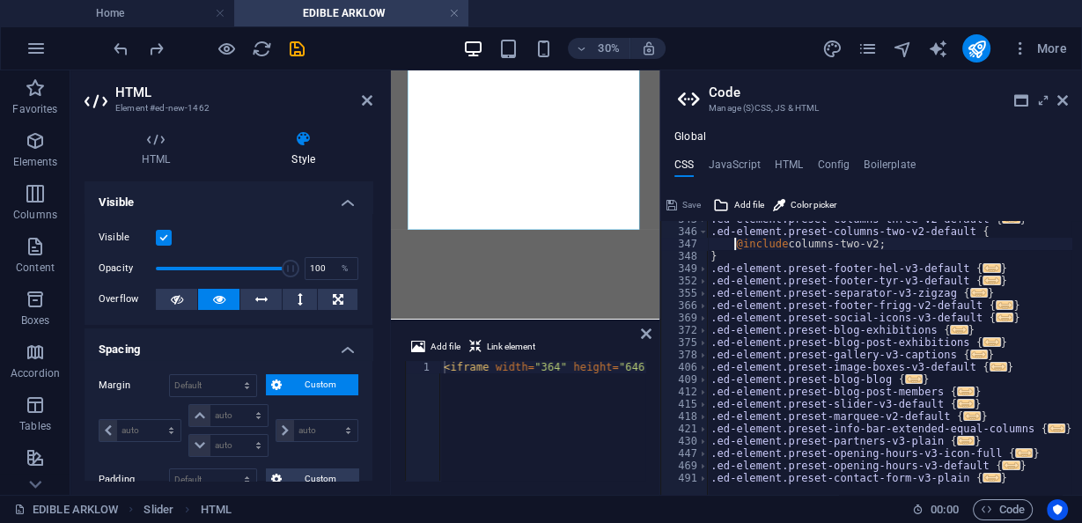
click at [915, 407] on div ".ed-element.preset-columns-three-v2-default { ... } .ed-element.preset-columns-…" at bounding box center [971, 357] width 529 height 288
click at [905, 380] on span "..." at bounding box center [914, 379] width 18 height 10
type textarea ".ed-element.preset-blog-blog {"
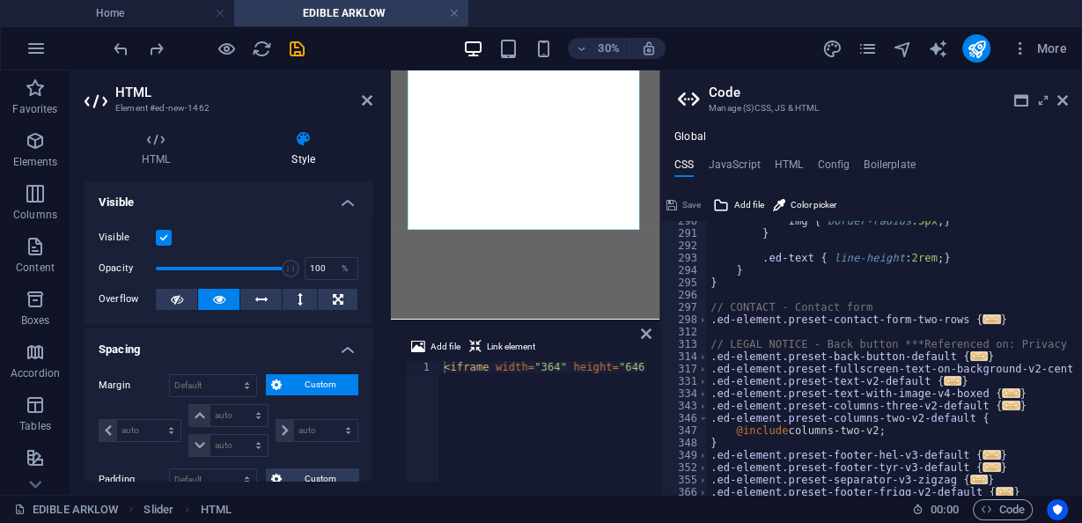
scroll to position [1288, 0]
click at [777, 163] on h4 "HTML" at bounding box center [788, 167] width 29 height 19
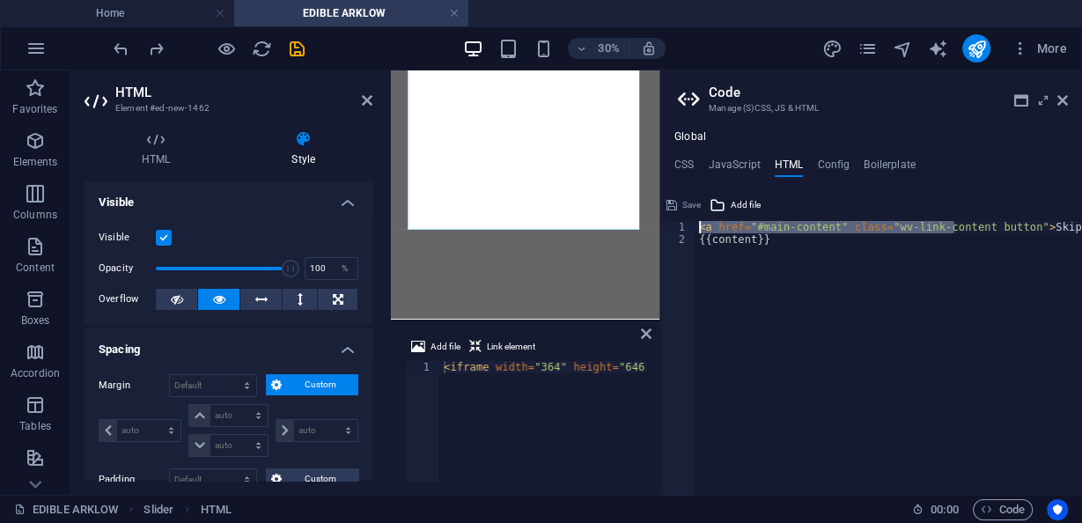
click at [917, 238] on div "< a href = "#main-content" class = "wv-link-content button" > Skip to main cont…" at bounding box center [932, 365] width 475 height 288
type textarea "{{content}}"
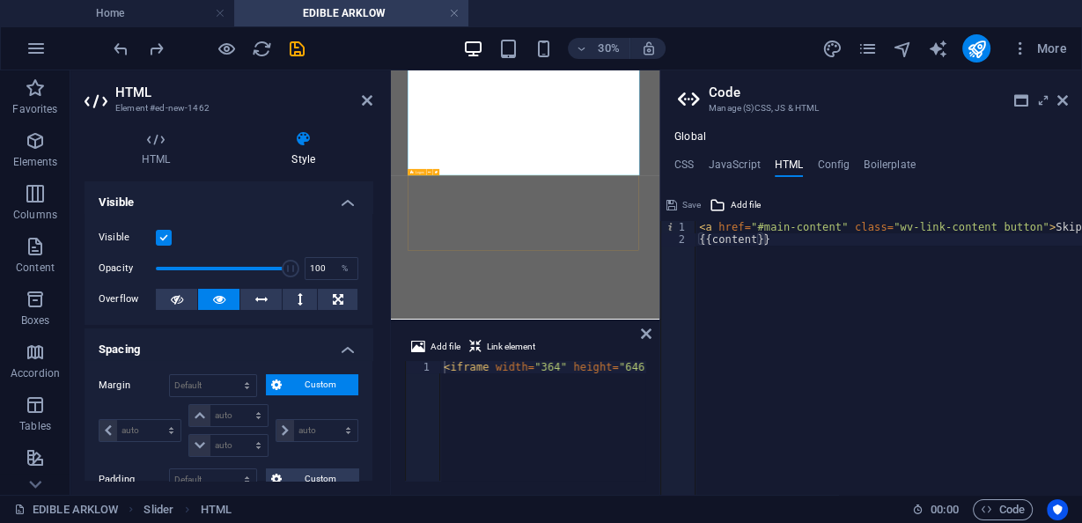
scroll to position [1873, 0]
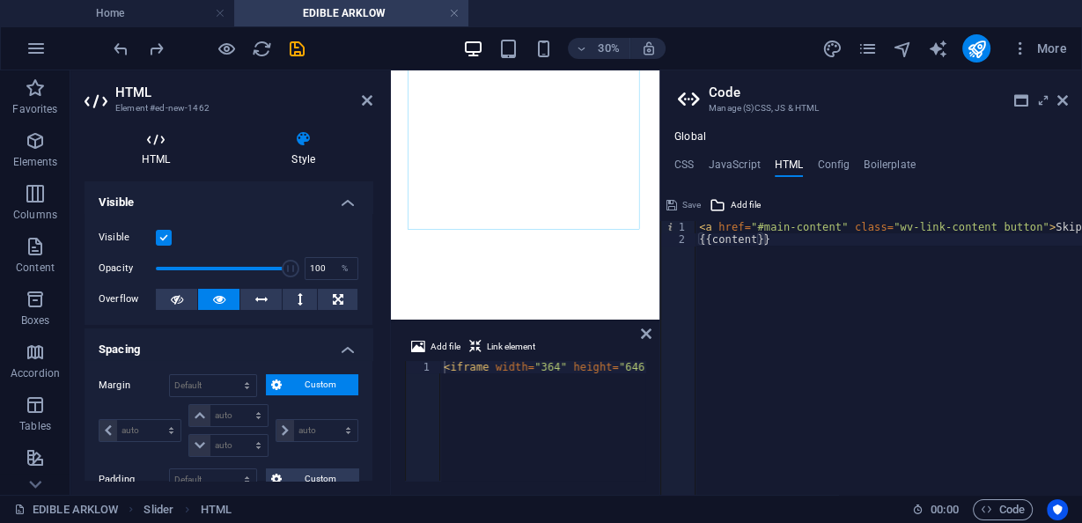
click at [172, 138] on icon at bounding box center [155, 139] width 143 height 18
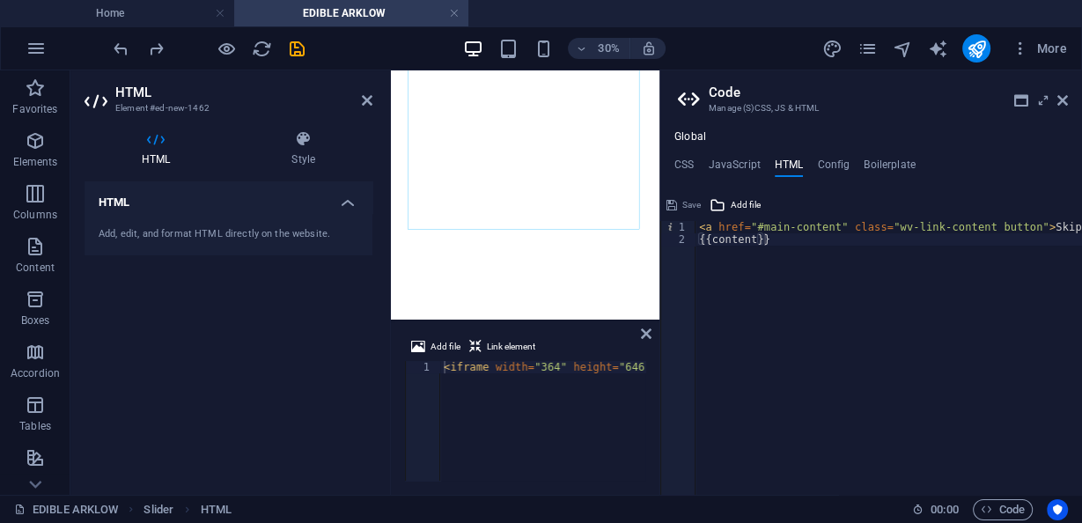
click at [165, 242] on div "Add, edit, and format HTML directly on the website." at bounding box center [228, 234] width 288 height 43
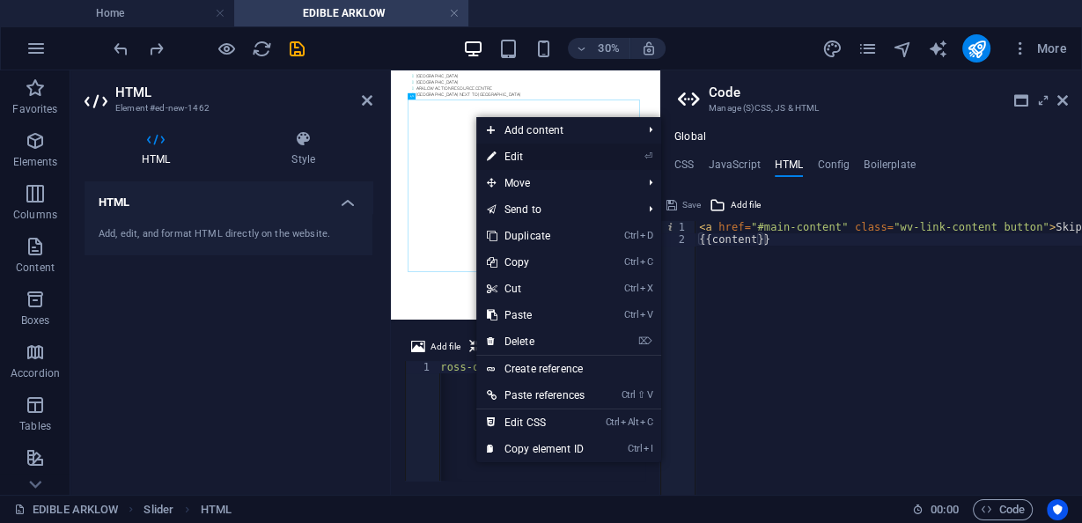
click at [498, 154] on link "⏎ Edit" at bounding box center [535, 156] width 119 height 26
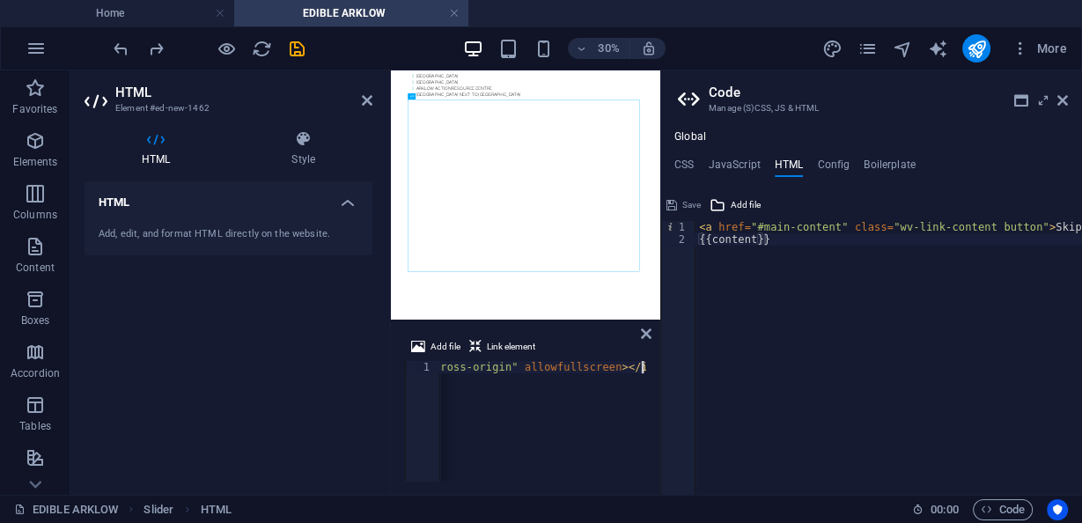
paste textarea "-e744stpcok" title="Edible Arklow Art Trail - Creative Ireland 2025 - 402 Art C…"
type textarea "<iframe width="364" height="646" src="https://www.youtube.com/embed/-e744stpcok…"
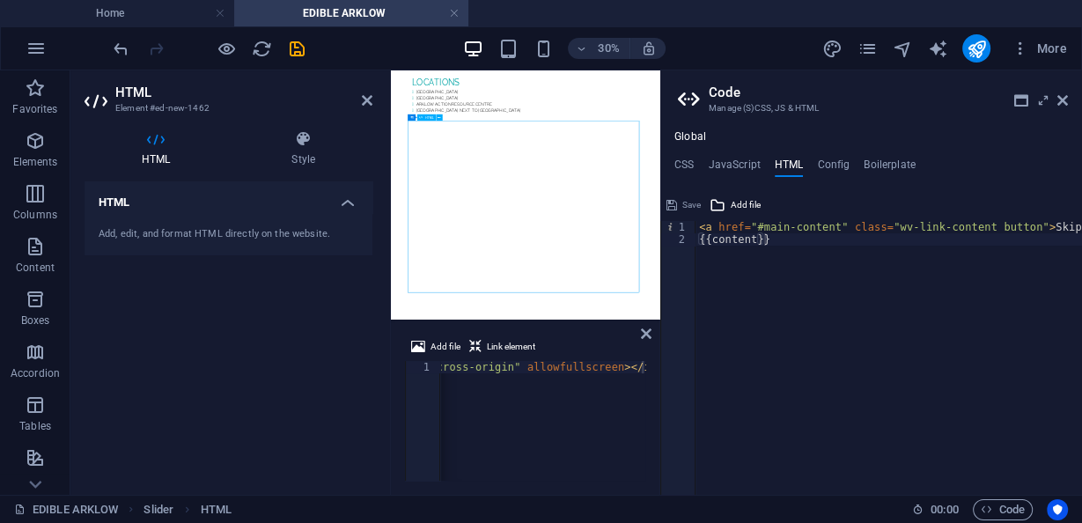
scroll to position [1662, 0]
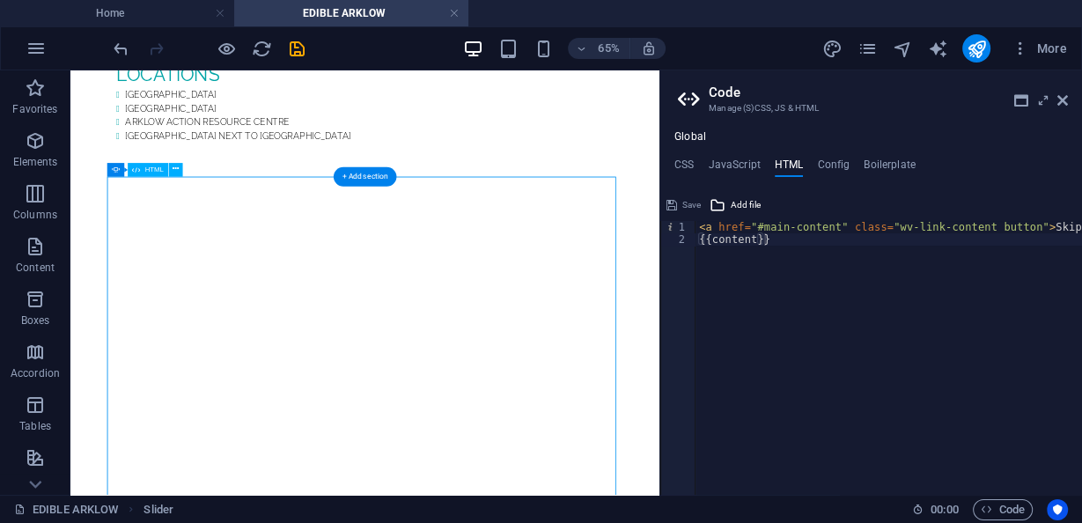
scroll to position [1802, 0]
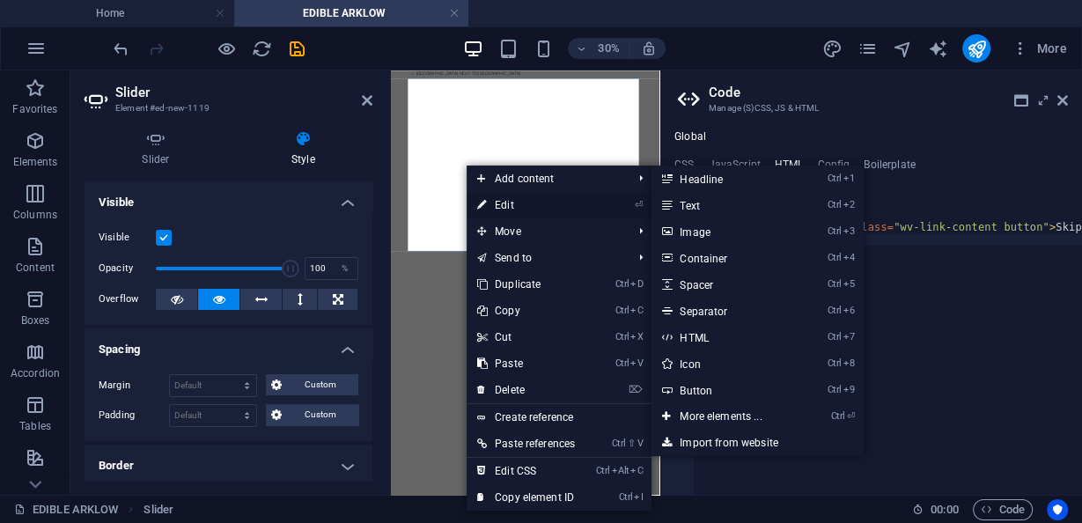
click at [511, 198] on link "⏎ Edit" at bounding box center [525, 205] width 119 height 26
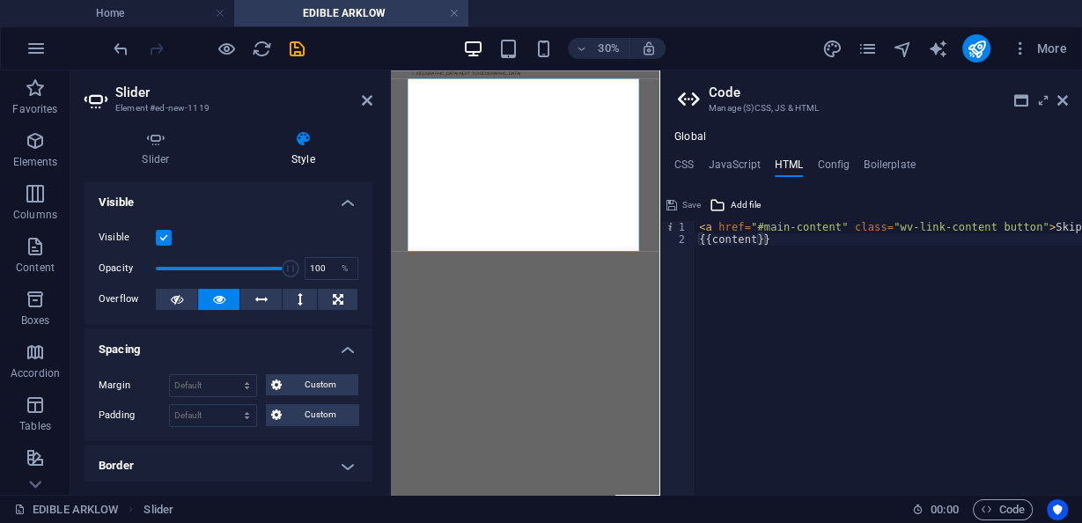
click at [811, 253] on div "< a href = "#main-content" class = "wv-link-content button" > Skip to main cont…" at bounding box center [932, 365] width 475 height 288
click at [1057, 96] on icon at bounding box center [1062, 100] width 11 height 14
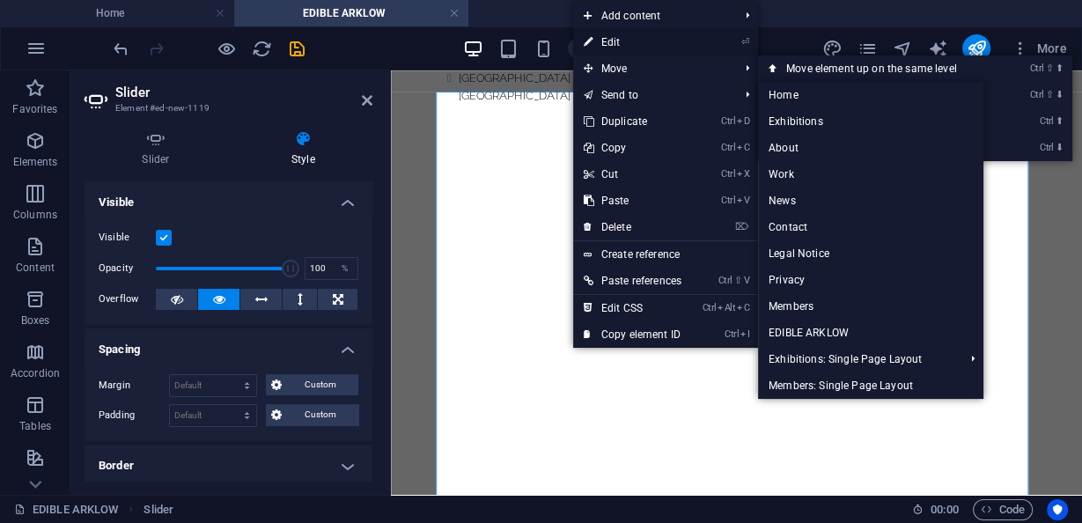
click at [627, 46] on link "⏎ Edit" at bounding box center [632, 42] width 119 height 26
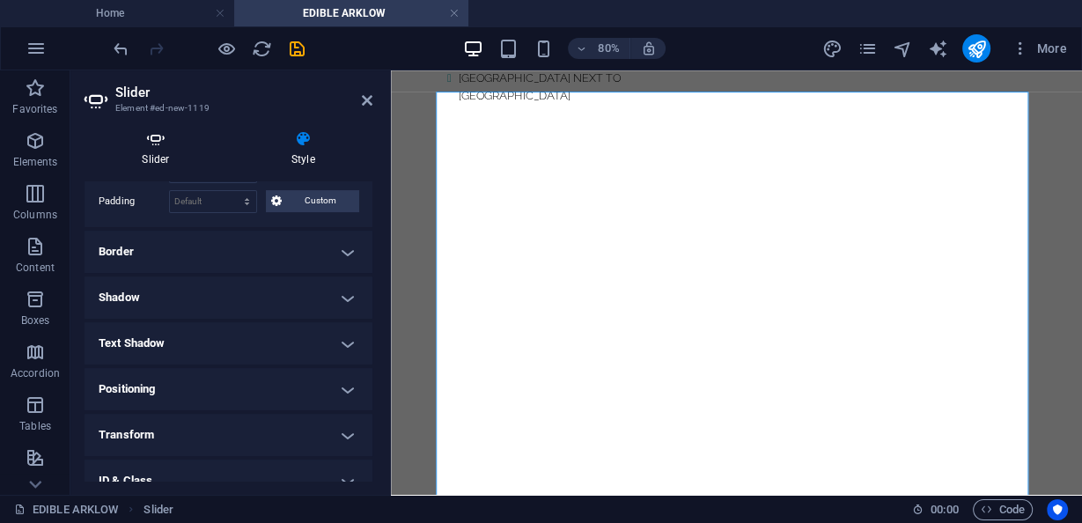
scroll to position [0, 0]
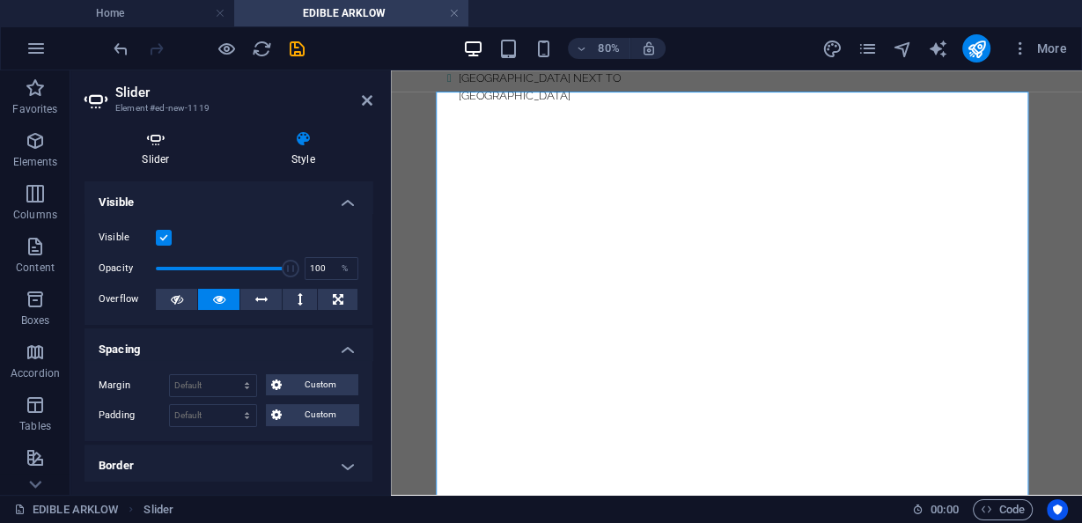
click at [201, 162] on h4 "Slider" at bounding box center [159, 148] width 150 height 37
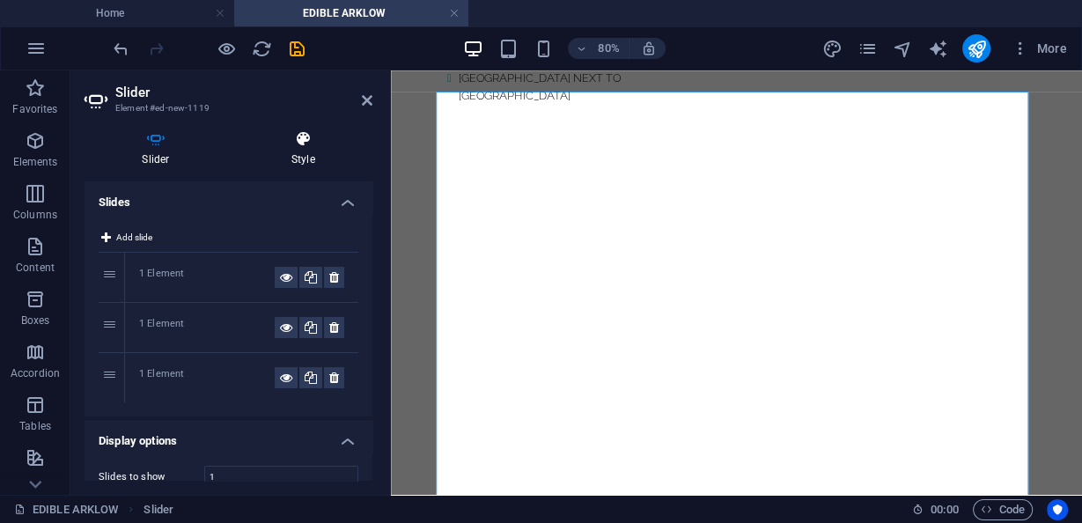
click at [330, 136] on icon at bounding box center [303, 139] width 138 height 18
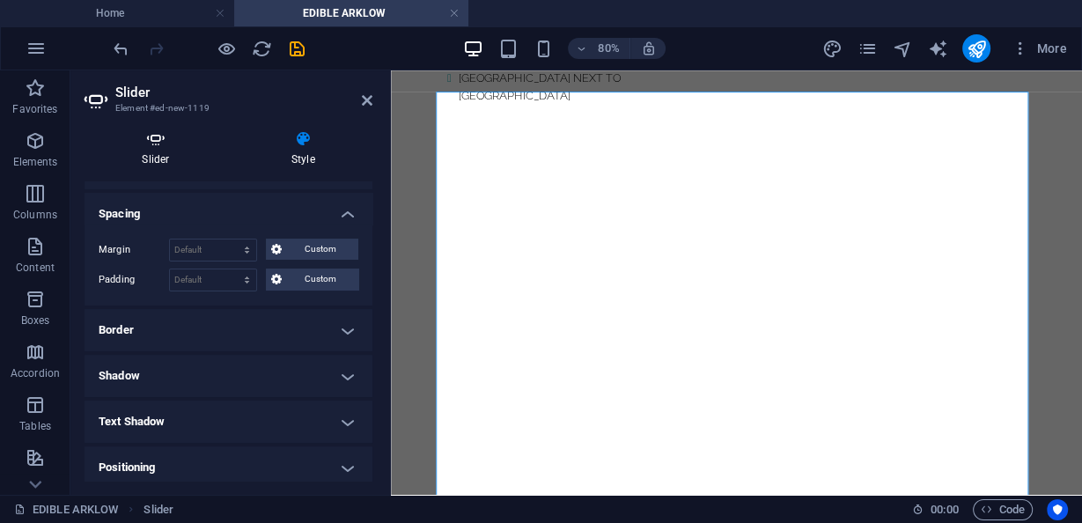
scroll to position [141, 0]
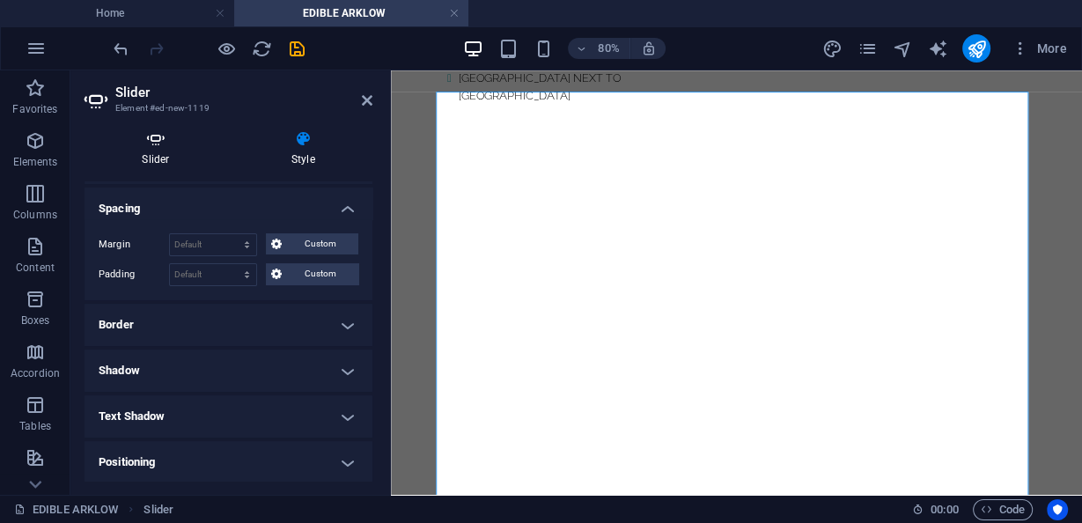
click at [153, 153] on h4 "Slider" at bounding box center [159, 148] width 150 height 37
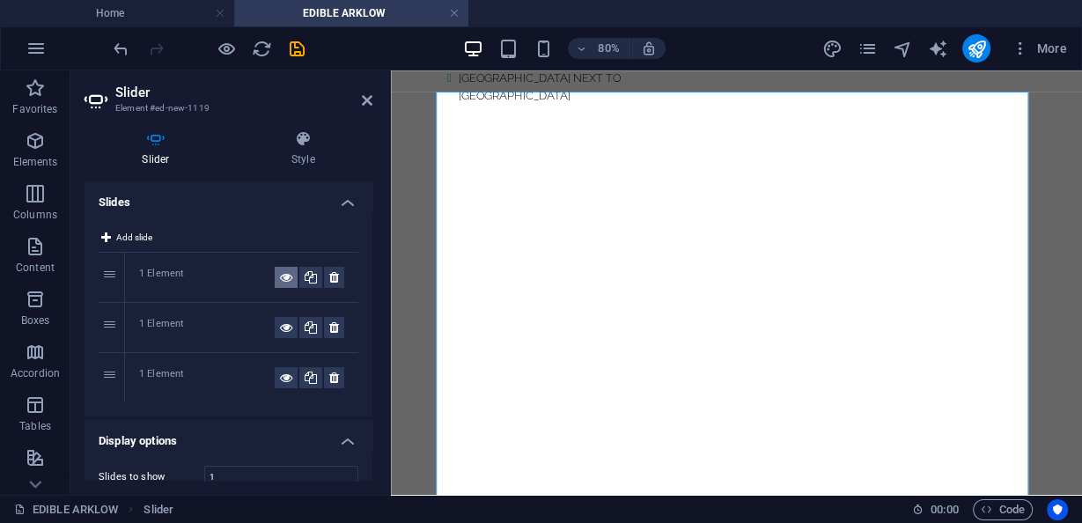
click at [280, 281] on icon at bounding box center [286, 277] width 12 height 21
click at [281, 279] on icon at bounding box center [286, 277] width 12 height 21
drag, startPoint x: 281, startPoint y: 279, endPoint x: 290, endPoint y: 319, distance: 41.6
click at [282, 278] on icon at bounding box center [286, 277] width 12 height 21
click at [280, 325] on icon at bounding box center [286, 327] width 12 height 21
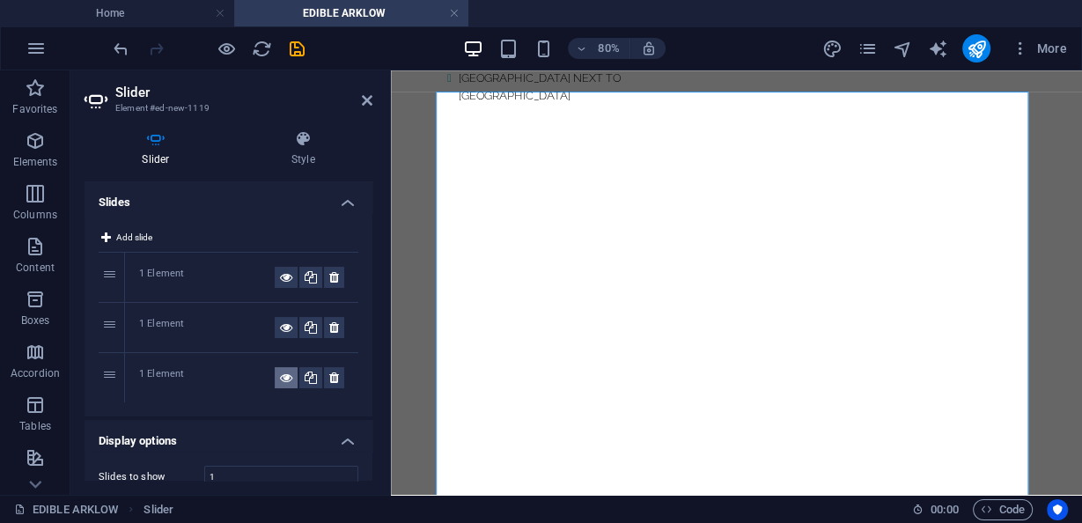
click at [283, 377] on icon at bounding box center [286, 377] width 12 height 21
click at [282, 319] on icon at bounding box center [286, 327] width 12 height 21
click at [282, 370] on icon at bounding box center [286, 377] width 12 height 21
click at [152, 381] on div "1 Element" at bounding box center [207, 377] width 136 height 21
click at [125, 378] on div "1 Element" at bounding box center [241, 377] width 233 height 49
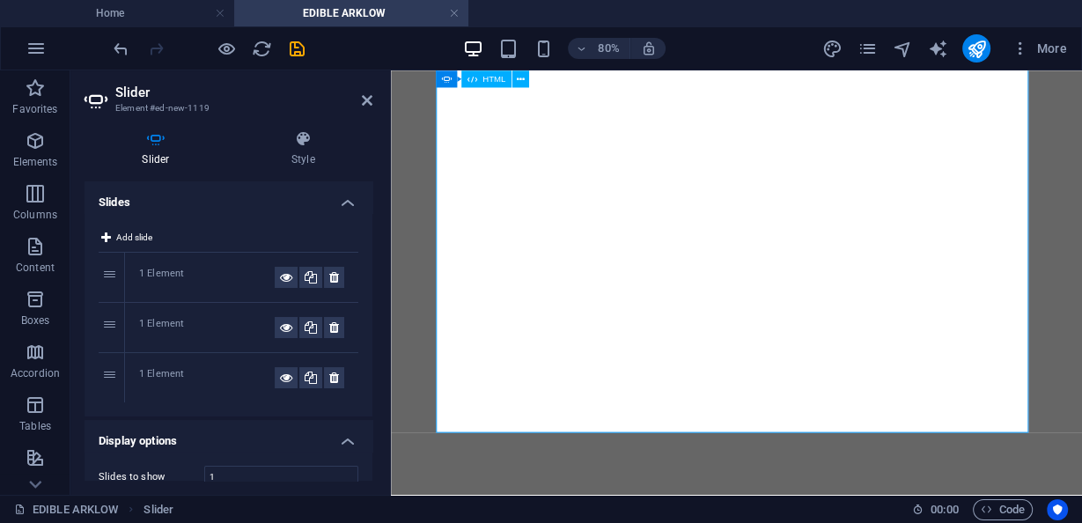
scroll to position [1943, 0]
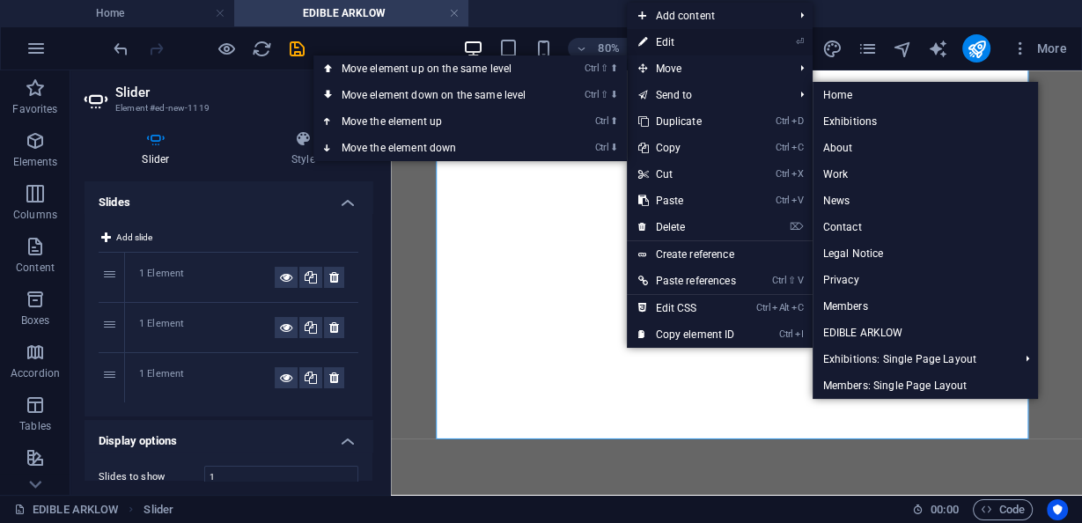
click at [693, 43] on link "⏎ Edit" at bounding box center [686, 42] width 119 height 26
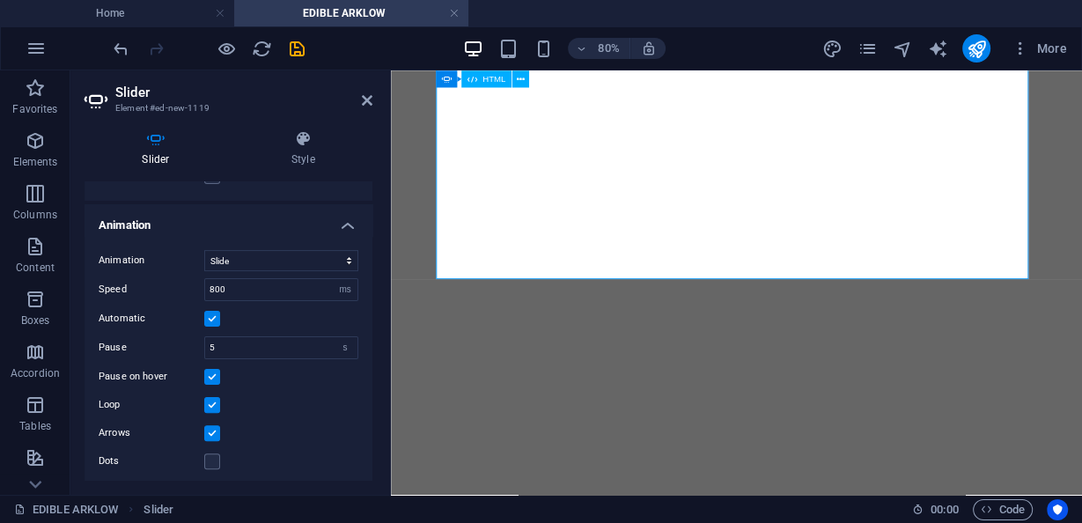
scroll to position [2154, 0]
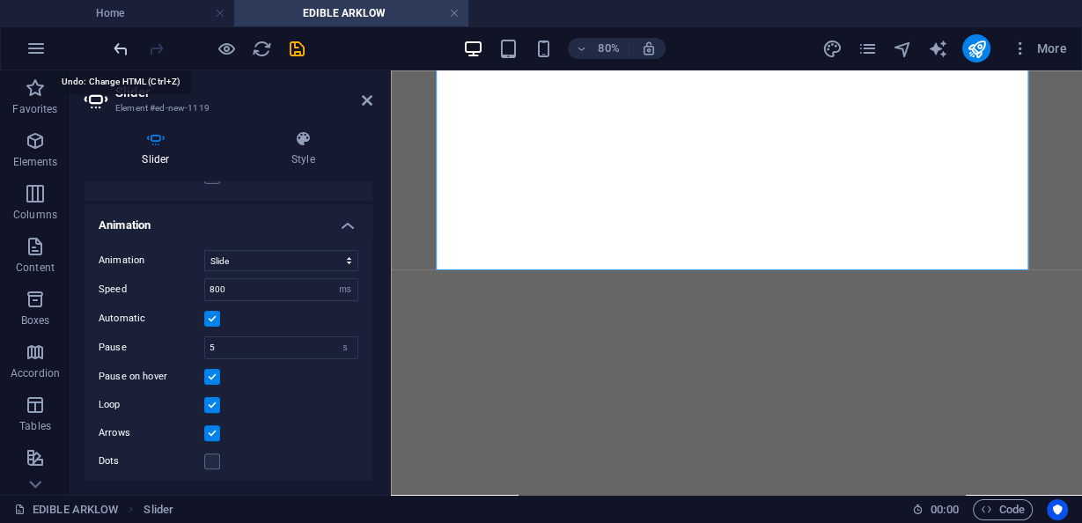
click at [125, 45] on icon "undo" at bounding box center [121, 49] width 20 height 20
click at [120, 48] on icon "undo" at bounding box center [121, 49] width 20 height 20
click at [120, 47] on icon "undo" at bounding box center [121, 49] width 20 height 20
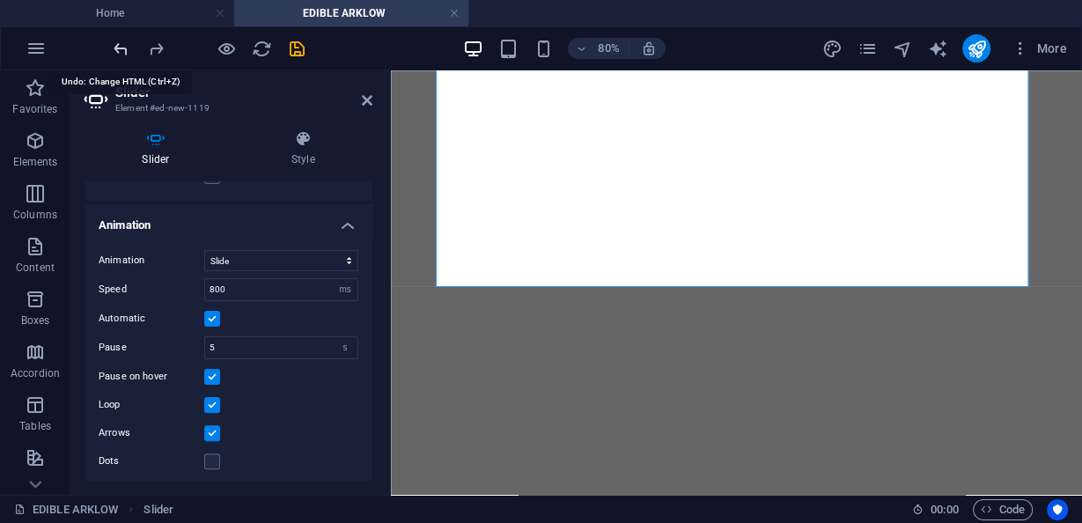
scroll to position [455, 0]
click at [122, 47] on icon "undo" at bounding box center [121, 49] width 20 height 20
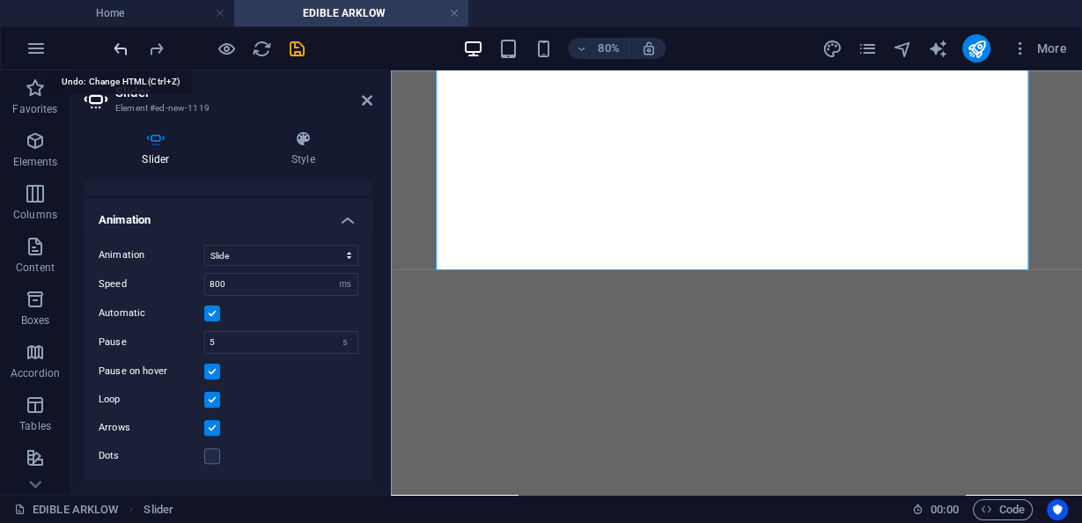
scroll to position [447, 0]
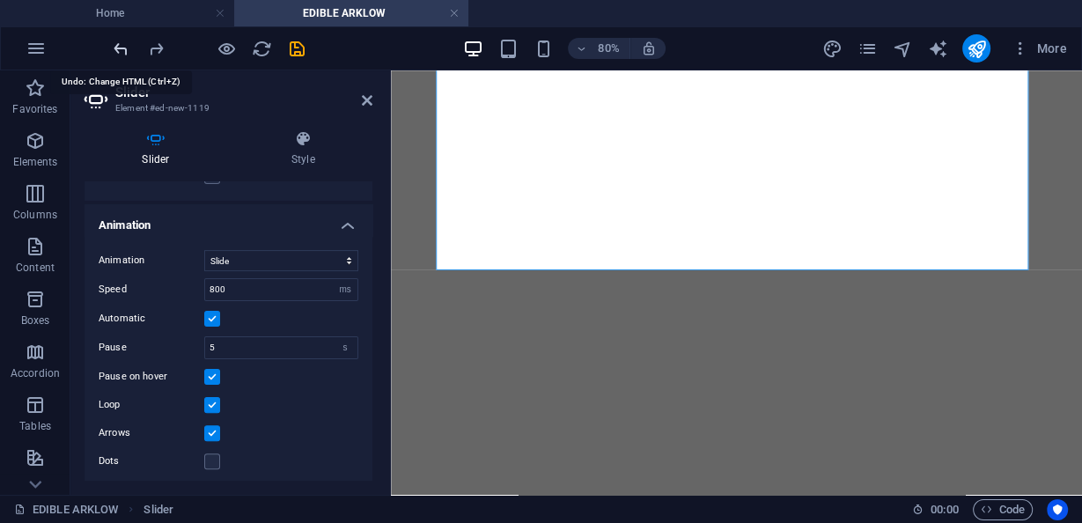
click at [122, 47] on icon "undo" at bounding box center [121, 49] width 20 height 20
click at [151, 48] on icon "redo" at bounding box center [156, 49] width 20 height 20
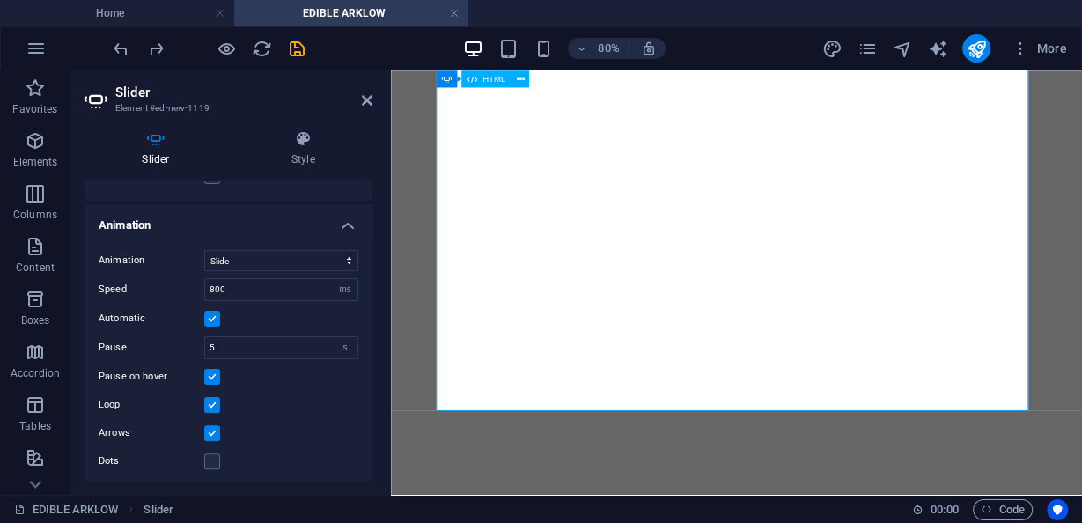
scroll to position [1943, 0]
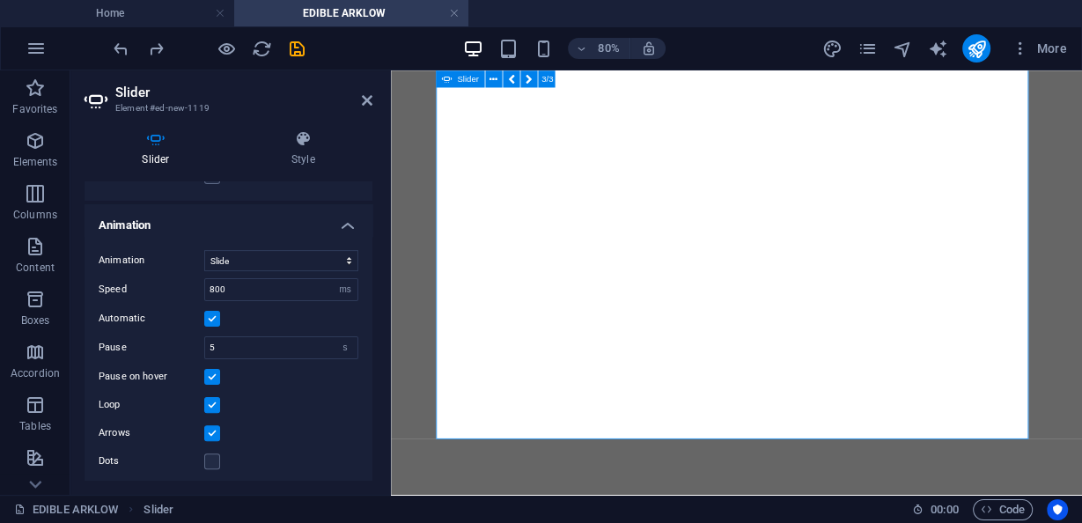
click at [369, 104] on icon at bounding box center [367, 100] width 11 height 14
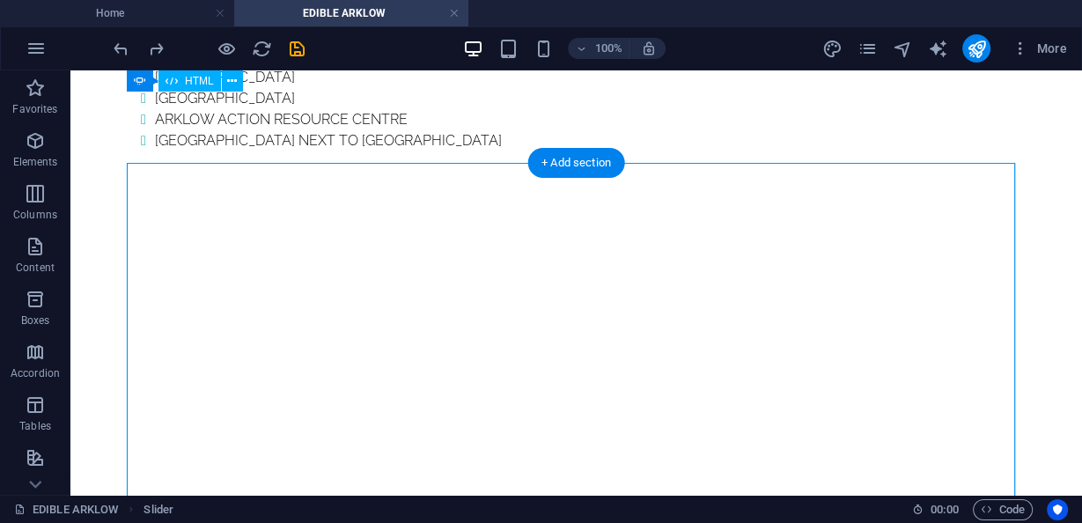
scroll to position [1690, 0]
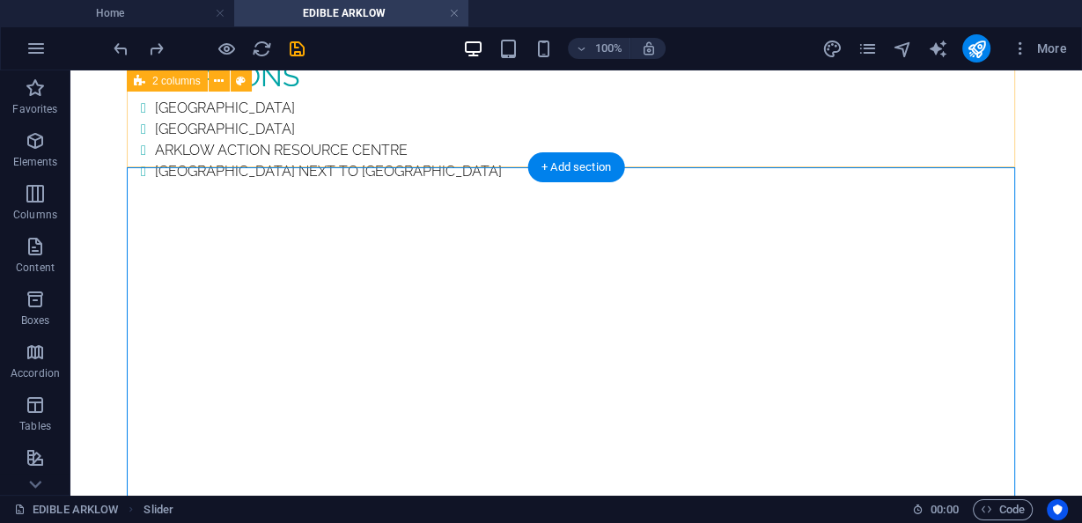
drag, startPoint x: 675, startPoint y: 123, endPoint x: 392, endPoint y: 128, distance: 282.5
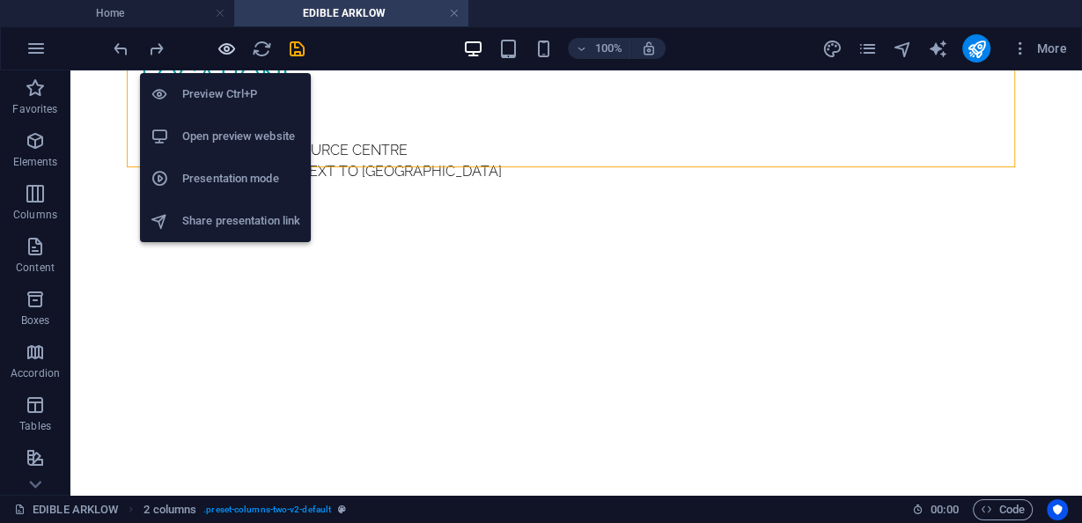
click at [222, 41] on icon "button" at bounding box center [226, 49] width 20 height 20
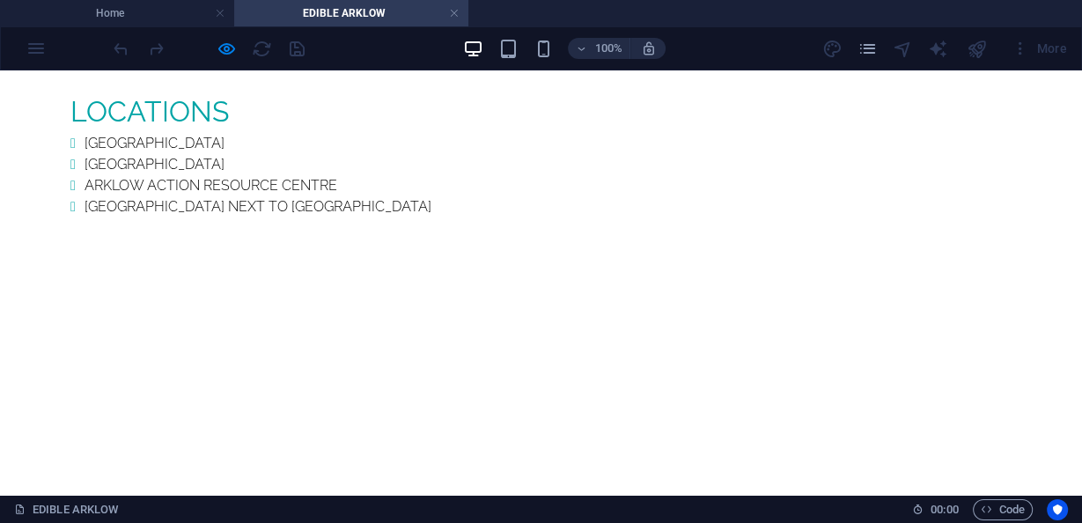
scroll to position [1618, 0]
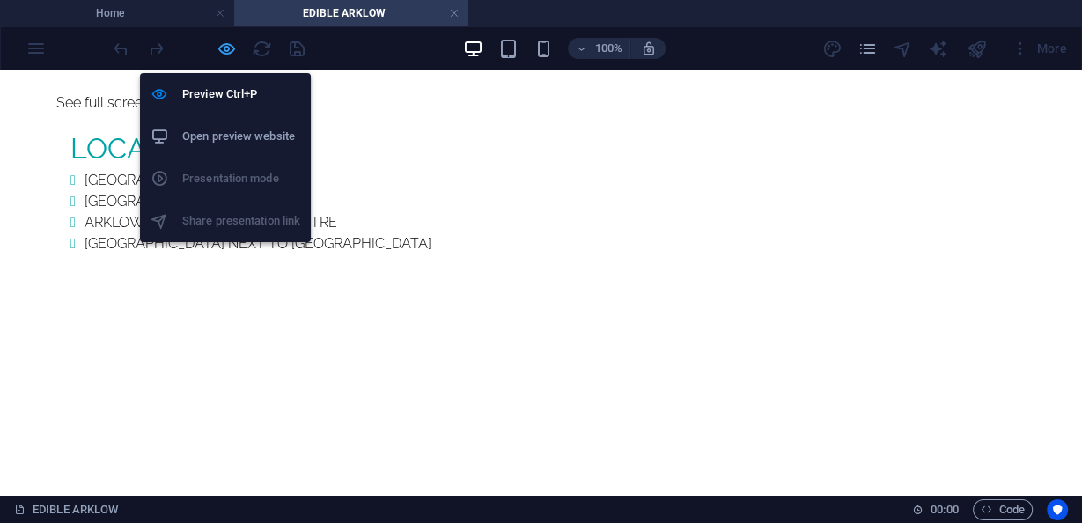
click at [231, 48] on icon "button" at bounding box center [226, 49] width 20 height 20
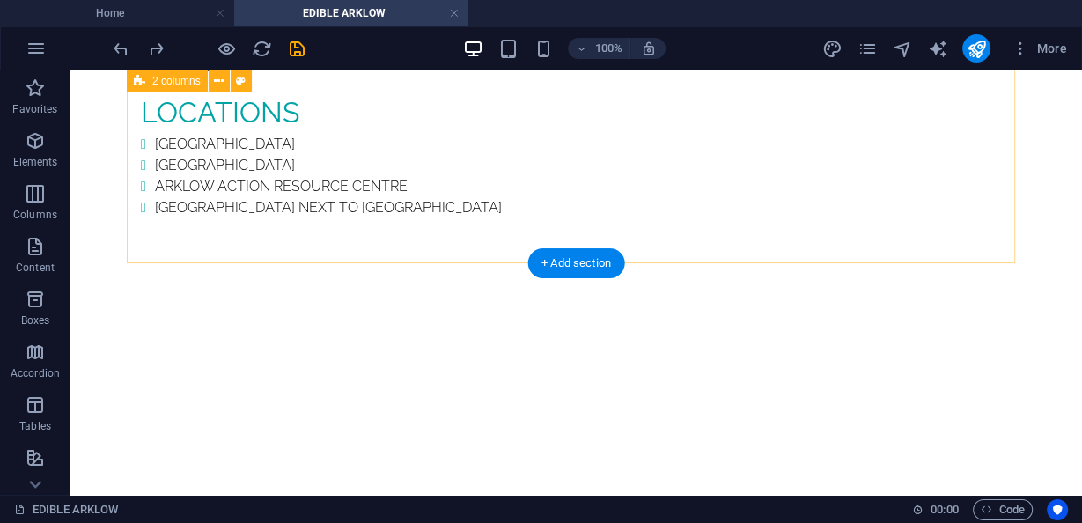
scroll to position [1688, 0]
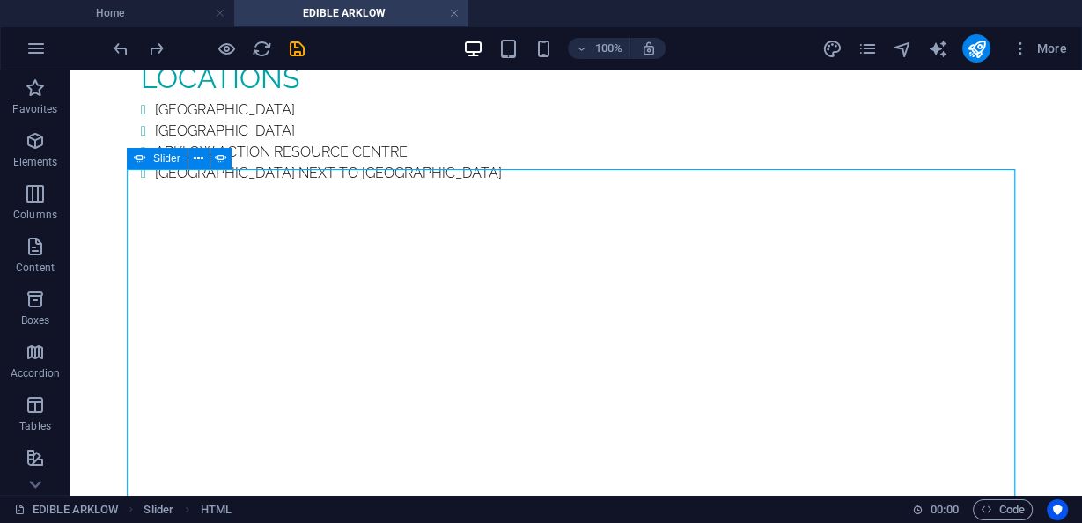
click at [148, 159] on div "Slider" at bounding box center [157, 158] width 61 height 21
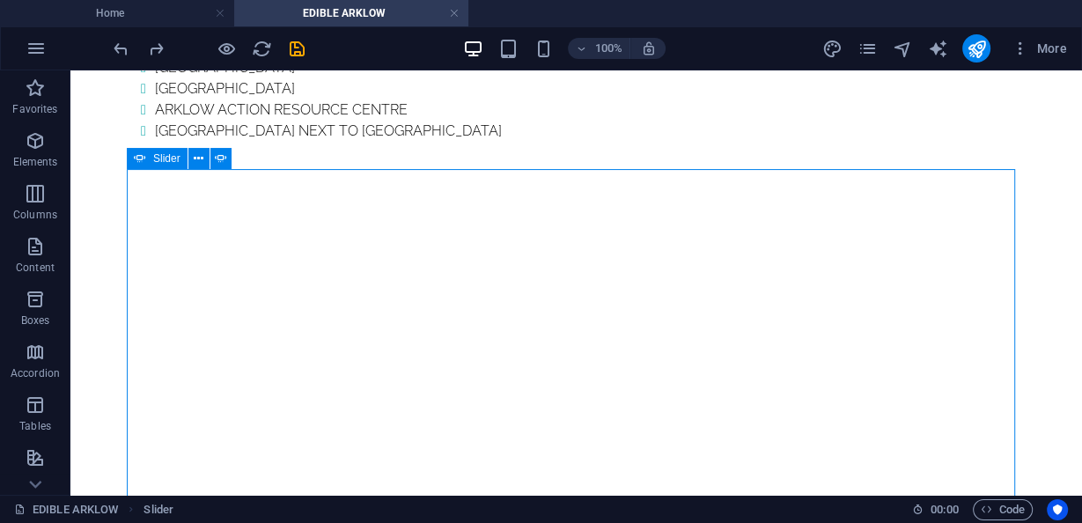
select select "ms"
select select "s"
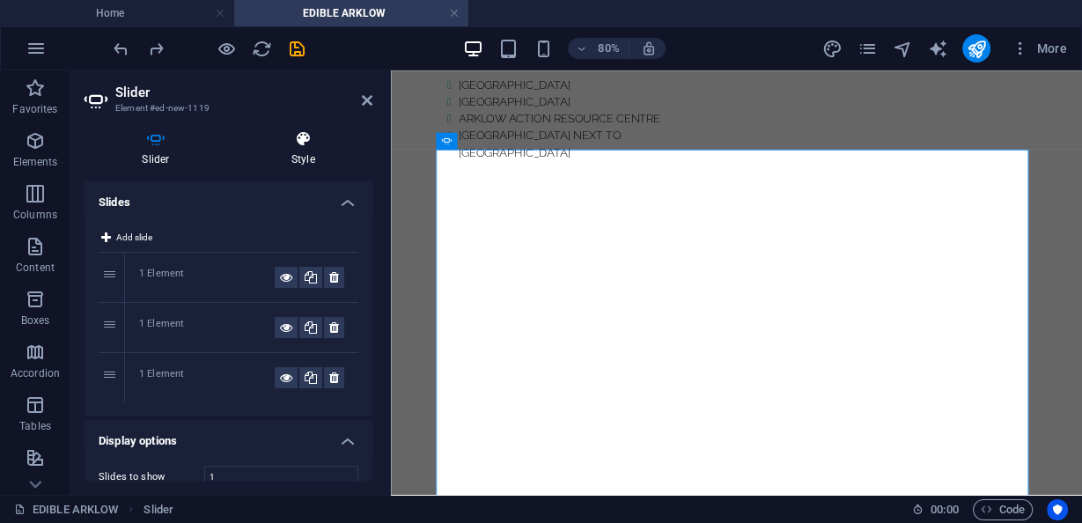
click at [335, 142] on icon at bounding box center [303, 139] width 138 height 18
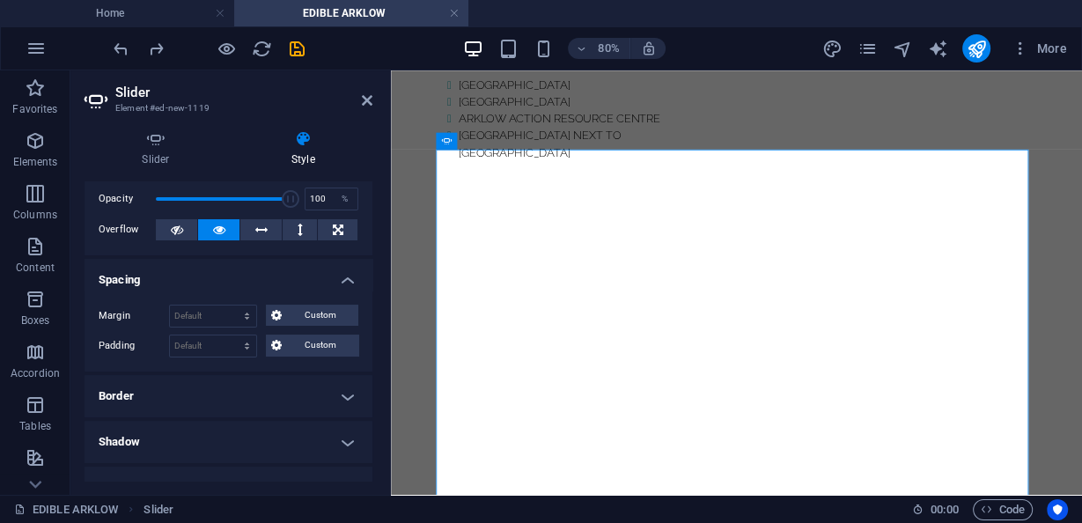
scroll to position [70, 0]
click at [288, 229] on button at bounding box center [299, 228] width 34 height 21
click at [215, 228] on icon at bounding box center [219, 228] width 12 height 21
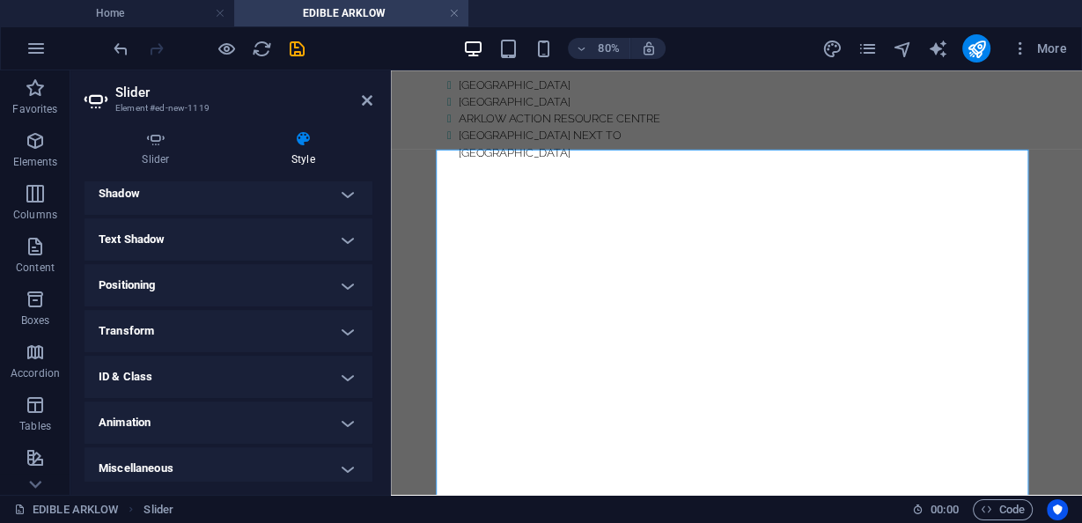
scroll to position [325, 0]
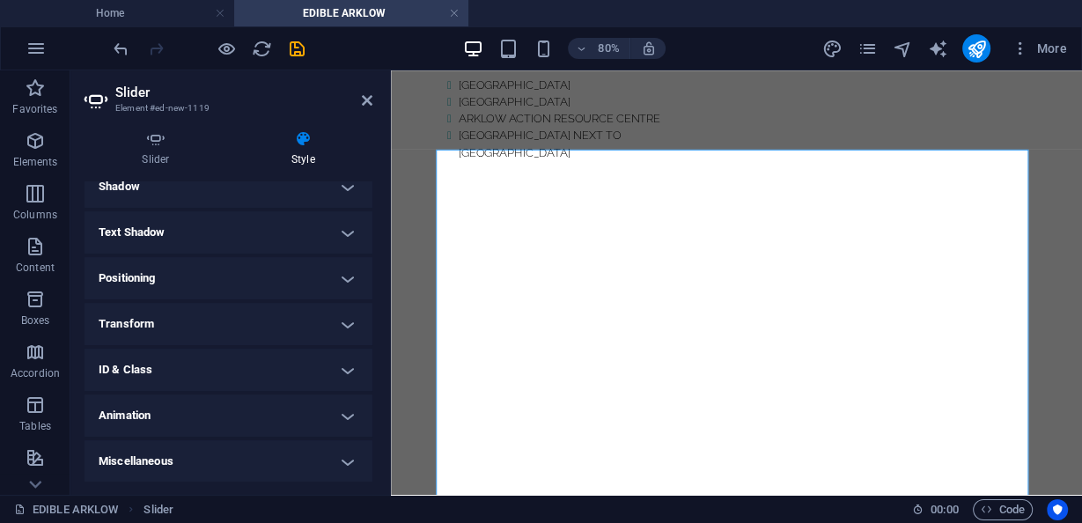
click at [250, 363] on h4 "ID & Class" at bounding box center [228, 369] width 288 height 42
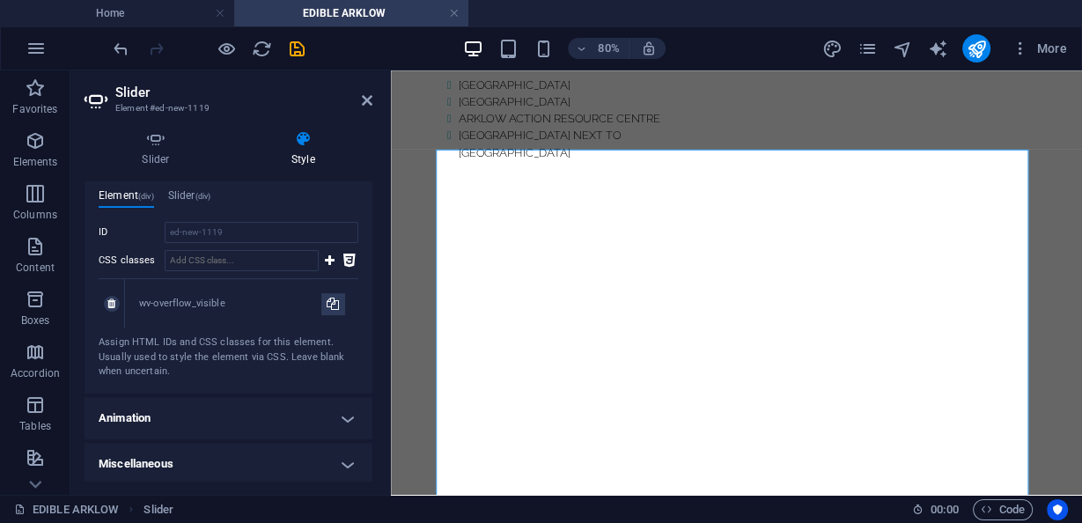
scroll to position [532, 0]
click at [225, 402] on h4 "Animation" at bounding box center [228, 416] width 288 height 42
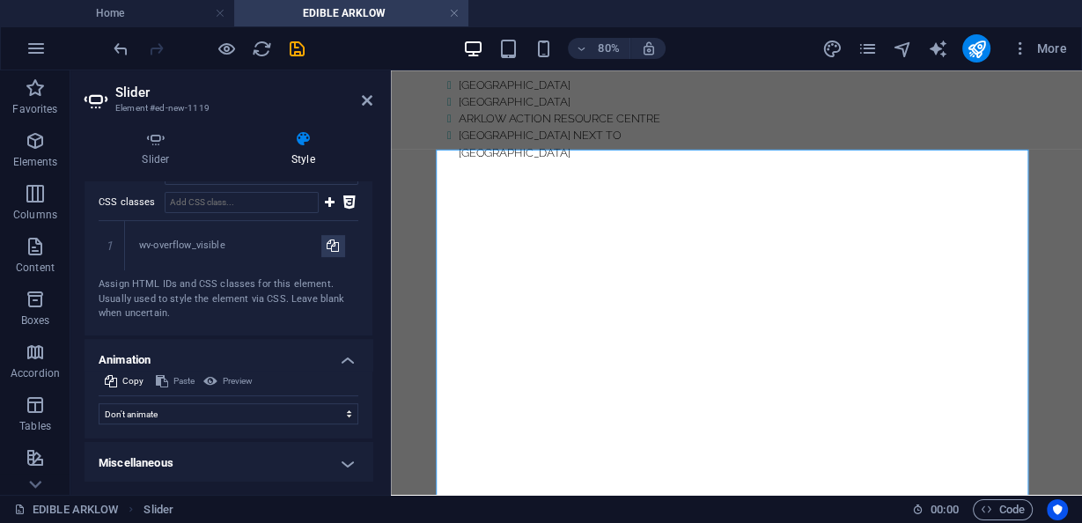
scroll to position [589, 0]
click at [215, 410] on select "Don't animate Show / Hide Slide up/down Zoom in/out Slide left to right Slide r…" at bounding box center [229, 412] width 260 height 21
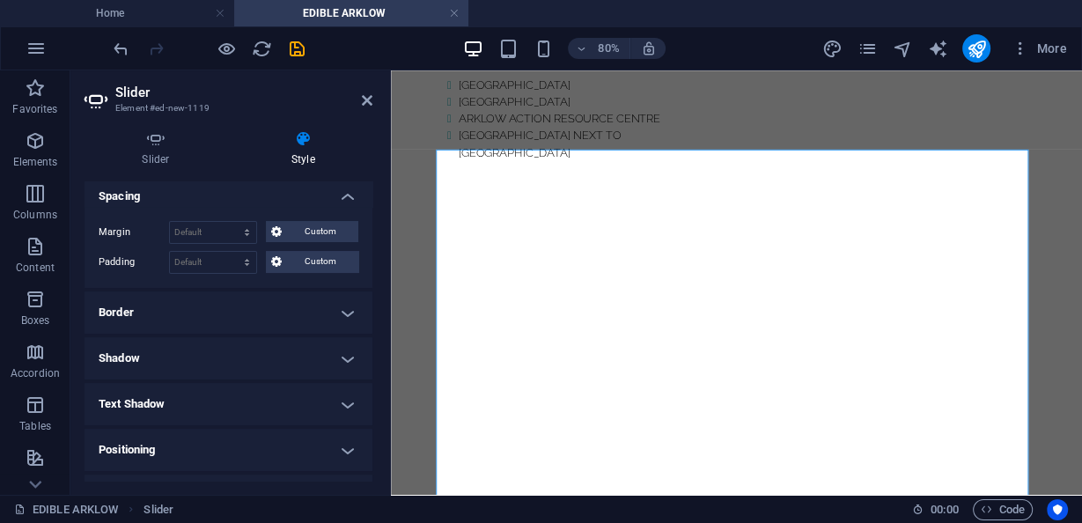
scroll to position [0, 0]
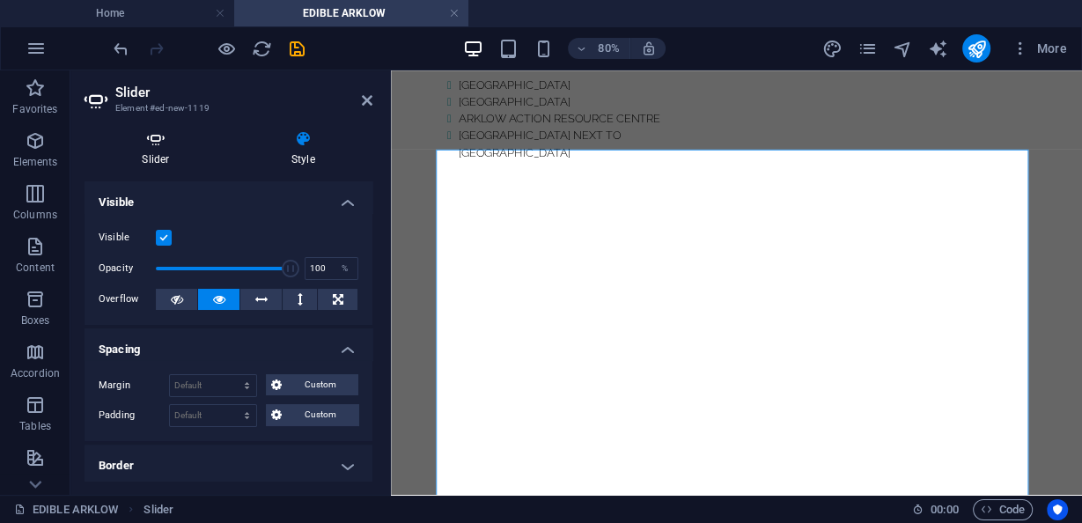
click at [187, 154] on h4 "Slider" at bounding box center [159, 148] width 150 height 37
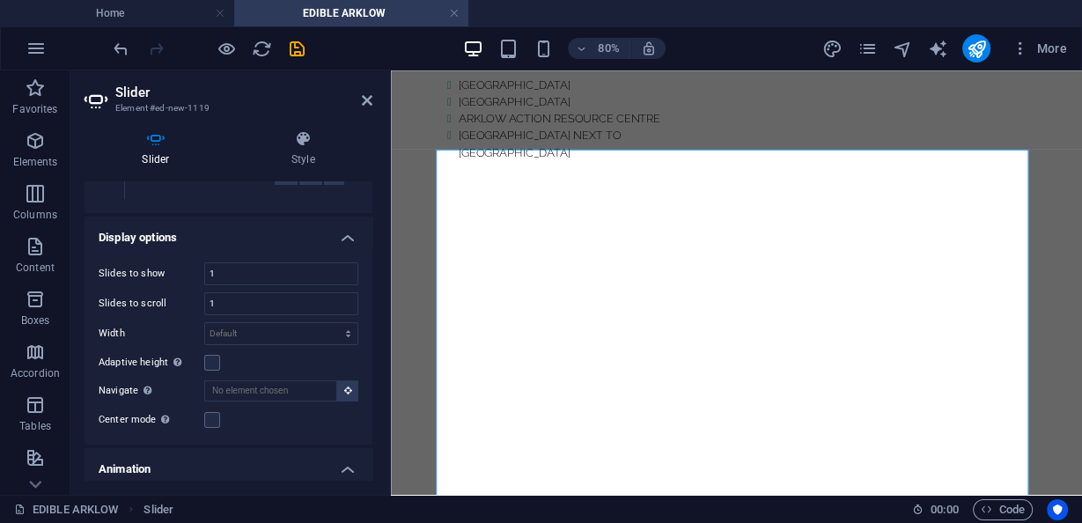
scroll to position [211, 0]
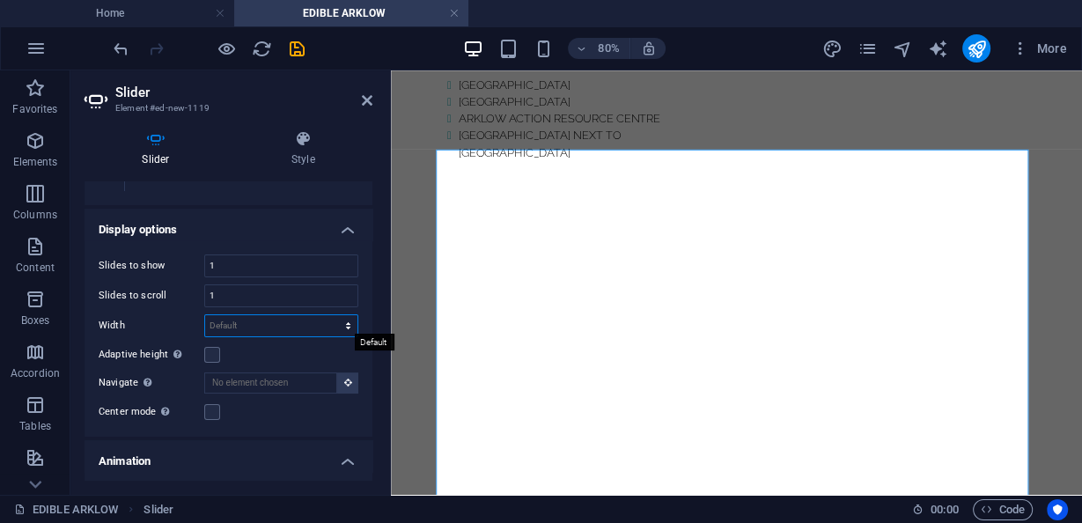
click at [249, 325] on select "Default px % rem em vw vh" at bounding box center [281, 325] width 152 height 21
select select "px"
click at [329, 315] on select "Default px % rem em vw vh" at bounding box center [281, 325] width 152 height 21
click at [352, 348] on div "Adaptive height Automatically adjust the height for single slide horizontal sli…" at bounding box center [229, 354] width 260 height 21
drag, startPoint x: 238, startPoint y: 323, endPoint x: 202, endPoint y: 316, distance: 36.8
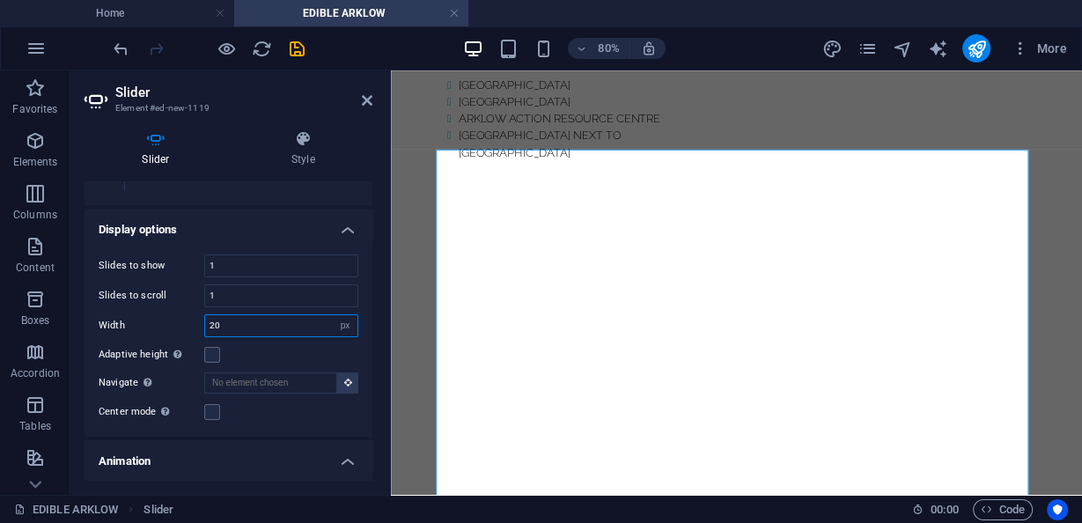
click at [202, 316] on div "Width 20 Default px % rem em vw vh" at bounding box center [229, 325] width 260 height 23
type input "200"
click at [286, 346] on div "Adaptive height Automatically adjust the height for single slide horizontal sli…" at bounding box center [229, 354] width 260 height 21
click at [341, 328] on select "Default px % rem em vw vh" at bounding box center [345, 325] width 25 height 21
select select "default"
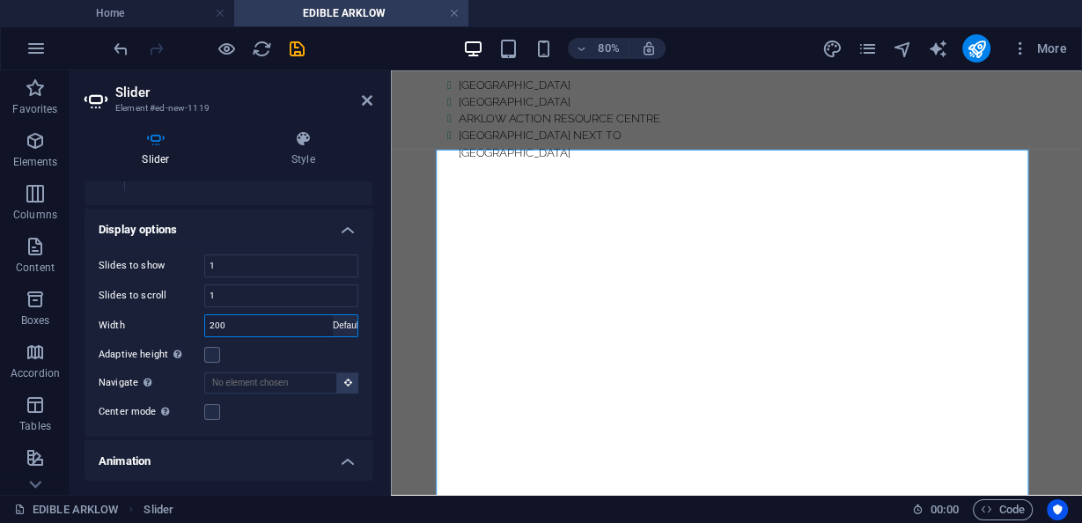
click at [333, 315] on select "Default px % rem em vw vh" at bounding box center [345, 325] width 25 height 21
select select "DISABLED_OPTION_VALUE"
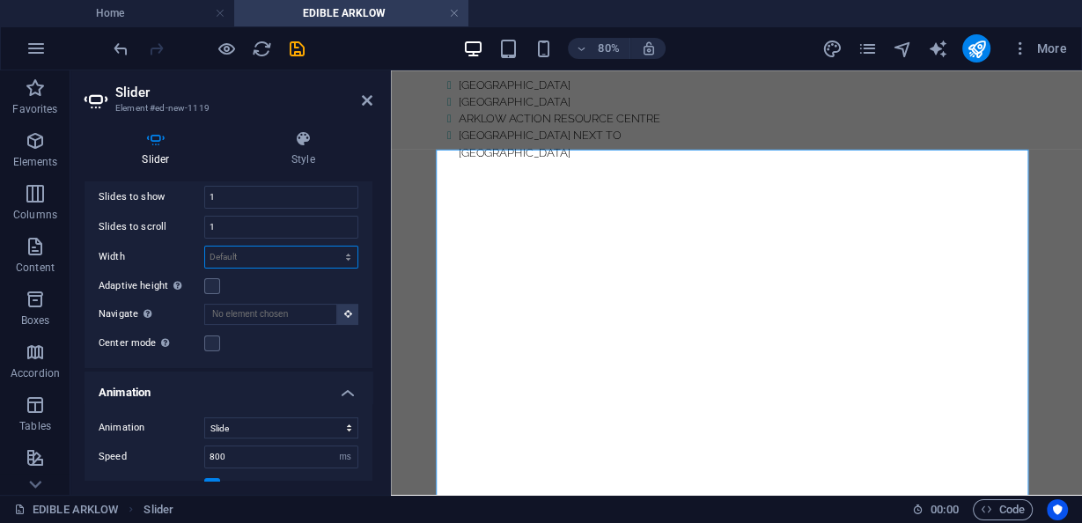
scroll to position [282, 0]
click at [214, 287] on label at bounding box center [212, 284] width 16 height 16
click at [0, 0] on input "Adaptive height Automatically adjust the height for single slide horizontal sli…" at bounding box center [0, 0] width 0 height 0
click at [212, 282] on label at bounding box center [212, 284] width 16 height 16
click at [0, 0] on input "Adaptive height Automatically adjust the height for single slide horizontal sli…" at bounding box center [0, 0] width 0 height 0
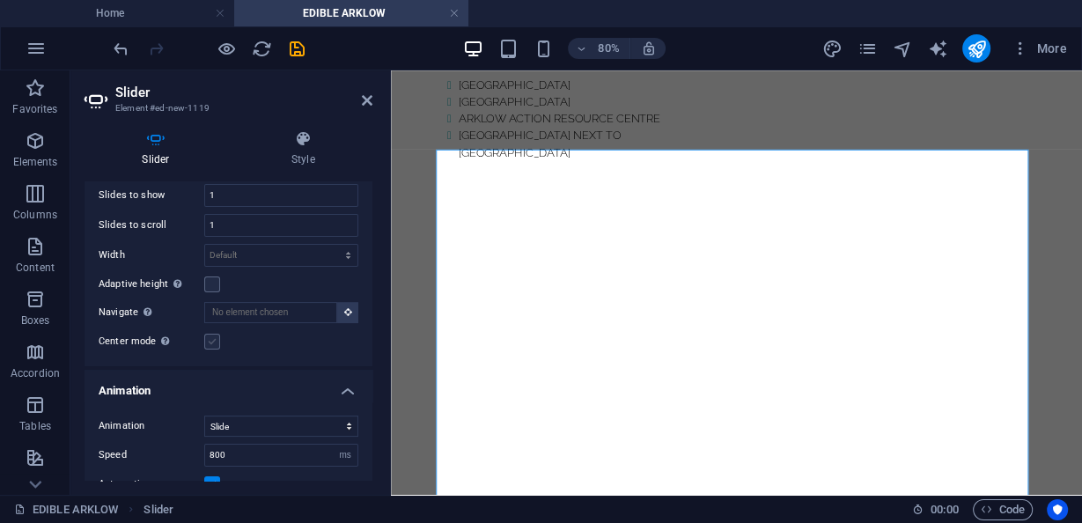
click at [208, 343] on label at bounding box center [212, 342] width 16 height 16
click at [0, 0] on input "Center mode Enables centered view with partial previous/next slide. Use with od…" at bounding box center [0, 0] width 0 height 0
click at [218, 359] on div "0 px %" at bounding box center [281, 370] width 154 height 23
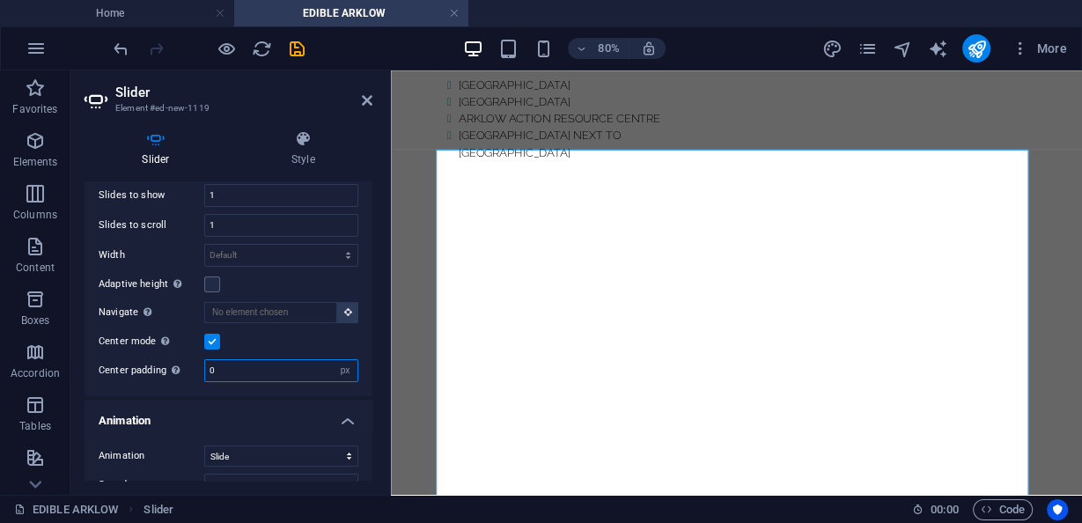
drag, startPoint x: 222, startPoint y: 365, endPoint x: 189, endPoint y: 363, distance: 32.6
click at [184, 363] on div "Center padding Not visible while "Variable width" is activated 0 px %" at bounding box center [229, 370] width 260 height 23
type input "2"
drag, startPoint x: 231, startPoint y: 362, endPoint x: 212, endPoint y: 364, distance: 19.5
click at [212, 364] on input "number" at bounding box center [281, 370] width 152 height 21
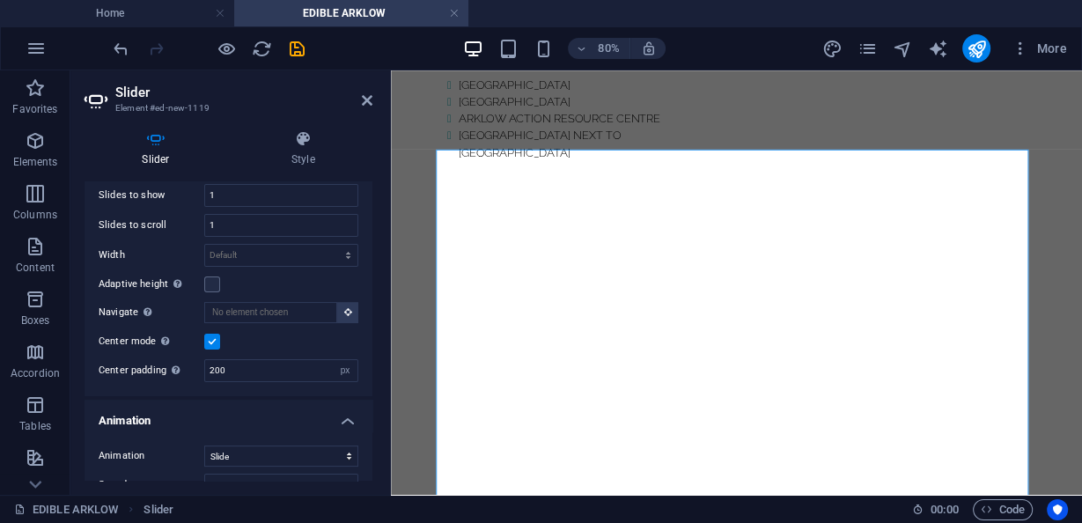
click at [254, 393] on ul "Slides Add slide 1 1 Element 2 1 Element 3 1 Element Display options Slides to …" at bounding box center [228, 290] width 288 height 781
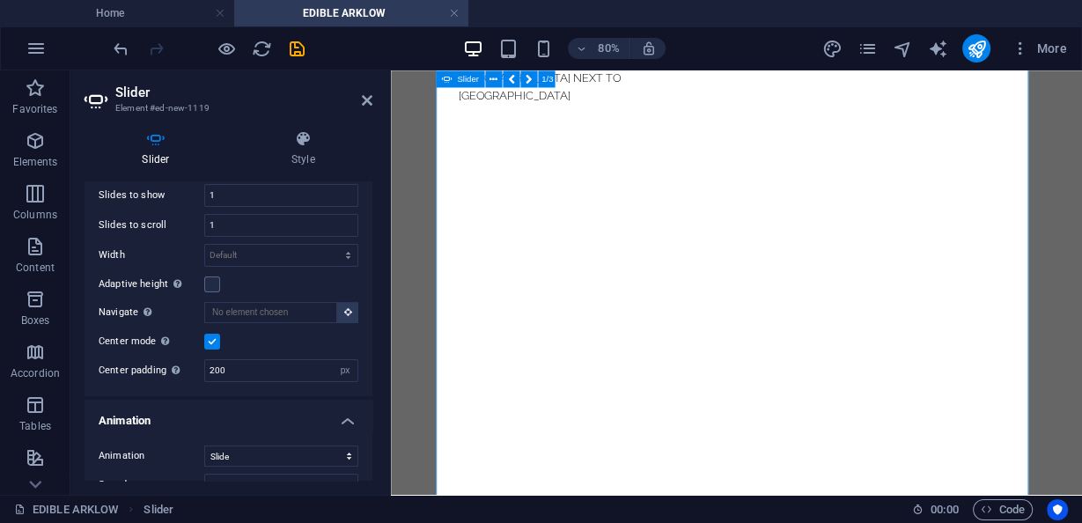
scroll to position [1801, 0]
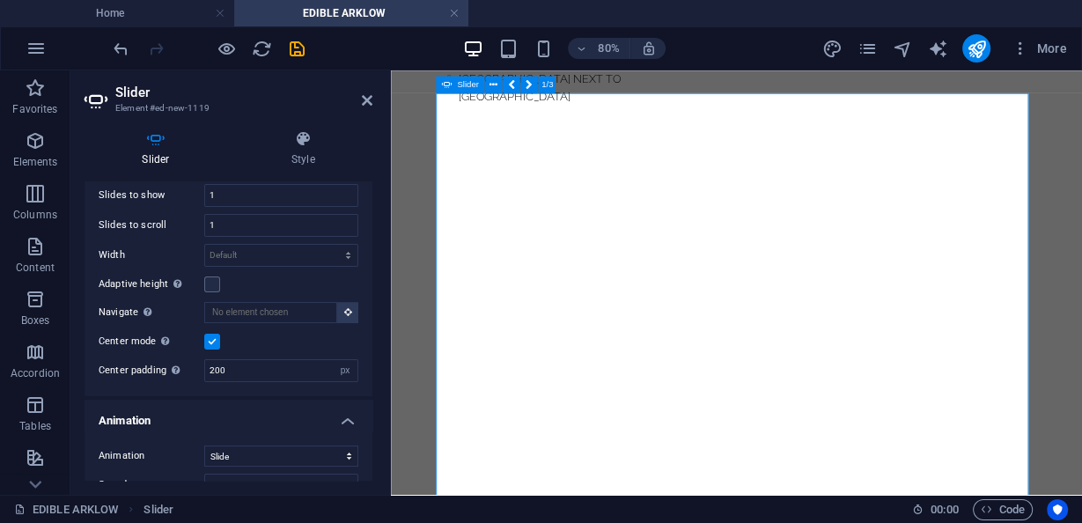
click at [447, 185] on button "button" at bounding box center [447, 185] width 0 height 0
click at [190, 363] on div "Center padding Not visible while "Variable width" is activated 200 px %" at bounding box center [229, 370] width 260 height 23
click at [267, 384] on div "Slides to show 1 Slides to scroll 1 Width Default px % rem em vw vh Adaptive he…" at bounding box center [228, 283] width 288 height 226
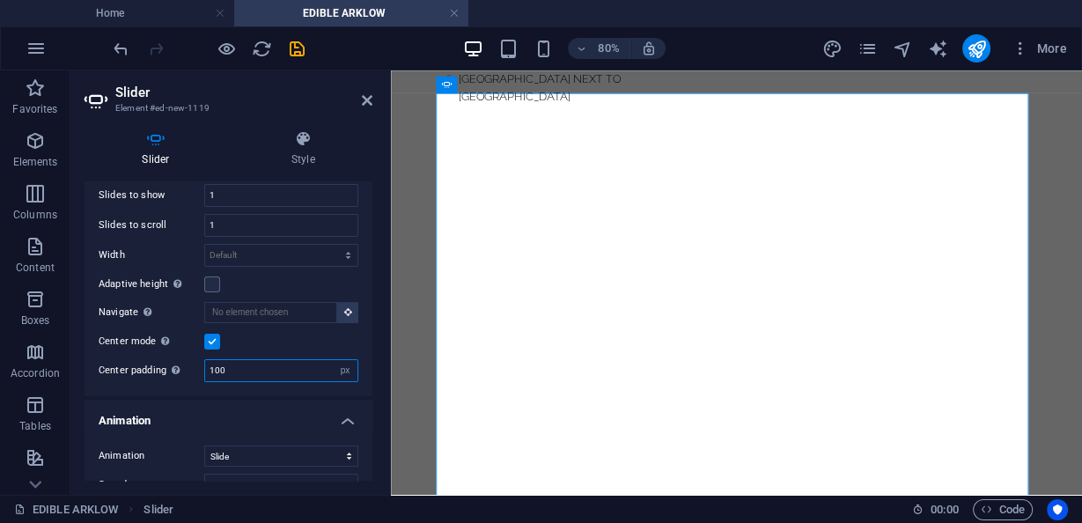
drag, startPoint x: 248, startPoint y: 363, endPoint x: 204, endPoint y: 363, distance: 44.0
click at [205, 363] on input "100" at bounding box center [281, 370] width 152 height 21
type input "200"
click at [283, 389] on div "Slides to show 1 Slides to scroll 1 Width Default px % rem em vw vh Adaptive he…" at bounding box center [228, 283] width 288 height 226
click at [372, 106] on aside "Slider Element #ed-new-1119 Slider Style Slides Add slide 1 1 Element 2 1 Eleme…" at bounding box center [230, 282] width 320 height 424
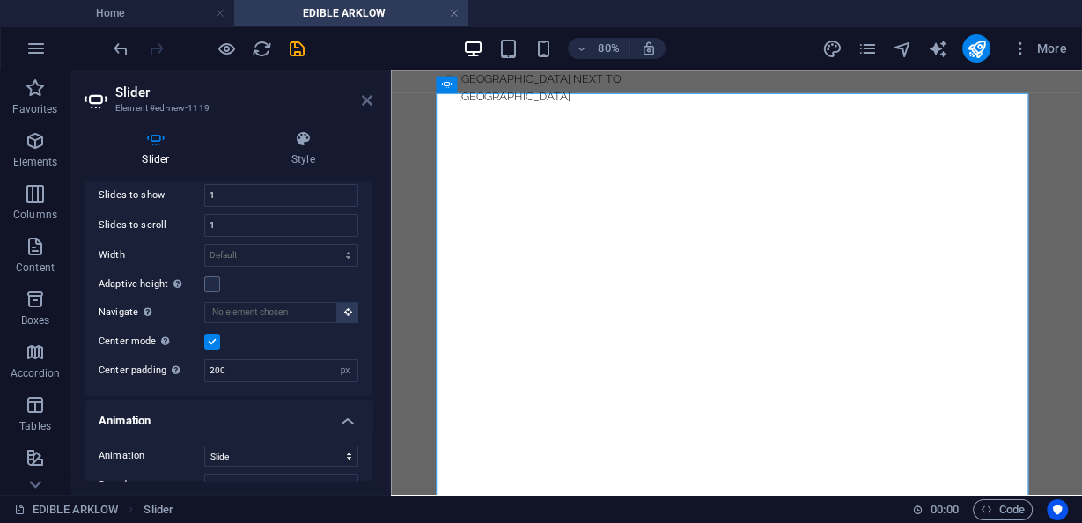
click at [366, 101] on icon at bounding box center [367, 100] width 11 height 14
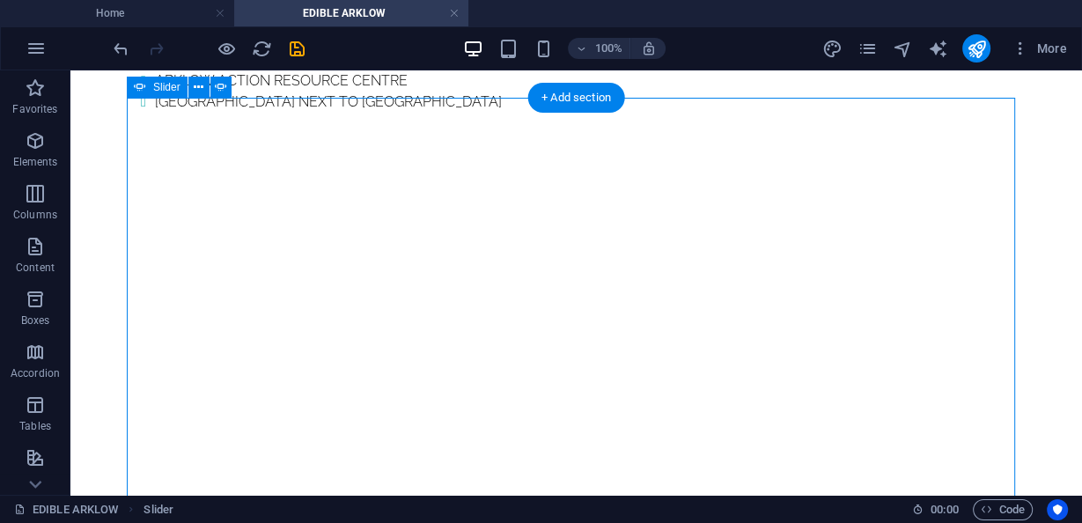
scroll to position [1758, 0]
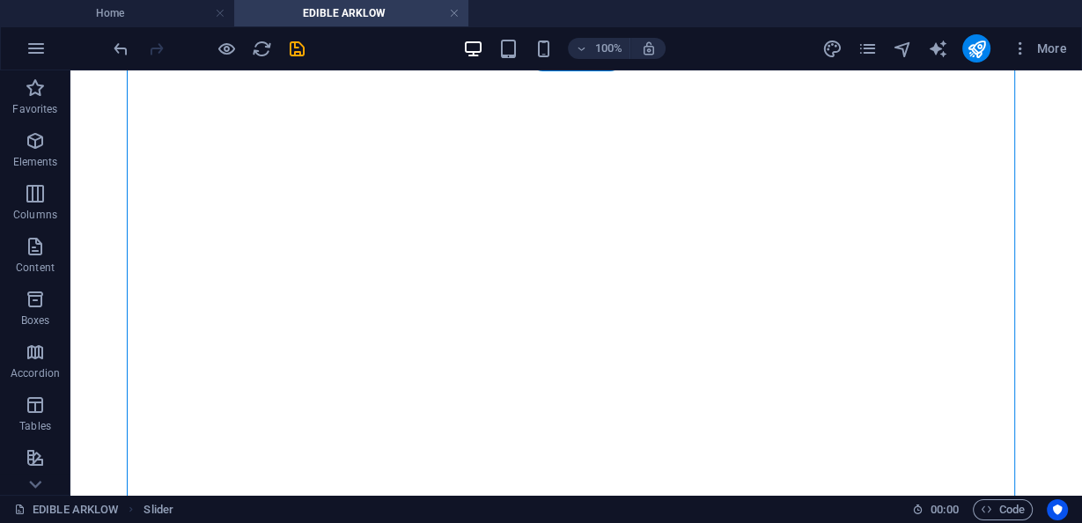
scroll to position [1829, 0]
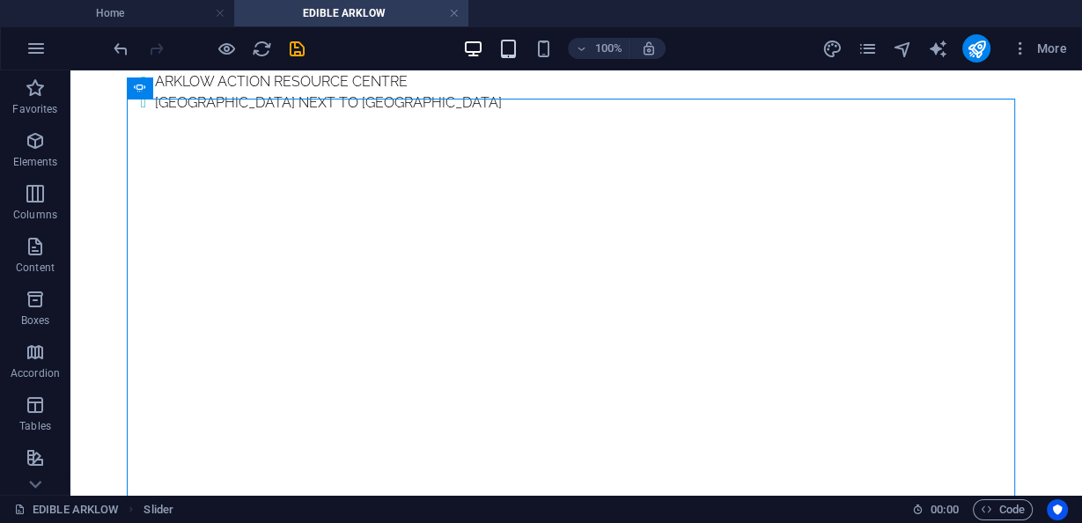
click at [518, 46] on span "button" at bounding box center [507, 49] width 21 height 20
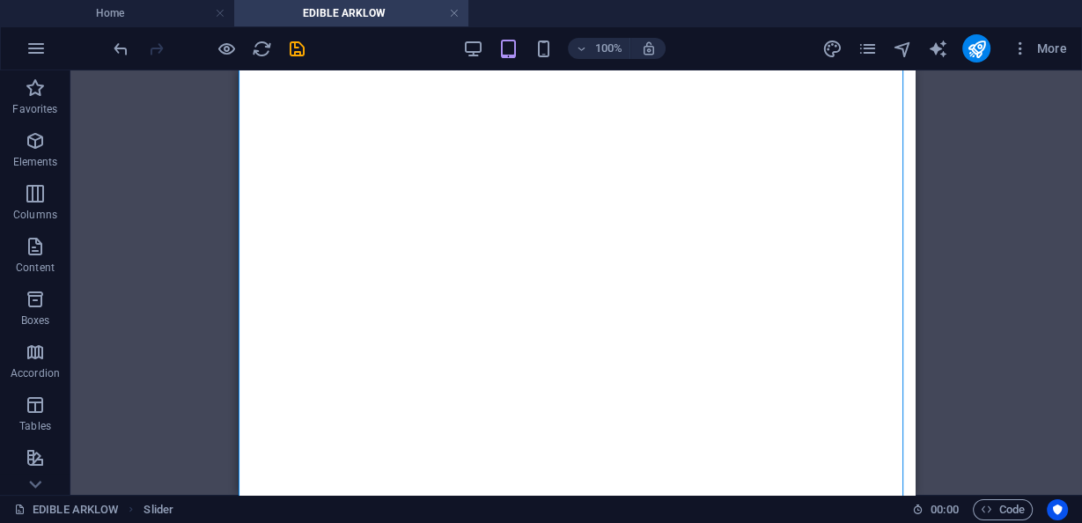
scroll to position [1829, 0]
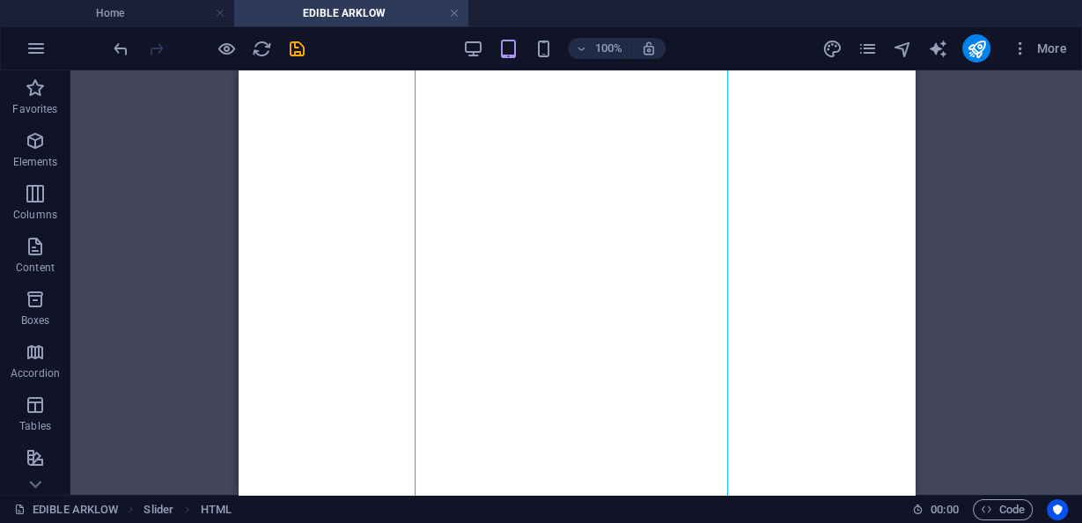
click at [155, 92] on div "Drag here to replace the existing content. Press “Ctrl” if you want to create a…" at bounding box center [575, 282] width 1011 height 424
drag, startPoint x: 198, startPoint y: 99, endPoint x: 219, endPoint y: 100, distance: 21.1
click at [198, 99] on div "Drag here to replace the existing content. Press “Ctrl” if you want to create a…" at bounding box center [575, 282] width 1011 height 424
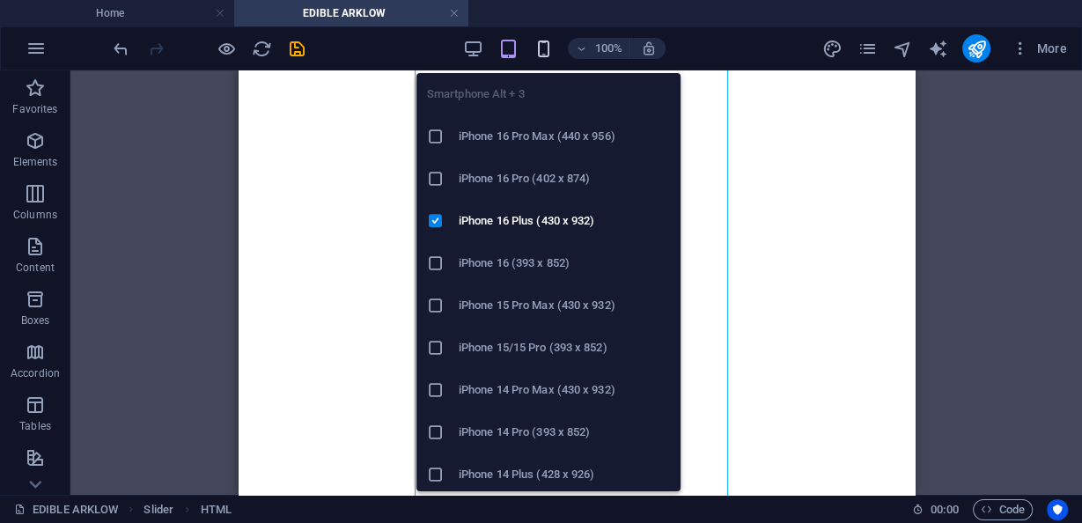
click at [542, 48] on icon "button" at bounding box center [543, 49] width 20 height 20
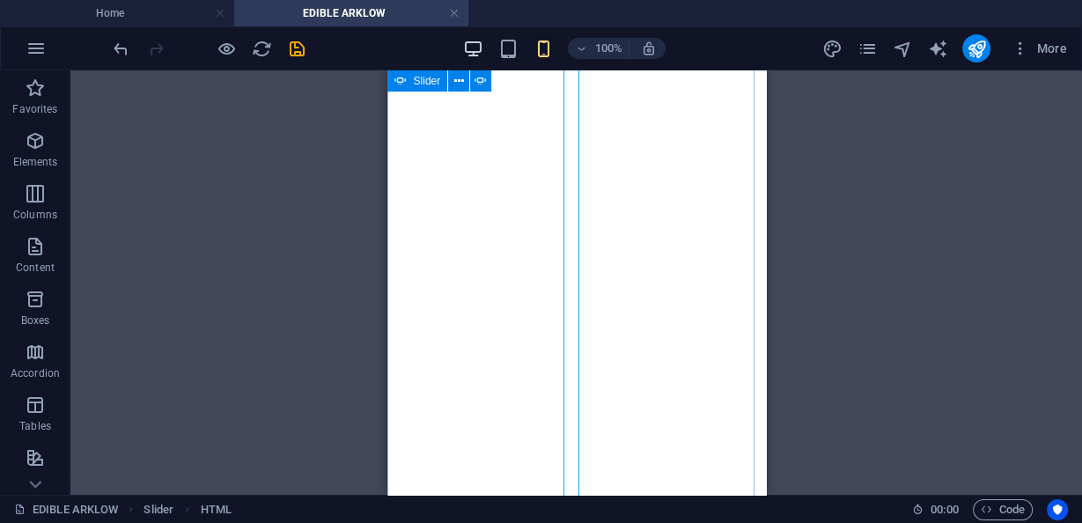
scroll to position [2046, 0]
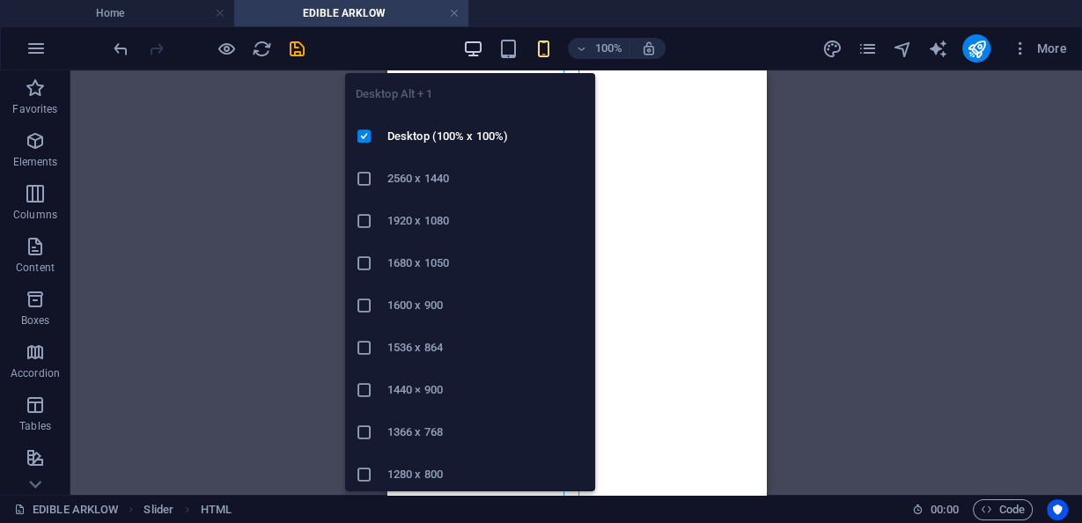
click at [472, 49] on icon "button" at bounding box center [473, 49] width 20 height 20
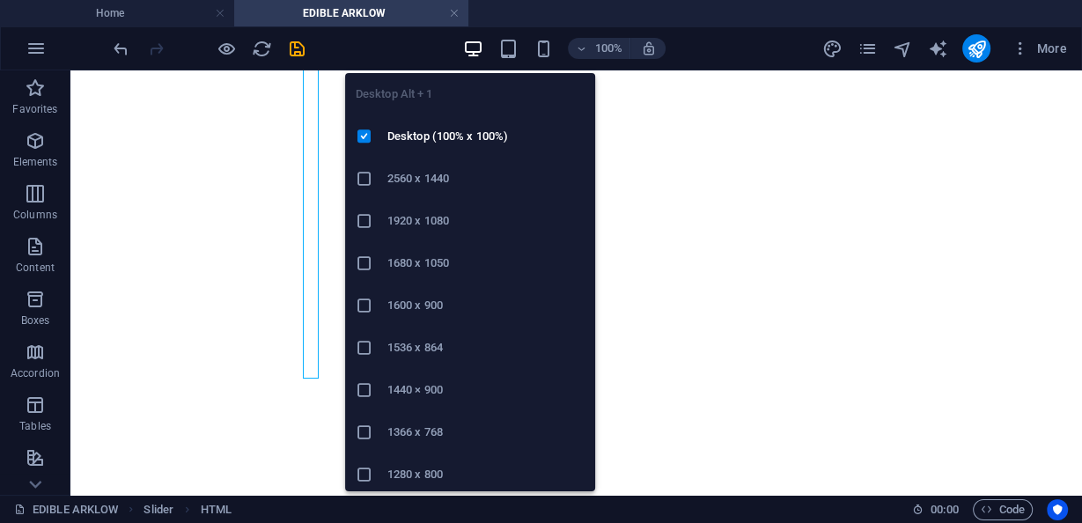
scroll to position [2054, 0]
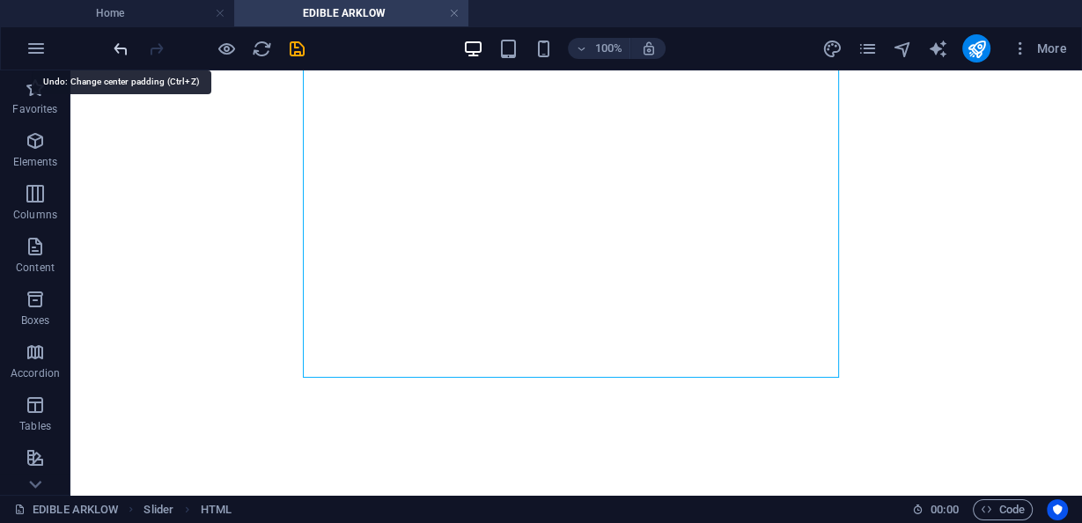
click at [121, 53] on icon "undo" at bounding box center [121, 49] width 20 height 20
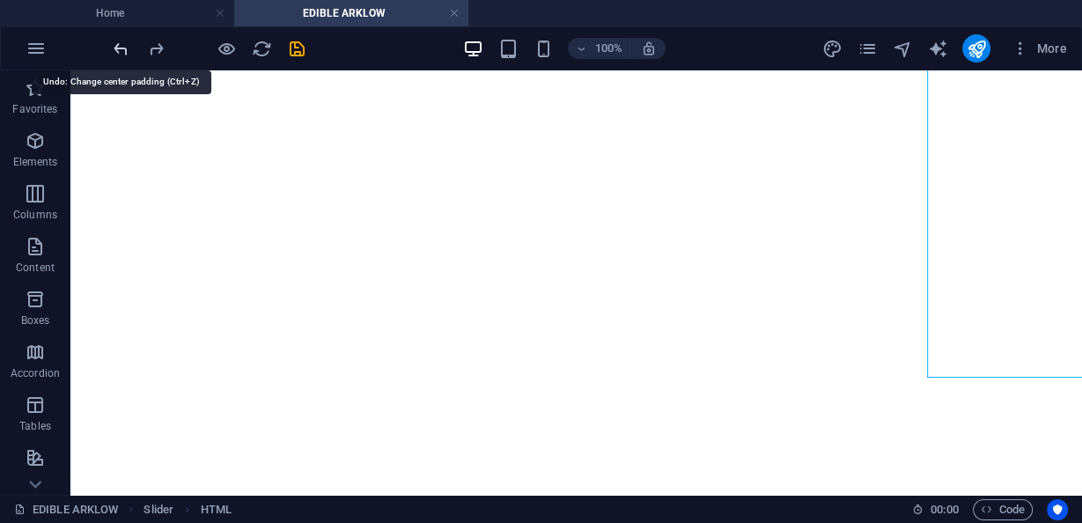
click at [121, 52] on icon "undo" at bounding box center [121, 49] width 20 height 20
click at [121, 51] on icon "undo" at bounding box center [121, 49] width 20 height 20
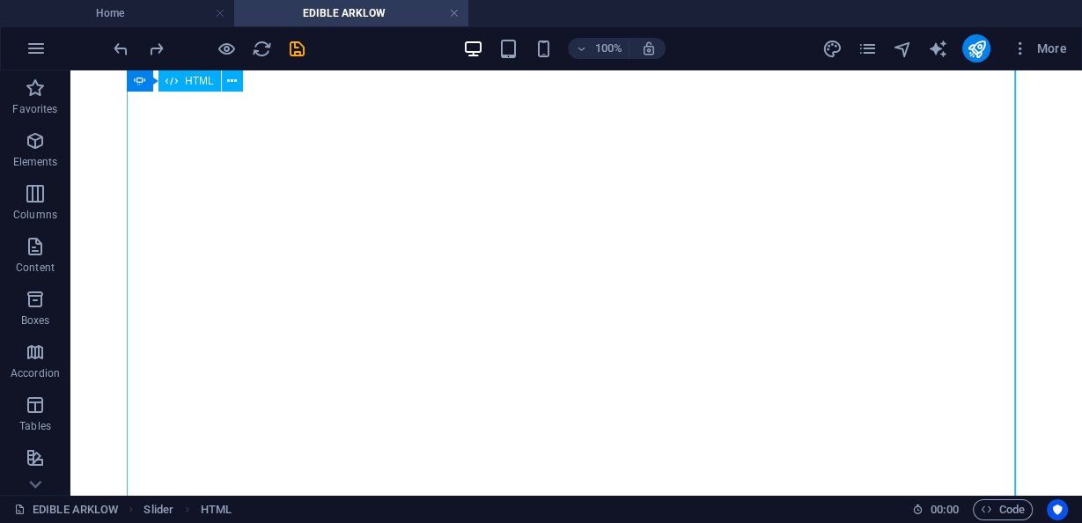
scroll to position [1843, 0]
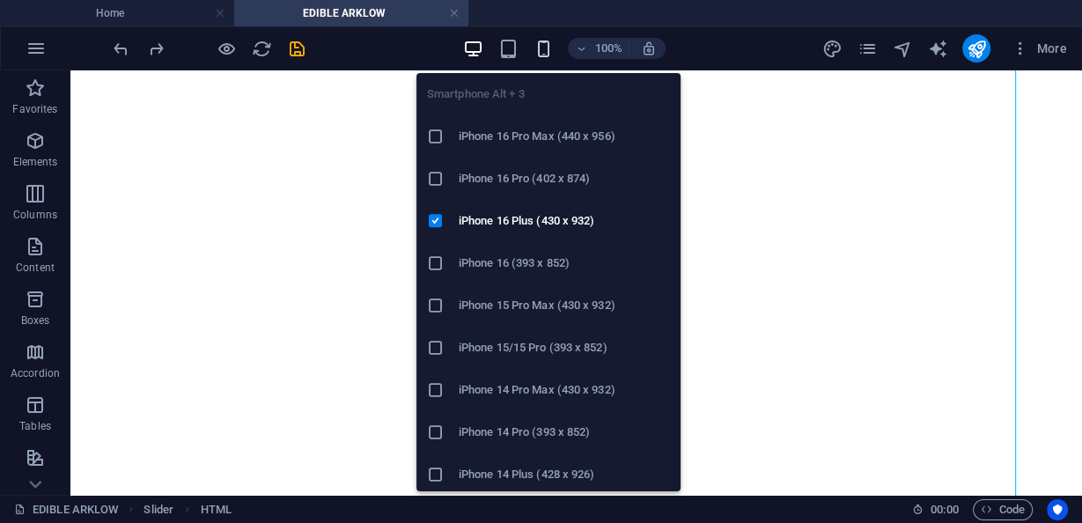
click at [549, 48] on icon "button" at bounding box center [543, 49] width 20 height 20
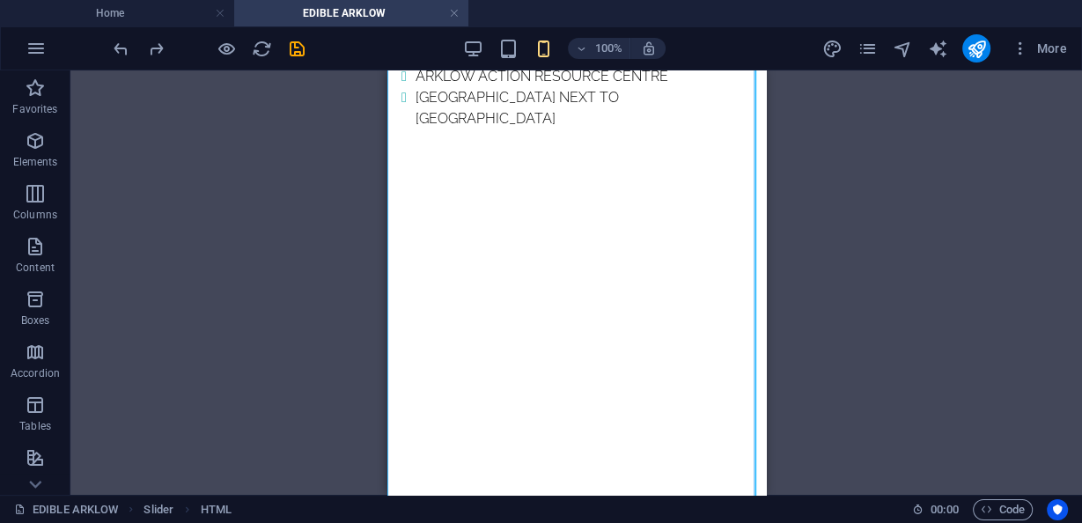
scroll to position [1970, 0]
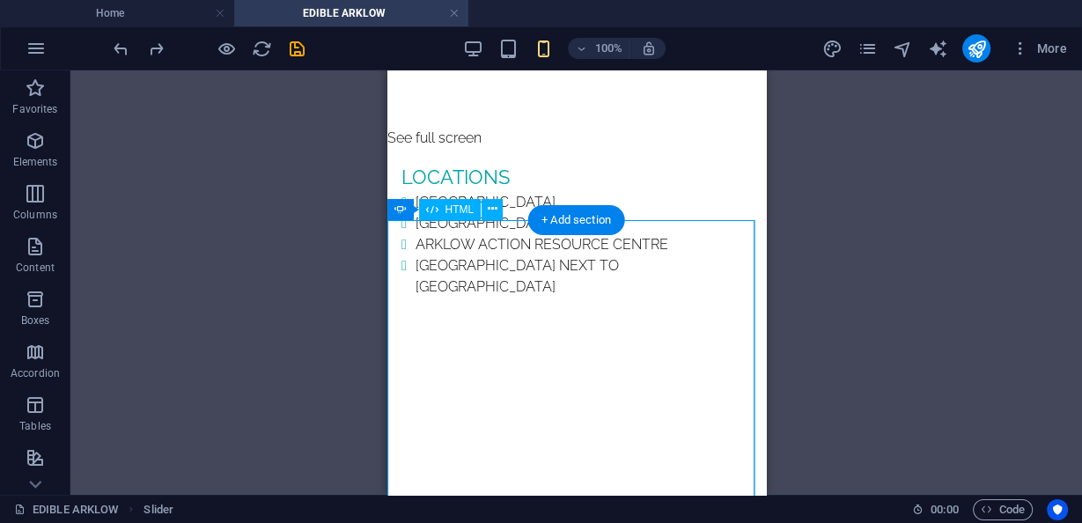
scroll to position [1759, 0]
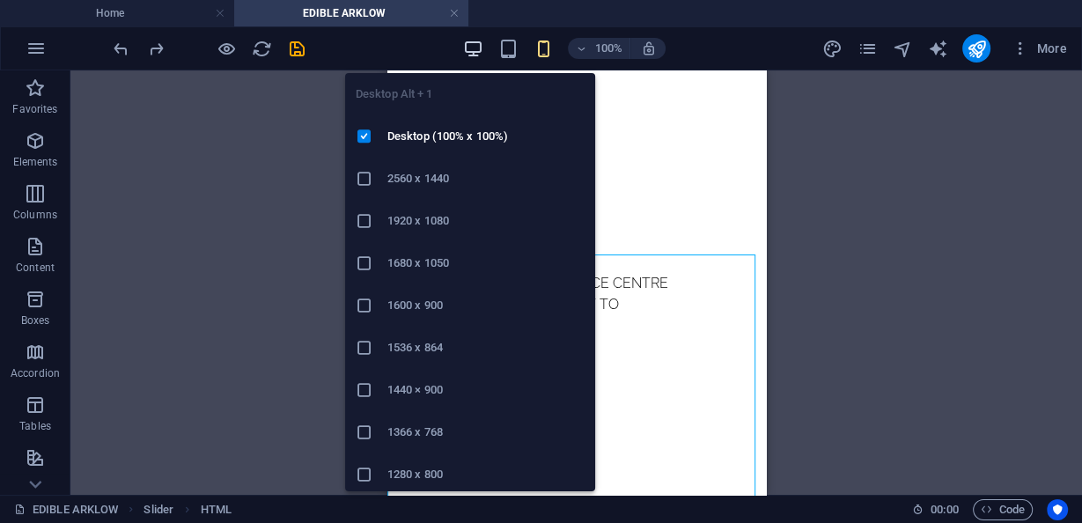
click at [476, 54] on icon "button" at bounding box center [473, 49] width 20 height 20
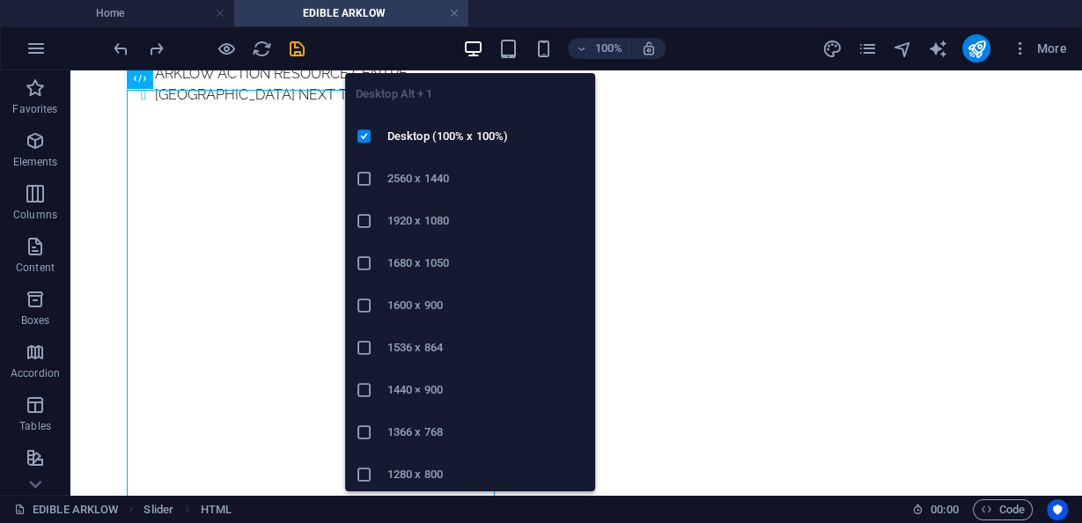
scroll to position [1767, 0]
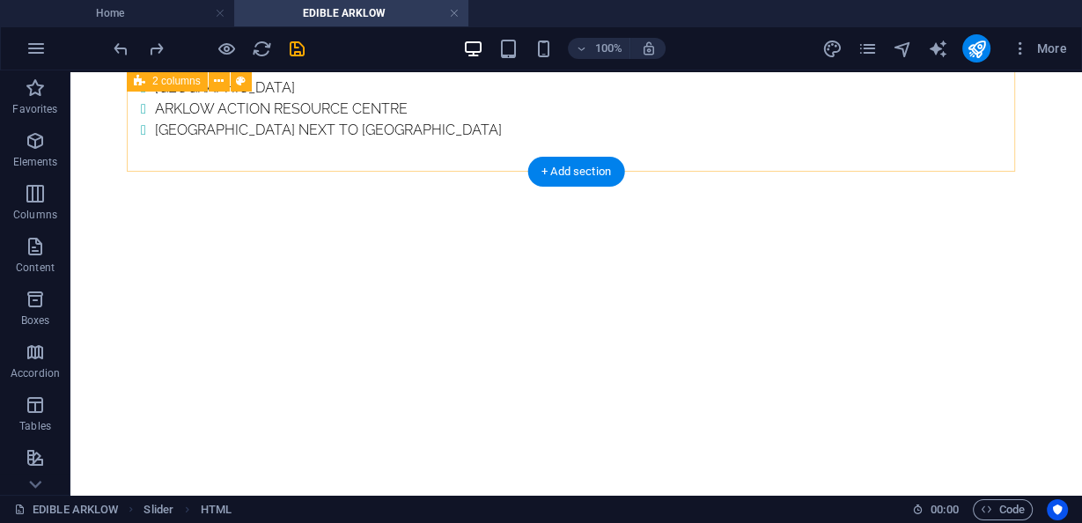
scroll to position [1626, 0]
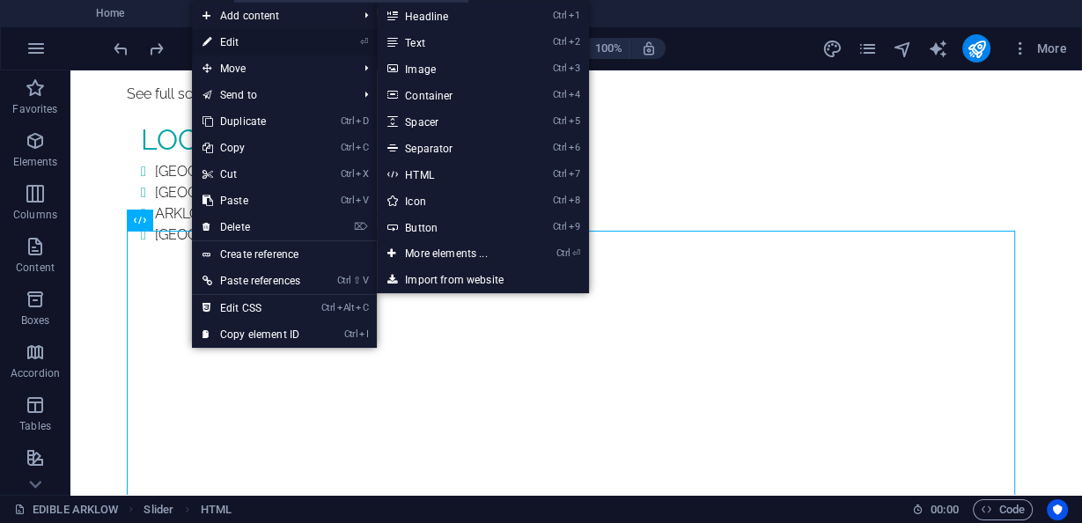
click at [246, 43] on link "⏎ Edit" at bounding box center [251, 42] width 119 height 26
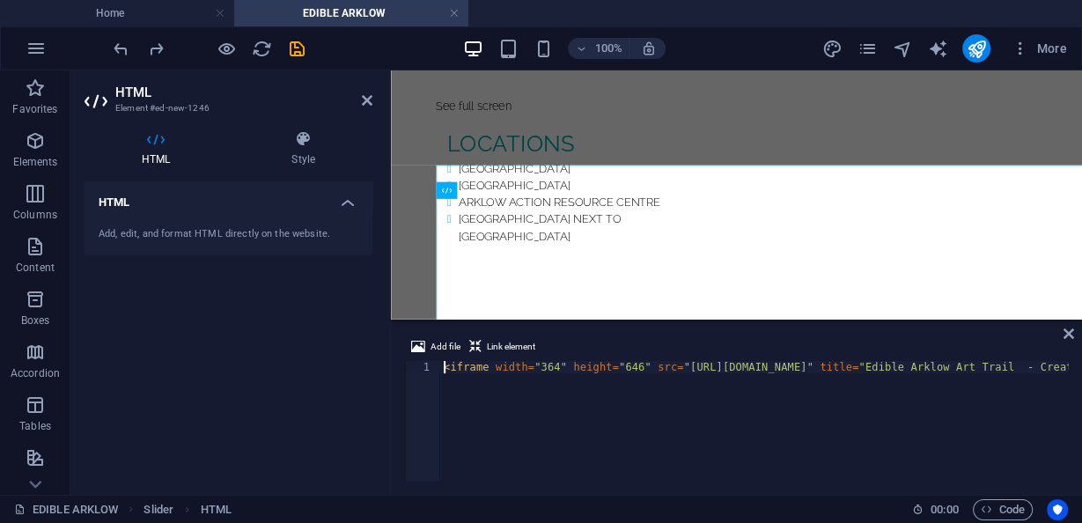
scroll to position [1669, 0]
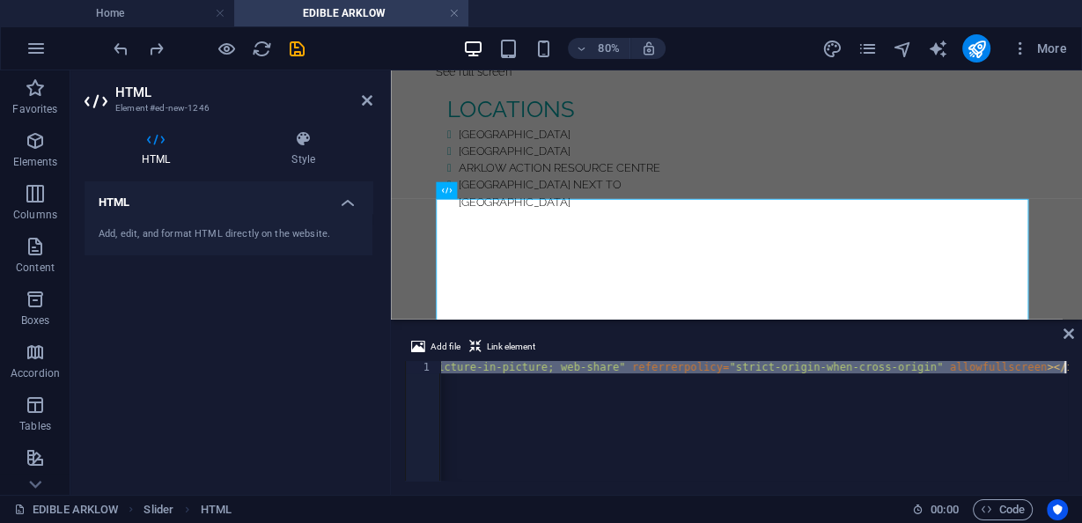
paste textarea "/div"
type textarea "</div>"
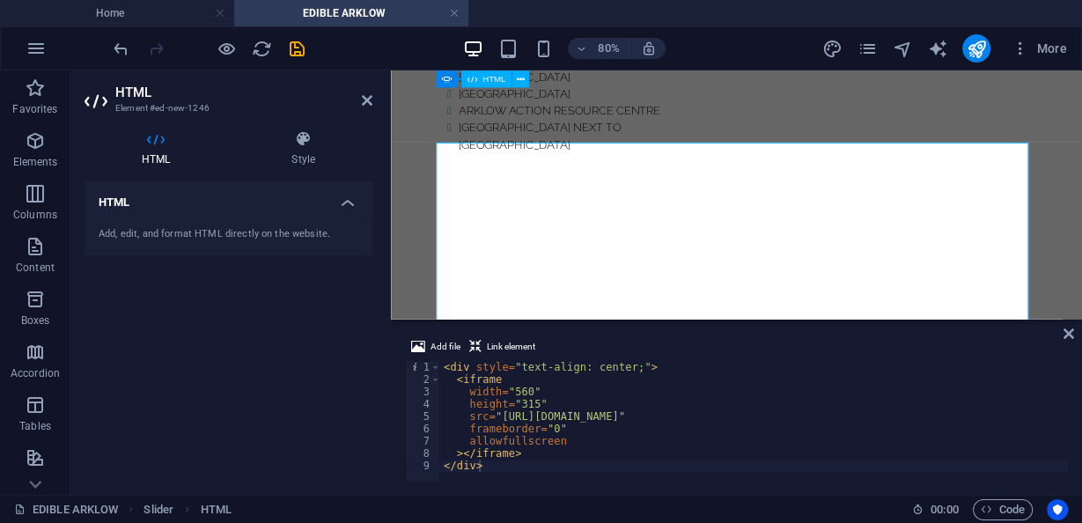
scroll to position [1739, 0]
click at [547, 48] on icon "button" at bounding box center [543, 49] width 20 height 20
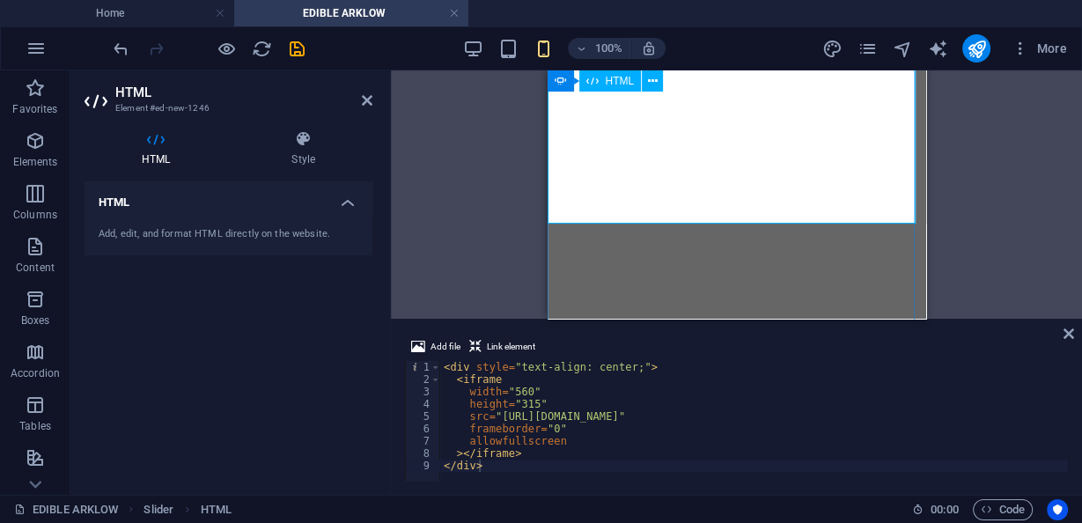
scroll to position [2007, 0]
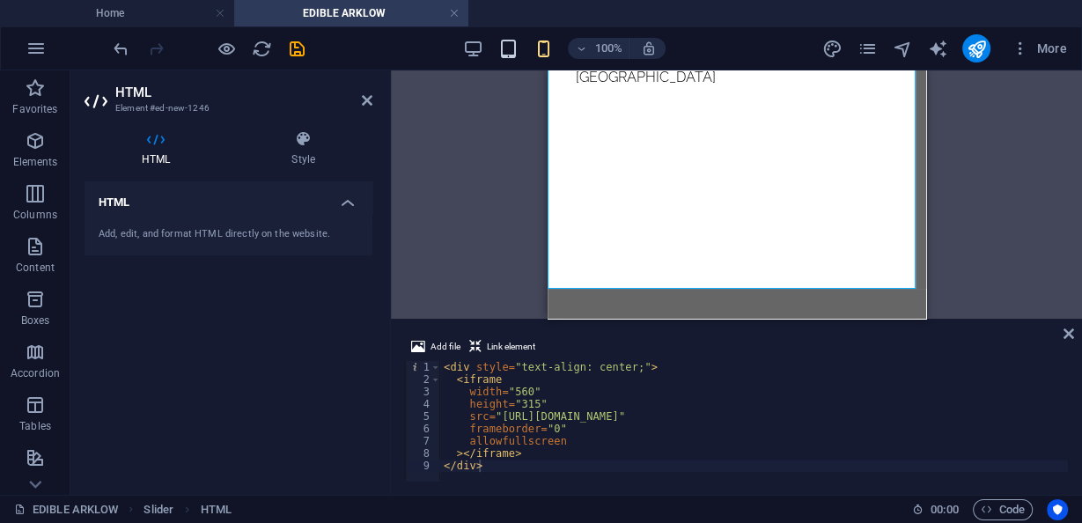
click at [511, 45] on icon "button" at bounding box center [508, 49] width 20 height 20
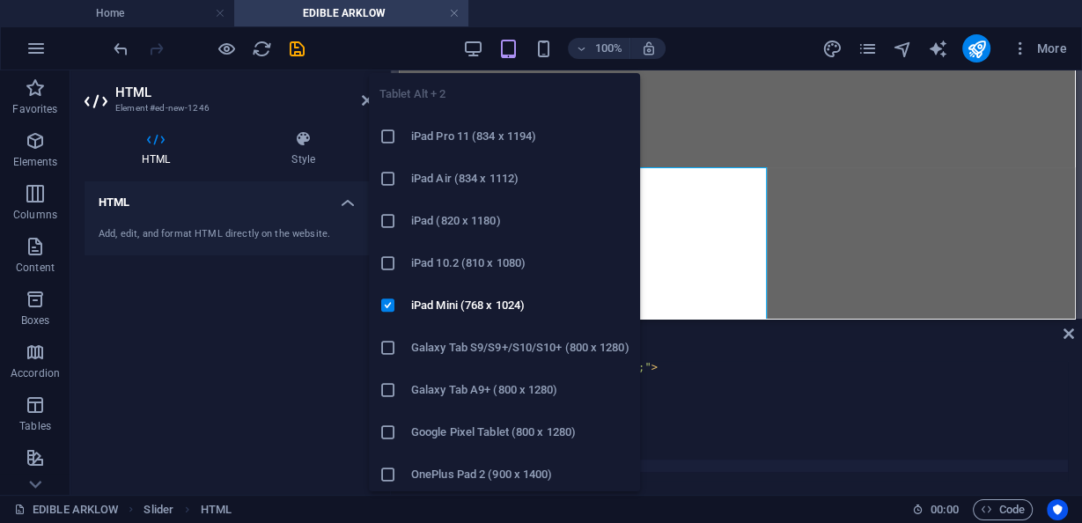
scroll to position [1859, 0]
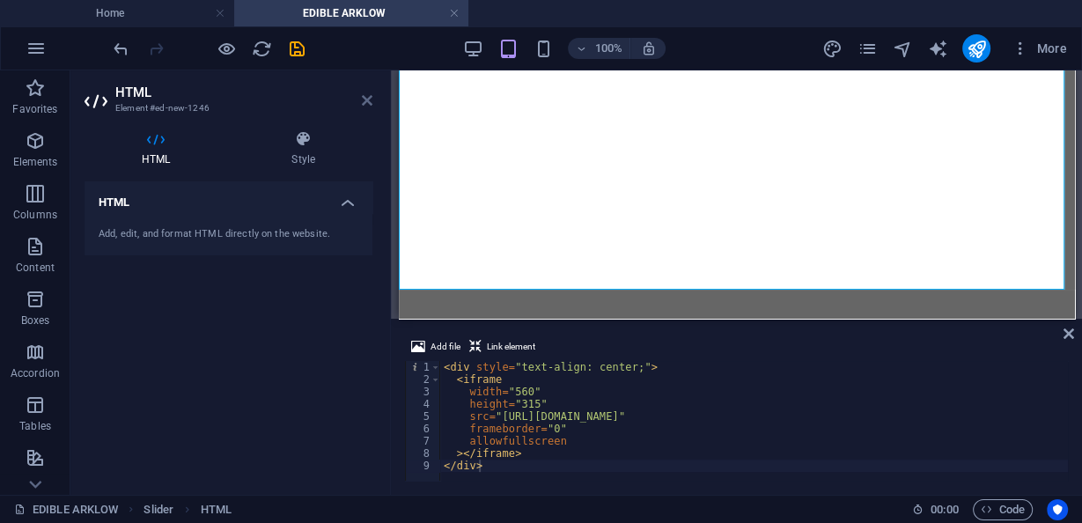
click at [364, 98] on icon at bounding box center [367, 100] width 11 height 14
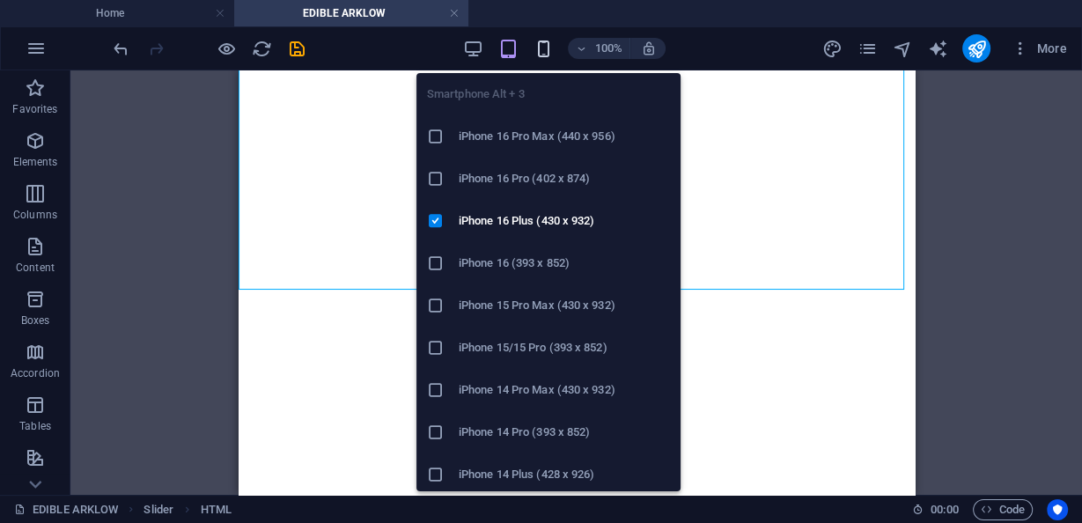
click at [535, 46] on icon "button" at bounding box center [543, 49] width 20 height 20
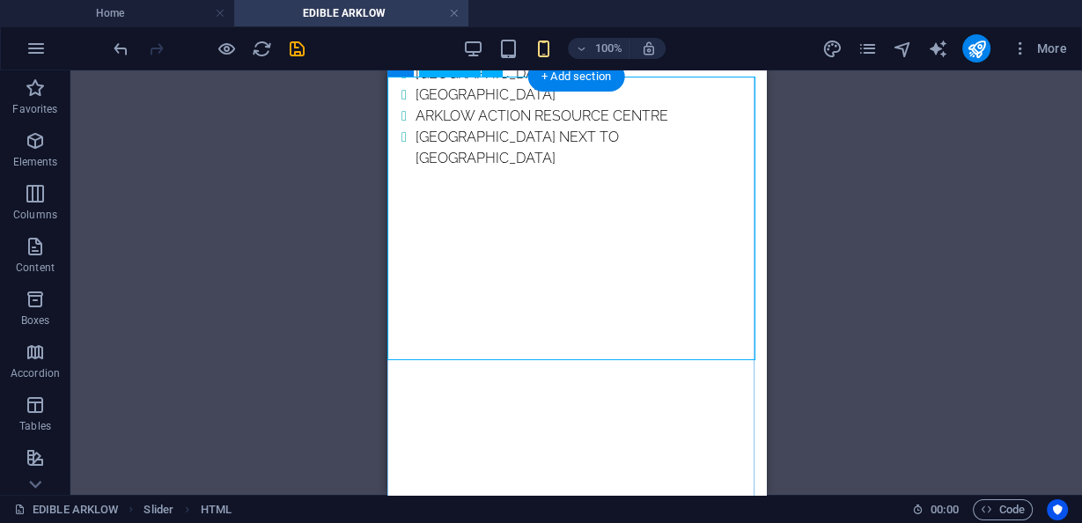
scroll to position [1936, 0]
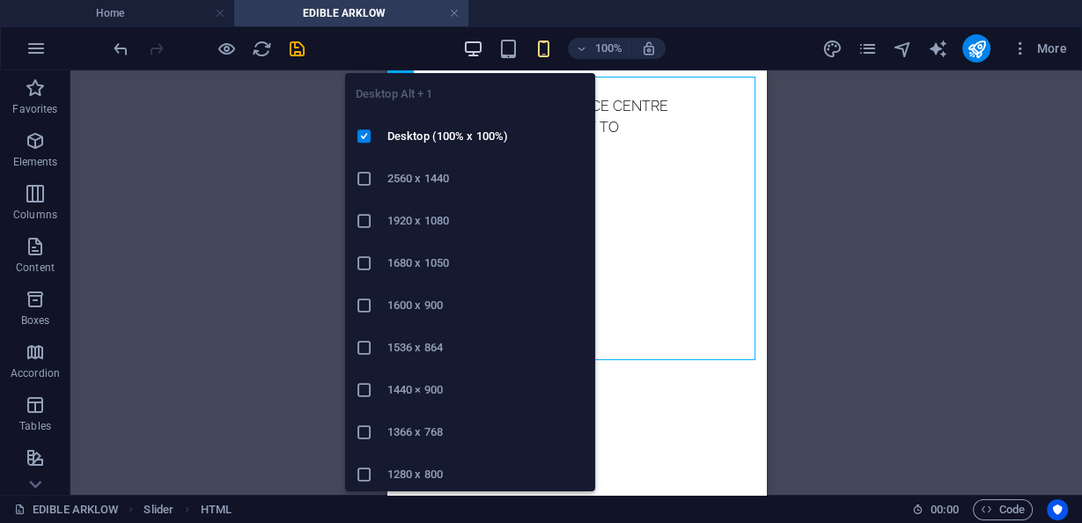
click at [472, 46] on icon "button" at bounding box center [473, 49] width 20 height 20
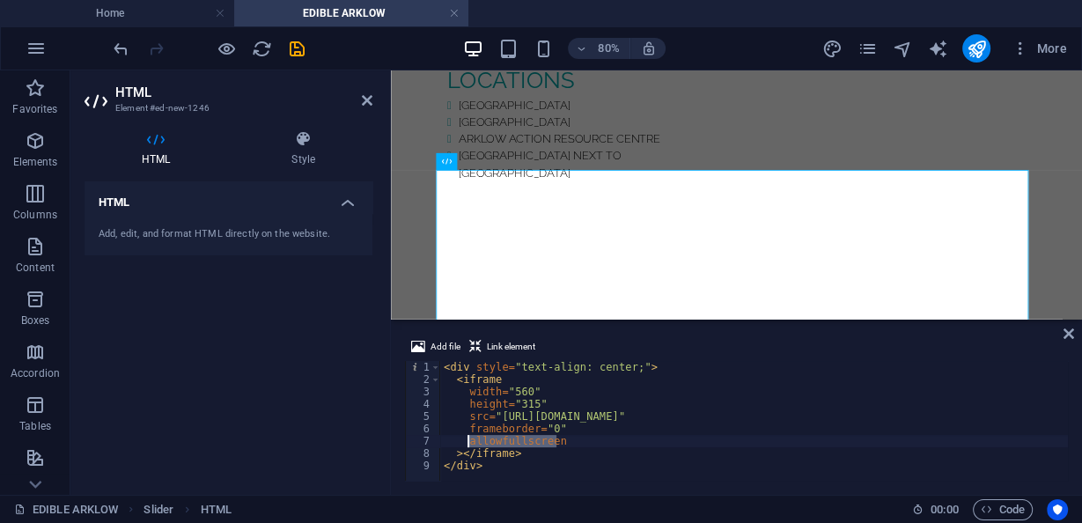
drag, startPoint x: 532, startPoint y: 439, endPoint x: 467, endPoint y: 440, distance: 64.2
click at [467, 440] on div "< div style = "text-align: center;" > < iframe width = "560" height = "315" src…" at bounding box center [753, 431] width 627 height 141
type textarea "allowfullscreen"
click at [498, 410] on div "< div style = "text-align: center;" > < iframe width = "560" height = "315" src…" at bounding box center [753, 433] width 627 height 144
drag, startPoint x: 557, startPoint y: 430, endPoint x: 523, endPoint y: 425, distance: 34.7
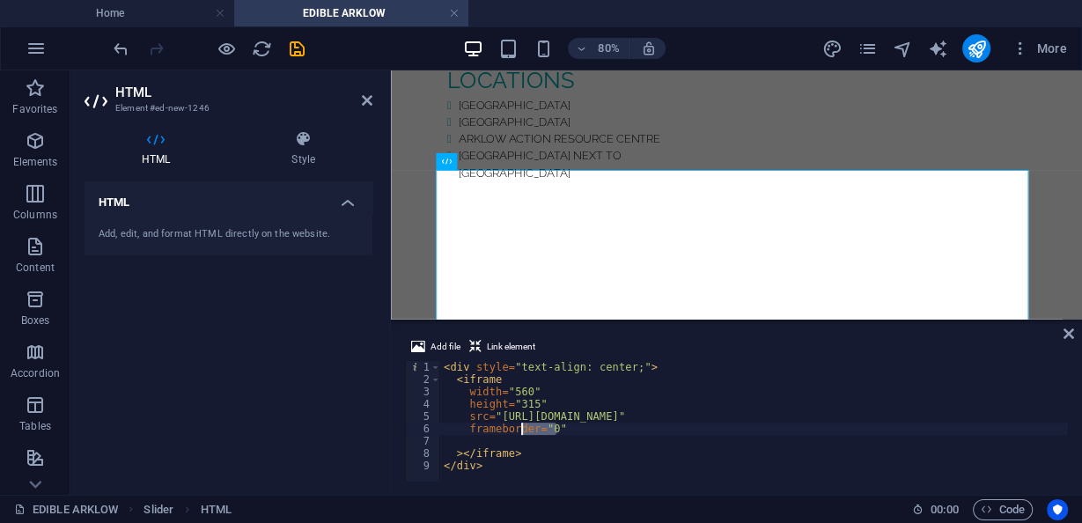
click at [523, 425] on div "< div style = "text-align: center;" > < iframe width = "560" height = "315" src…" at bounding box center [753, 433] width 627 height 144
click at [462, 407] on div "< div style = "text-align: center;" > < iframe width = "560" height = "315" src…" at bounding box center [753, 433] width 627 height 144
click at [482, 415] on div "< div style = "text-align: center;" > < iframe width = "560" height = "315" src…" at bounding box center [753, 433] width 627 height 144
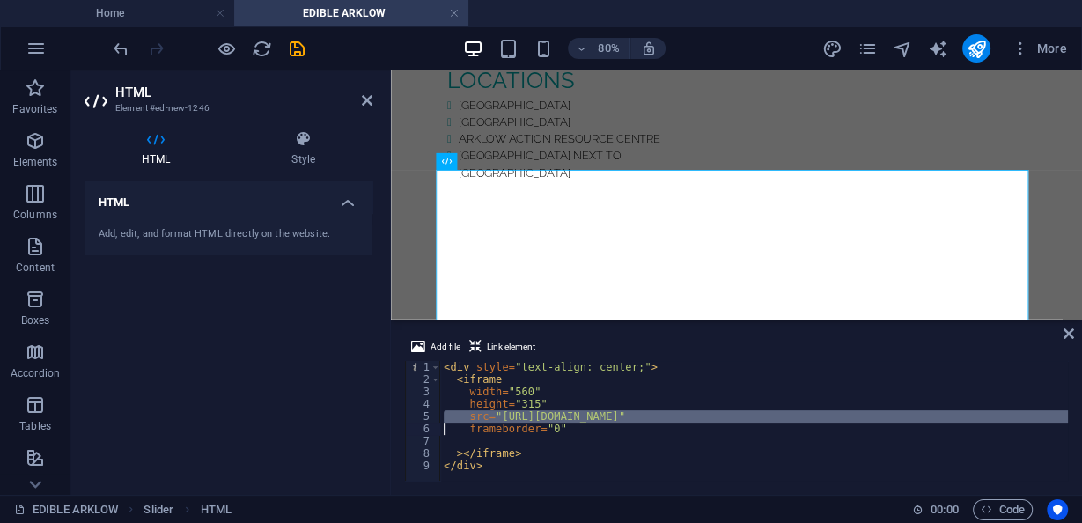
paste textarea "<iframe width="364" height="646" src="https://www.youtube.com/embed/-e744stpcok…"
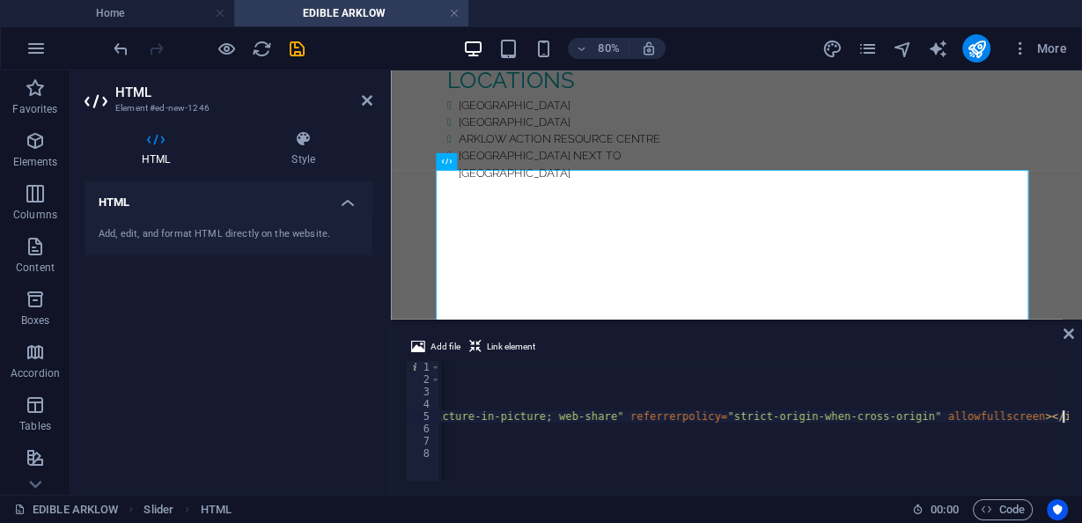
scroll to position [0, 1499]
click at [761, 442] on div "< div style = "text-align: center;" > < iframe width = "560" height = "315" < i…" at bounding box center [62, 431] width 2242 height 141
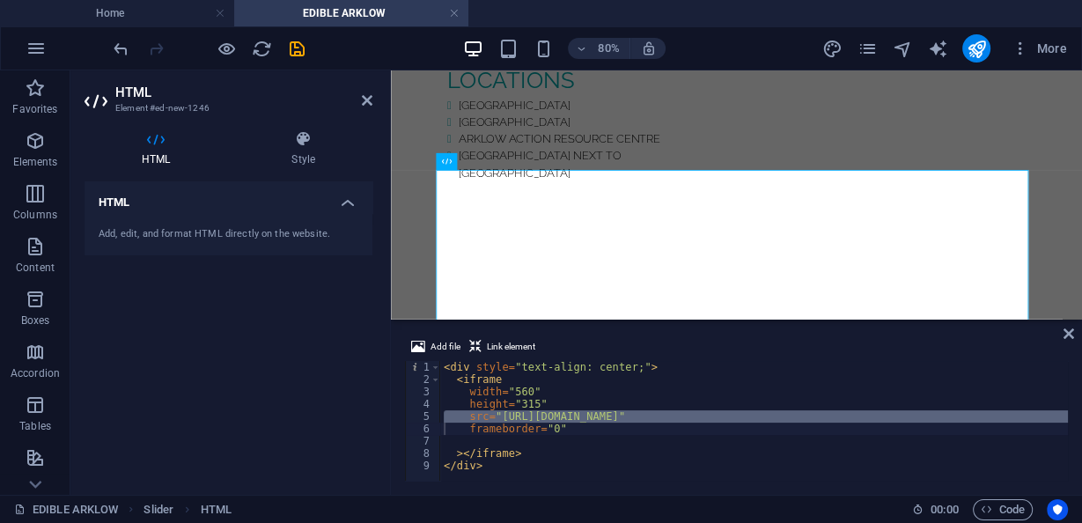
click at [666, 415] on div "< div style = "text-align: center;" > < iframe width = "560" height = "315" src…" at bounding box center [753, 421] width 627 height 120
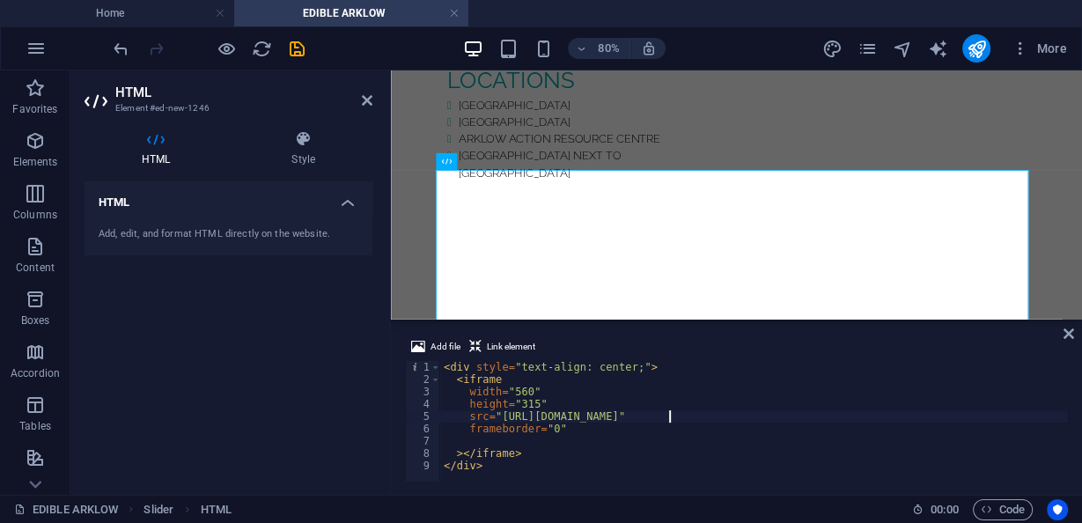
click at [489, 462] on div "< div style = "text-align: center;" > < iframe width = "560" height = "315" src…" at bounding box center [753, 433] width 627 height 144
type textarea "></iframe> </div>"
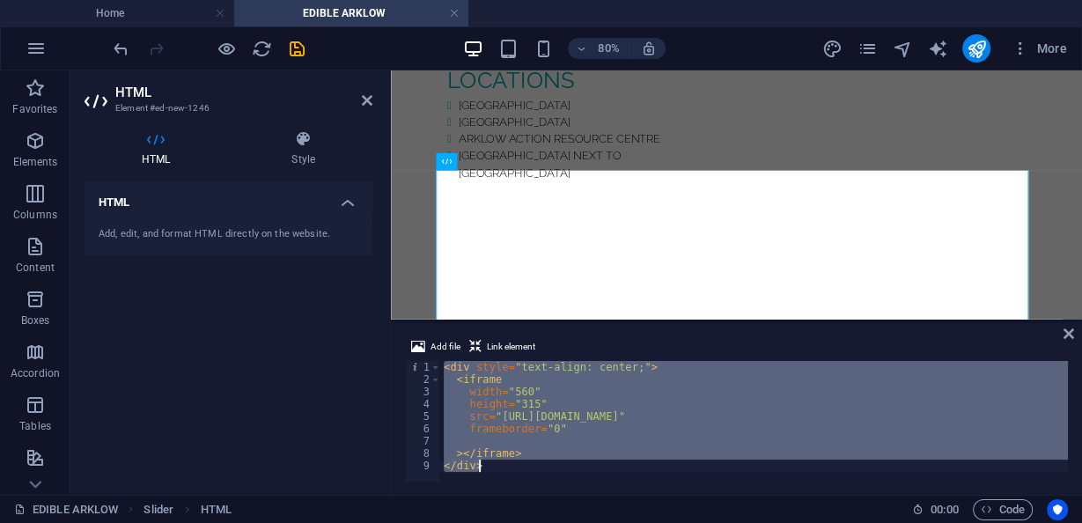
paste textarea
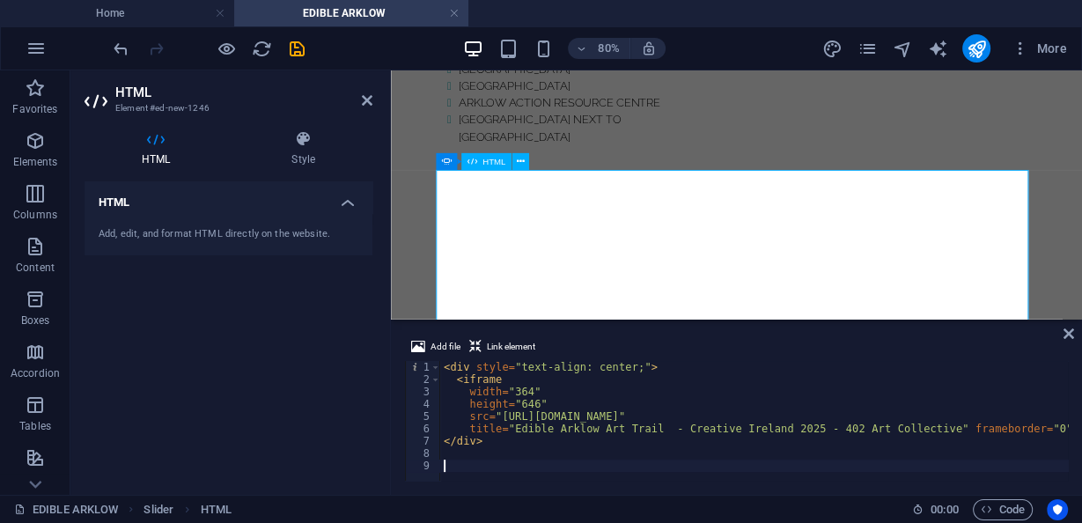
scroll to position [1775, 0]
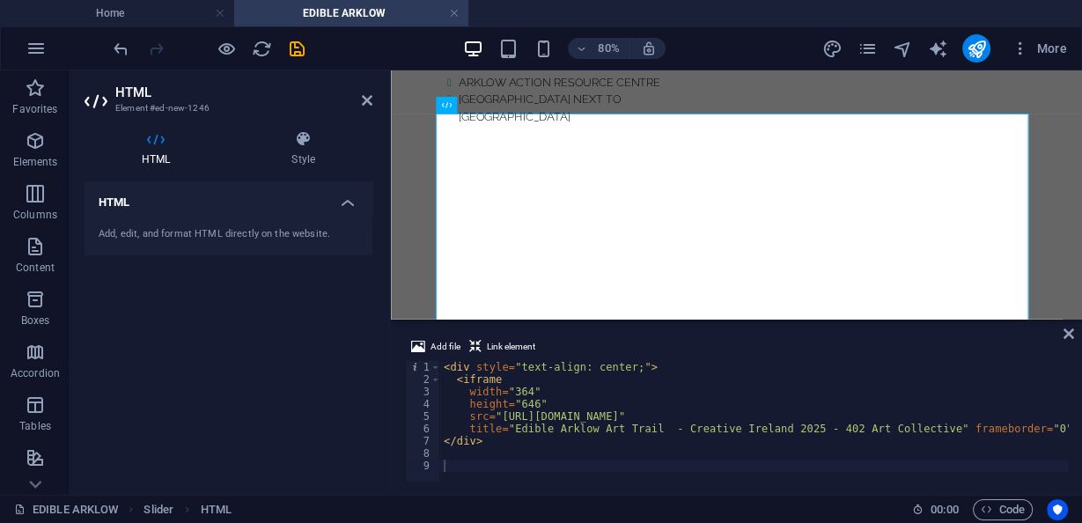
type textarea "<div style="text-align: center;">"
drag, startPoint x: 445, startPoint y: 365, endPoint x: 655, endPoint y: 370, distance: 209.5
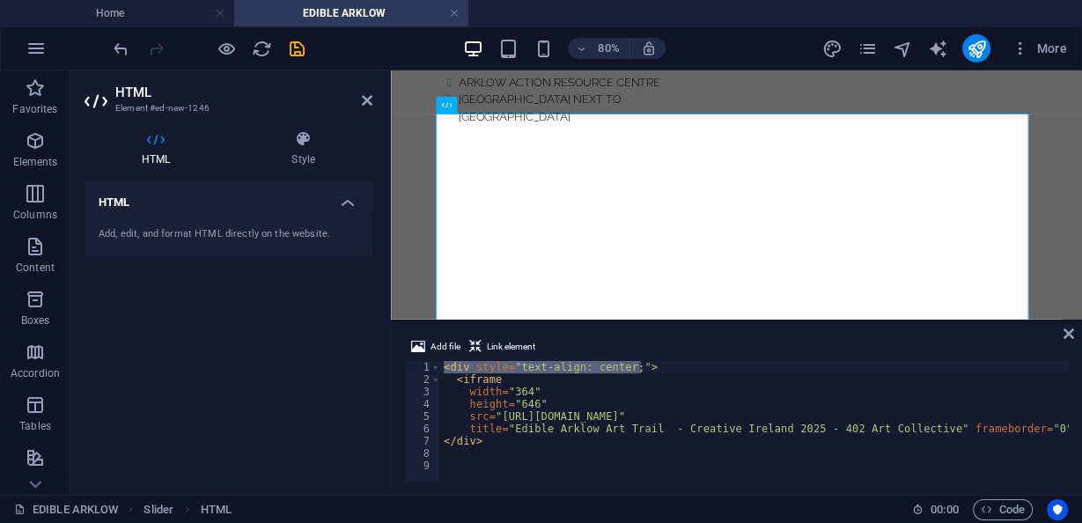
click at [1067, 337] on icon at bounding box center [1068, 333] width 11 height 14
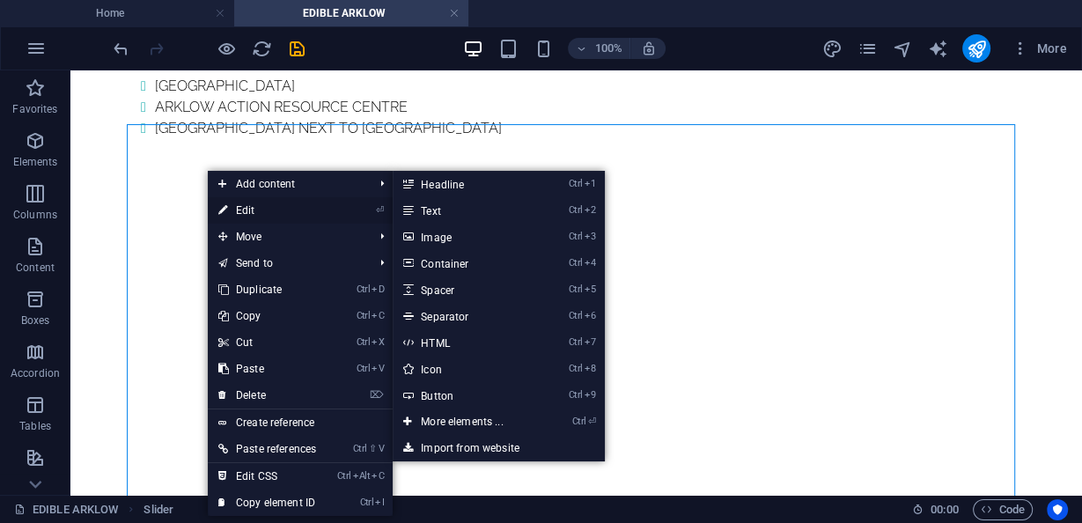
click at [240, 206] on link "⏎ Edit" at bounding box center [267, 210] width 119 height 26
select select "px"
select select "ms"
select select "s"
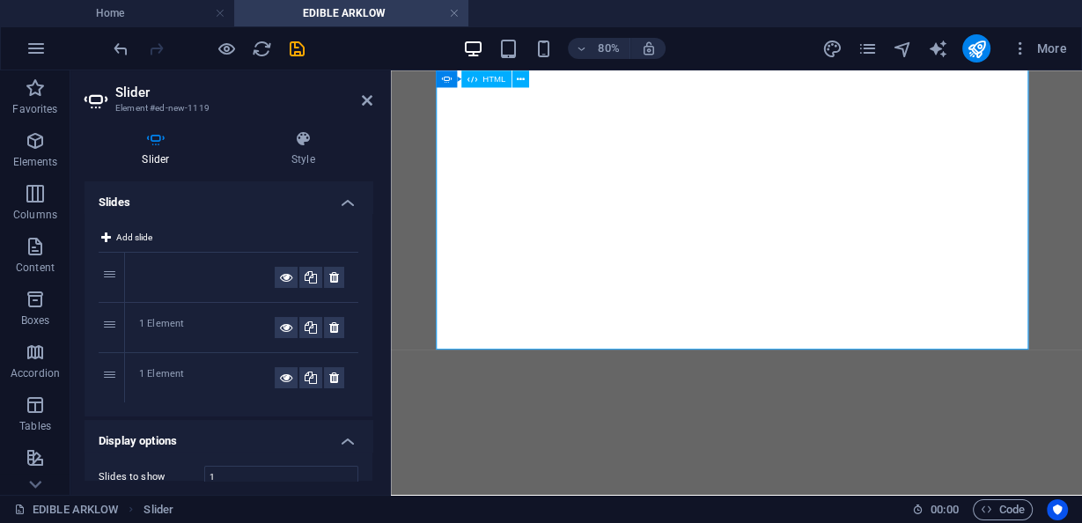
scroll to position [1845, 0]
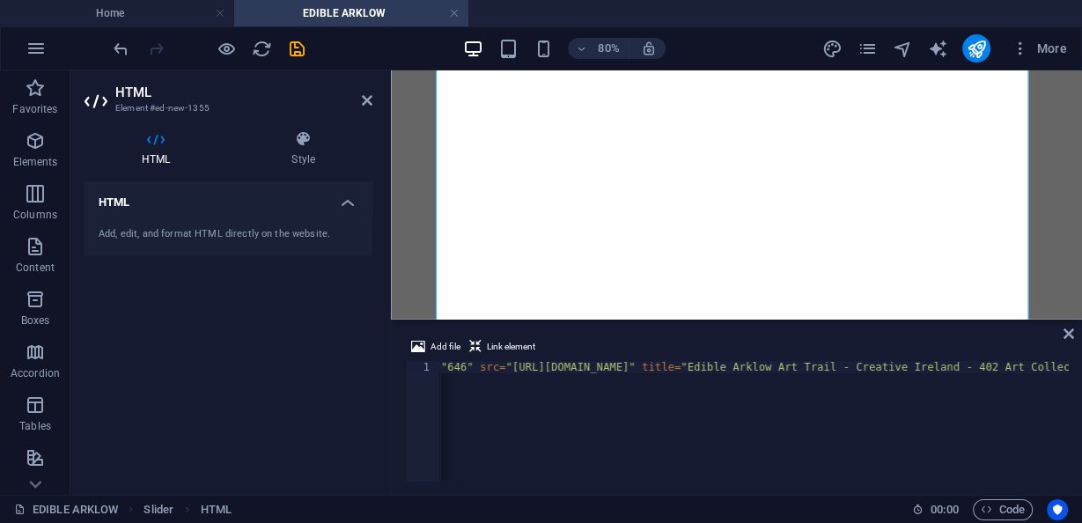
scroll to position [0, 0]
paste textarea
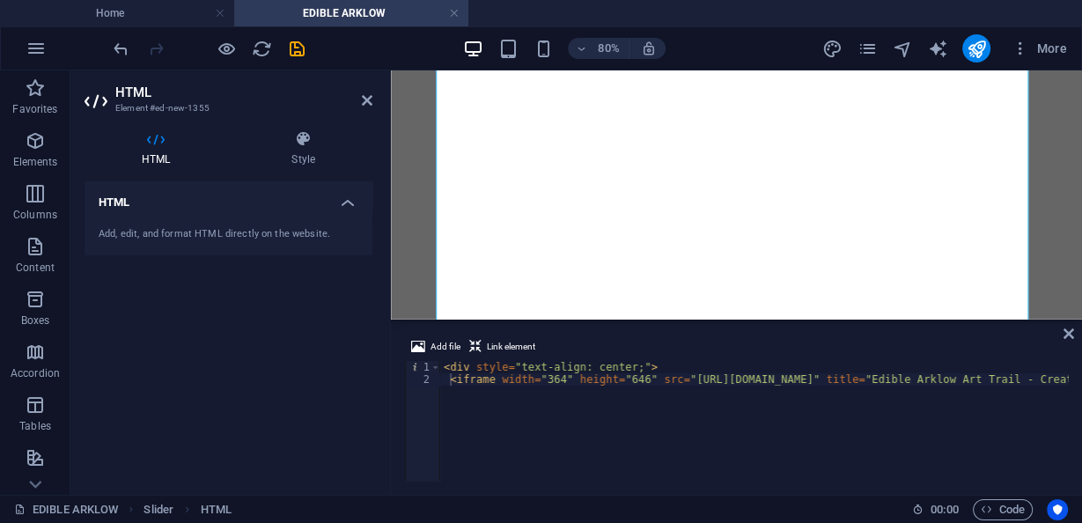
drag, startPoint x: 555, startPoint y: 481, endPoint x: 517, endPoint y: 462, distance: 42.1
click at [691, 468] on div "Add file Link element <iframe width="364" height="646" src="https://www.youtube…" at bounding box center [736, 408] width 691 height 172
click at [1073, 380] on div "Add file Link element <iframe width="364" height="646" src="https://www.youtube…" at bounding box center [736, 408] width 691 height 172
click at [1062, 378] on div "< div style = "text-align: center;" > < iframe width = "364" height = "646" src…" at bounding box center [20, 431] width 2095 height 141
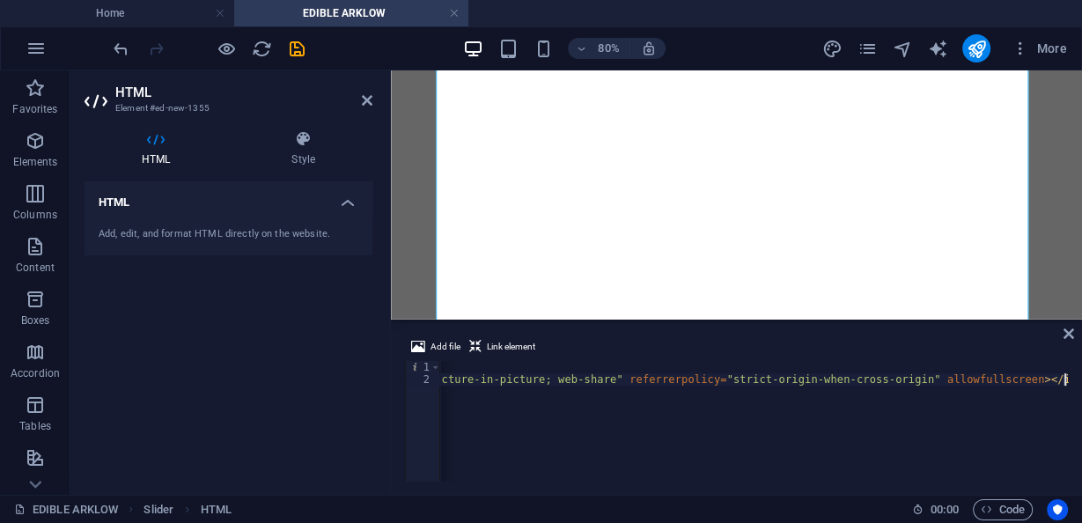
scroll to position [0, 1472]
paste textarea "</div>"
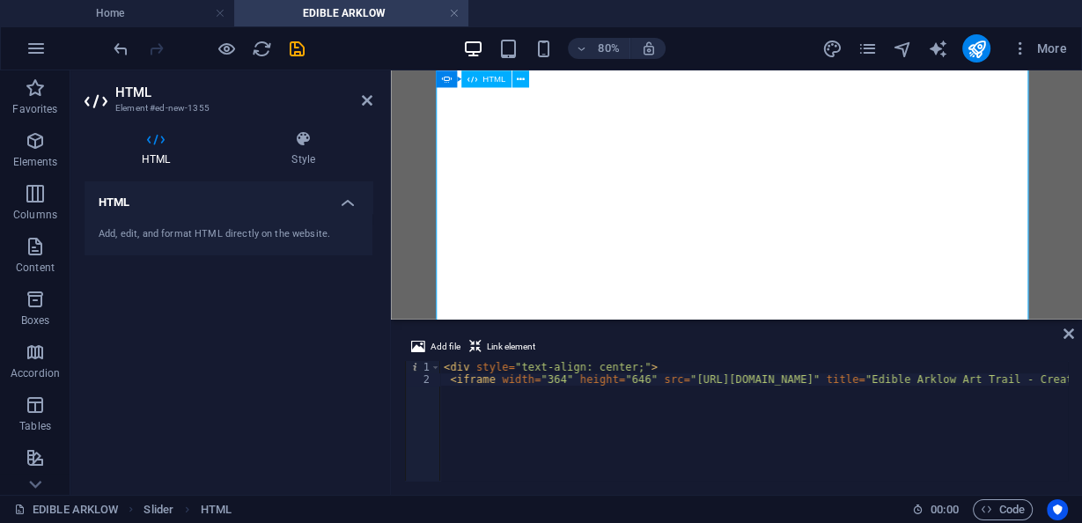
type textarea "<iframe width="364" height="646" src="https://www.youtube.com/embed/dx_bNTBvUQo…"
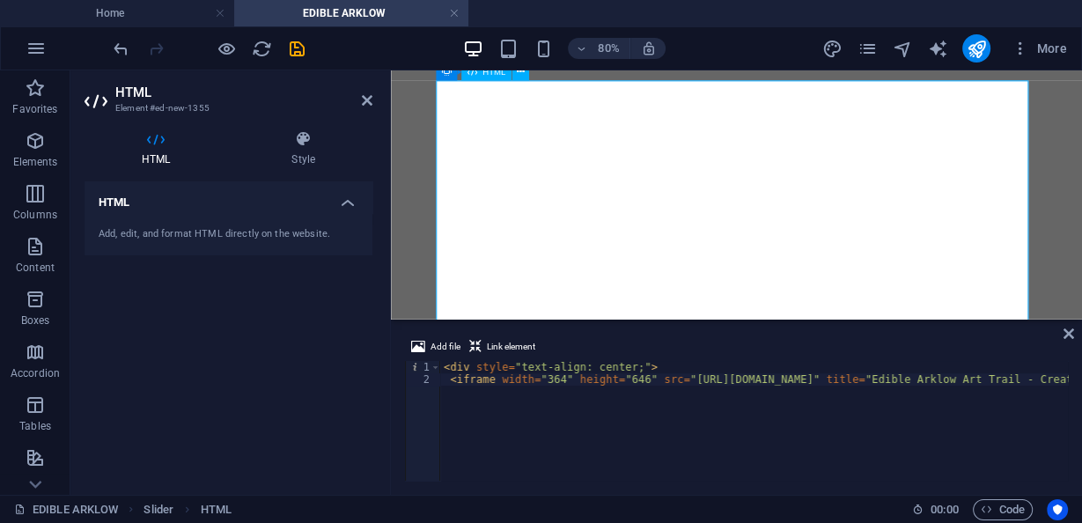
scroll to position [1916, 0]
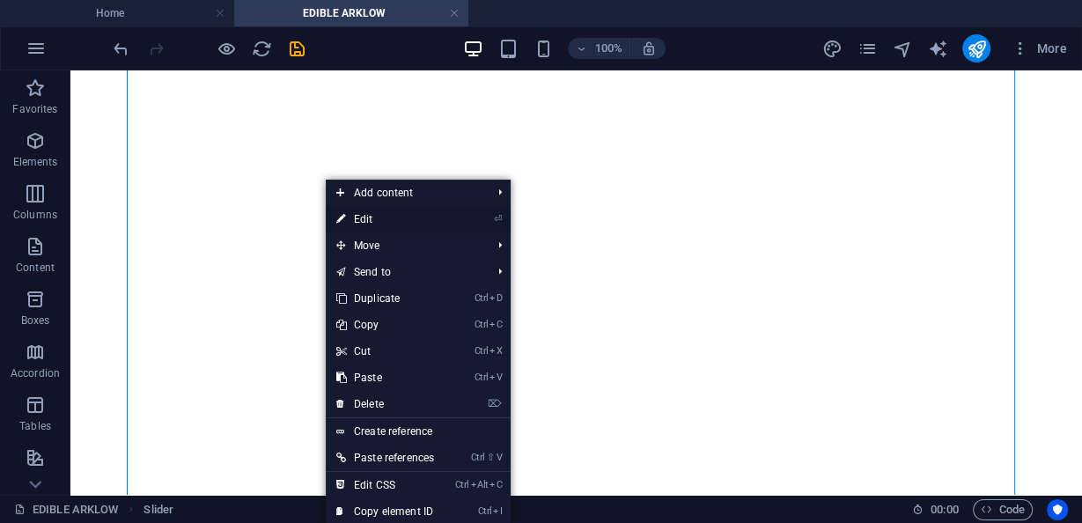
click at [354, 210] on link "⏎ Edit" at bounding box center [385, 219] width 119 height 26
select select "px"
select select "ms"
select select "s"
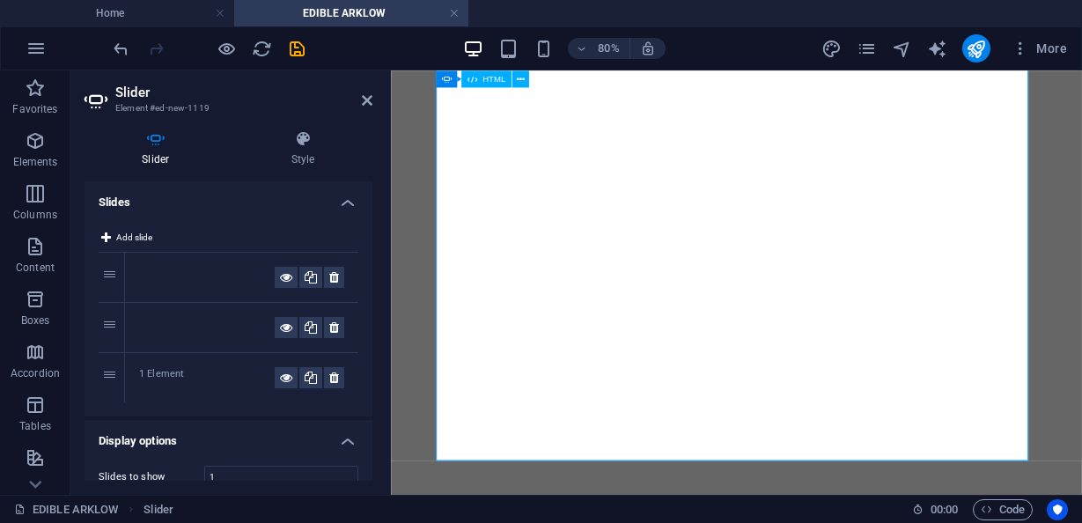
select select "px"
select select "ms"
select select "s"
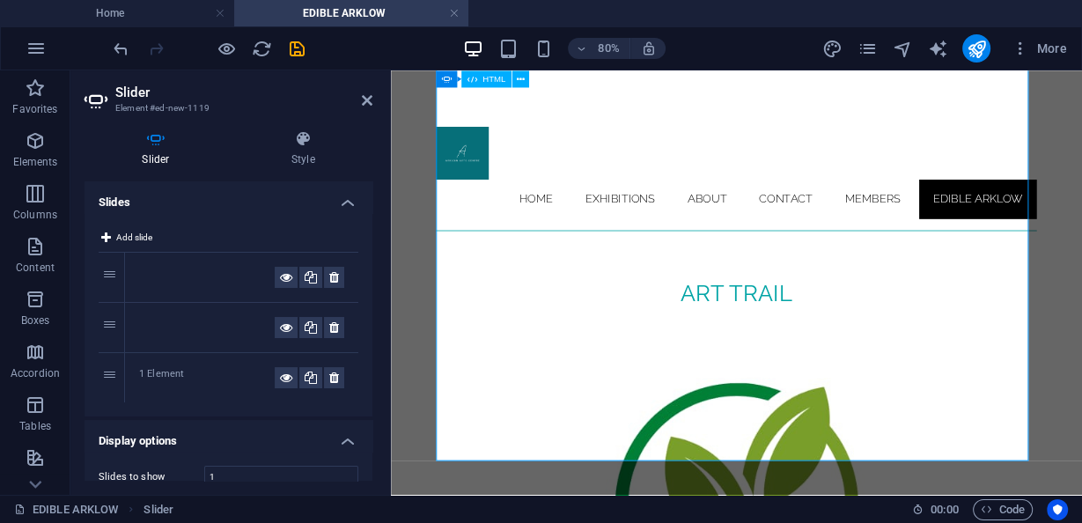
scroll to position [1916, 0]
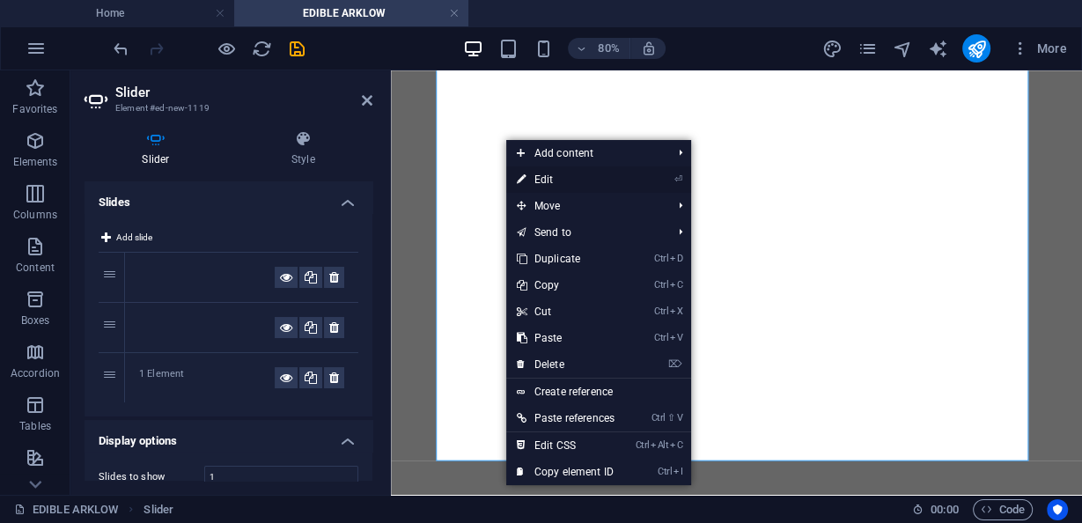
click at [530, 187] on link "⏎ Edit" at bounding box center [565, 179] width 119 height 26
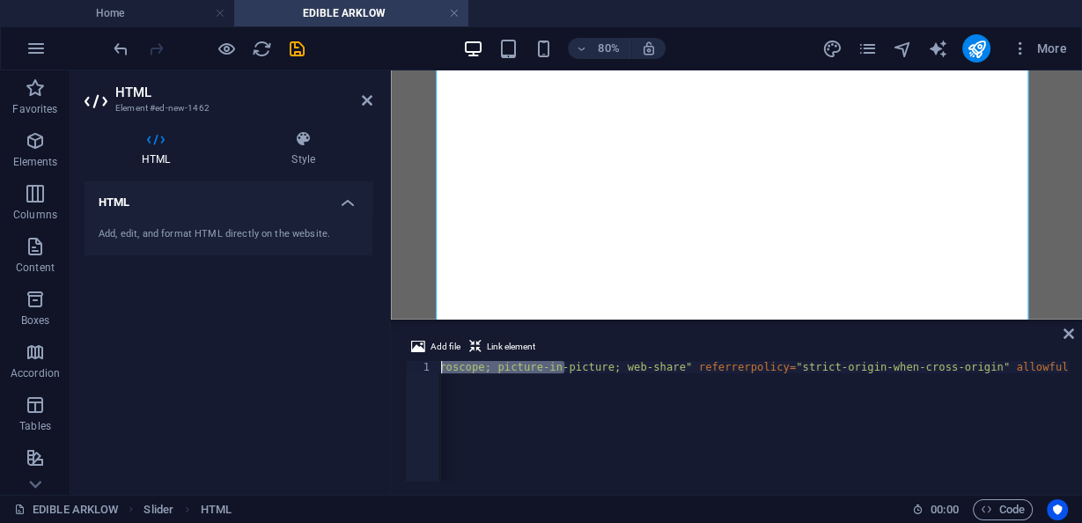
scroll to position [0, 1461]
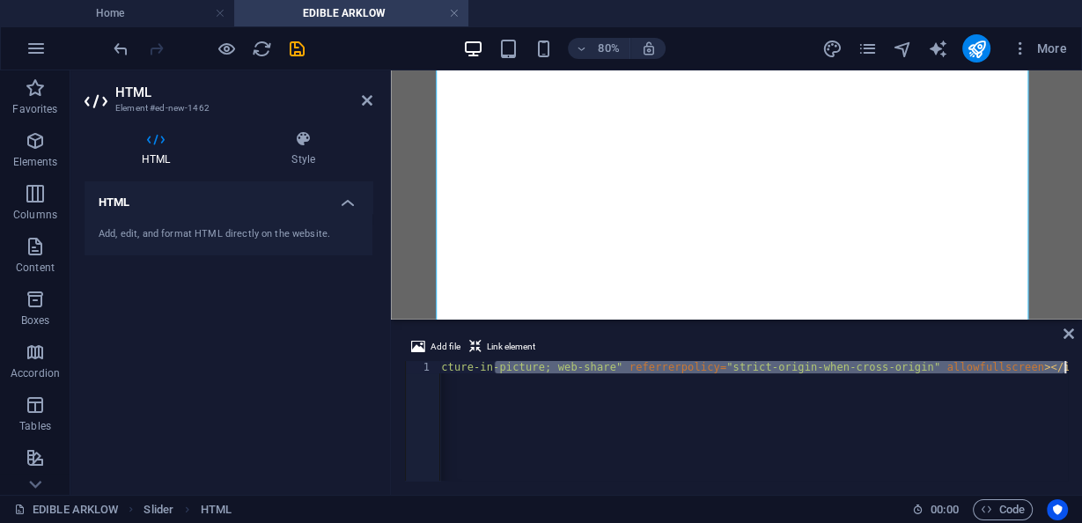
drag, startPoint x: 496, startPoint y: 365, endPoint x: 557, endPoint y: 387, distance: 64.6
click at [559, 389] on div "< iframe width = "364" height = "646" src = "https://www.youtube.com/embed/5qXZ…" at bounding box center [23, 431] width 2088 height 141
click at [555, 374] on div "< iframe width = "364" height = "646" src = "https://www.youtube.com/embed/5qXZ…" at bounding box center [753, 421] width 627 height 120
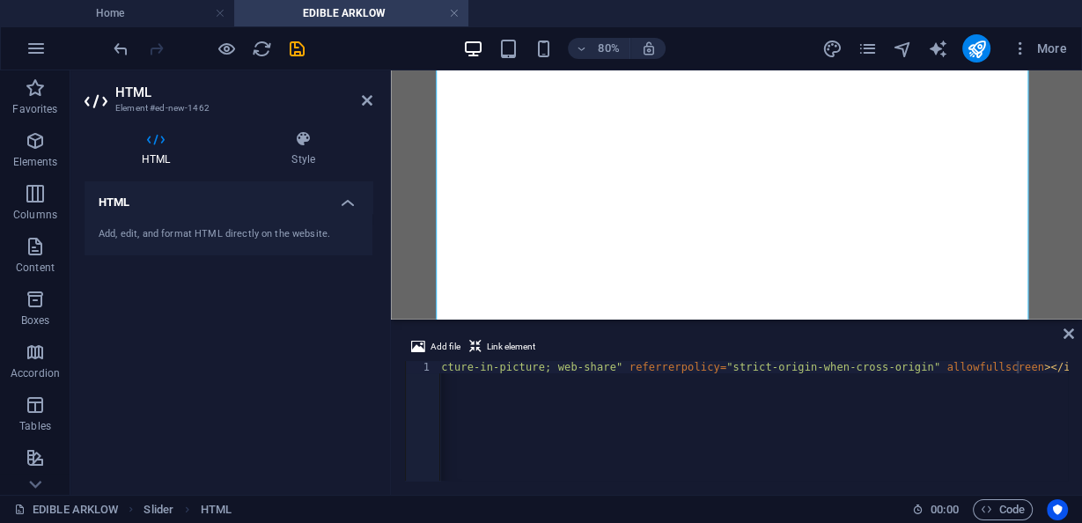
drag, startPoint x: 964, startPoint y: 481, endPoint x: 1012, endPoint y: 481, distance: 48.4
click at [944, 473] on div "Add file Link element <iframe width="364" height="646" src="https://www.youtube…" at bounding box center [736, 408] width 691 height 172
paste textarea
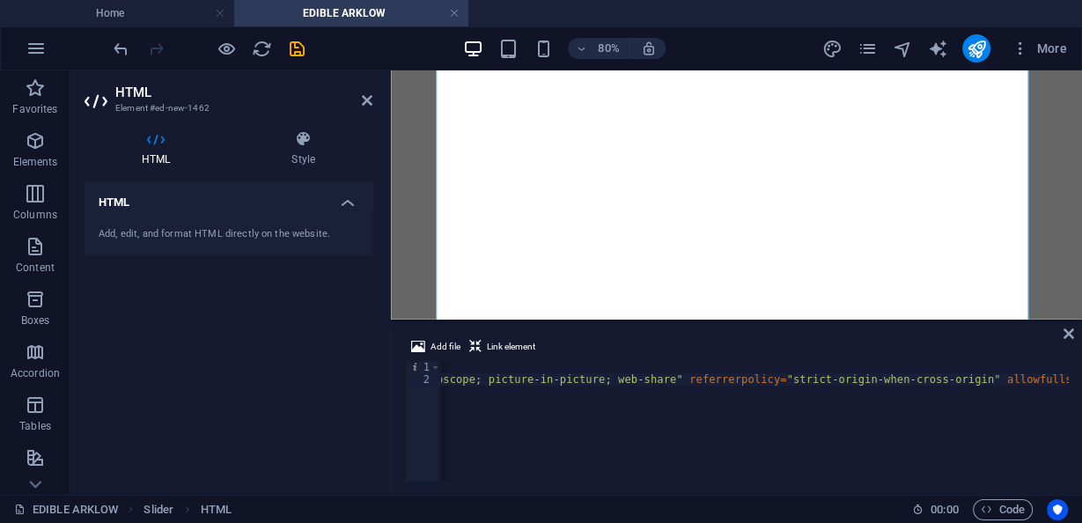
scroll to position [0, 1467]
click at [1067, 379] on div "Add file Link element <iframe width="364" height="646" src="https://www.youtube…" at bounding box center [736, 408] width 691 height 172
click at [1061, 380] on div "< div style = "text-align: center;" > < iframe width = "364" height = "646" src…" at bounding box center [20, 431] width 2095 height 141
paste textarea "</div>"
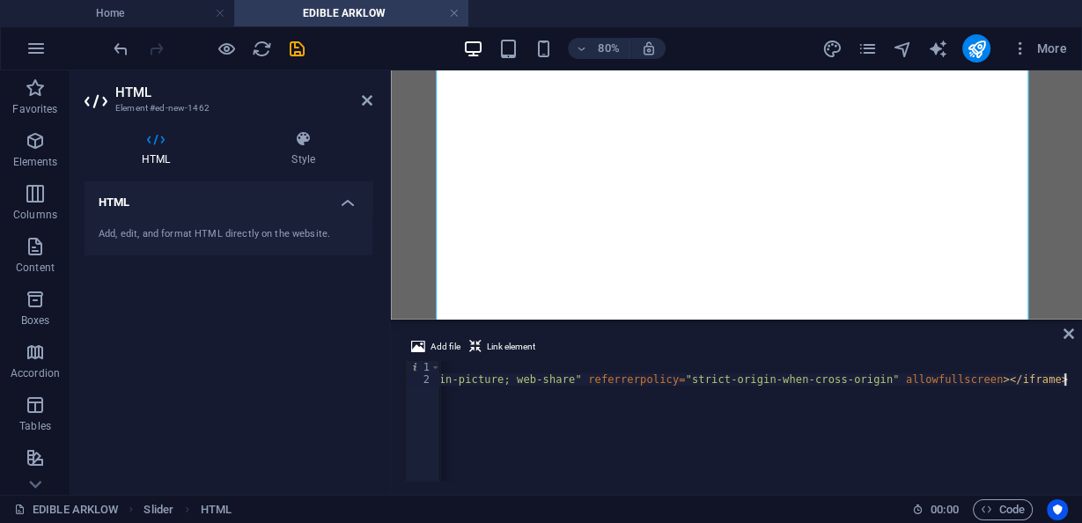
scroll to position [0, 1508]
click at [733, 385] on div "< div style = "text-align: center;" > < iframe width = "364" height = "646" src…" at bounding box center [0, 431] width 2136 height 141
type textarea "<iframe width="364" height="646" src="https://www.youtube.com/embed/5qXZ8OaqAXg…"
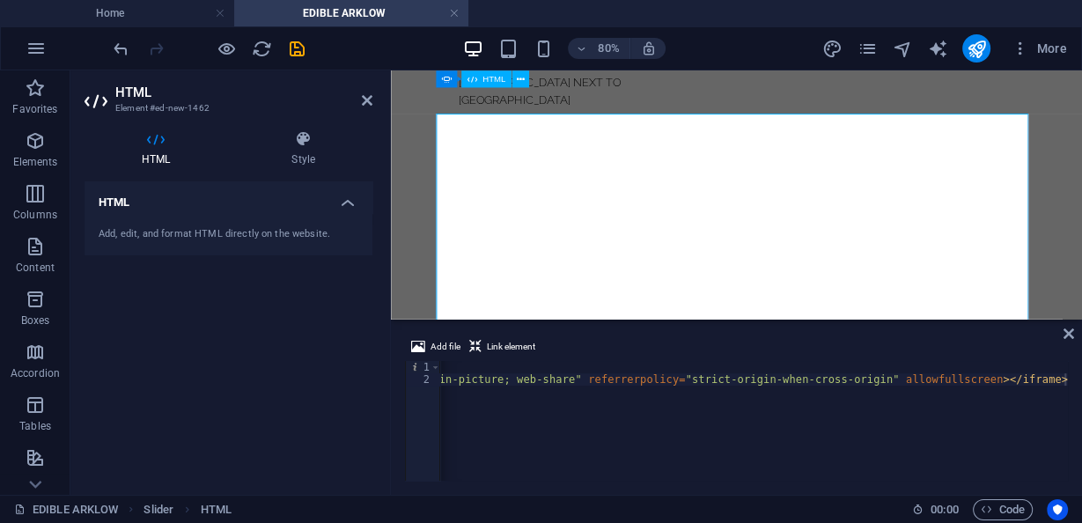
scroll to position [1775, 0]
click at [1063, 335] on icon at bounding box center [1068, 333] width 11 height 14
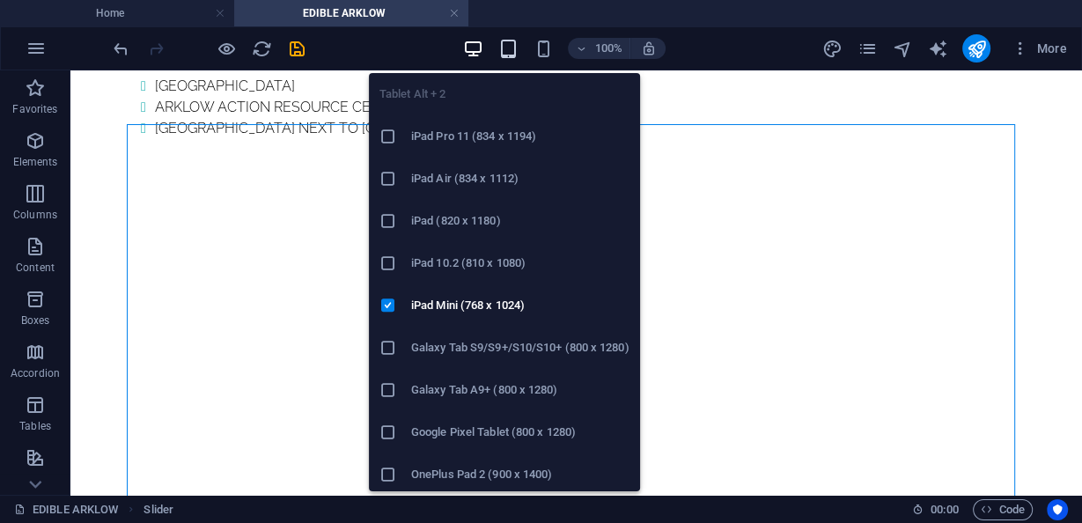
click at [512, 43] on icon "button" at bounding box center [508, 49] width 20 height 20
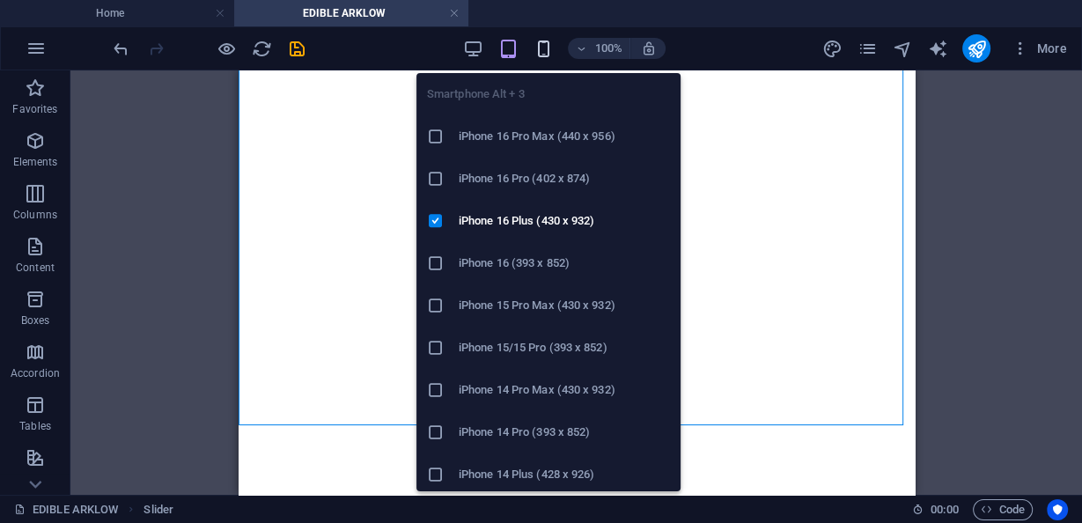
click at [548, 51] on icon "button" at bounding box center [543, 49] width 20 height 20
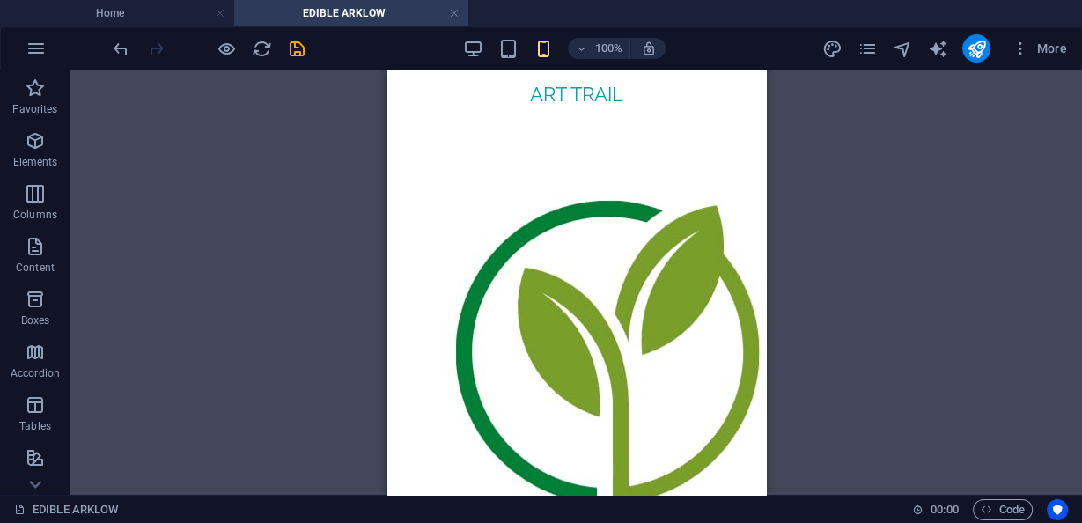
scroll to position [0, 0]
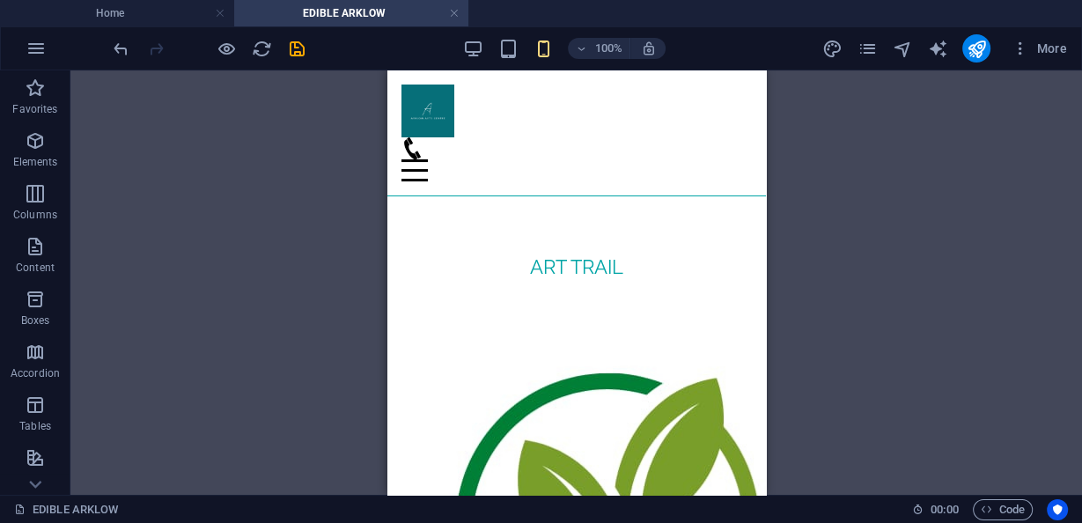
drag, startPoint x: 762, startPoint y: 237, endPoint x: 1153, endPoint y: 172, distance: 396.1
click at [302, 55] on icon "save" at bounding box center [297, 49] width 20 height 20
checkbox input "false"
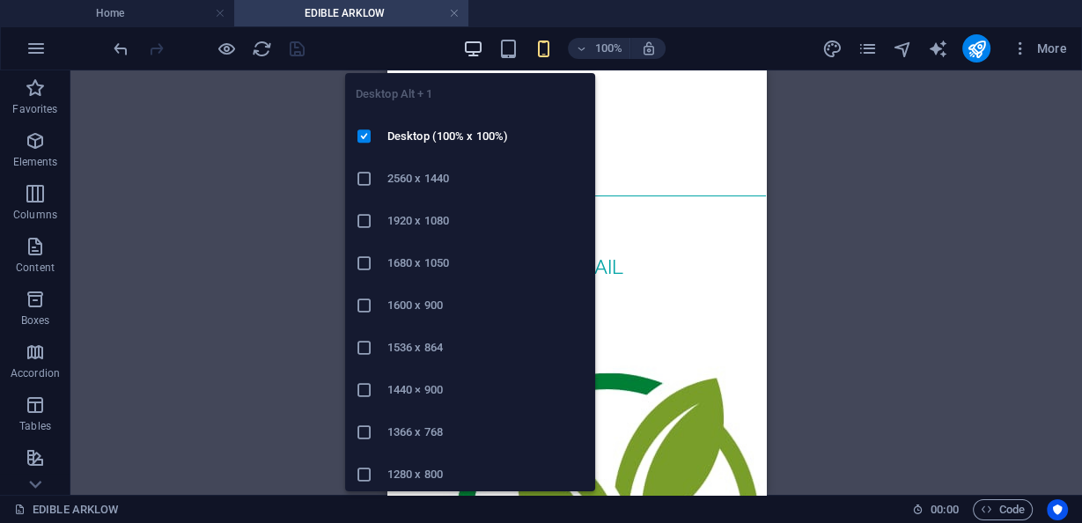
click at [479, 52] on icon "button" at bounding box center [473, 49] width 20 height 20
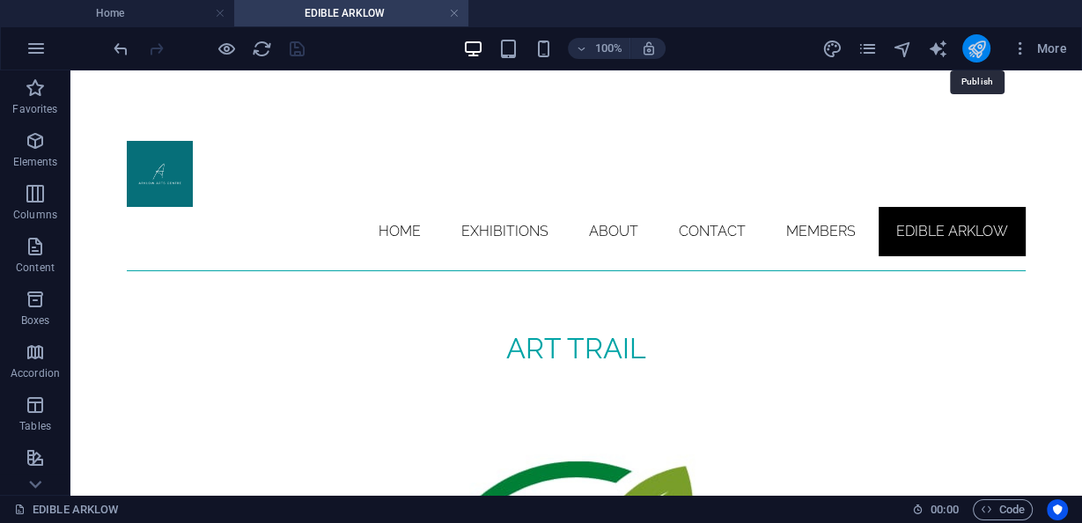
click at [976, 50] on icon "publish" at bounding box center [975, 49] width 20 height 20
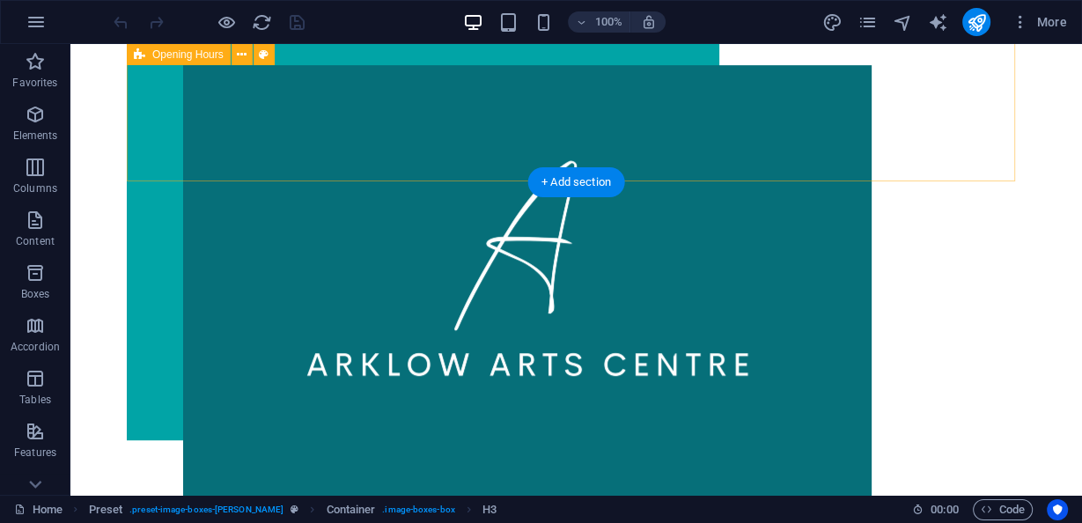
scroll to position [479, 0]
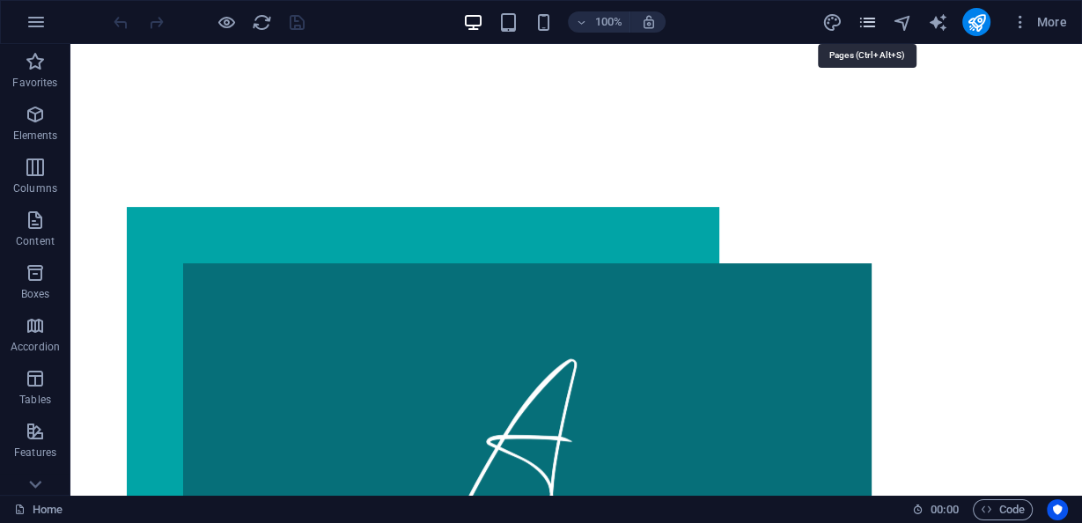
click at [868, 24] on icon "pages" at bounding box center [866, 22] width 20 height 20
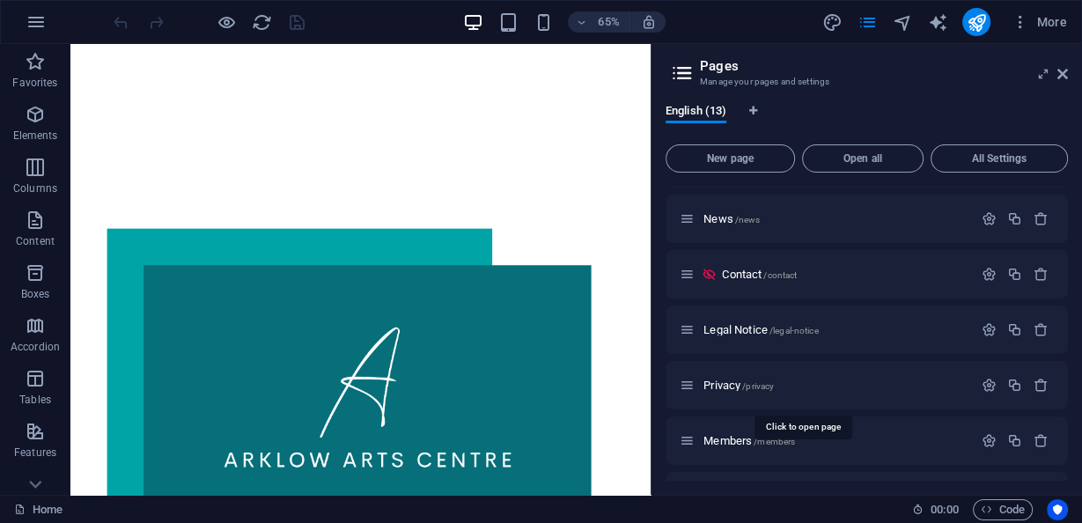
scroll to position [405, 0]
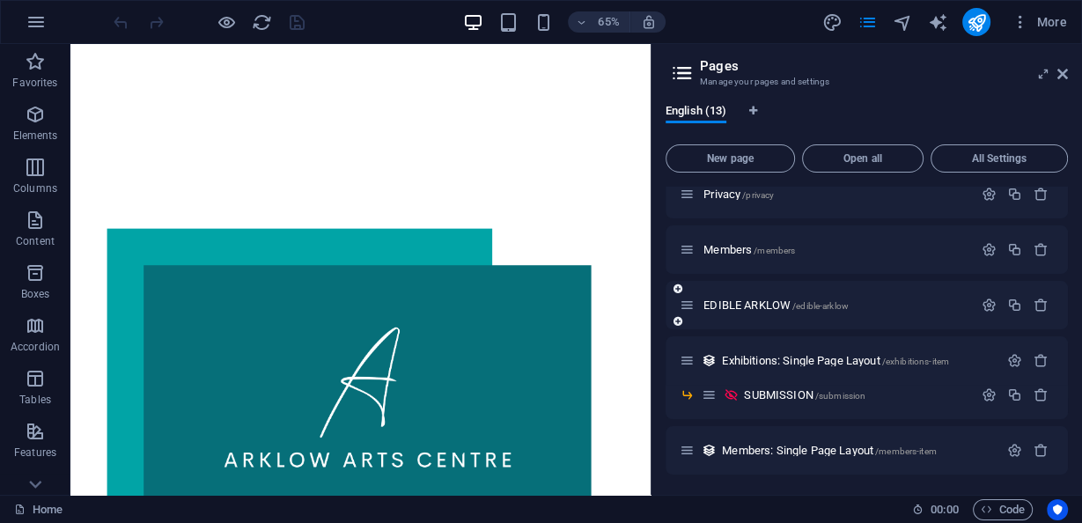
click at [749, 312] on div "EDIBLE ARKLOW /edible-arklow" at bounding box center [825, 305] width 293 height 20
click at [746, 302] on span "EDIBLE ARKLOW /edible-arklow" at bounding box center [775, 304] width 145 height 13
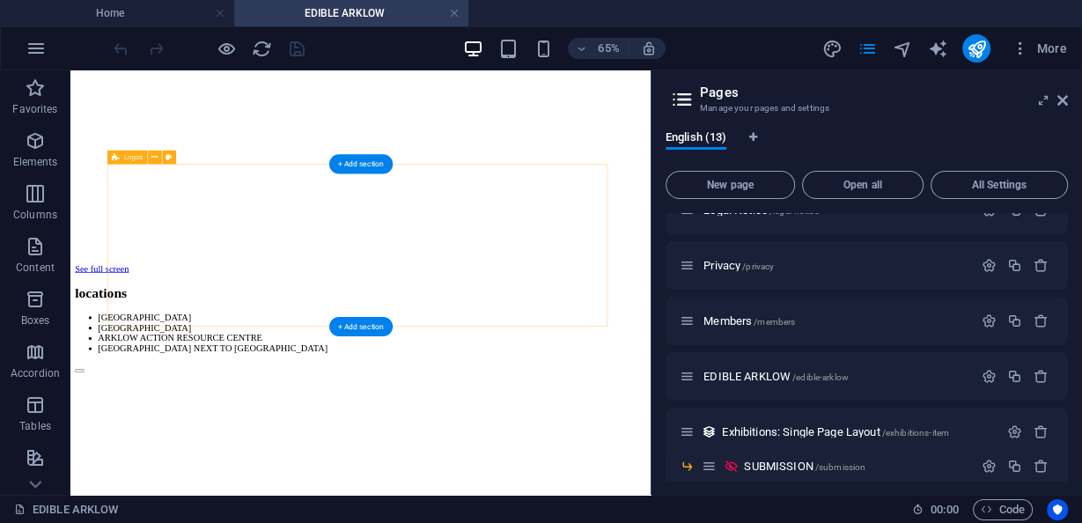
scroll to position [2253, 0]
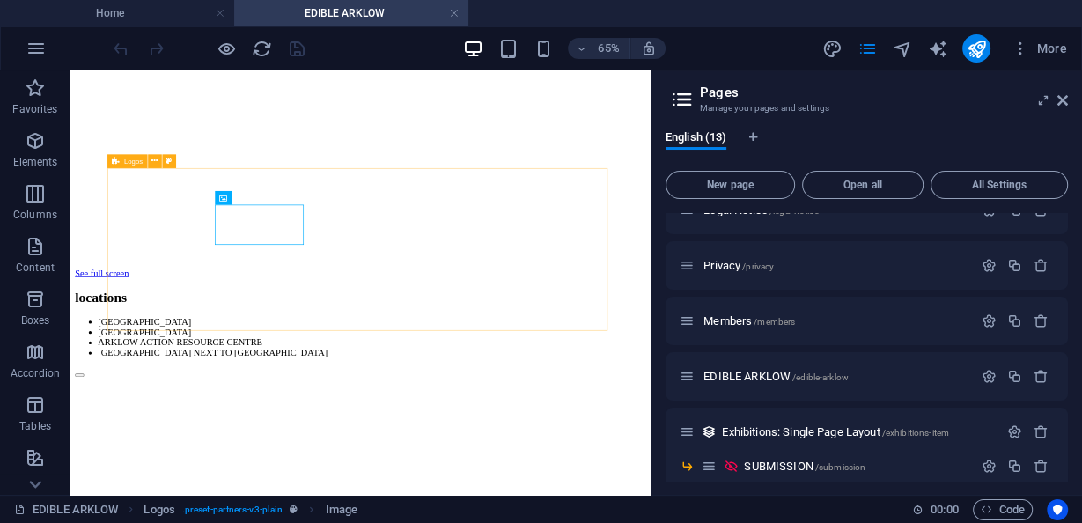
click at [127, 159] on span "Logos" at bounding box center [132, 161] width 18 height 7
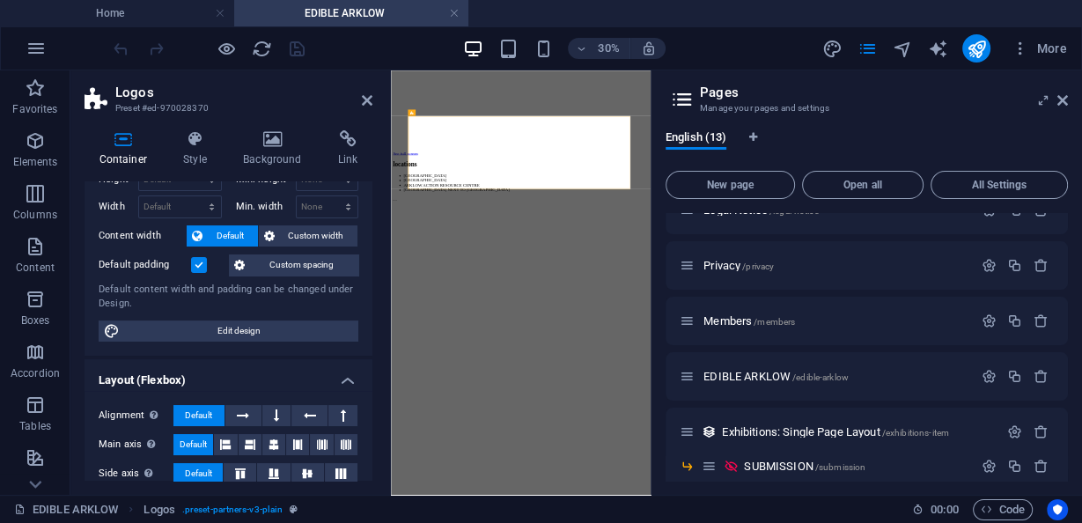
scroll to position [282, 0]
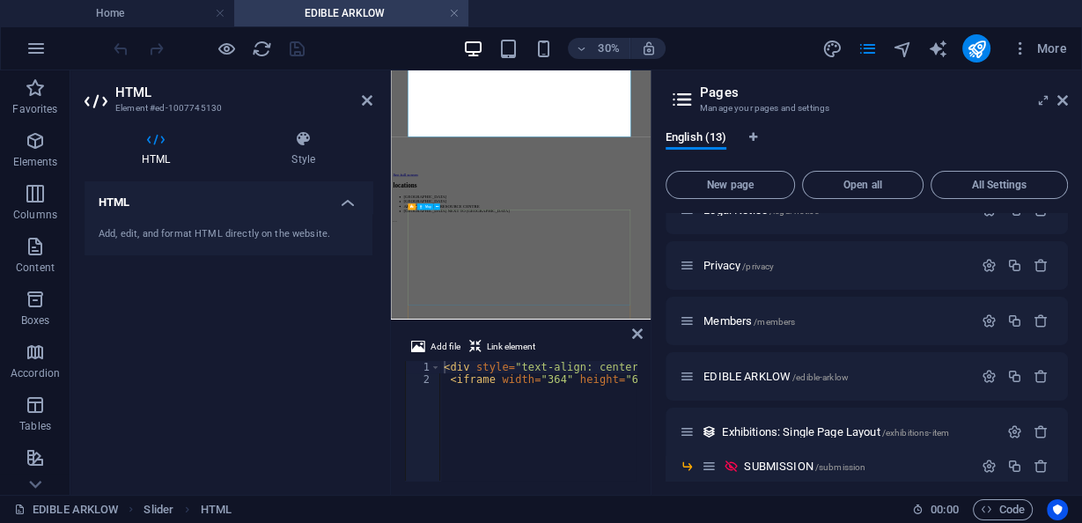
scroll to position [2183, 0]
drag, startPoint x: 747, startPoint y: 466, endPoint x: 1046, endPoint y: 257, distance: 364.7
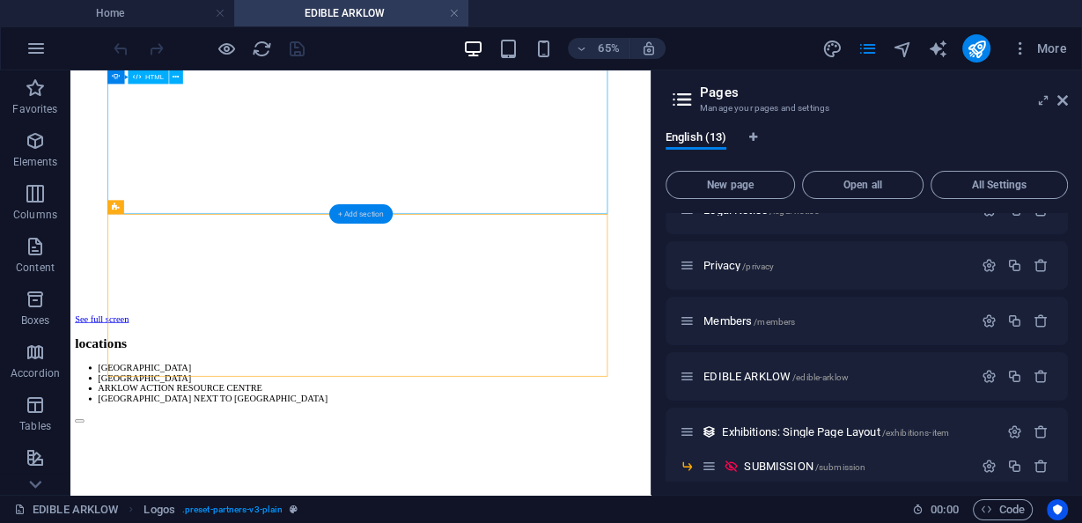
click at [380, 205] on div "+ Add section" at bounding box center [359, 213] width 63 height 19
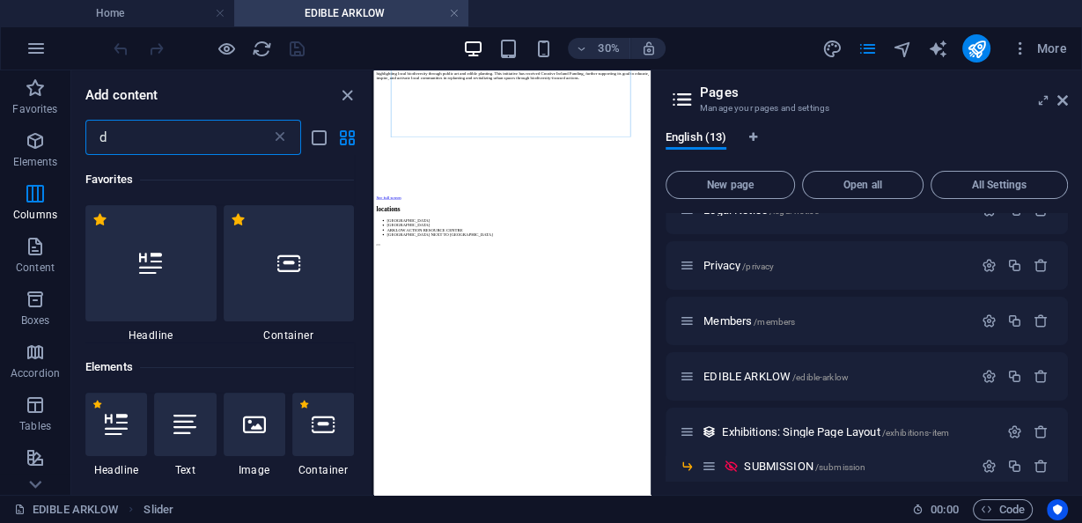
scroll to position [0, 0]
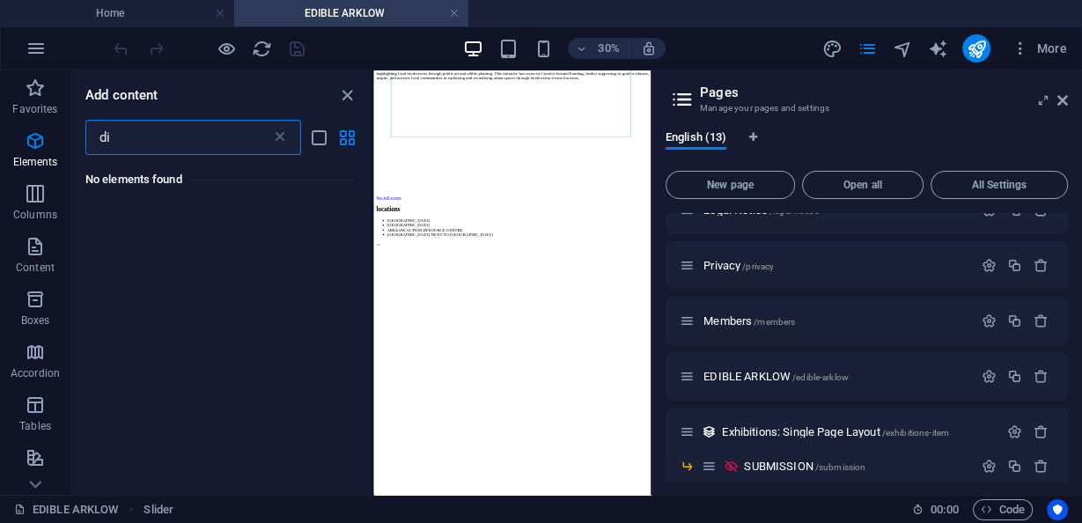
type input "d"
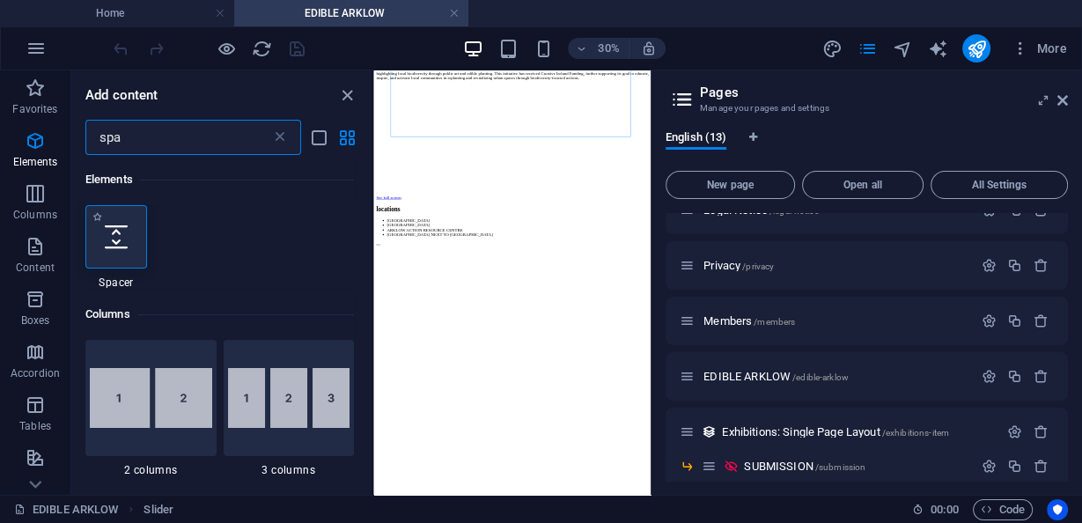
type input "spa"
click at [119, 229] on icon at bounding box center [116, 236] width 23 height 23
select select "px"
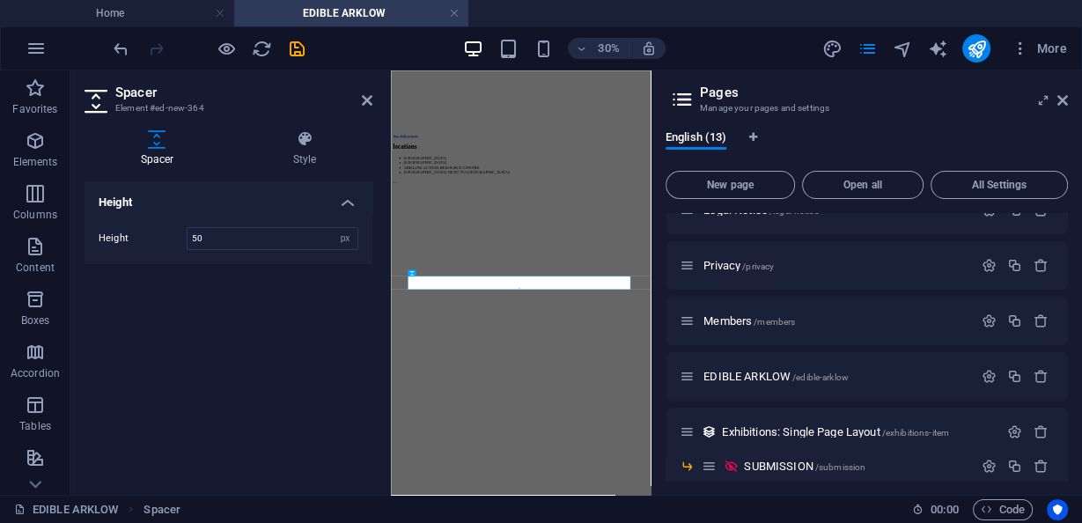
scroll to position [1719, 0]
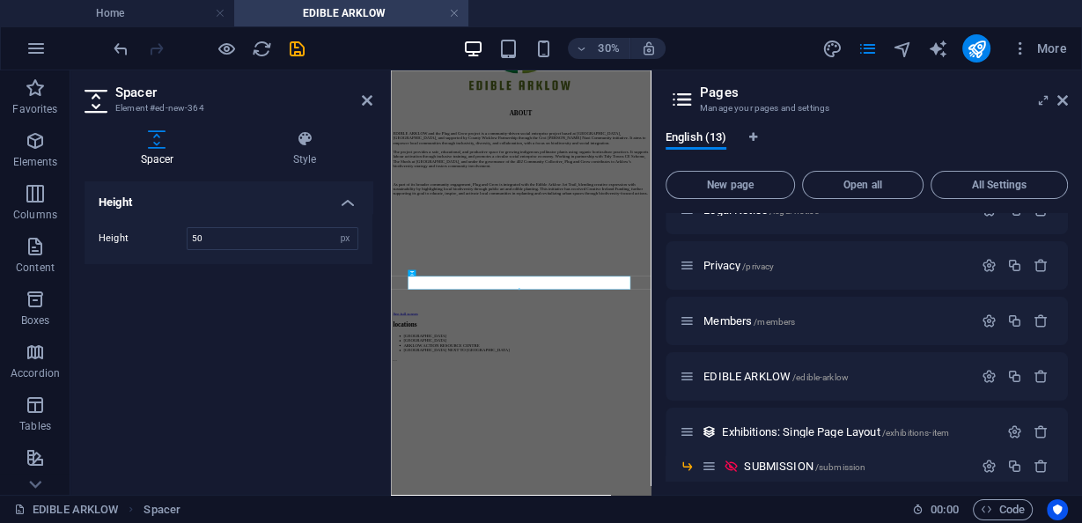
click at [367, 96] on icon at bounding box center [367, 100] width 11 height 14
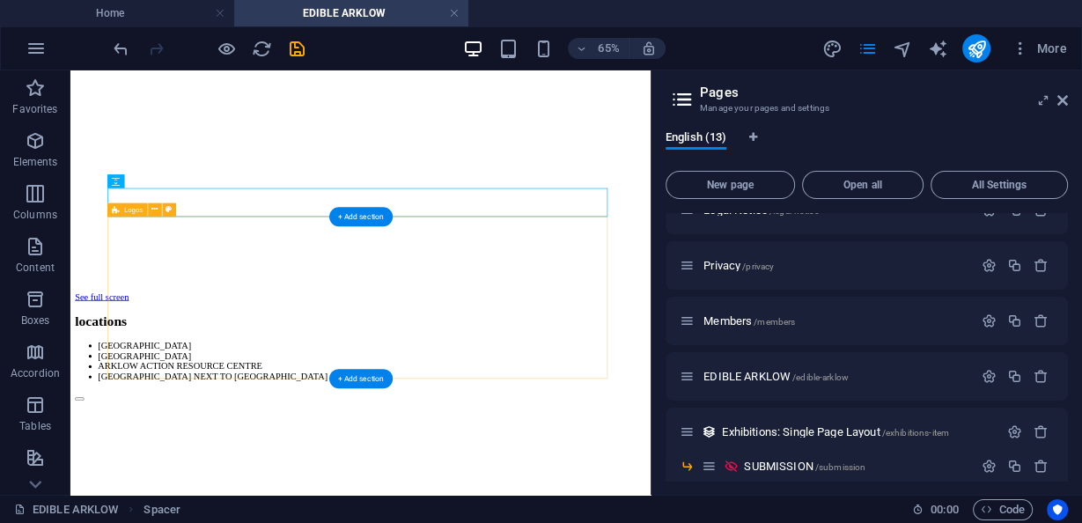
scroll to position [2240, 0]
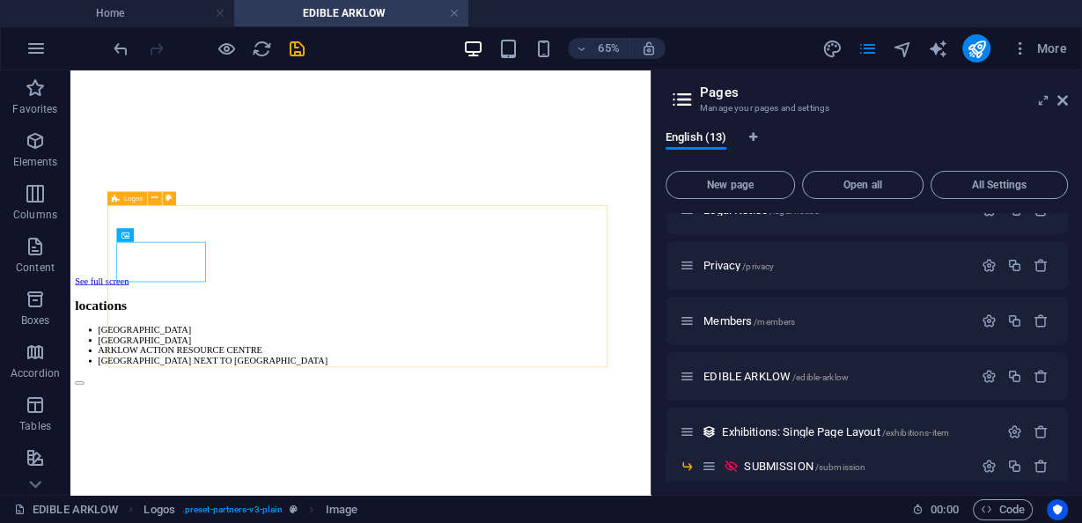
click at [129, 198] on span "Logos" at bounding box center [132, 198] width 18 height 7
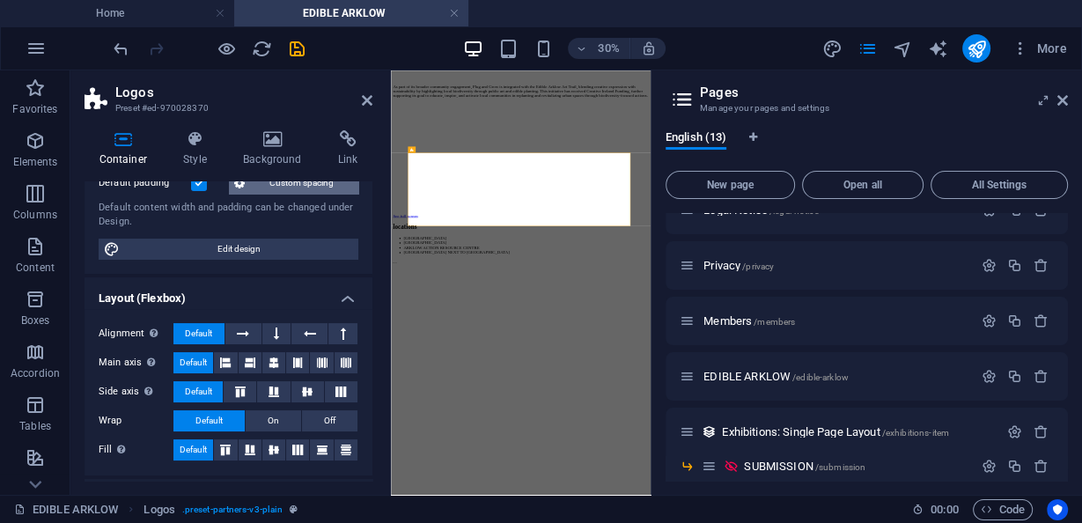
scroll to position [2029, 0]
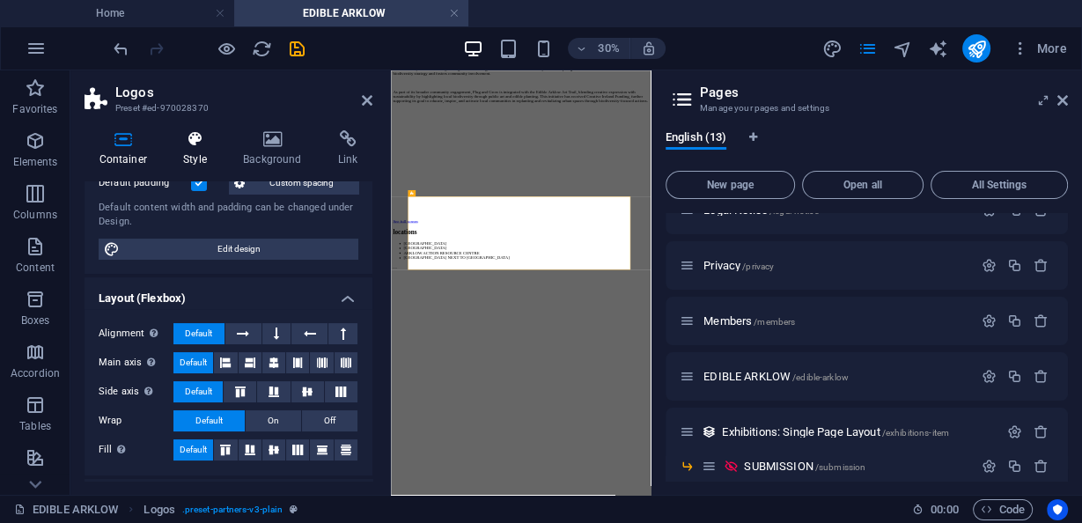
click at [208, 140] on icon at bounding box center [195, 139] width 53 height 18
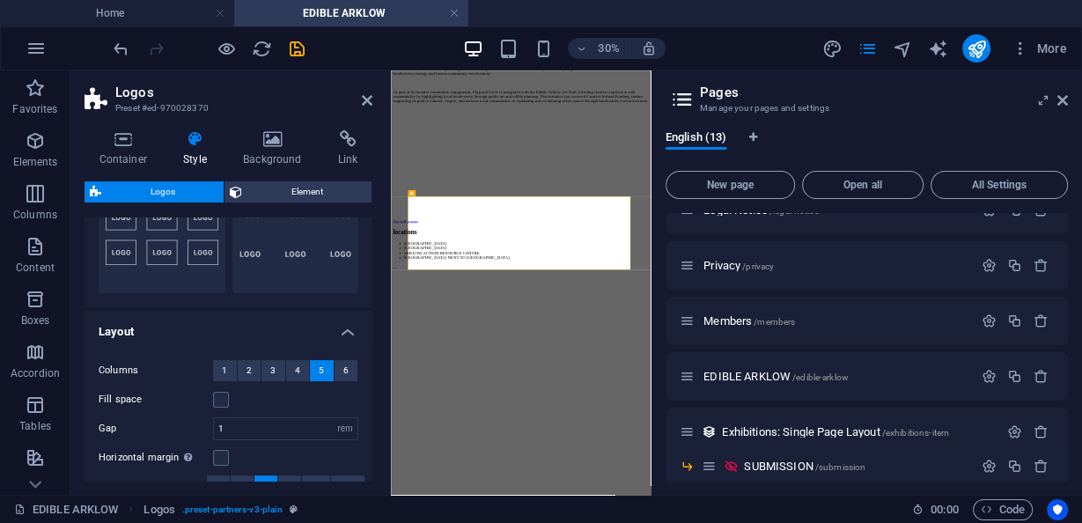
scroll to position [211, 0]
click at [348, 364] on button "6" at bounding box center [346, 368] width 24 height 21
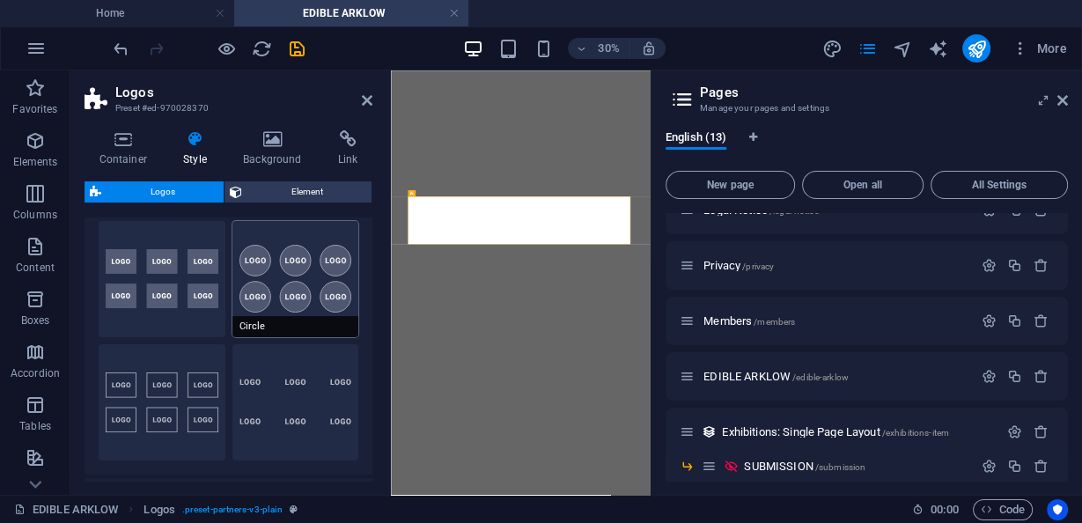
scroll to position [0, 0]
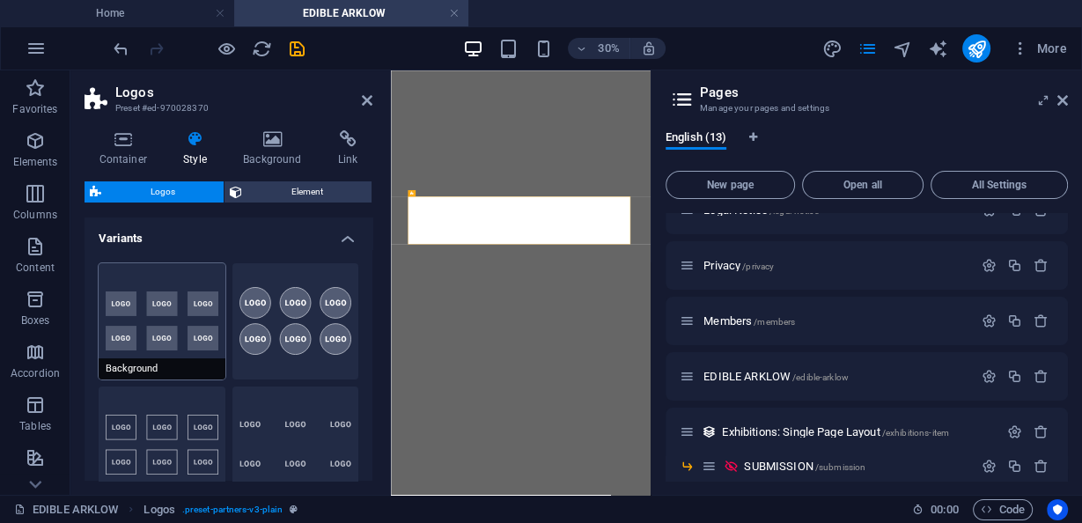
click at [204, 315] on button "Background" at bounding box center [162, 321] width 127 height 116
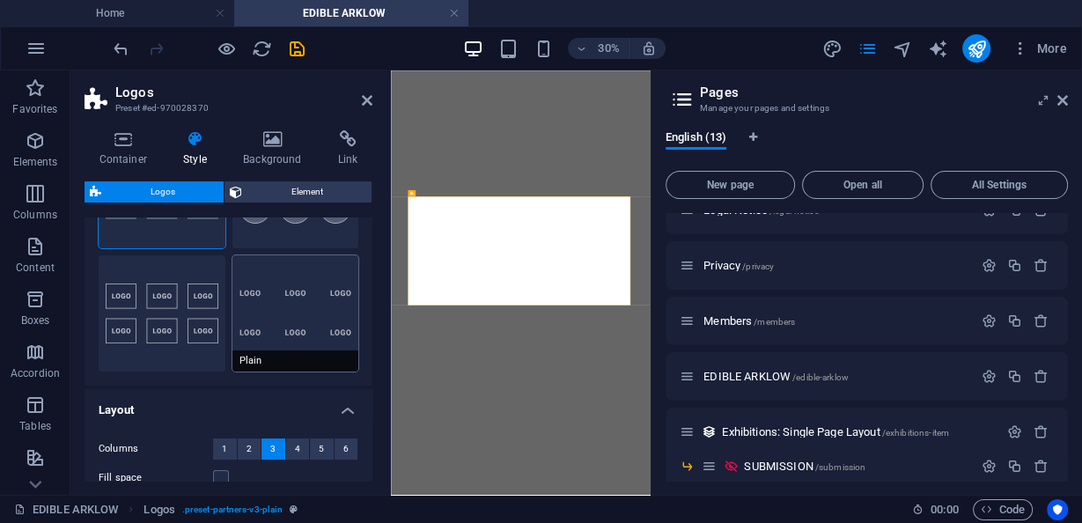
scroll to position [141, 0]
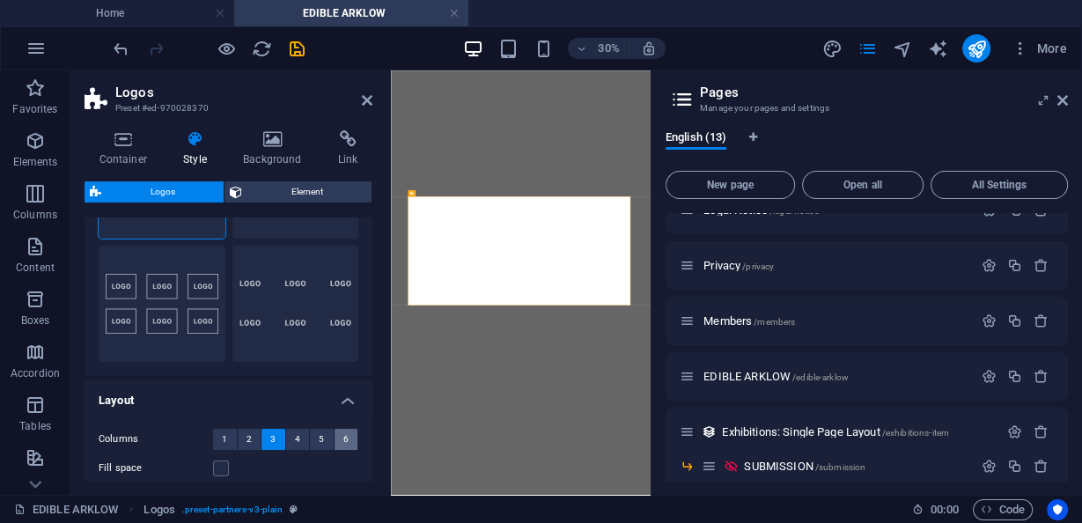
click at [343, 433] on span "6" at bounding box center [345, 439] width 5 height 21
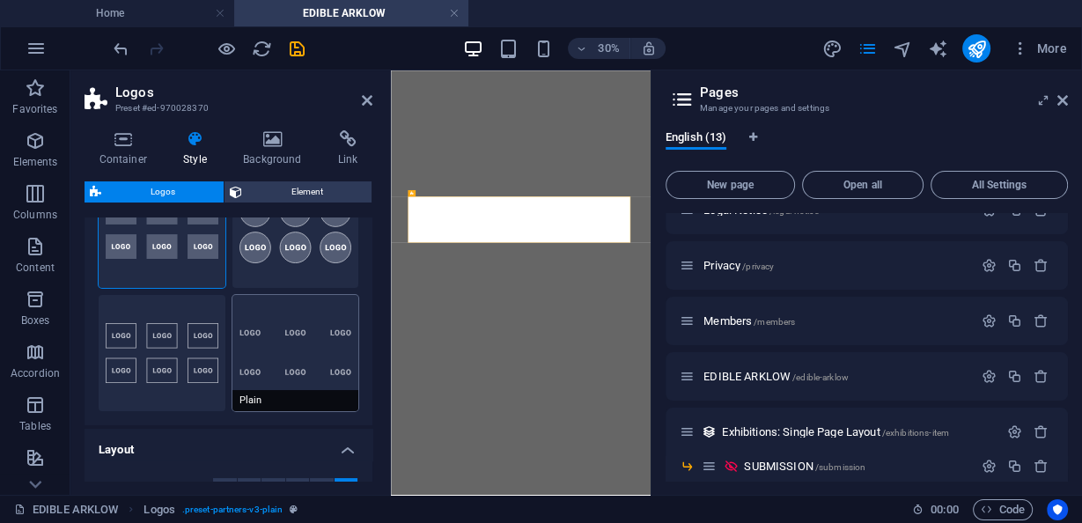
scroll to position [0, 0]
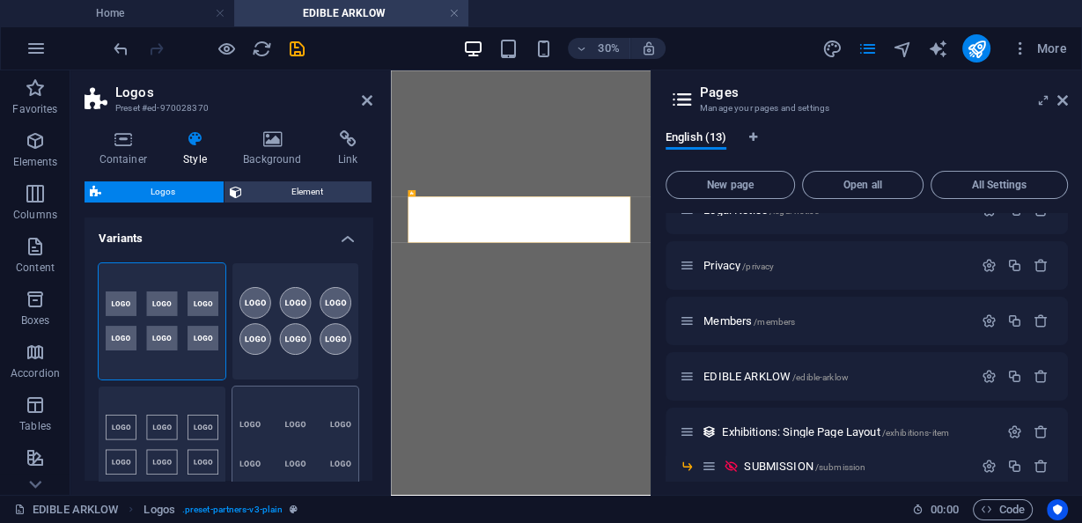
click at [303, 397] on button "Plain" at bounding box center [295, 444] width 127 height 116
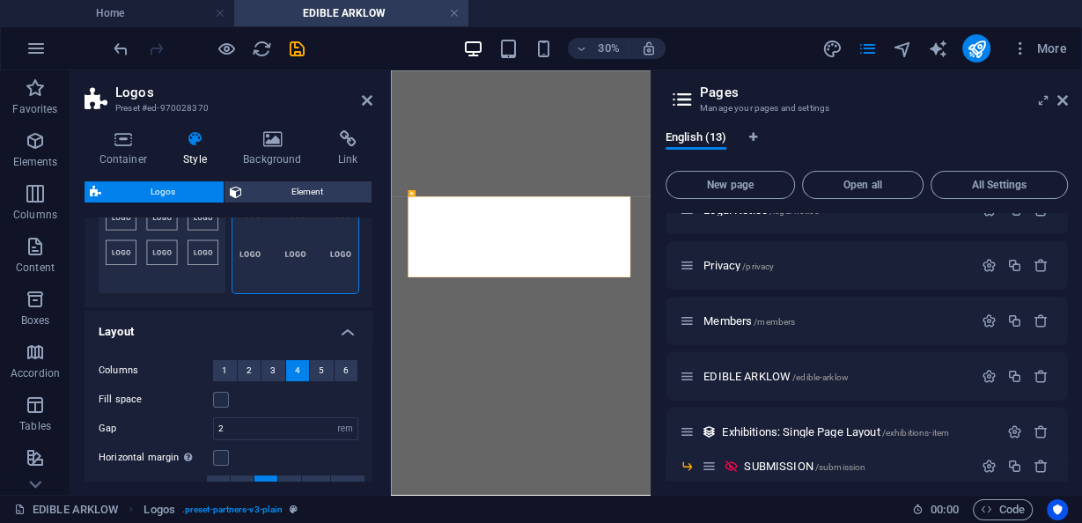
scroll to position [211, 0]
click at [338, 375] on button "6" at bounding box center [346, 368] width 24 height 21
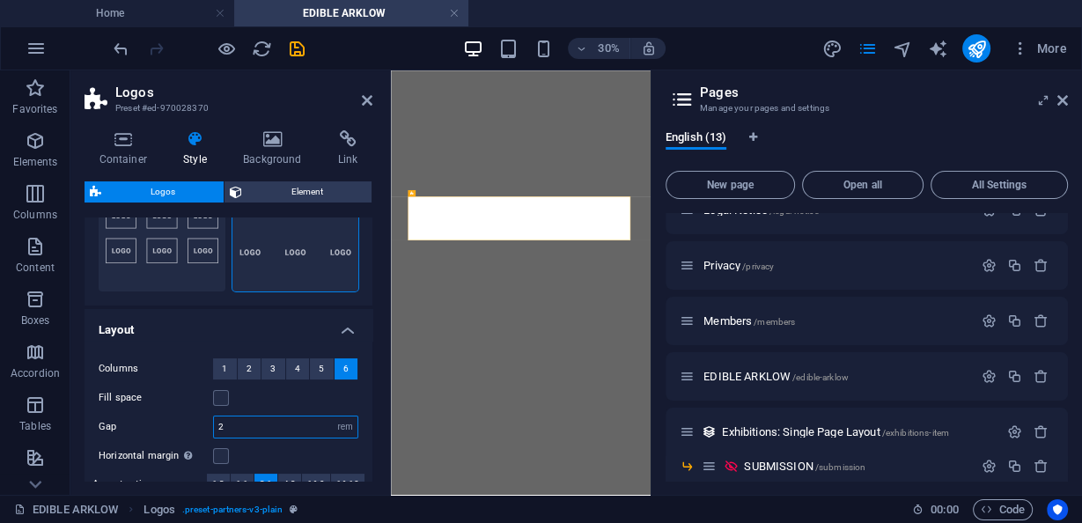
drag, startPoint x: 220, startPoint y: 424, endPoint x: 202, endPoint y: 419, distance: 19.2
click at [202, 419] on div "Gap 2 px rem % vh vw" at bounding box center [229, 426] width 260 height 23
click at [282, 394] on div "Fill space" at bounding box center [229, 397] width 260 height 21
drag, startPoint x: 216, startPoint y: 423, endPoint x: 235, endPoint y: 422, distance: 19.4
click at [216, 422] on input "1" at bounding box center [285, 426] width 143 height 21
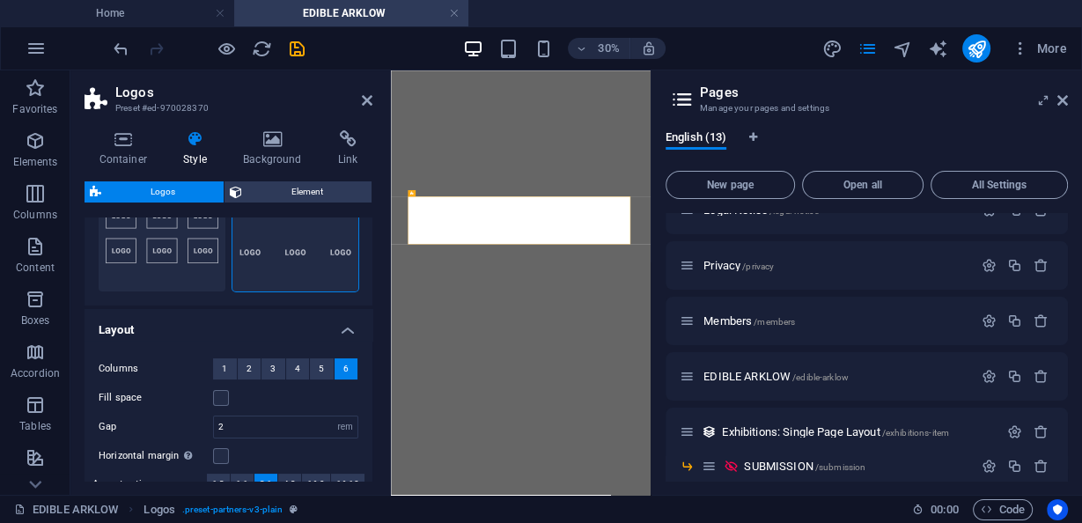
click at [268, 399] on div "Fill space" at bounding box center [229, 397] width 260 height 21
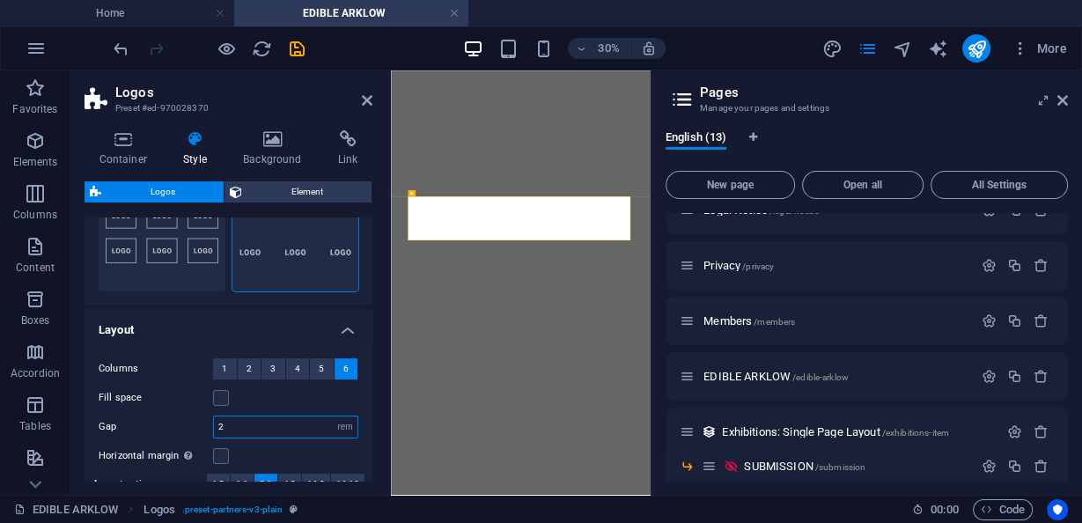
click at [237, 422] on input "2" at bounding box center [285, 426] width 143 height 21
drag, startPoint x: 240, startPoint y: 427, endPoint x: 205, endPoint y: 415, distance: 37.0
click at [205, 415] on div "Gap 2 px rem % vh vw" at bounding box center [229, 426] width 260 height 23
type input "1"
click at [273, 398] on div "Fill space" at bounding box center [229, 397] width 260 height 21
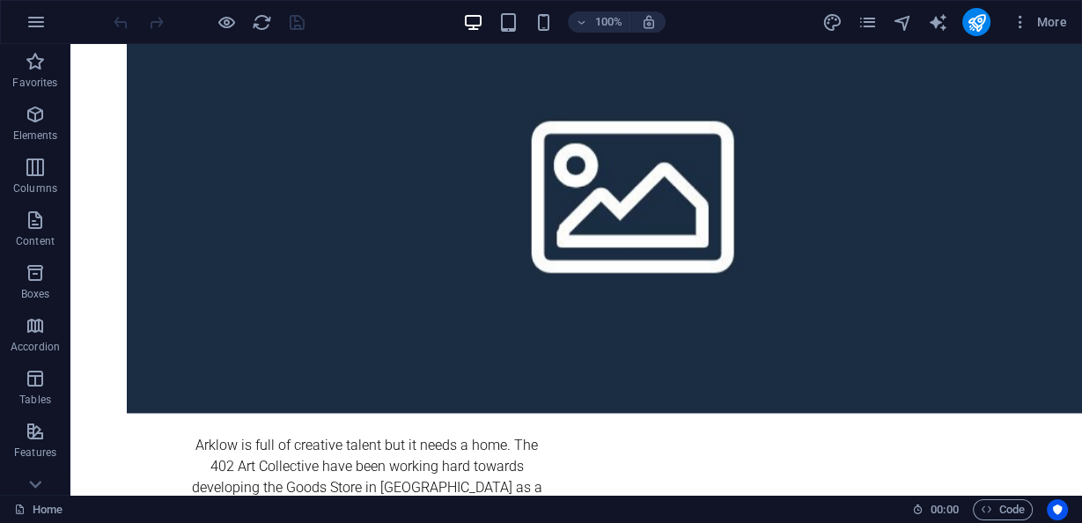
scroll to position [1535, 0]
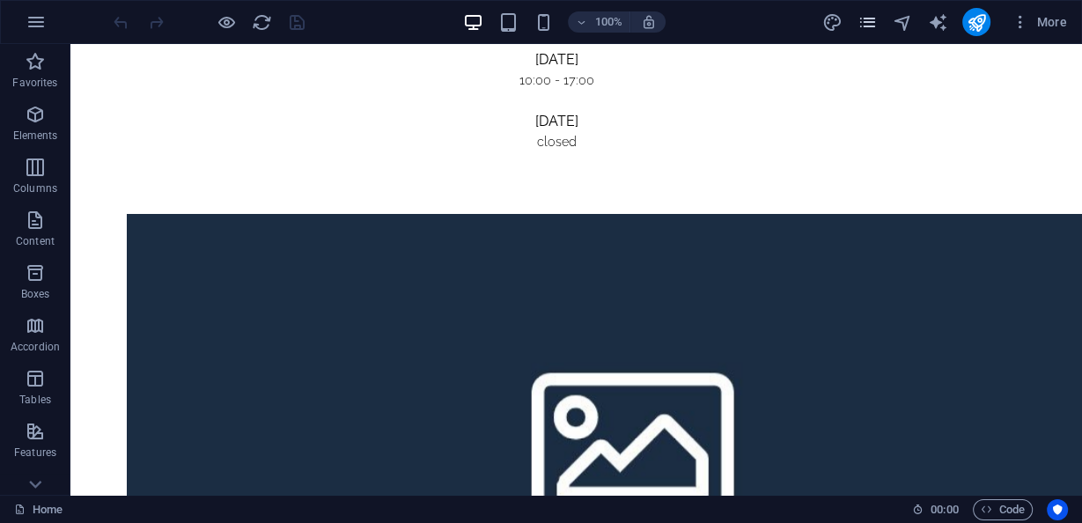
click at [869, 28] on icon "pages" at bounding box center [866, 22] width 20 height 20
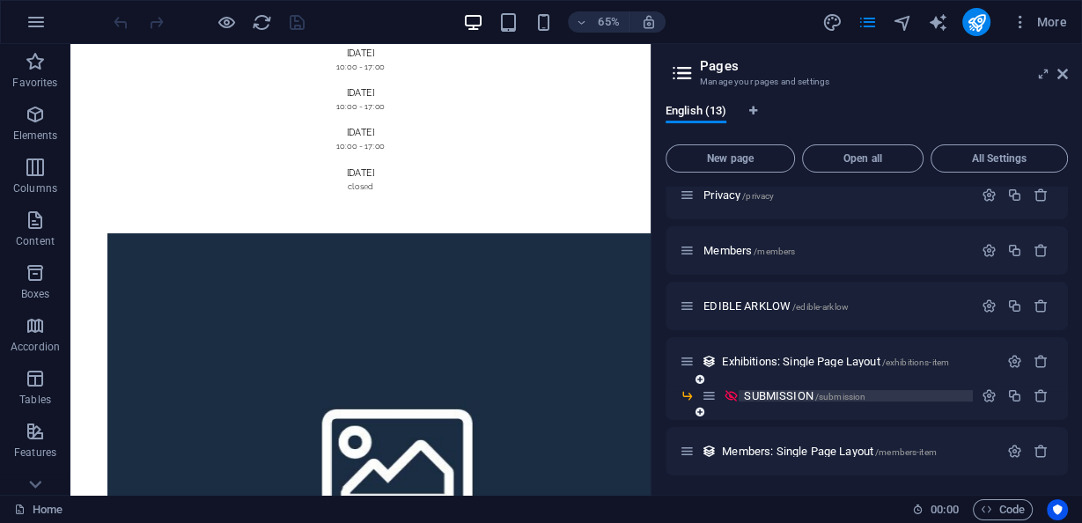
scroll to position [405, 0]
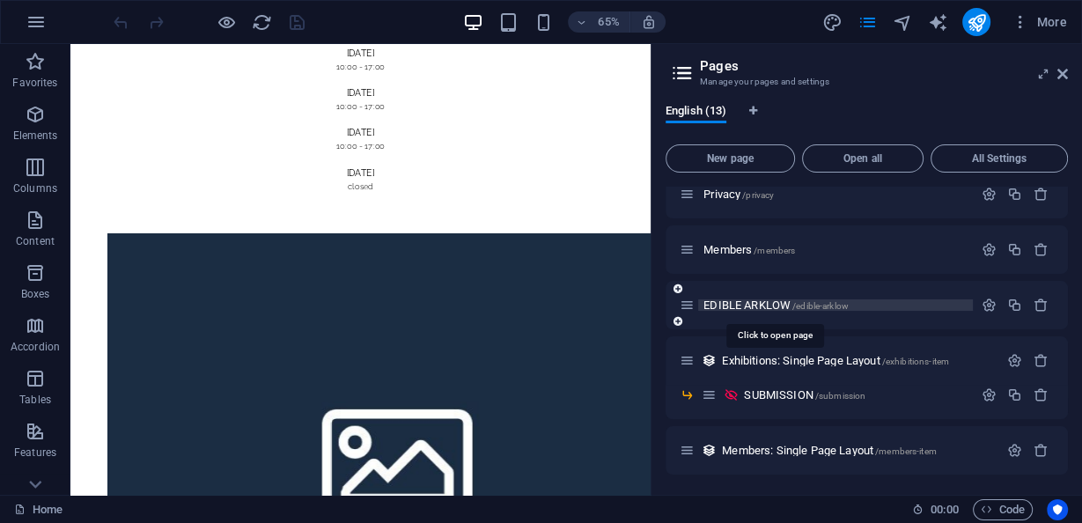
click at [749, 301] on span "EDIBLE ARKLOW /edible-arklow" at bounding box center [775, 304] width 145 height 13
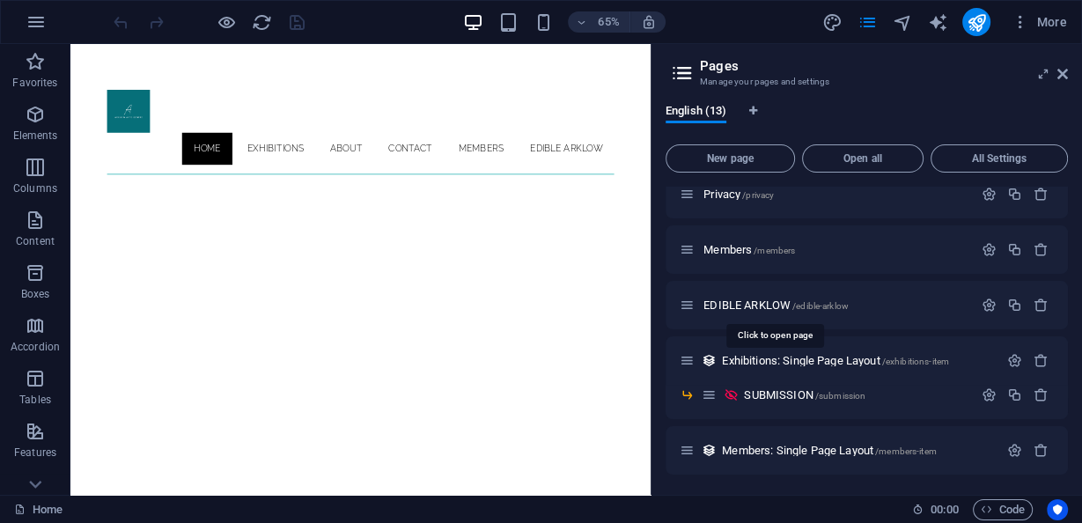
scroll to position [360, 0]
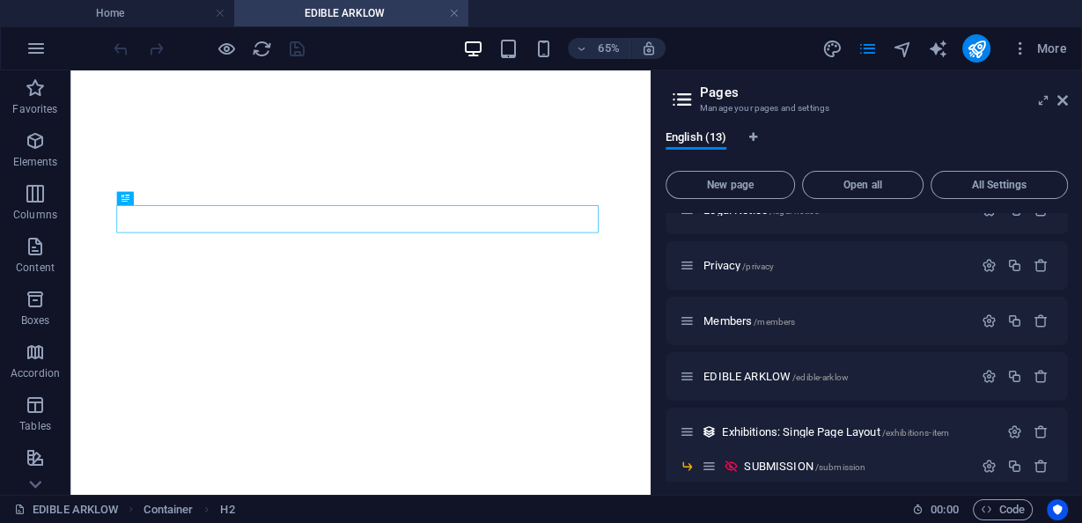
click at [1066, 107] on header "Pages Manage your pages and settings" at bounding box center [868, 93] width 399 height 46
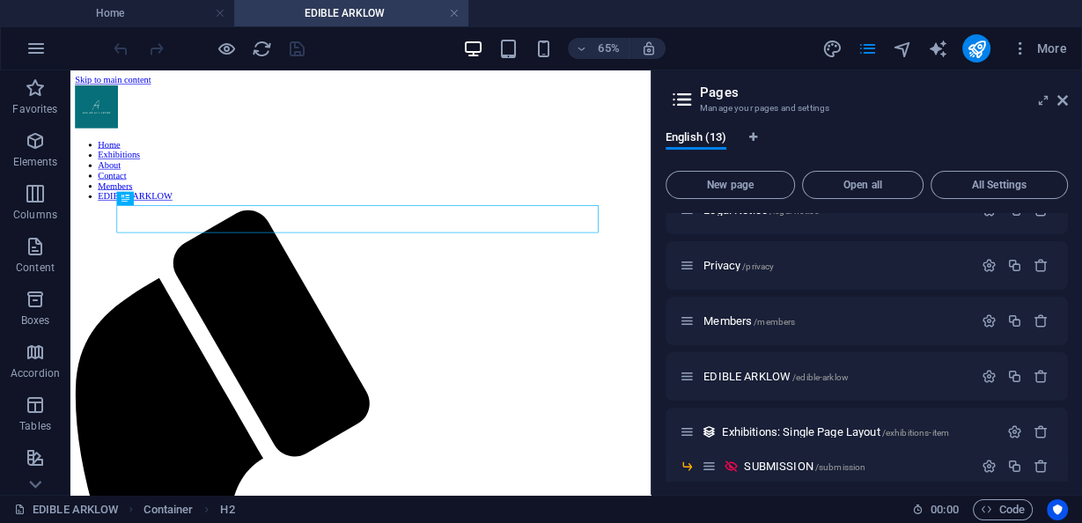
scroll to position [0, 0]
drag, startPoint x: 1065, startPoint y: 99, endPoint x: 994, endPoint y: 29, distance: 99.6
click at [1065, 99] on icon at bounding box center [1062, 100] width 11 height 14
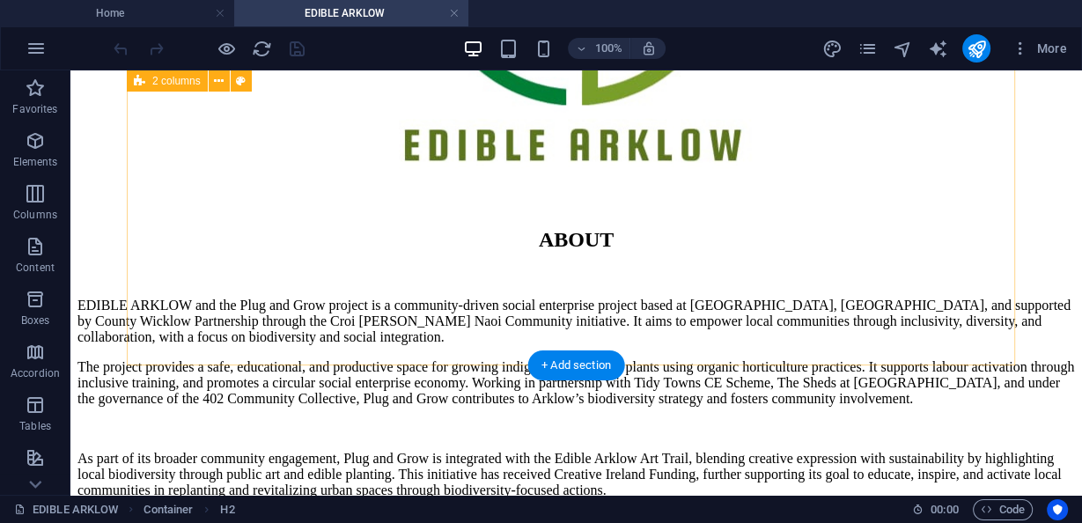
scroll to position [1901, 0]
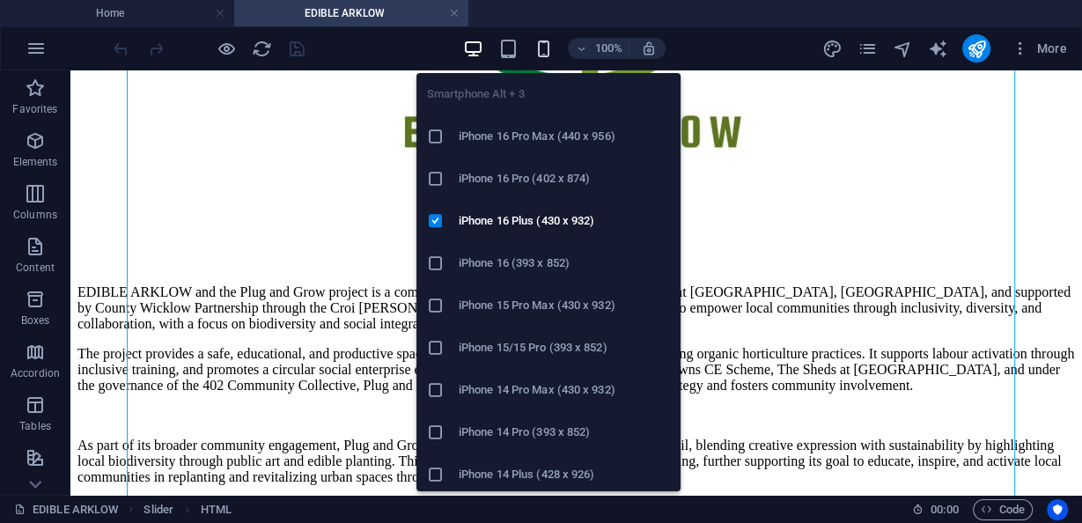
click at [535, 54] on icon "button" at bounding box center [543, 49] width 20 height 20
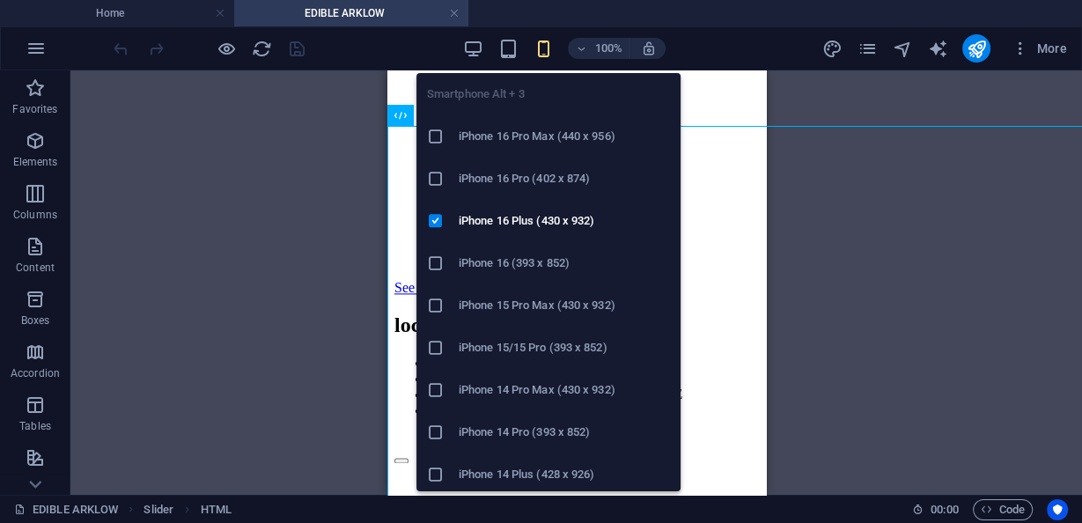
scroll to position [1888, 0]
click at [546, 45] on icon "button" at bounding box center [543, 49] width 20 height 20
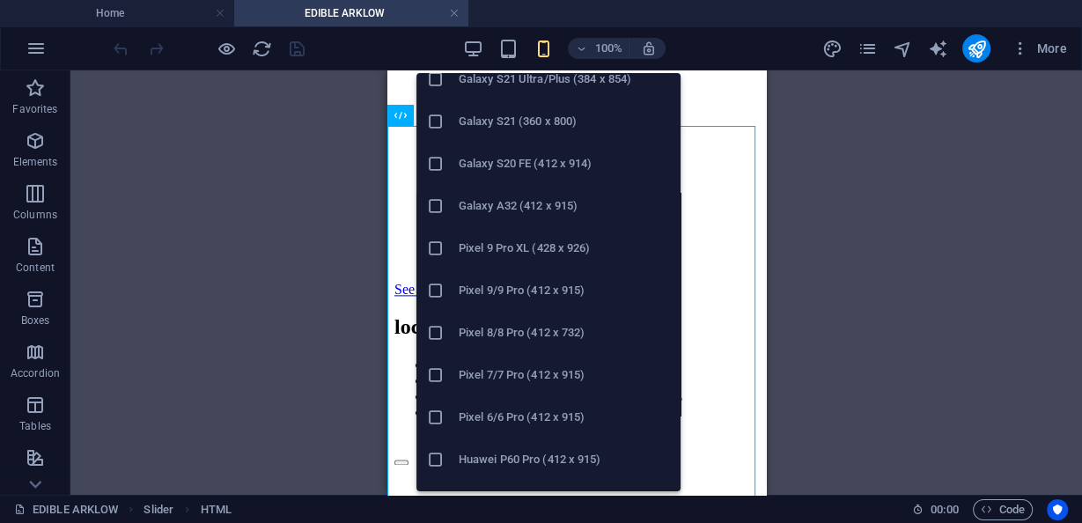
scroll to position [774, 0]
click at [584, 181] on li "Galaxy S20 FE (412 x 914)" at bounding box center [548, 164] width 264 height 42
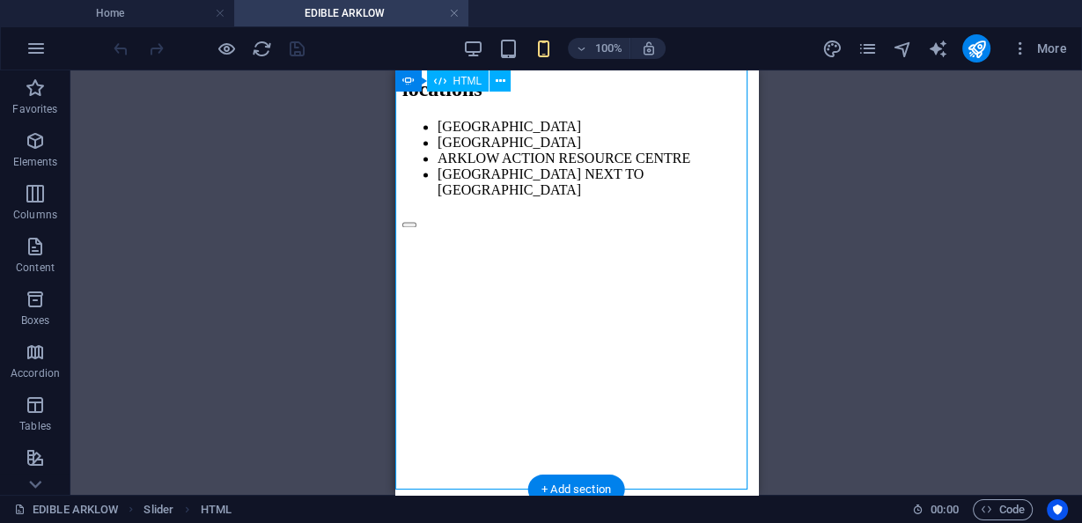
scroll to position [2055, 0]
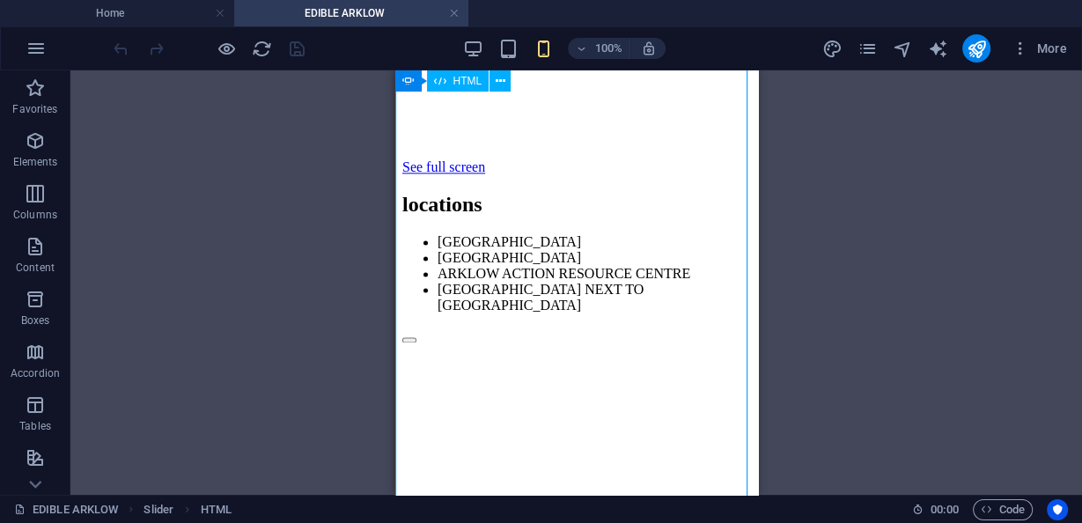
scroll to position [1984, 0]
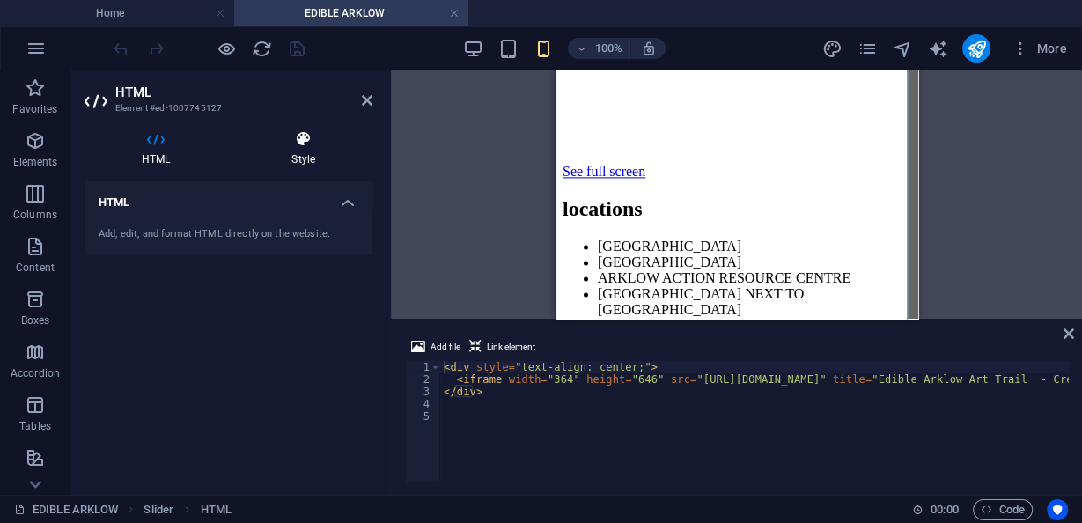
click at [304, 144] on icon at bounding box center [303, 139] width 138 height 18
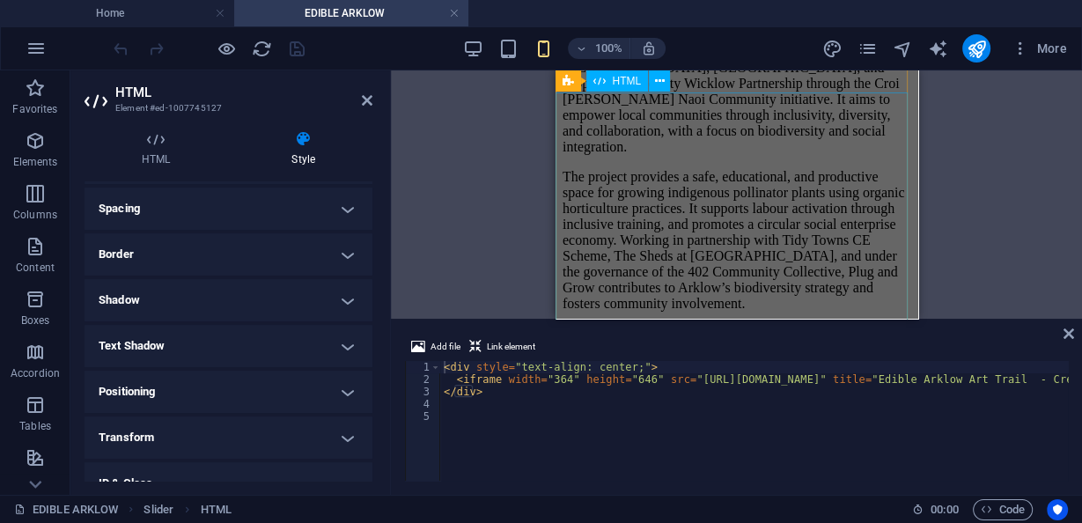
scroll to position [1280, 0]
click at [466, 168] on div "Drag here to replace the existing content. Press “Ctrl” if you want to create a…" at bounding box center [736, 194] width 691 height 248
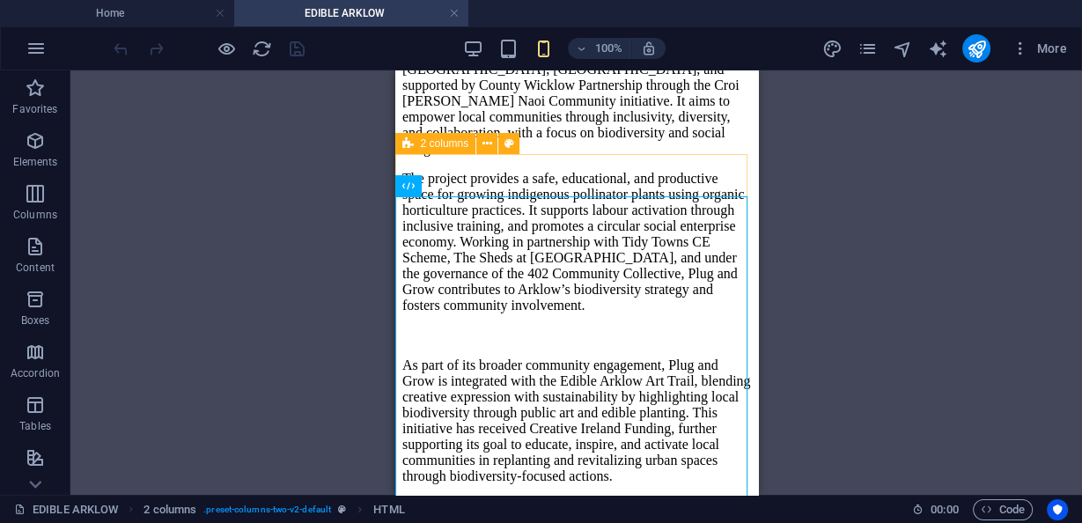
click at [429, 146] on span "2 columns" at bounding box center [445, 143] width 48 height 11
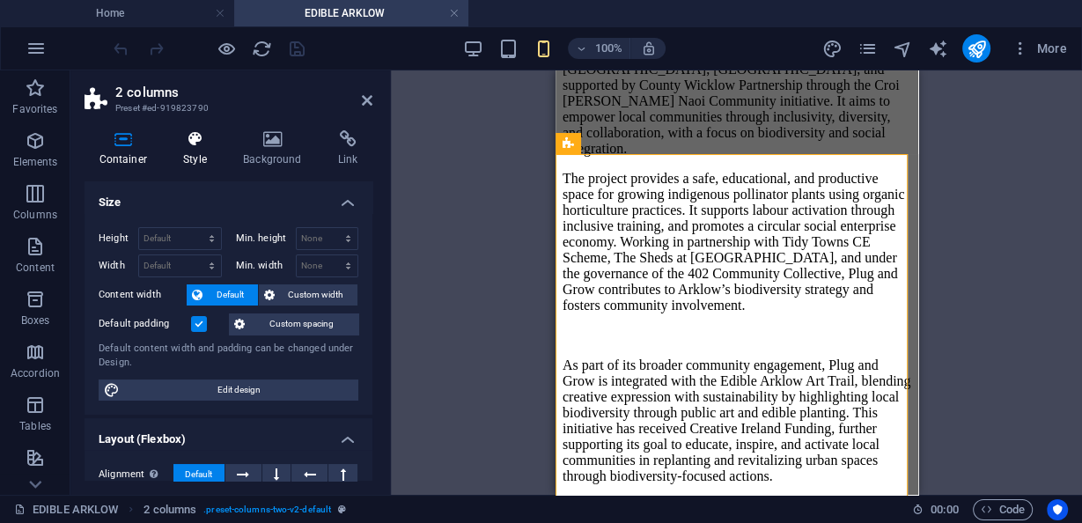
click at [222, 142] on h4 "Style" at bounding box center [199, 148] width 60 height 37
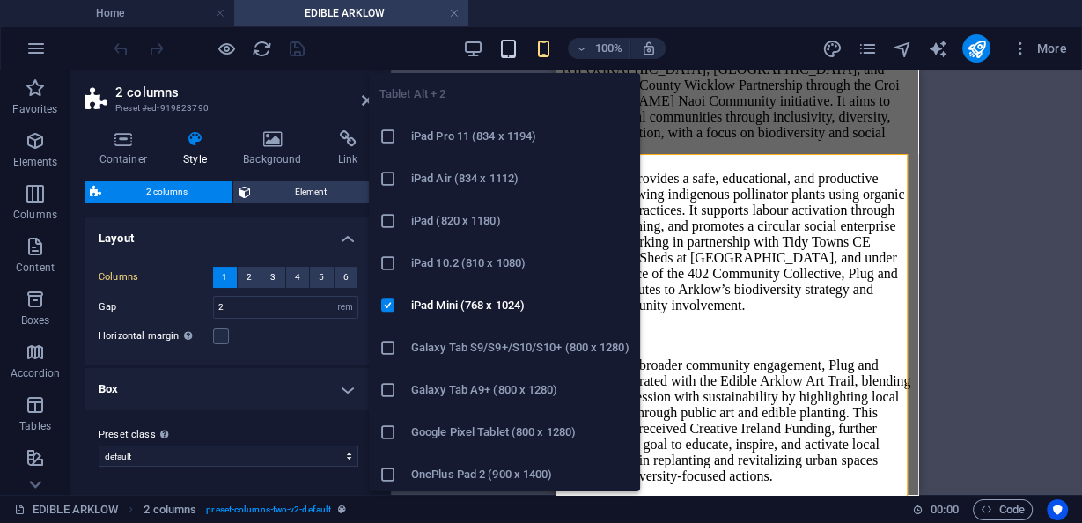
click at [506, 51] on icon "button" at bounding box center [508, 49] width 20 height 20
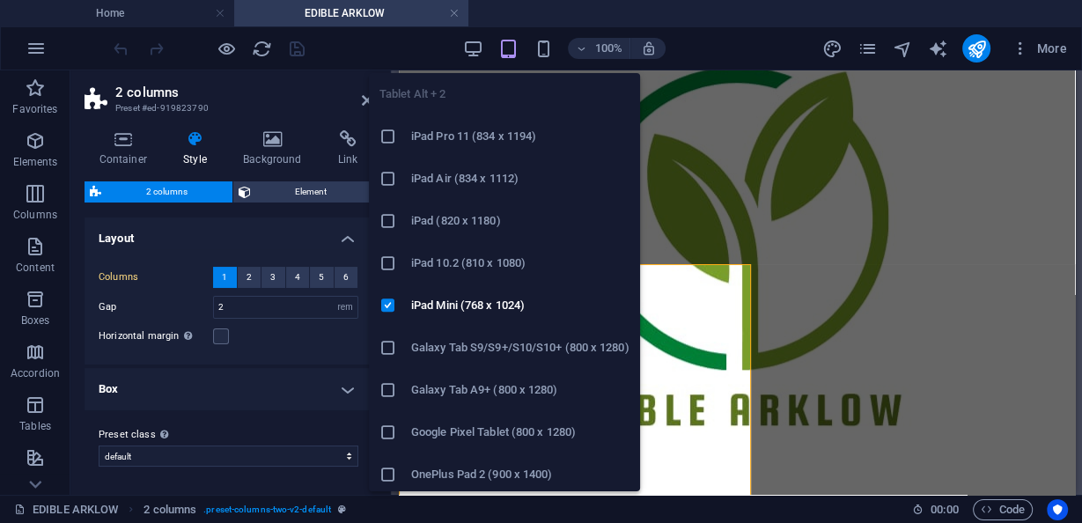
scroll to position [1184, 0]
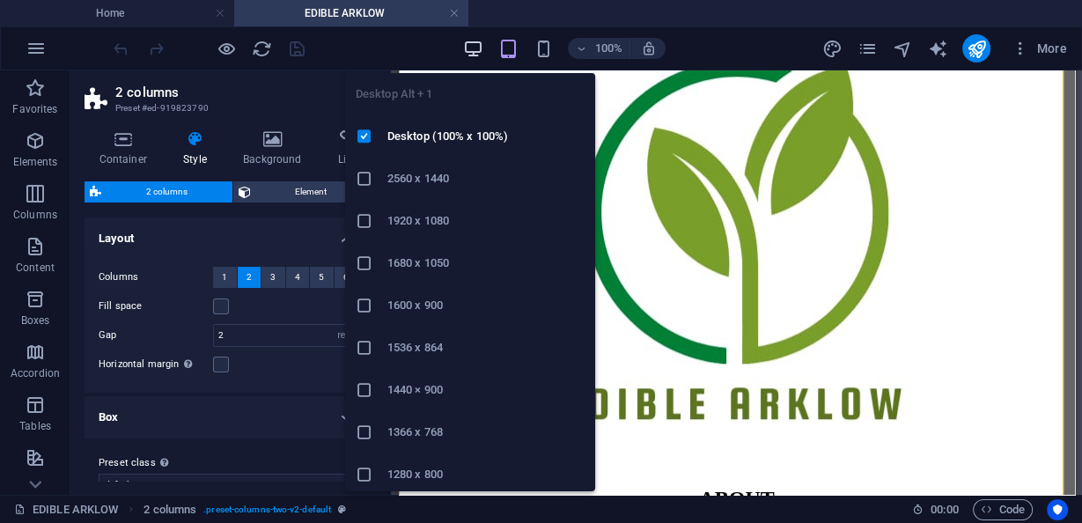
click at [477, 43] on icon "button" at bounding box center [473, 49] width 20 height 20
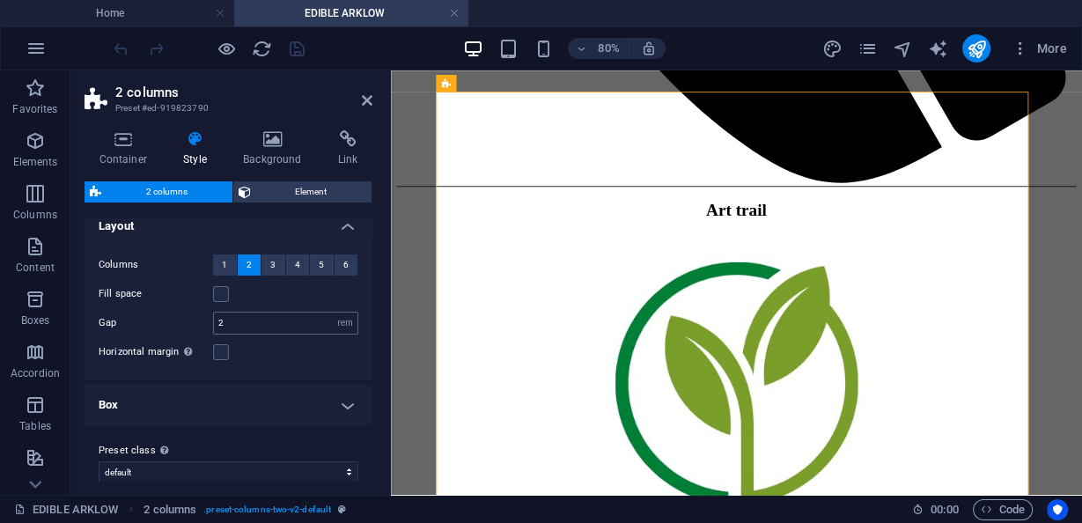
scroll to position [26, 0]
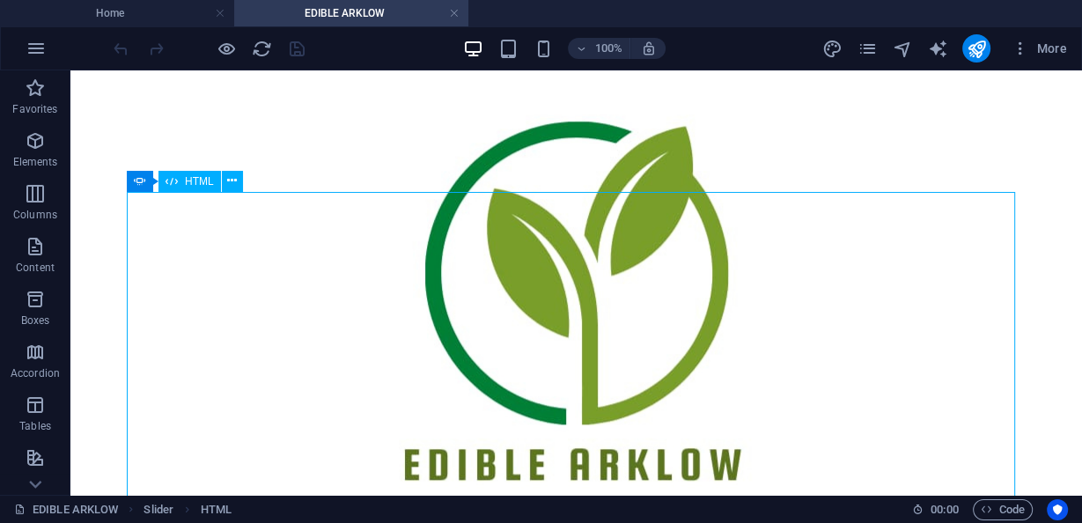
scroll to position [1564, 0]
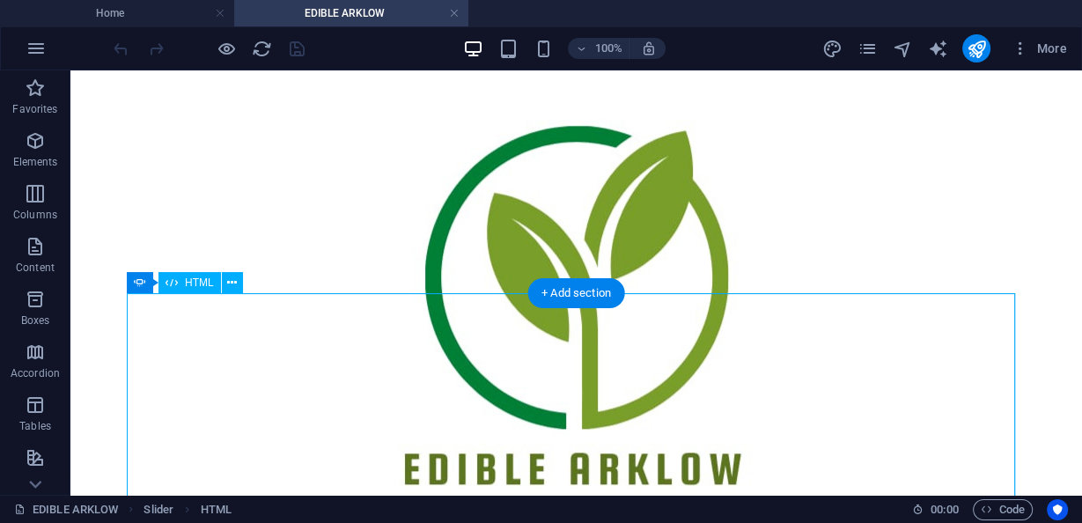
click at [143, 282] on icon at bounding box center [140, 282] width 12 height 21
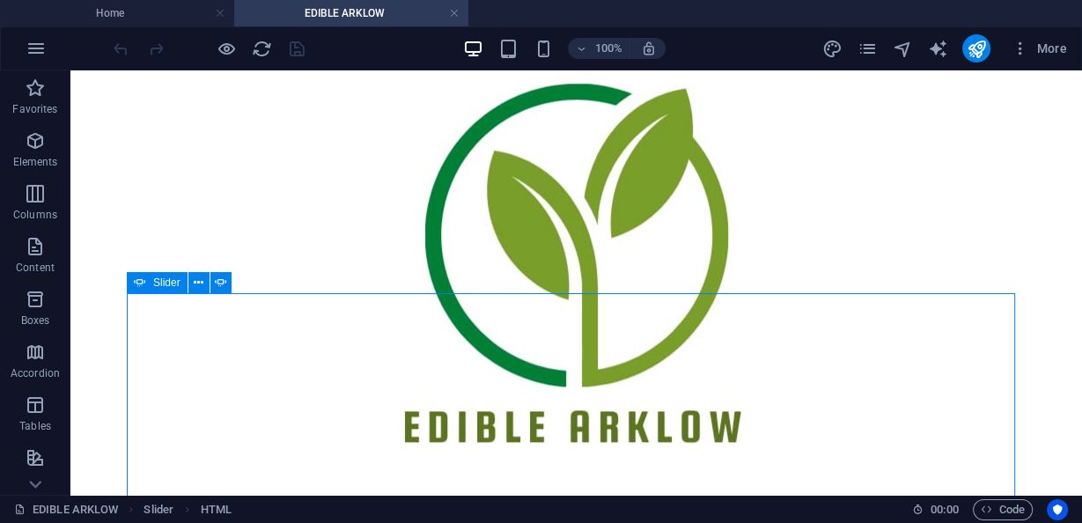
select select "px"
select select "ms"
select select "s"
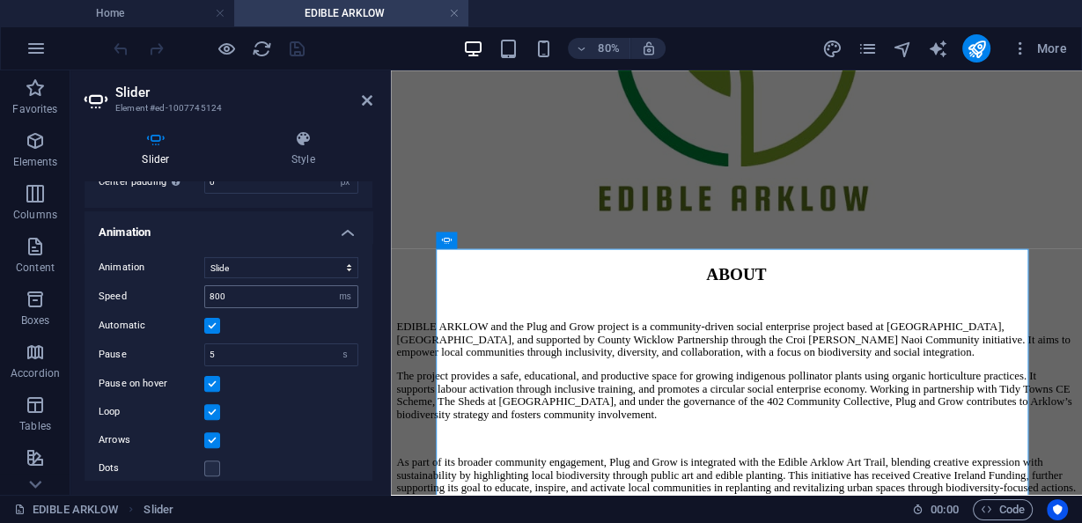
scroll to position [477, 0]
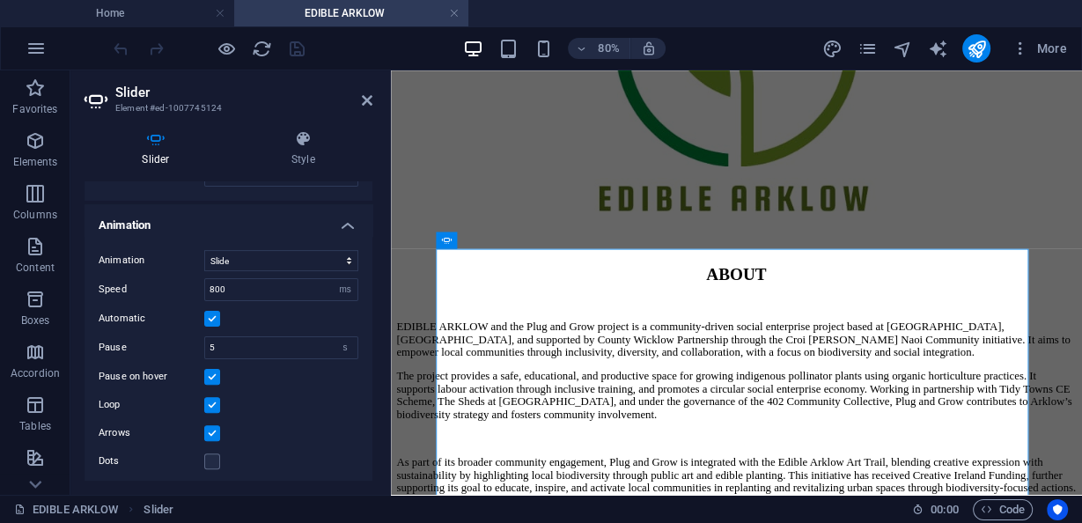
click at [243, 268] on div "Animation Slide Fade Speed 800 s ms Automatic Pause 5 s ms Pause on hover Loop …" at bounding box center [228, 361] width 288 height 250
click at [246, 260] on select "Slide Fade" at bounding box center [281, 260] width 154 height 21
click at [245, 263] on select "Slide Fade" at bounding box center [281, 260] width 154 height 21
click at [218, 314] on label at bounding box center [212, 319] width 16 height 16
click at [0, 0] on input "Automatic" at bounding box center [0, 0] width 0 height 0
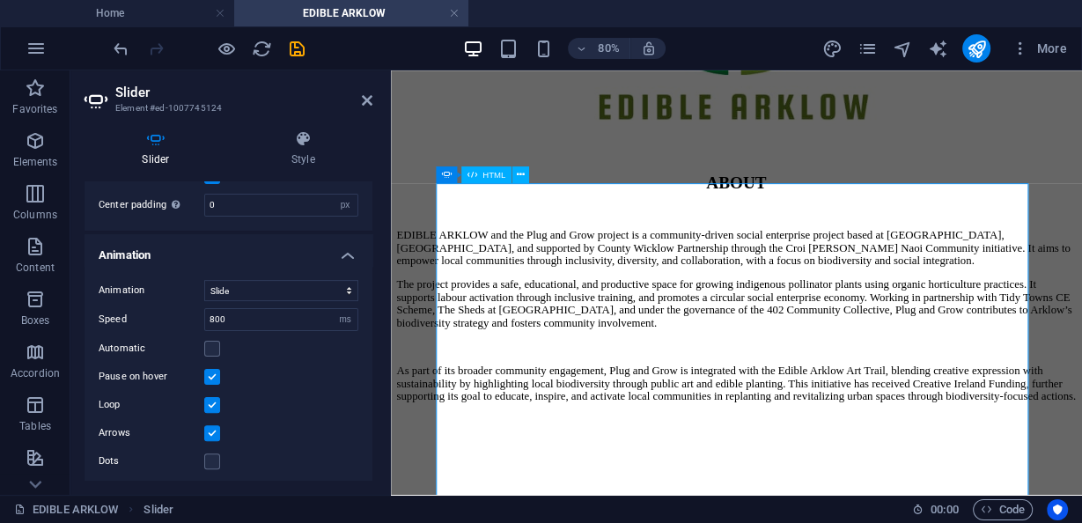
scroll to position [1747, 0]
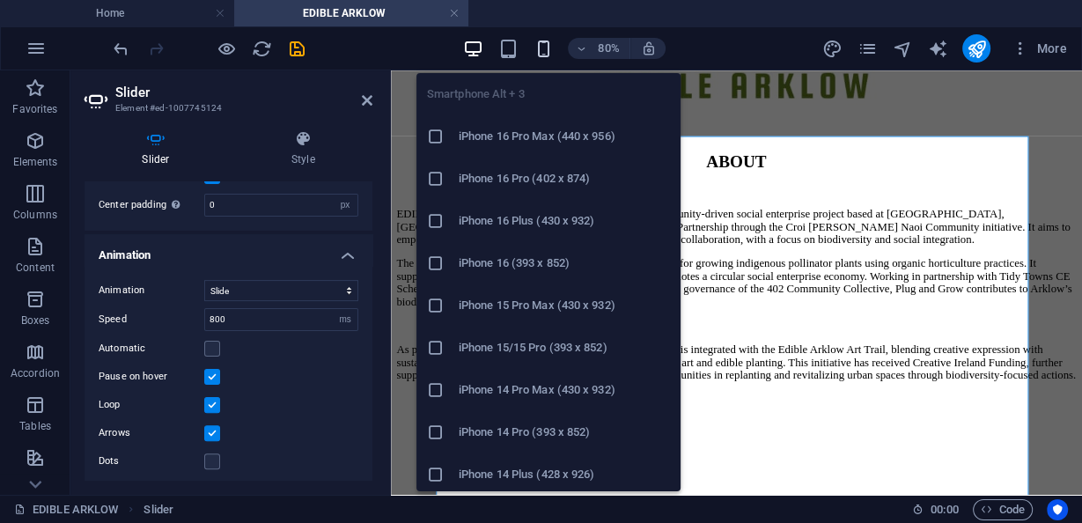
click at [549, 56] on icon "button" at bounding box center [543, 49] width 20 height 20
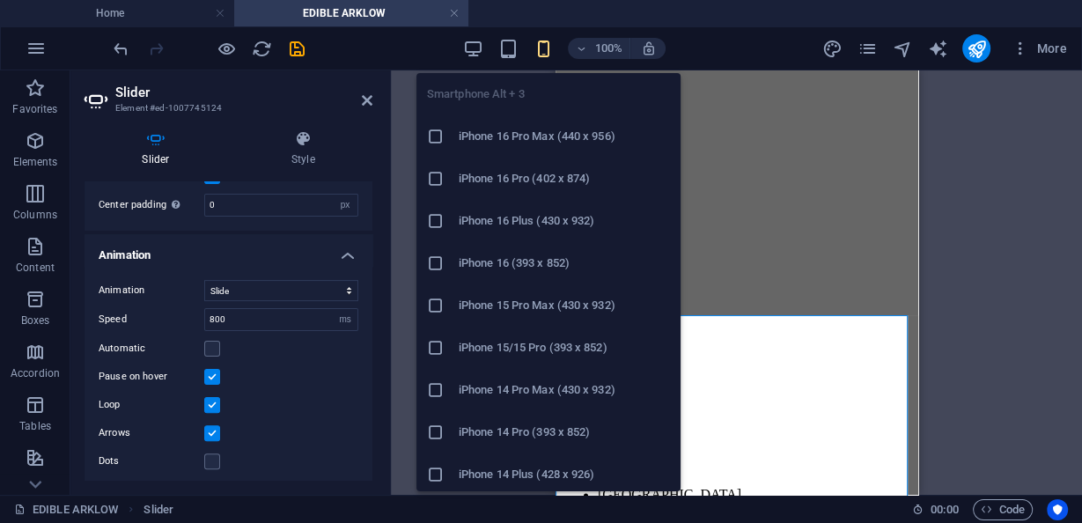
click at [547, 54] on icon "button" at bounding box center [543, 49] width 20 height 20
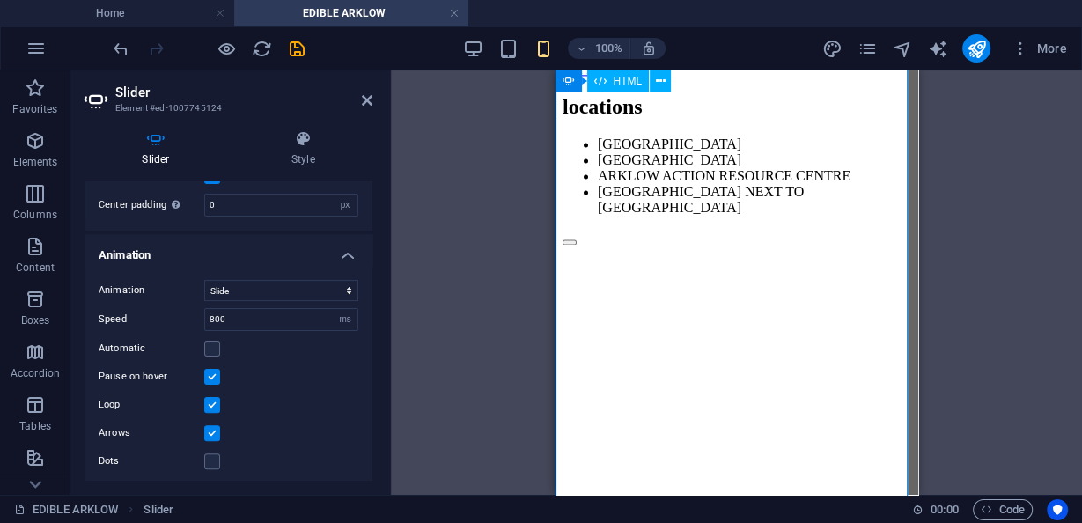
scroll to position [2086, 0]
click at [212, 453] on label at bounding box center [212, 461] width 16 height 16
click at [0, 0] on input "Dots" at bounding box center [0, 0] width 0 height 0
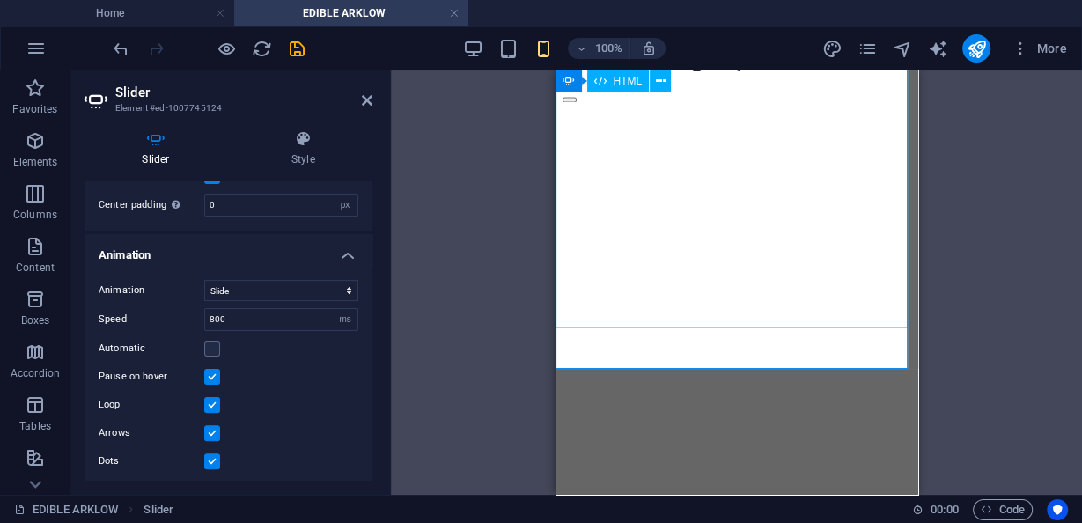
scroll to position [2227, 0]
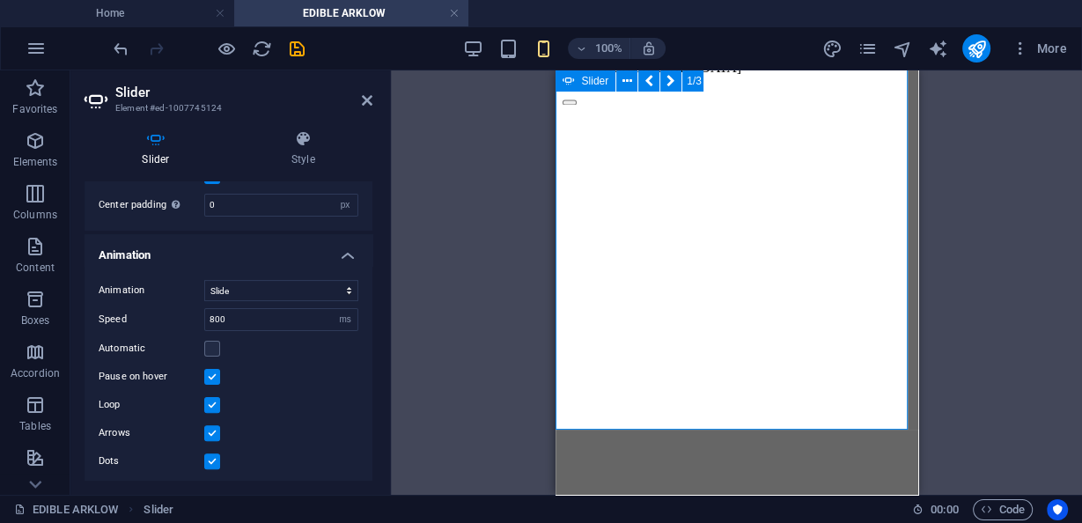
click at [214, 425] on label at bounding box center [212, 433] width 16 height 16
click at [0, 0] on input "Arrows" at bounding box center [0, 0] width 0 height 0
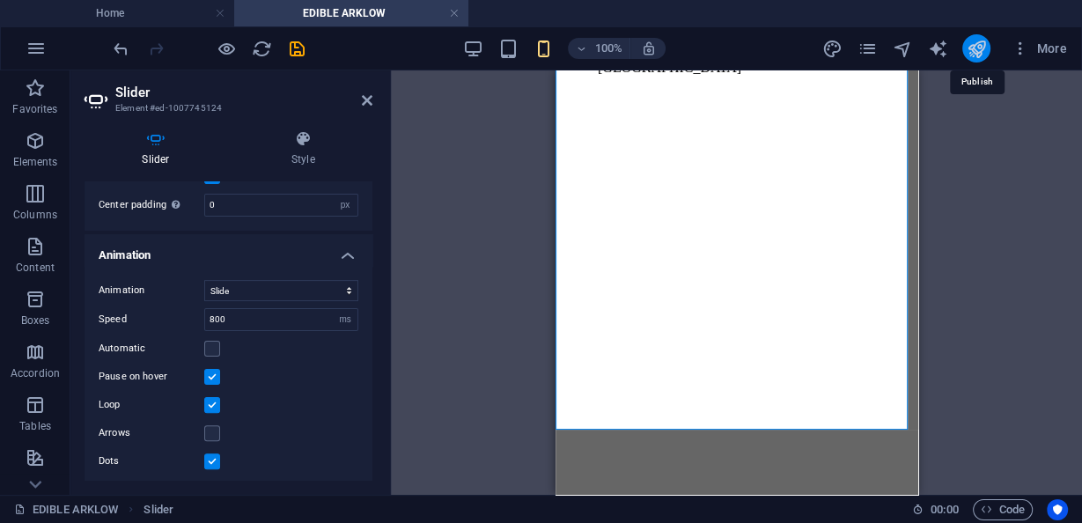
click at [968, 52] on icon "publish" at bounding box center [975, 49] width 20 height 20
checkbox input "false"
